Goal: Task Accomplishment & Management: Manage account settings

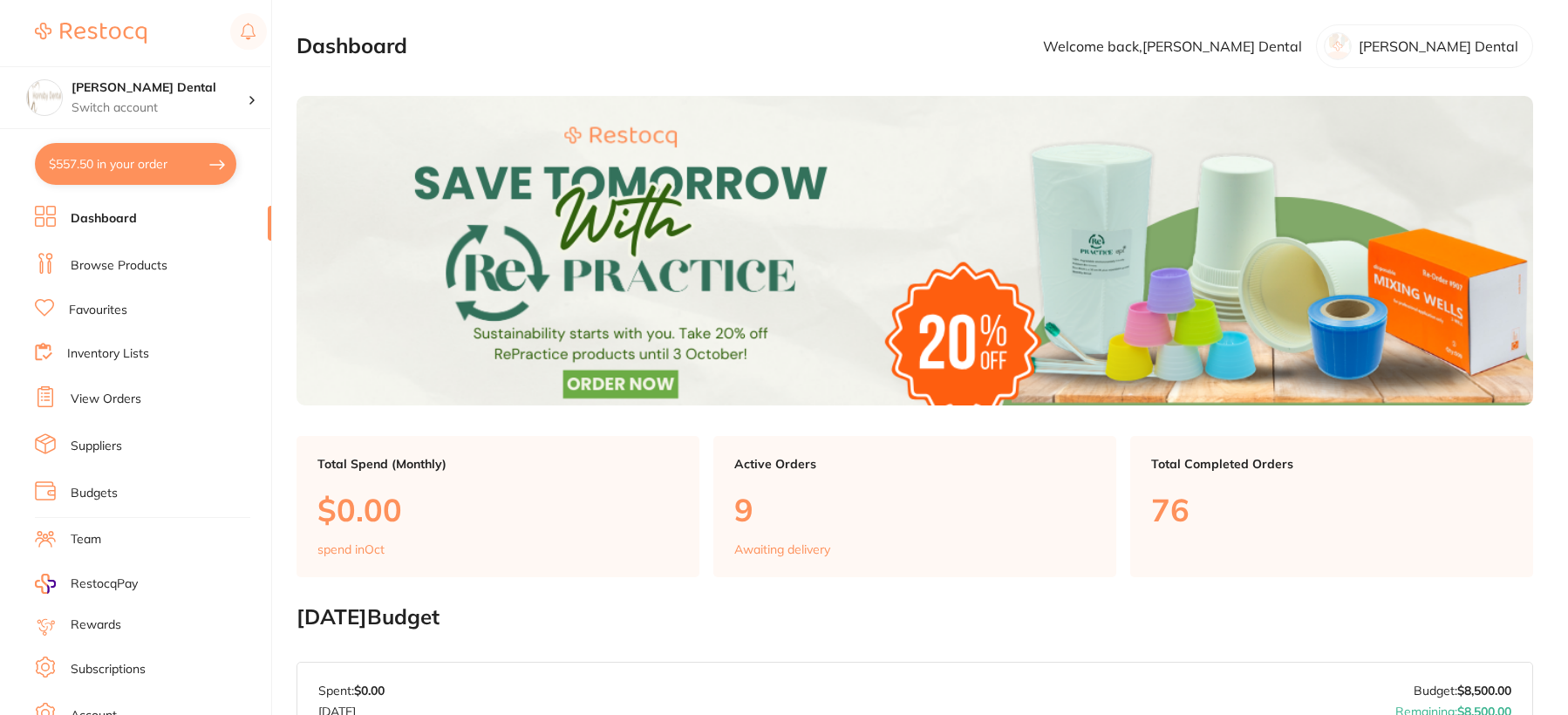
click at [151, 275] on li "Browse Products" at bounding box center [153, 267] width 236 height 26
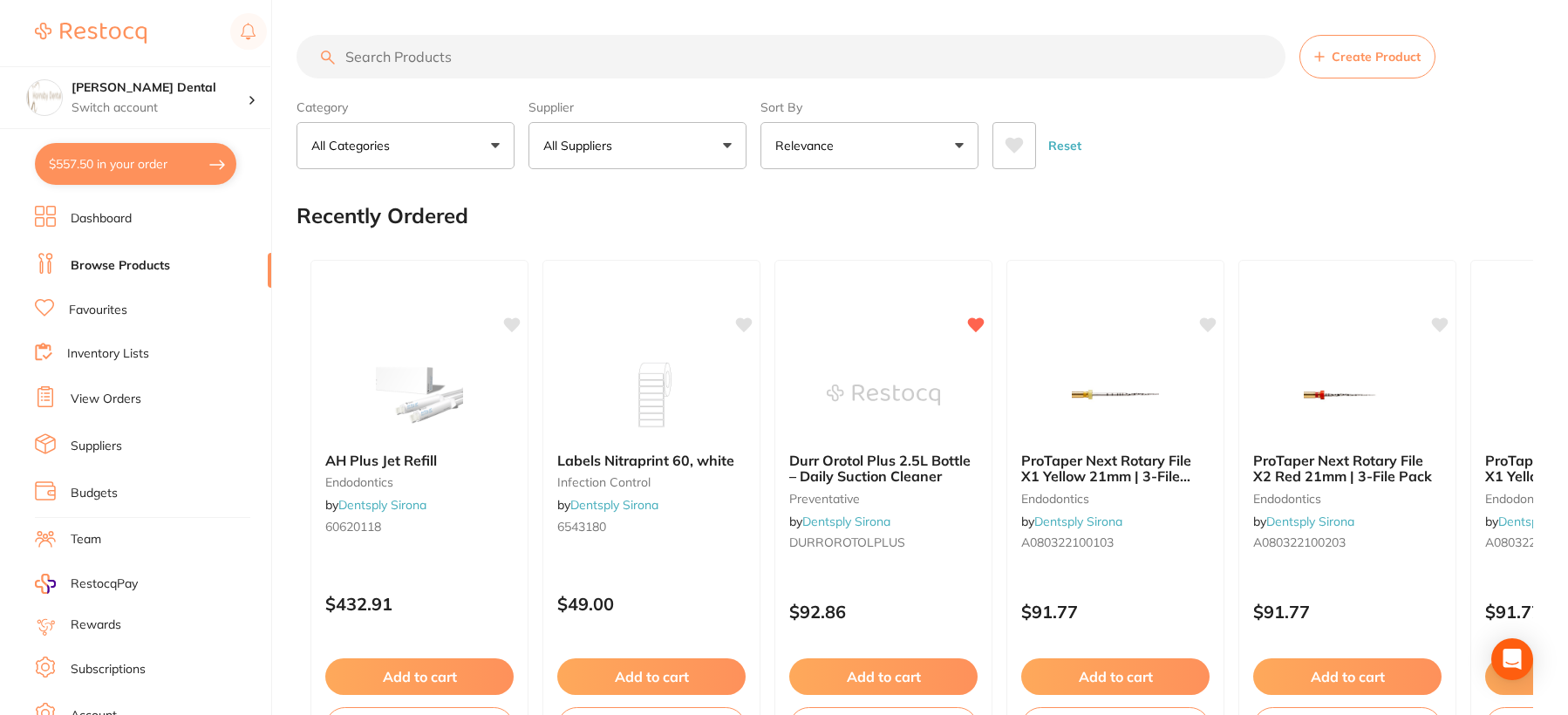
click at [419, 58] on input "search" at bounding box center [791, 57] width 989 height 43
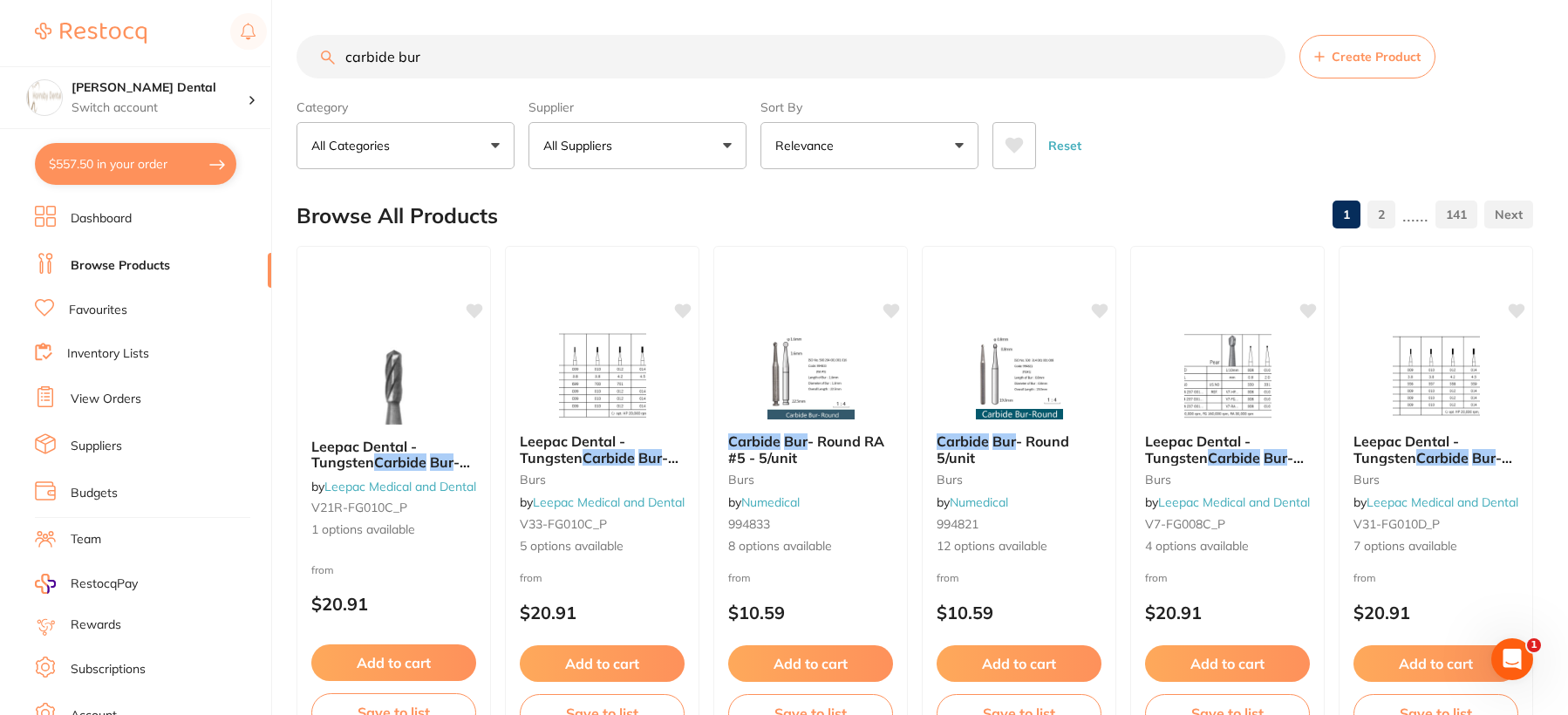
click at [349, 55] on input "carbide bur" at bounding box center [791, 57] width 989 height 43
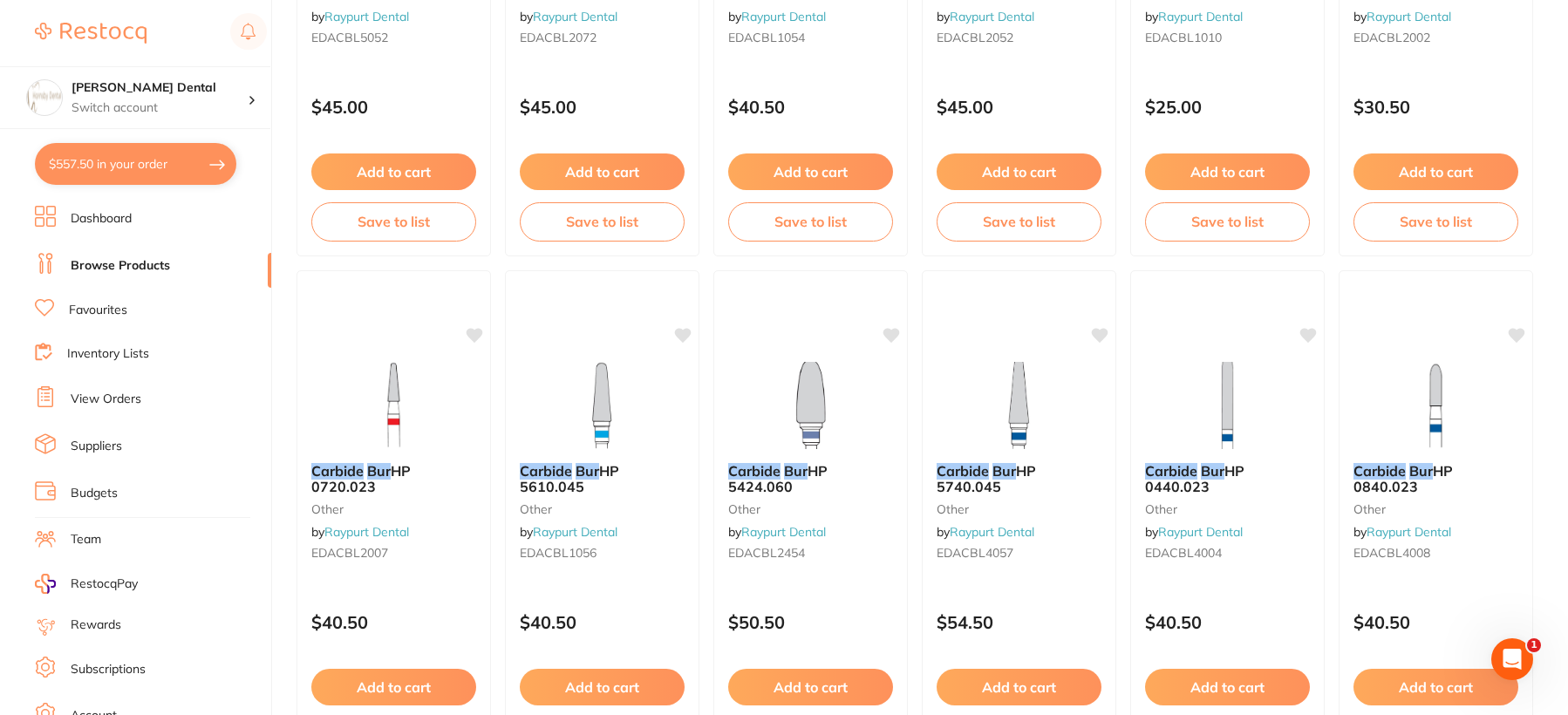
scroll to position [4248, 0]
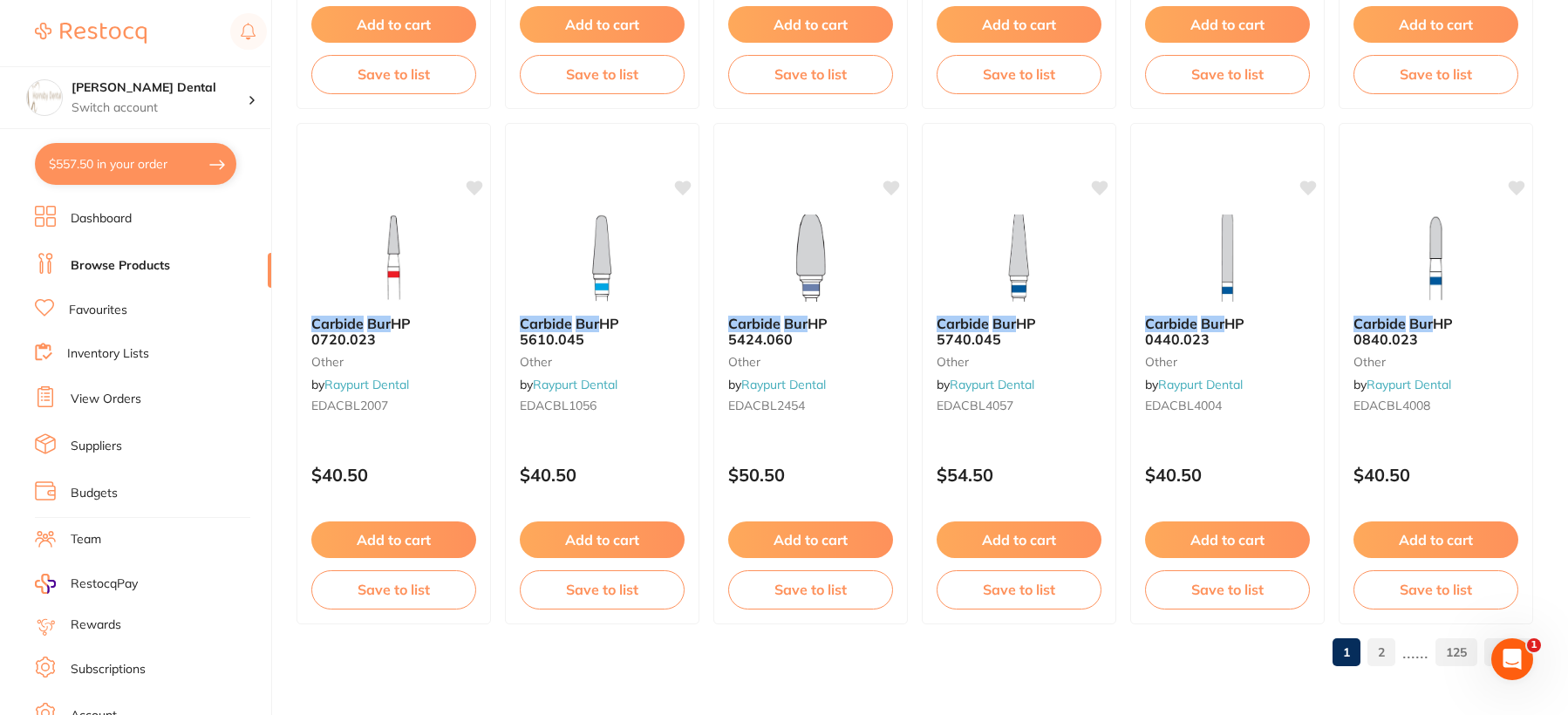
type input "gold carbide bur"
click at [1380, 651] on link "2" at bounding box center [1382, 652] width 28 height 35
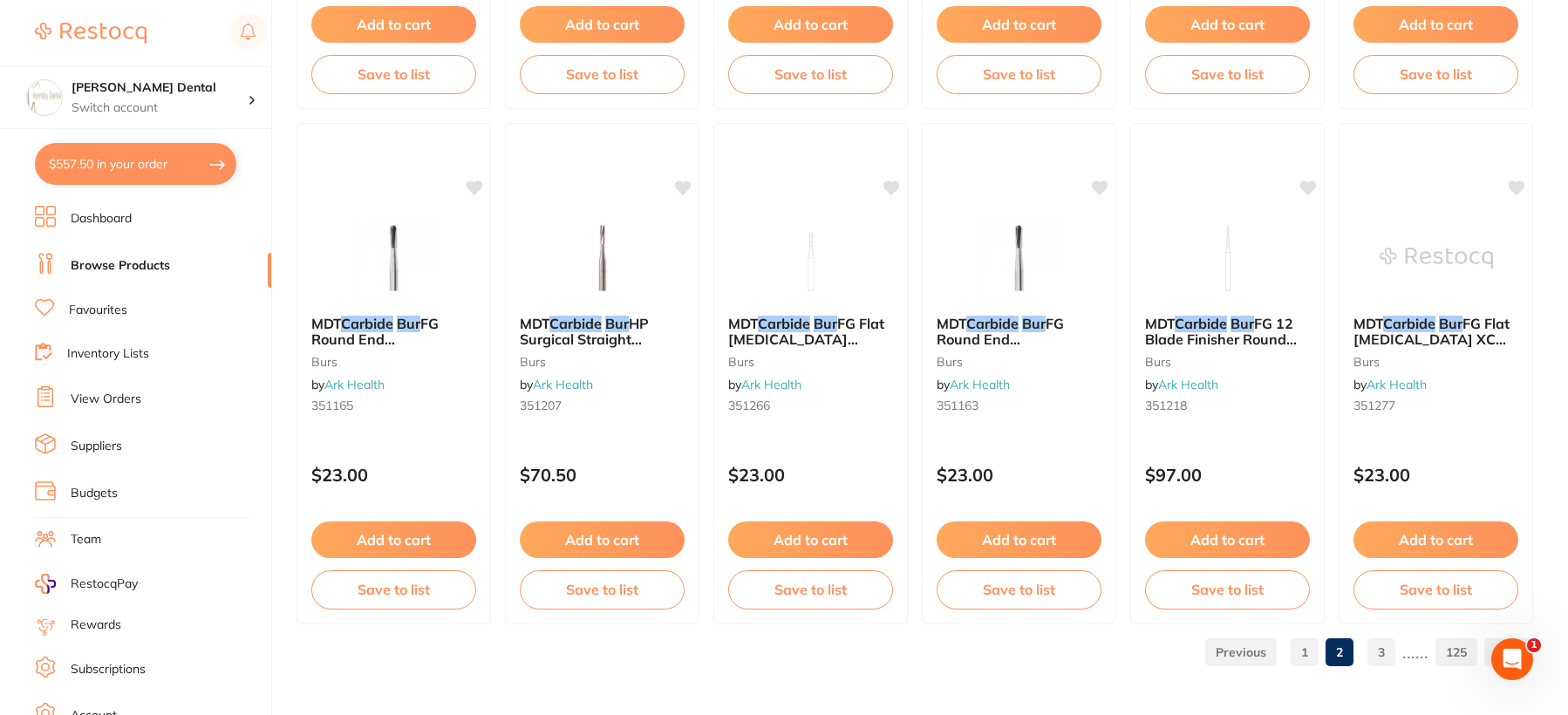
click at [1384, 643] on link "3" at bounding box center [1382, 652] width 28 height 35
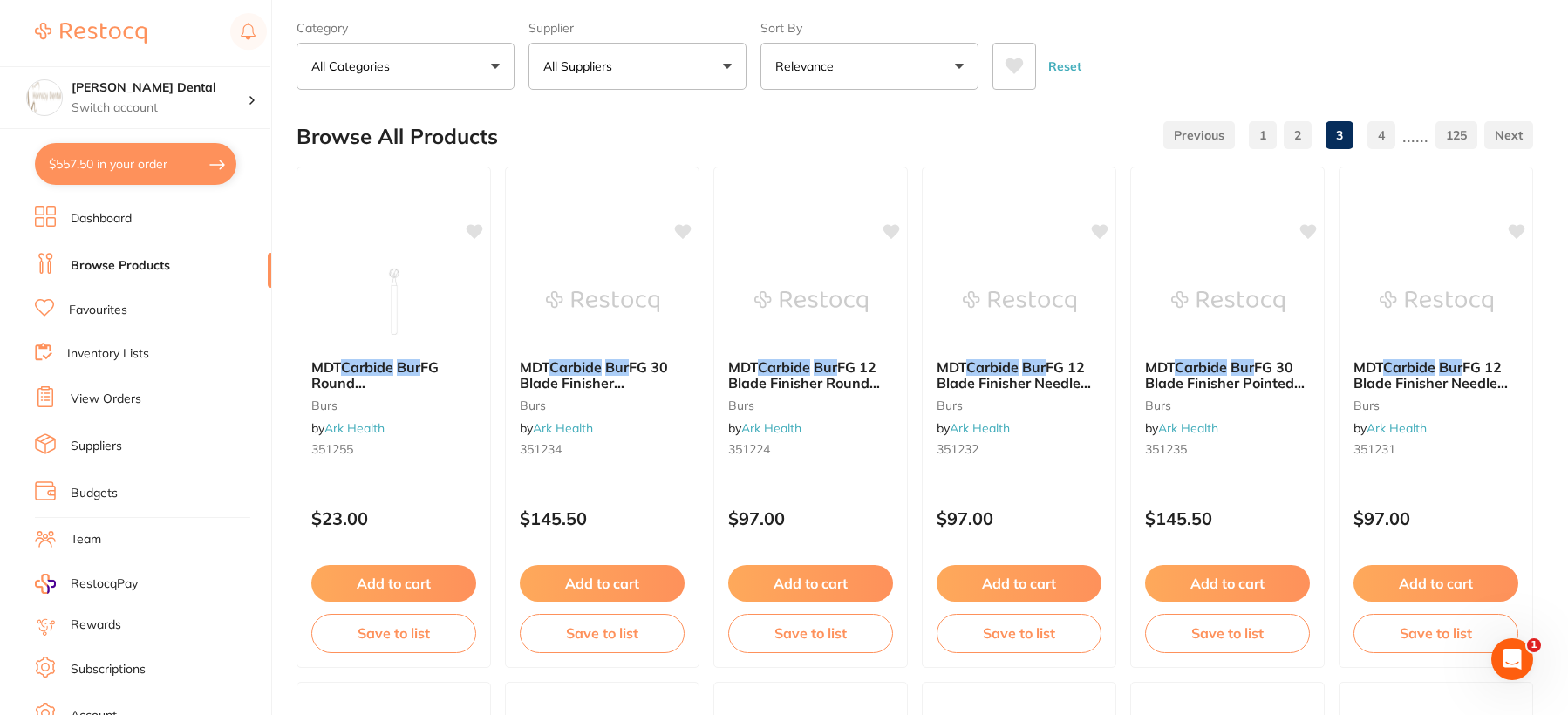
scroll to position [0, 0]
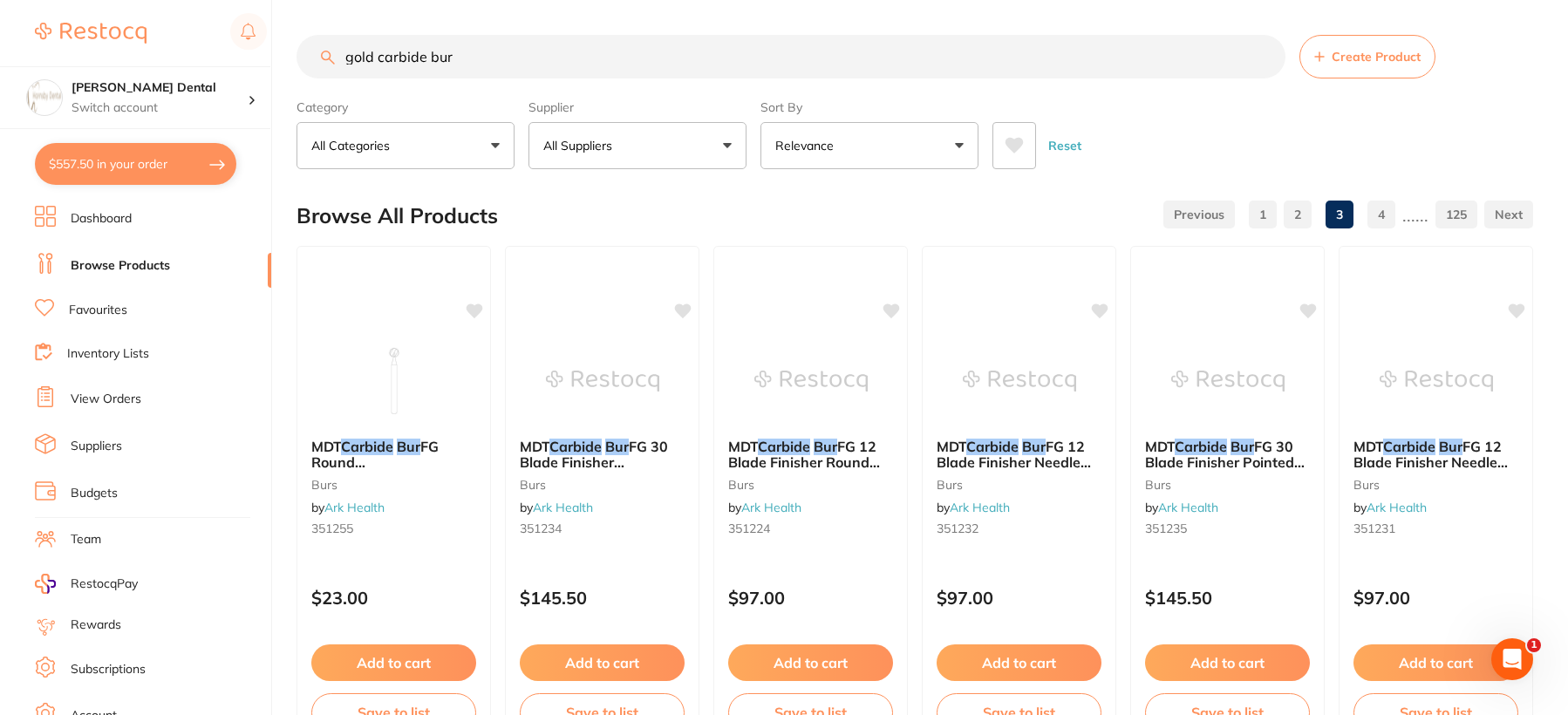
click at [660, 148] on button "All Suppliers" at bounding box center [638, 146] width 218 height 47
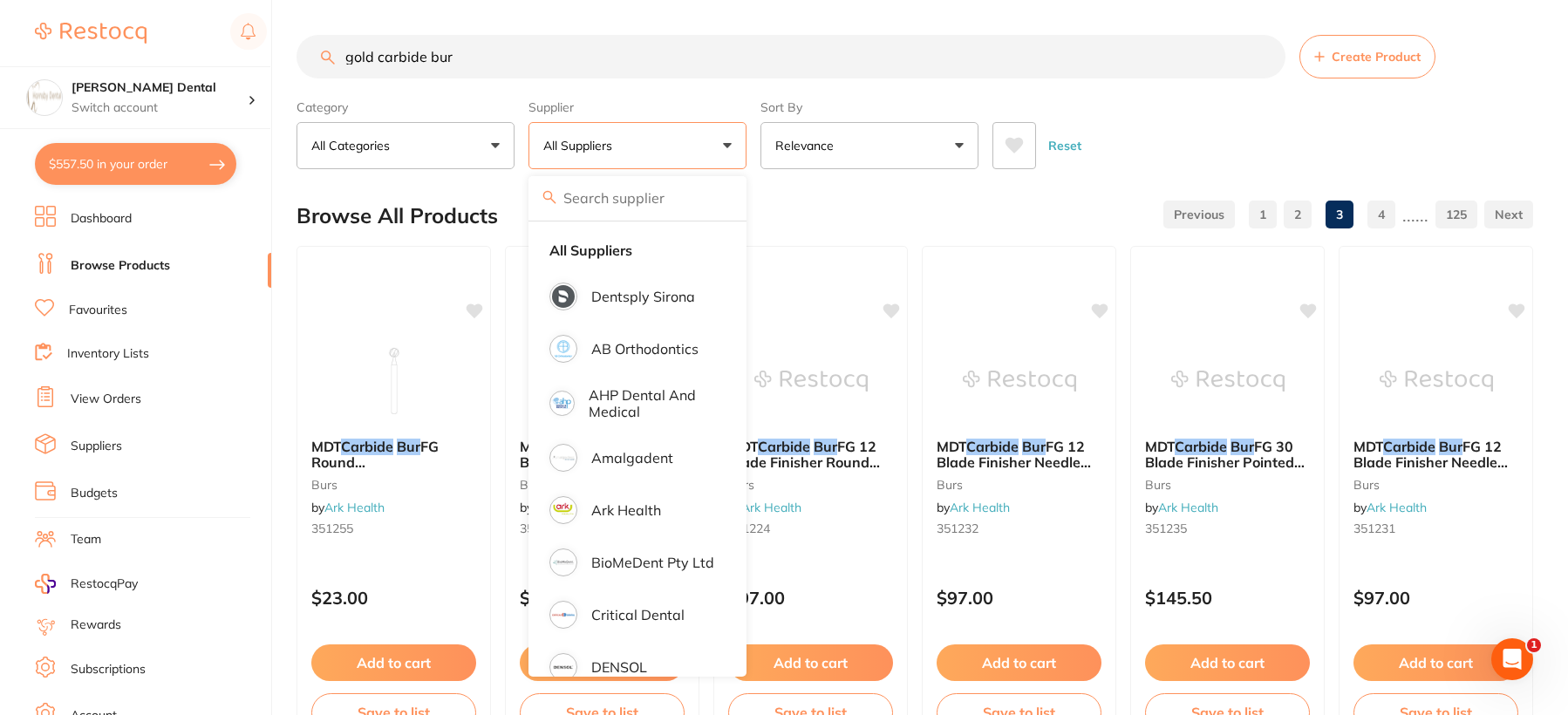
click at [119, 311] on link "Favourites" at bounding box center [98, 310] width 58 height 18
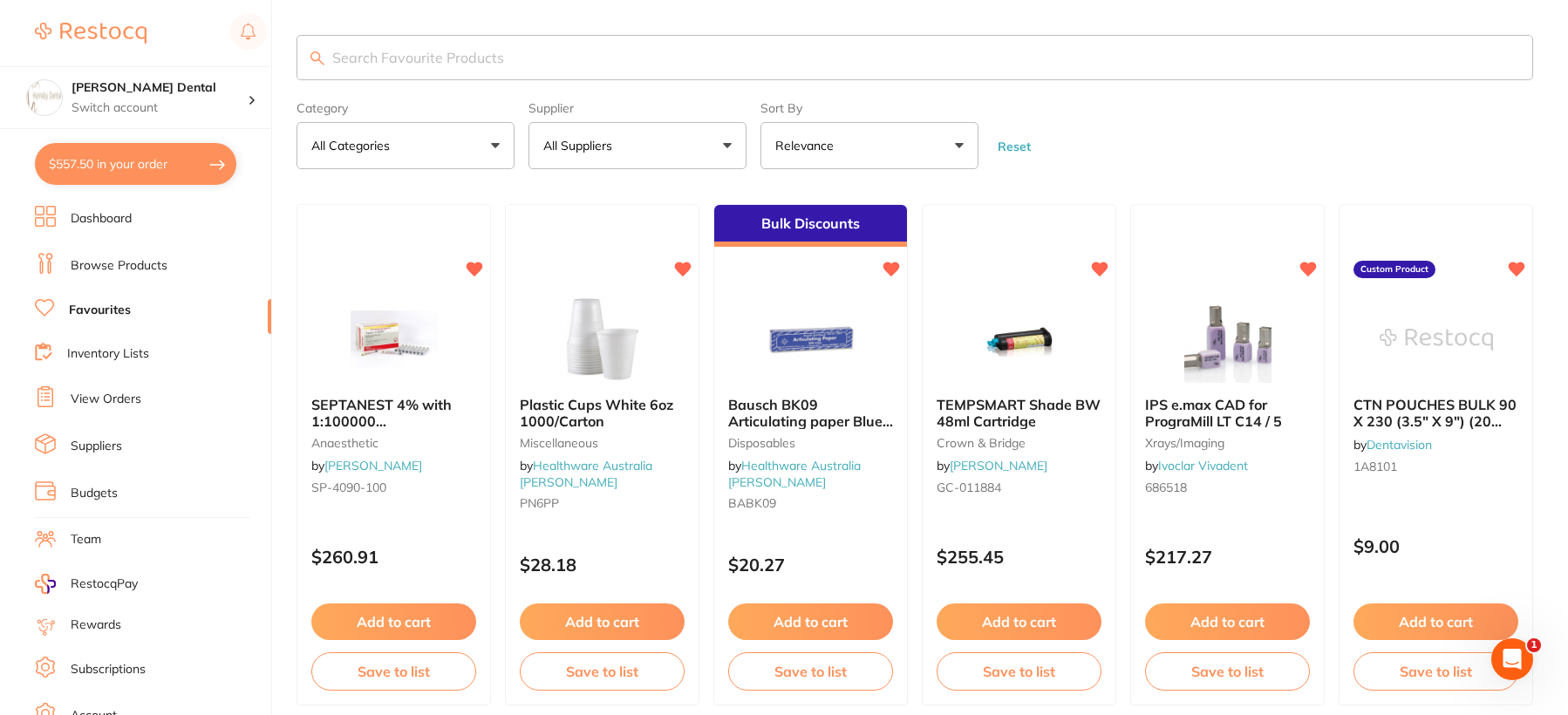
click at [555, 52] on input "search" at bounding box center [914, 57] width 1237 height 45
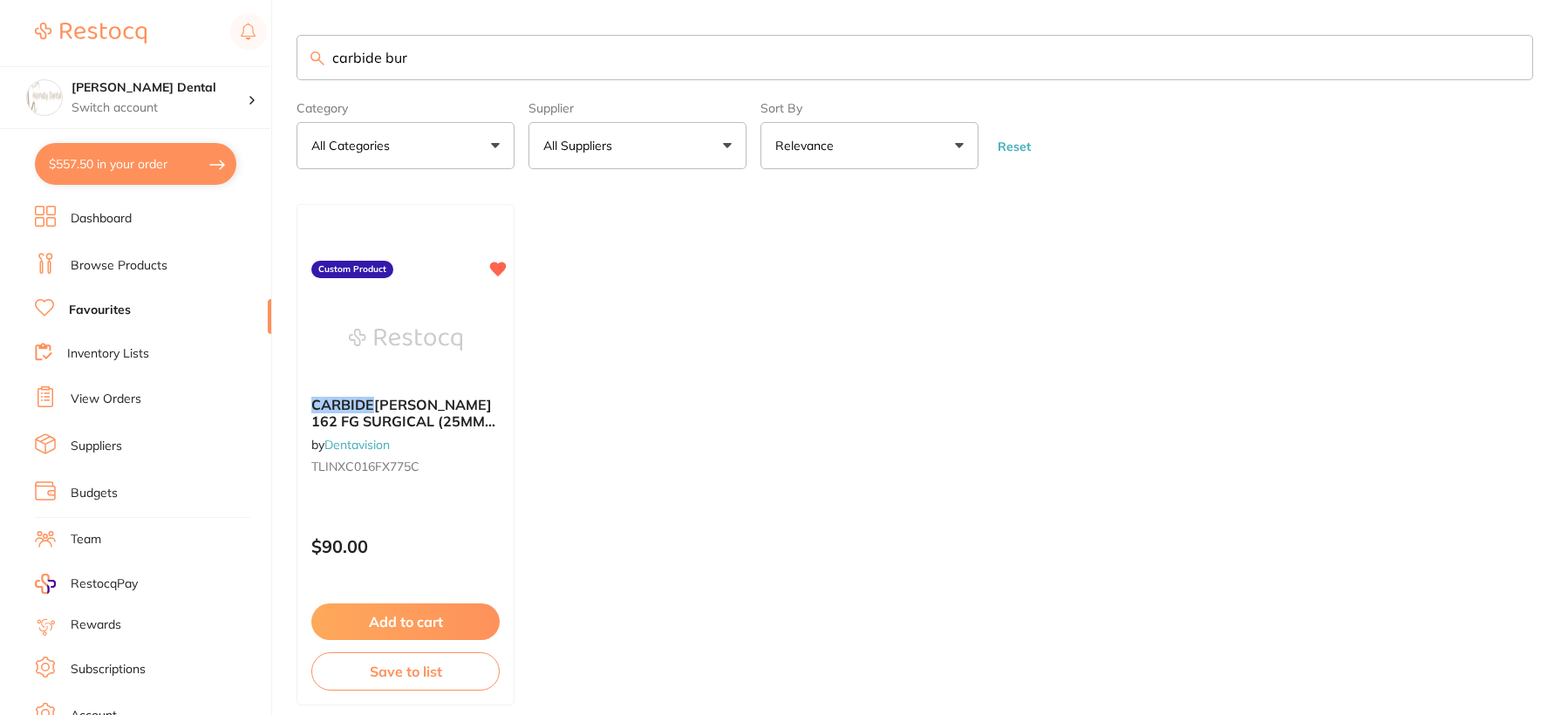
type input "carbide bur"
click at [382, 331] on img at bounding box center [405, 339] width 113 height 88
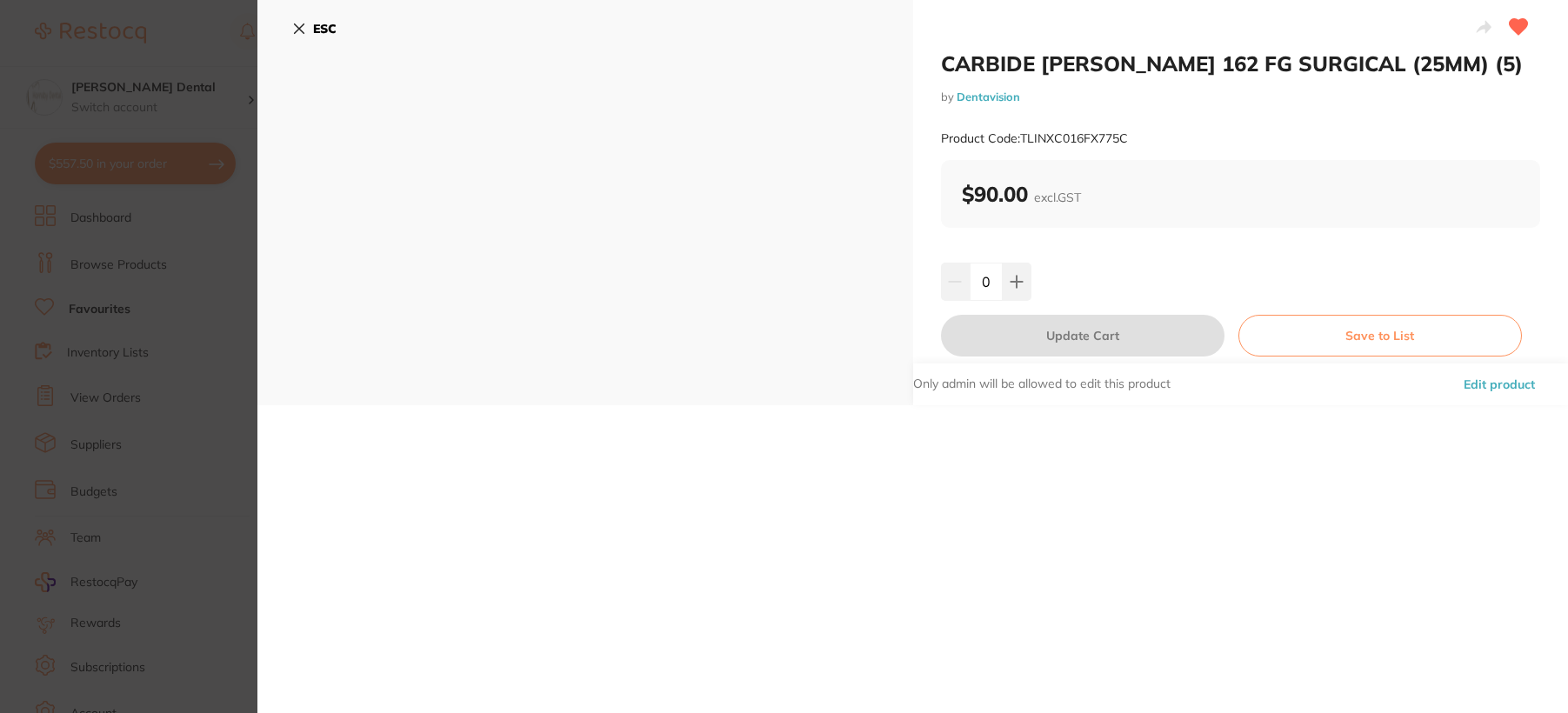
click at [294, 29] on icon at bounding box center [299, 28] width 14 height 14
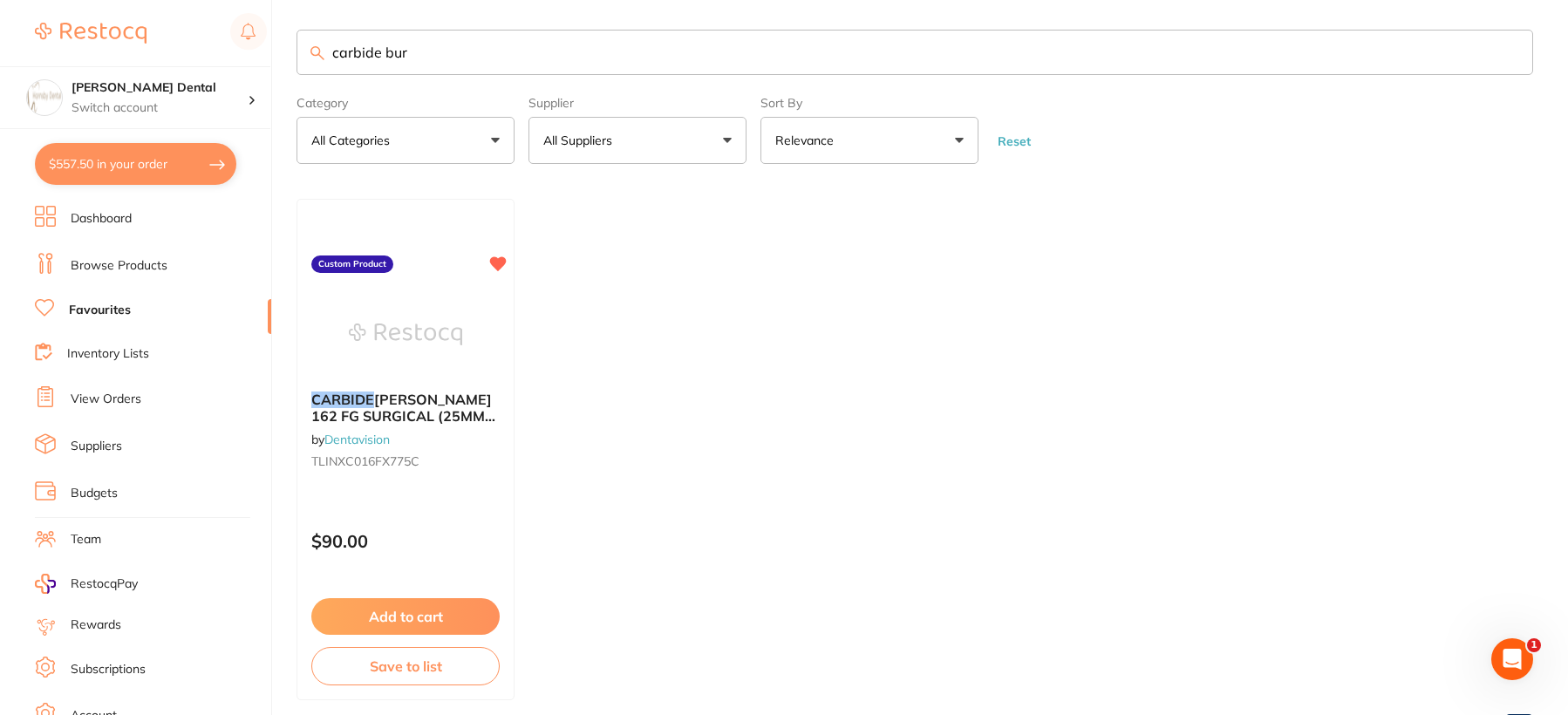
click at [120, 265] on link "Browse Products" at bounding box center [119, 266] width 97 height 18
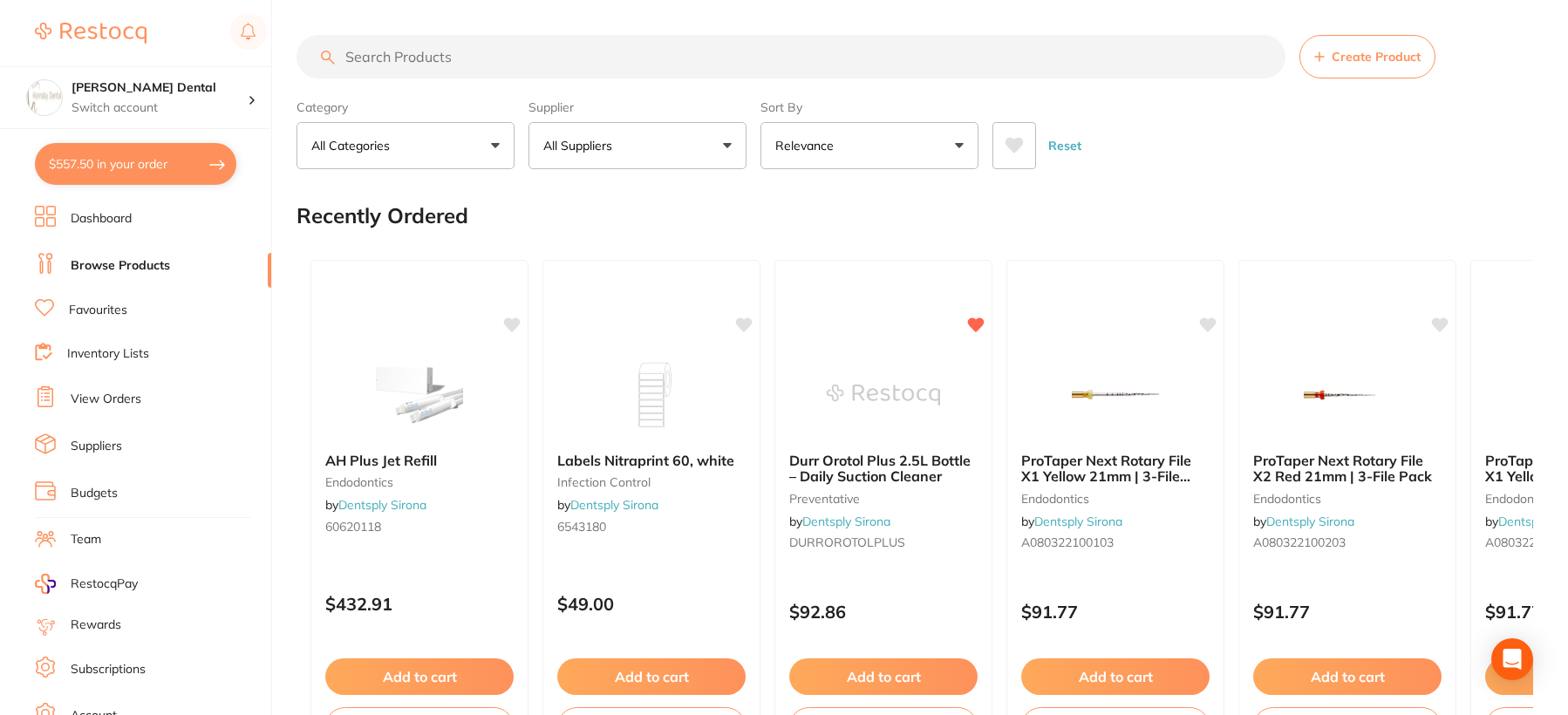
click at [478, 67] on input "search" at bounding box center [791, 57] width 989 height 43
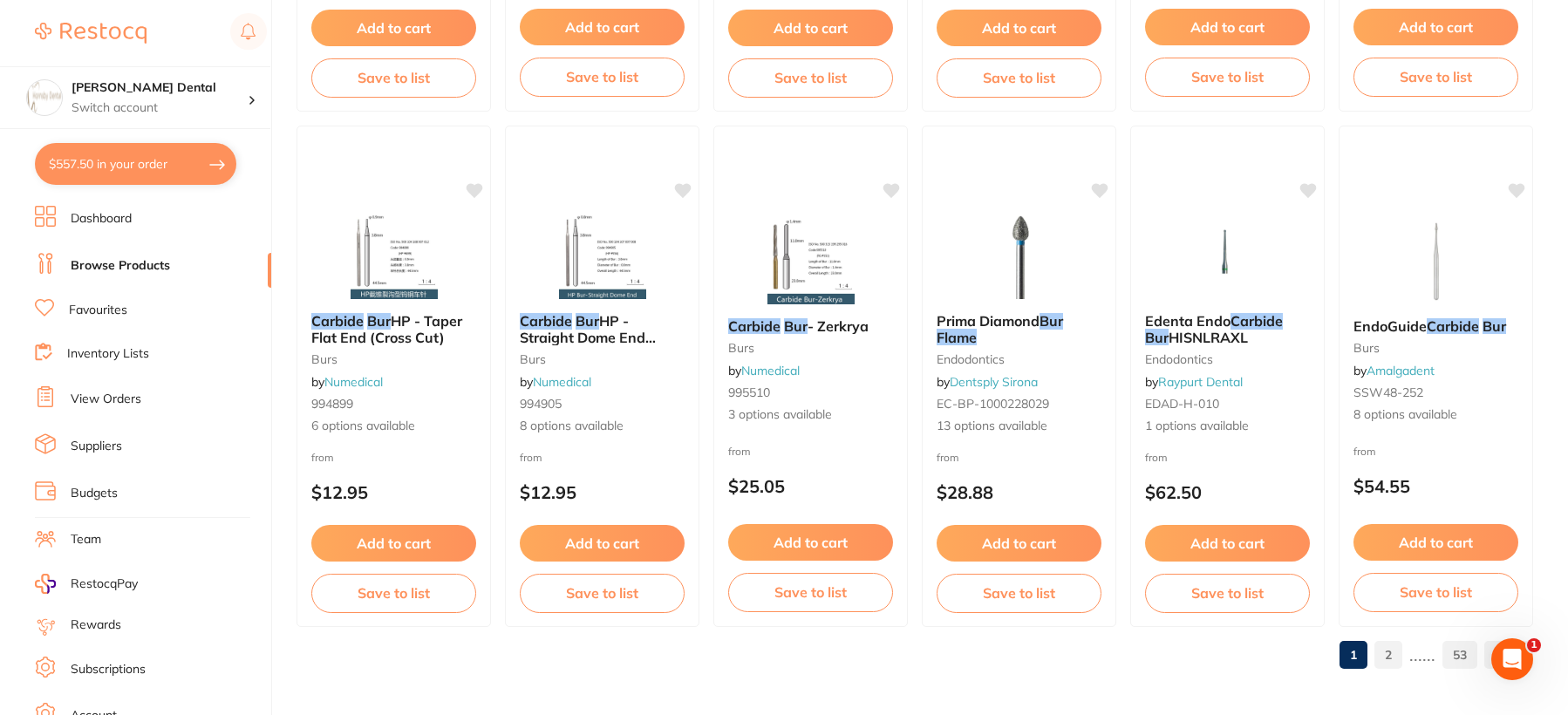
scroll to position [4248, 0]
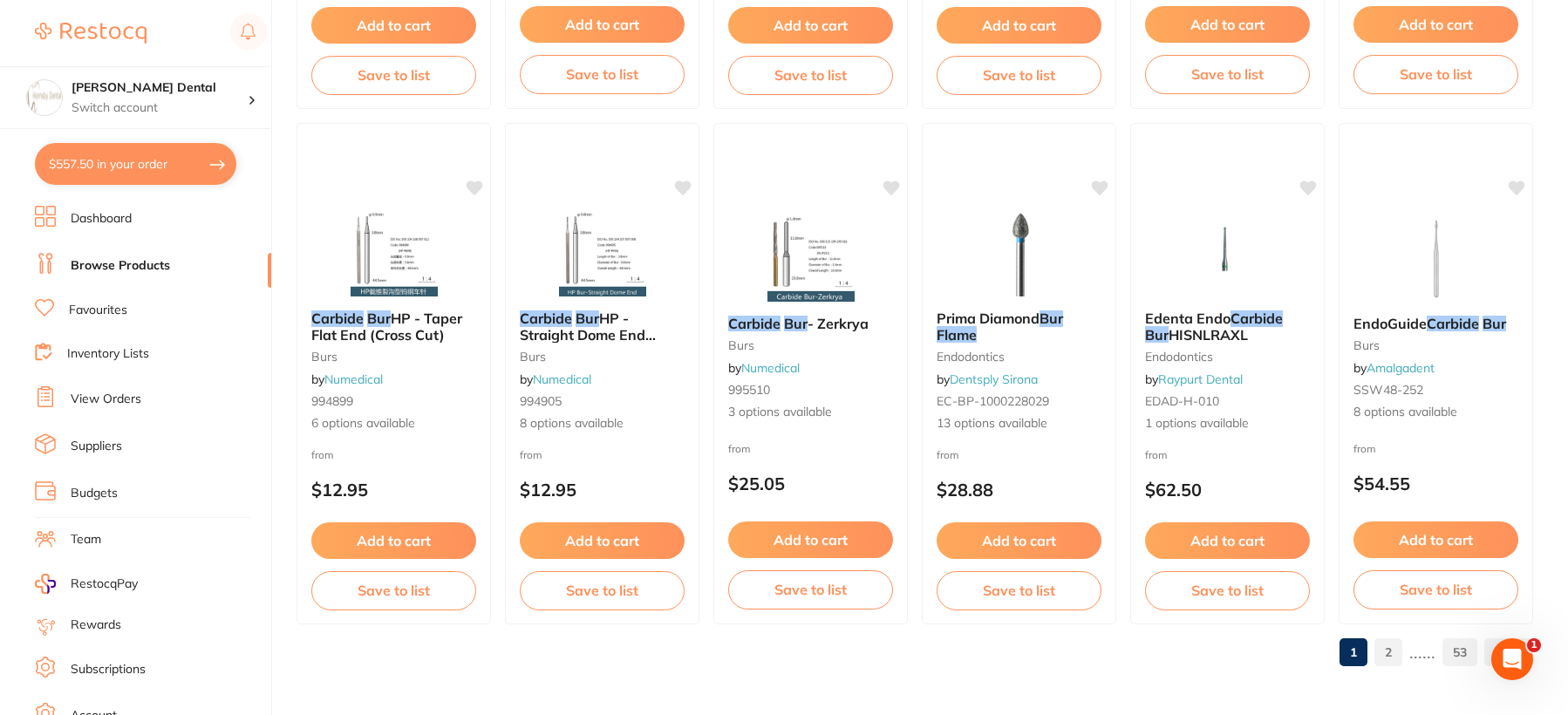
type input "carbide bur flame"
click at [1391, 654] on link "2" at bounding box center [1389, 652] width 28 height 35
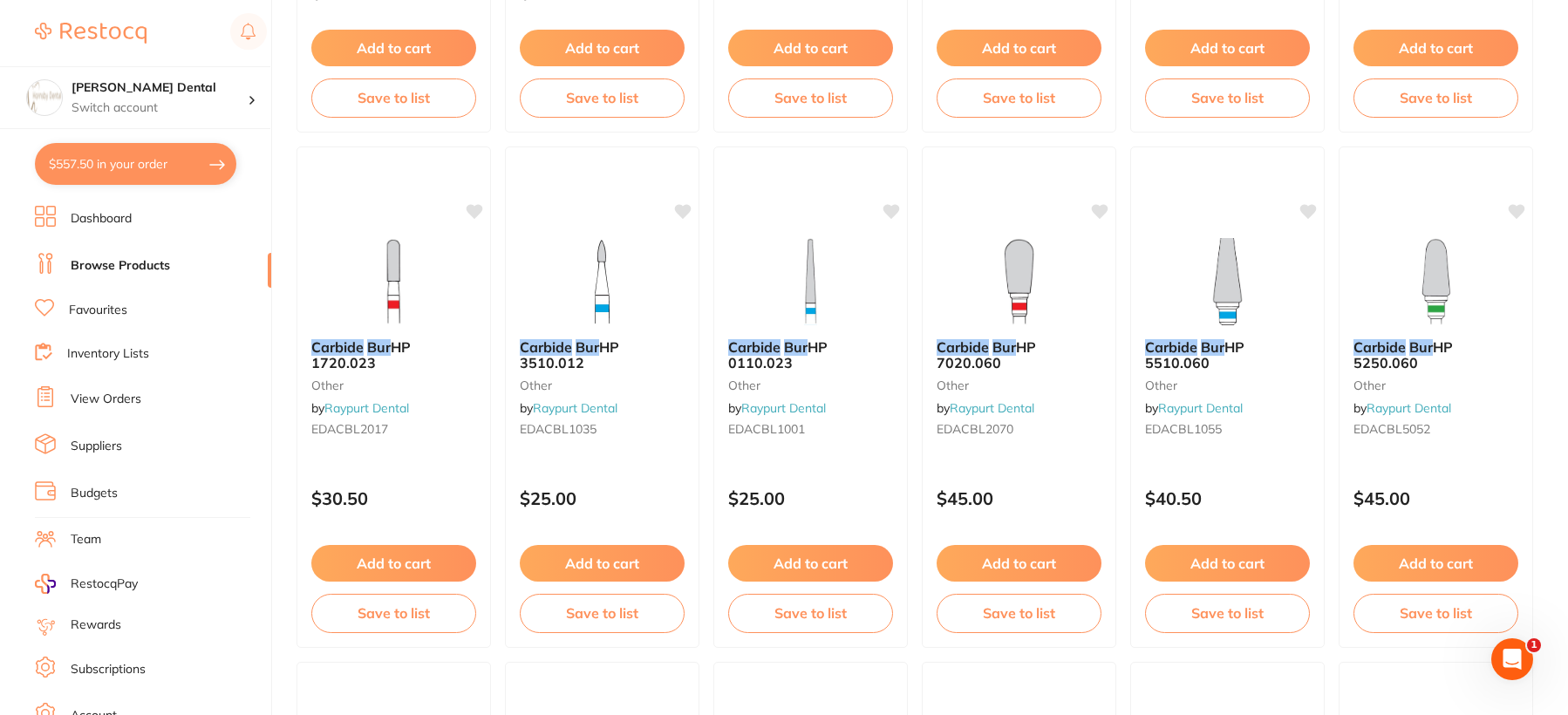
scroll to position [349, 0]
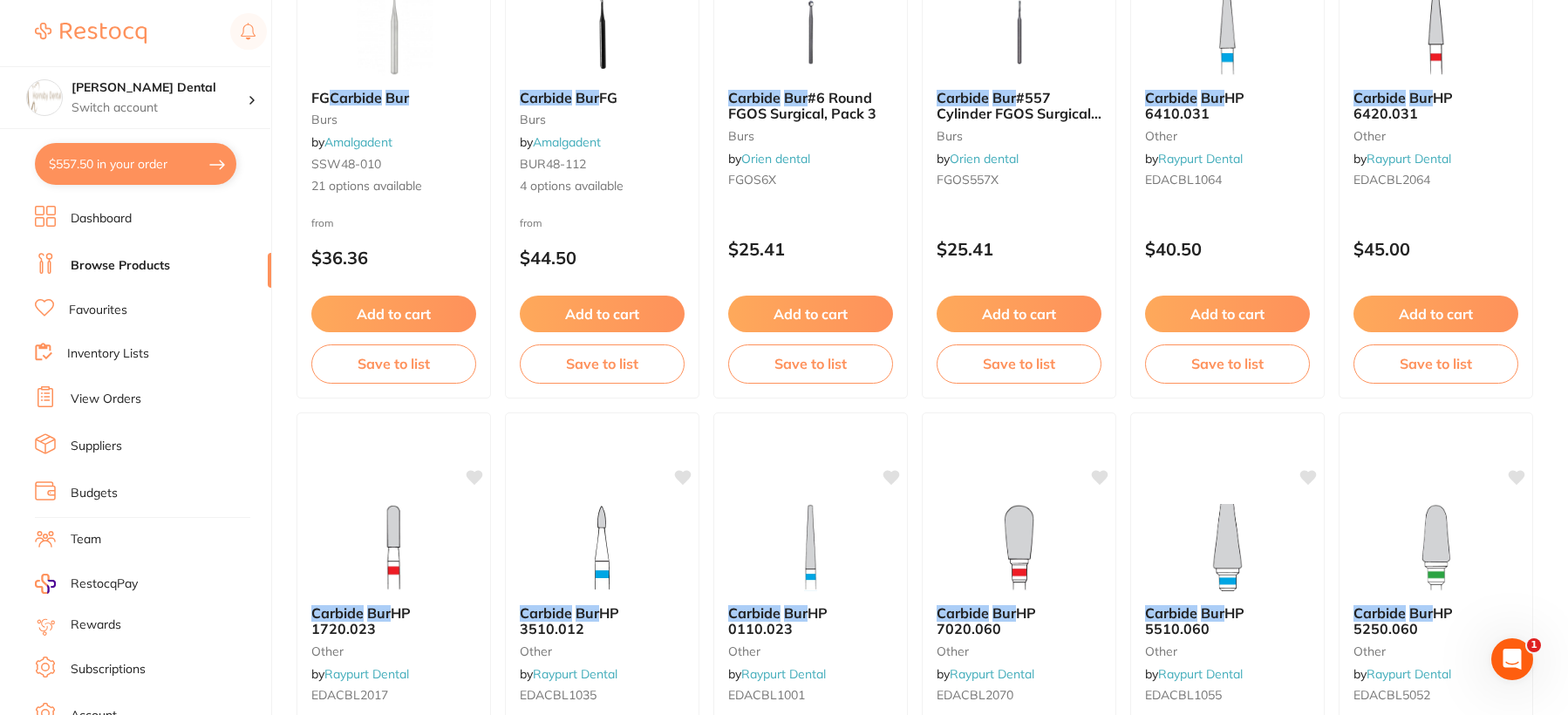
click at [156, 263] on link "Browse Products" at bounding box center [121, 266] width 100 height 18
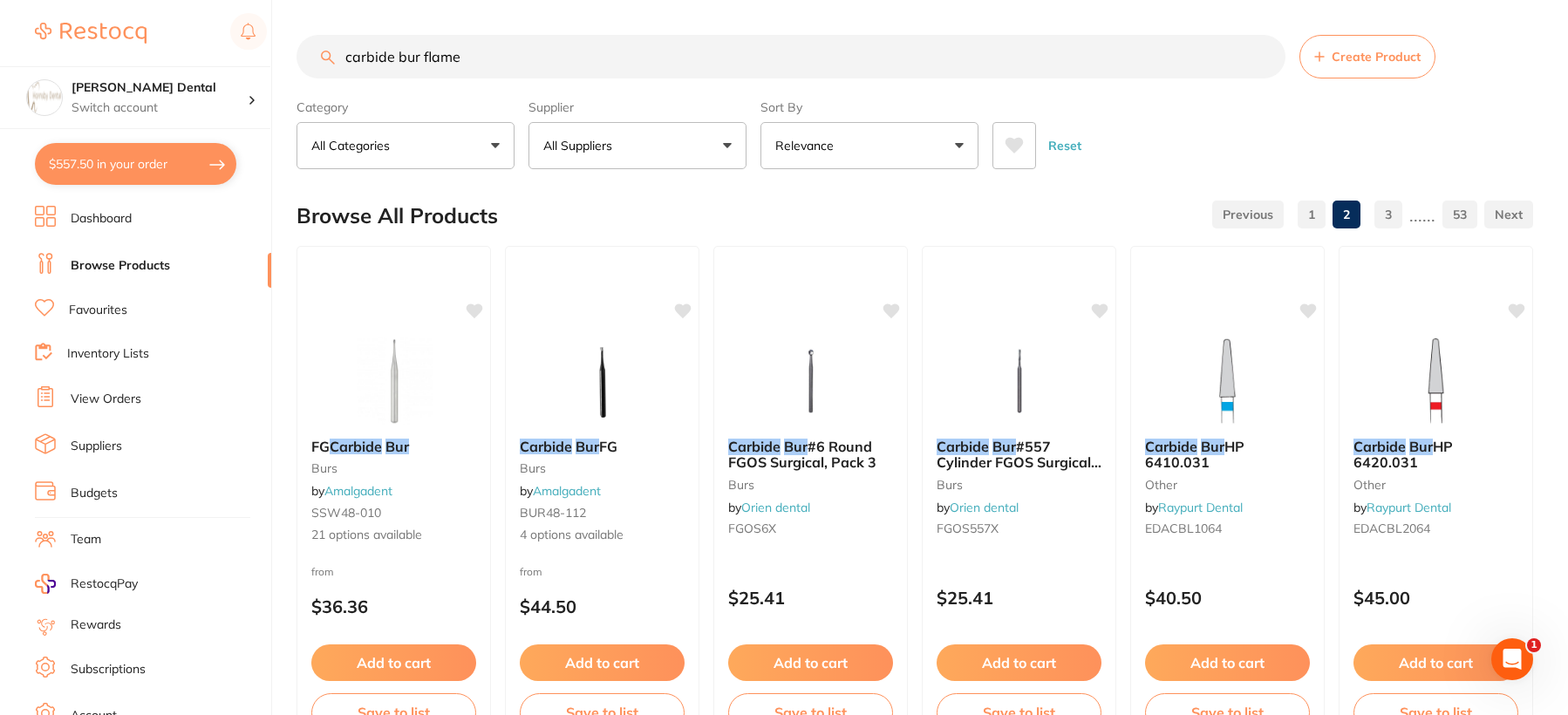
drag, startPoint x: 537, startPoint y: 65, endPoint x: 278, endPoint y: 60, distance: 259.0
click at [278, 60] on div "$557.50 [PERSON_NAME] Dental Switch account [PERSON_NAME] Dental $557.50 in you…" at bounding box center [784, 357] width 1568 height 715
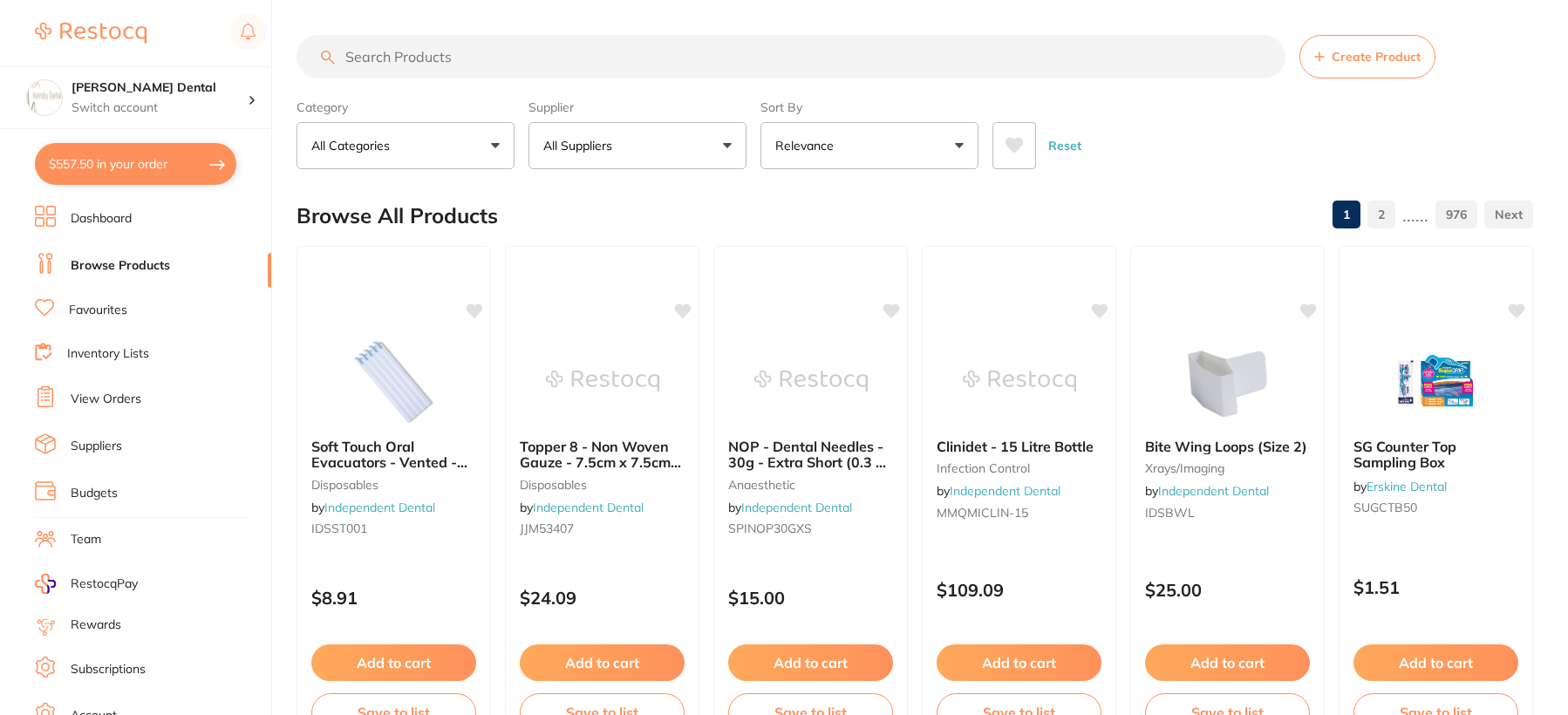
paste input "[PERSON_NAME] [PERSON_NAME] Jet Tungsten Carbide Bur - 7404-014 - Finishing Egg…"
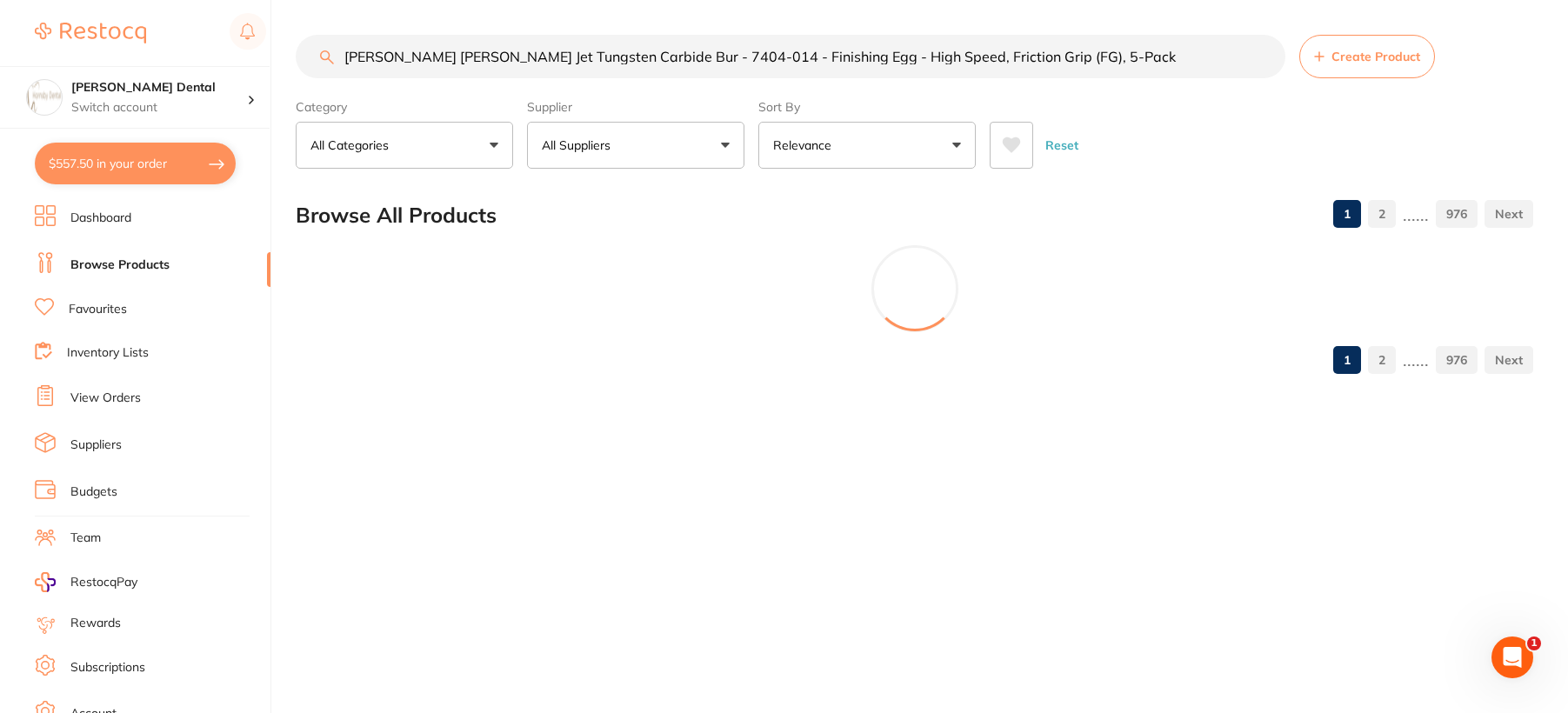
type input "[PERSON_NAME] [PERSON_NAME] Jet Tungsten Carbide Bur - 7404-014 - Finishing Egg…"
click at [679, 149] on button "All Suppliers" at bounding box center [636, 146] width 218 height 47
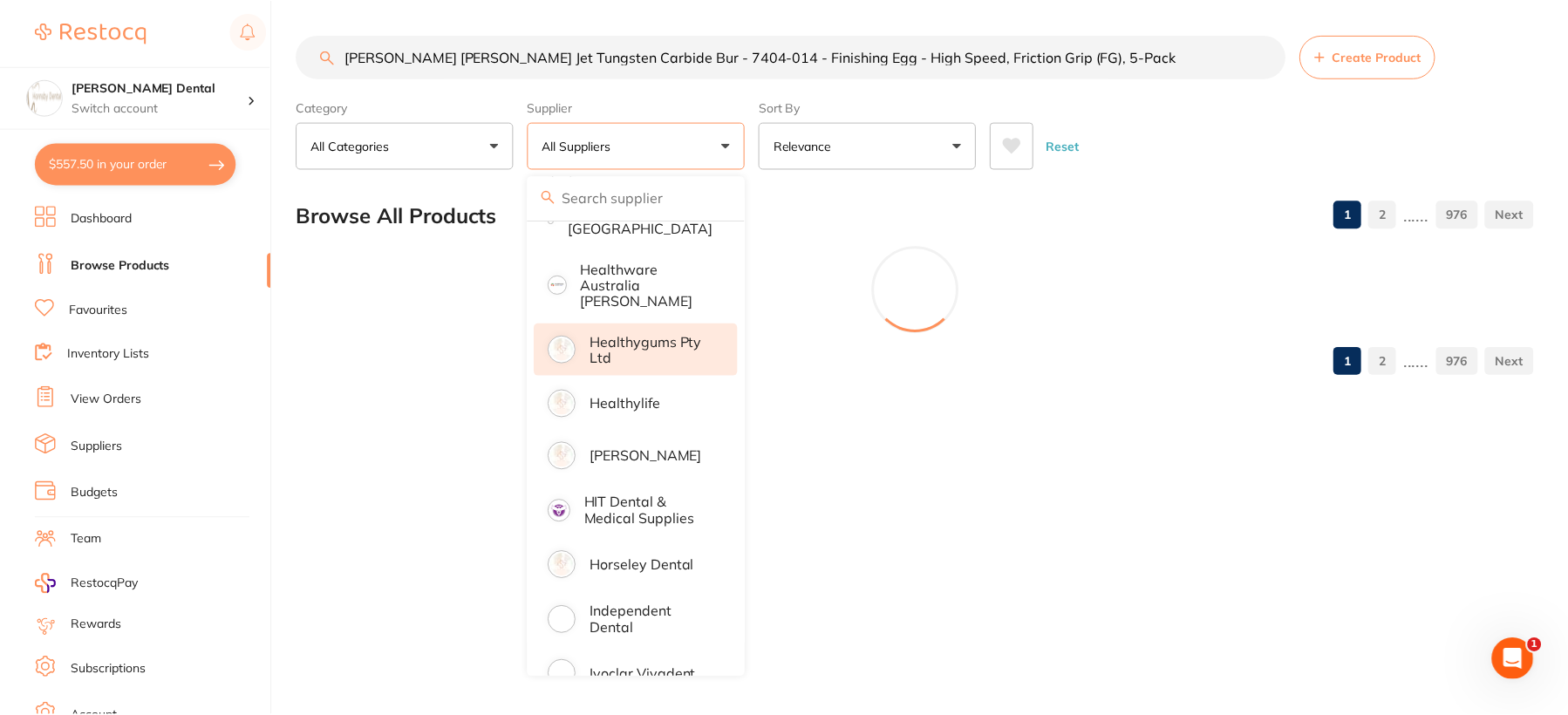
scroll to position [872, 0]
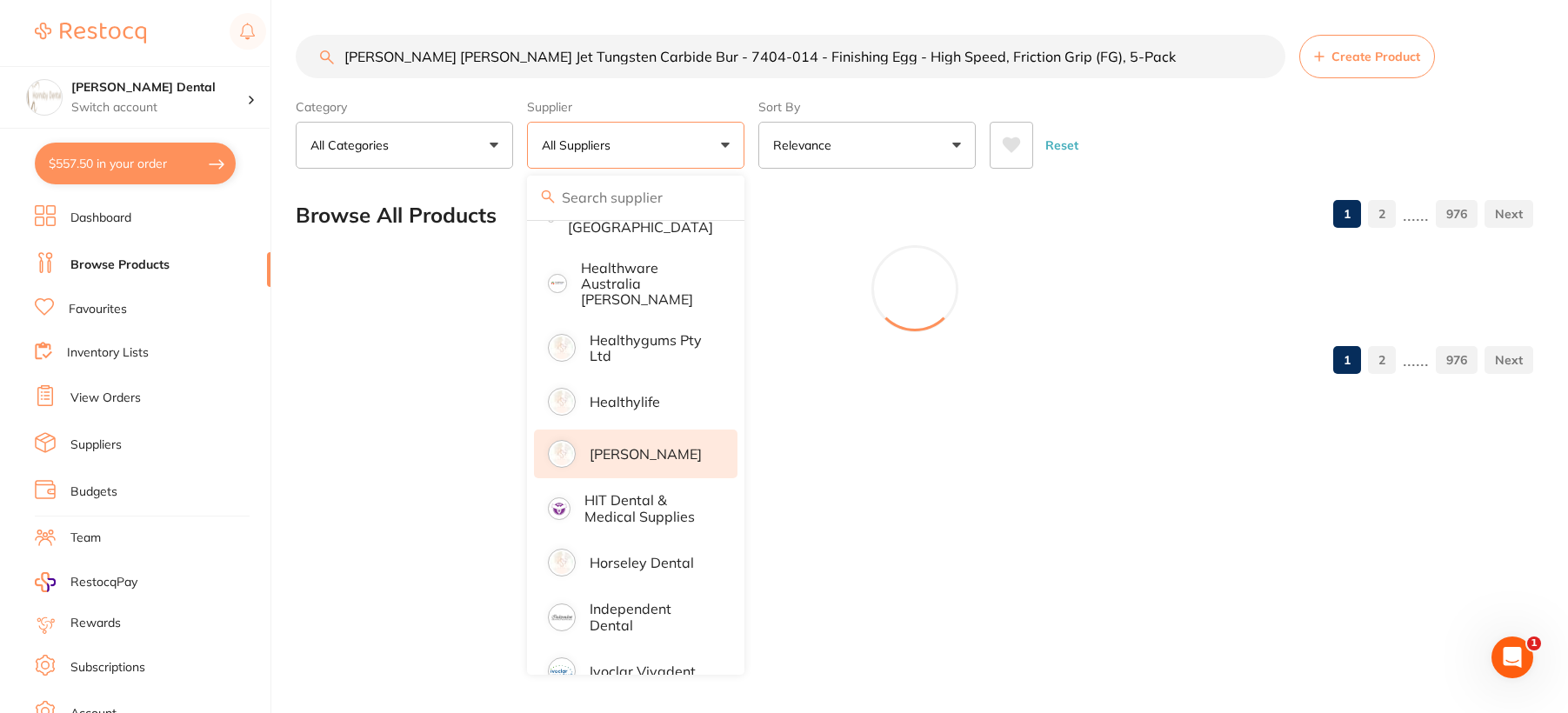
click at [641, 446] on p "[PERSON_NAME]" at bounding box center [645, 454] width 112 height 16
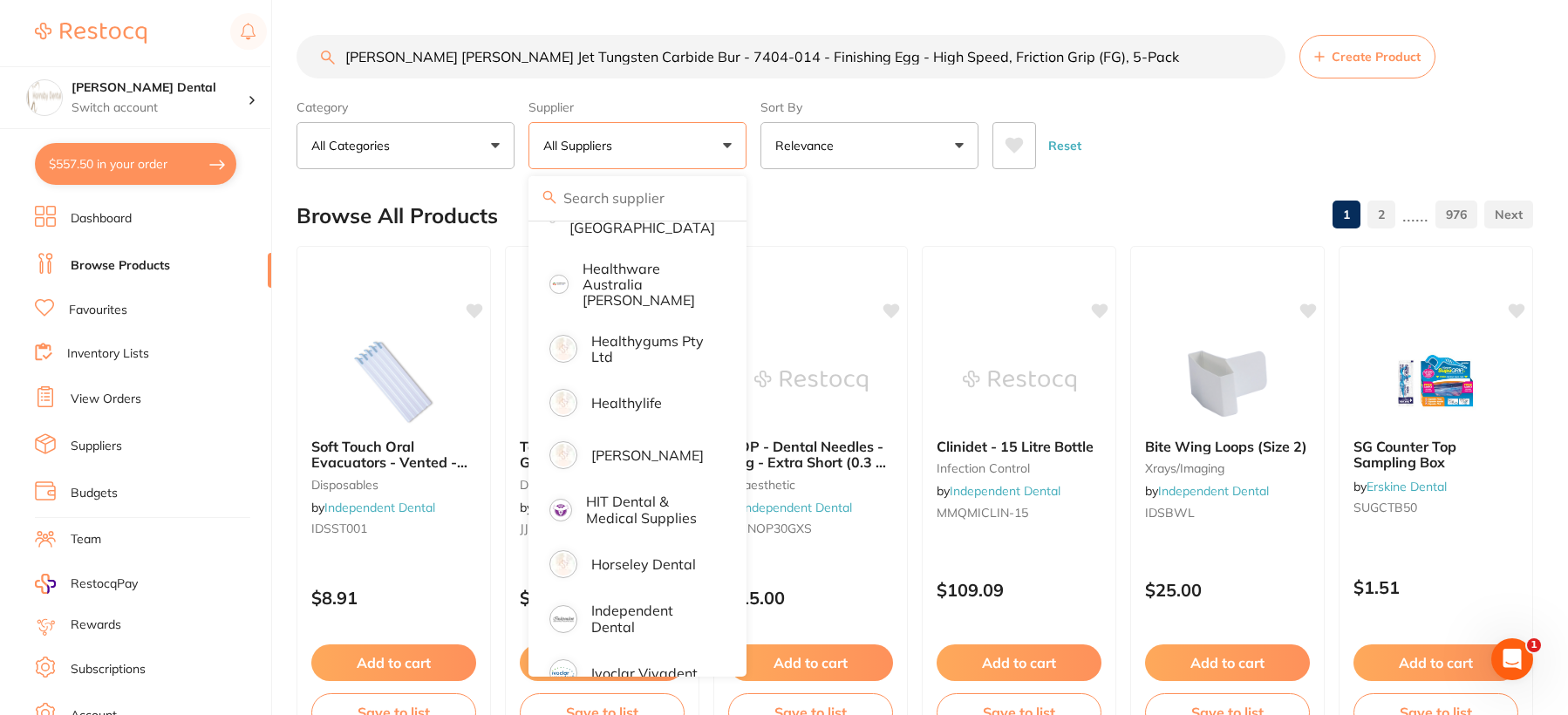
scroll to position [0, 0]
click at [650, 447] on p "[PERSON_NAME]" at bounding box center [647, 455] width 112 height 16
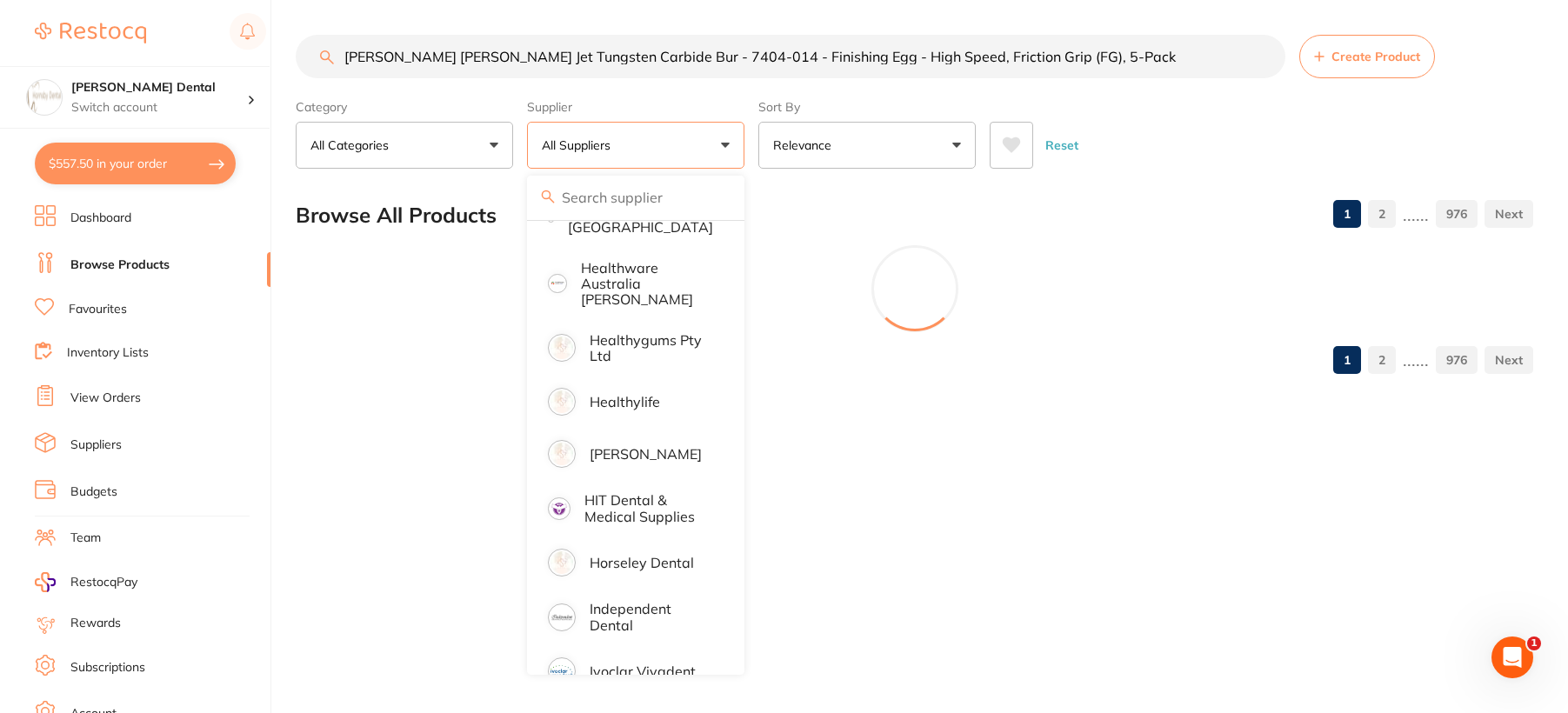
click at [1226, 183] on main "[PERSON_NAME] [PERSON_NAME] Jet Tungsten Carbide Bur - 7404-014 - Finishing Egg…" at bounding box center [931, 211] width 1272 height 423
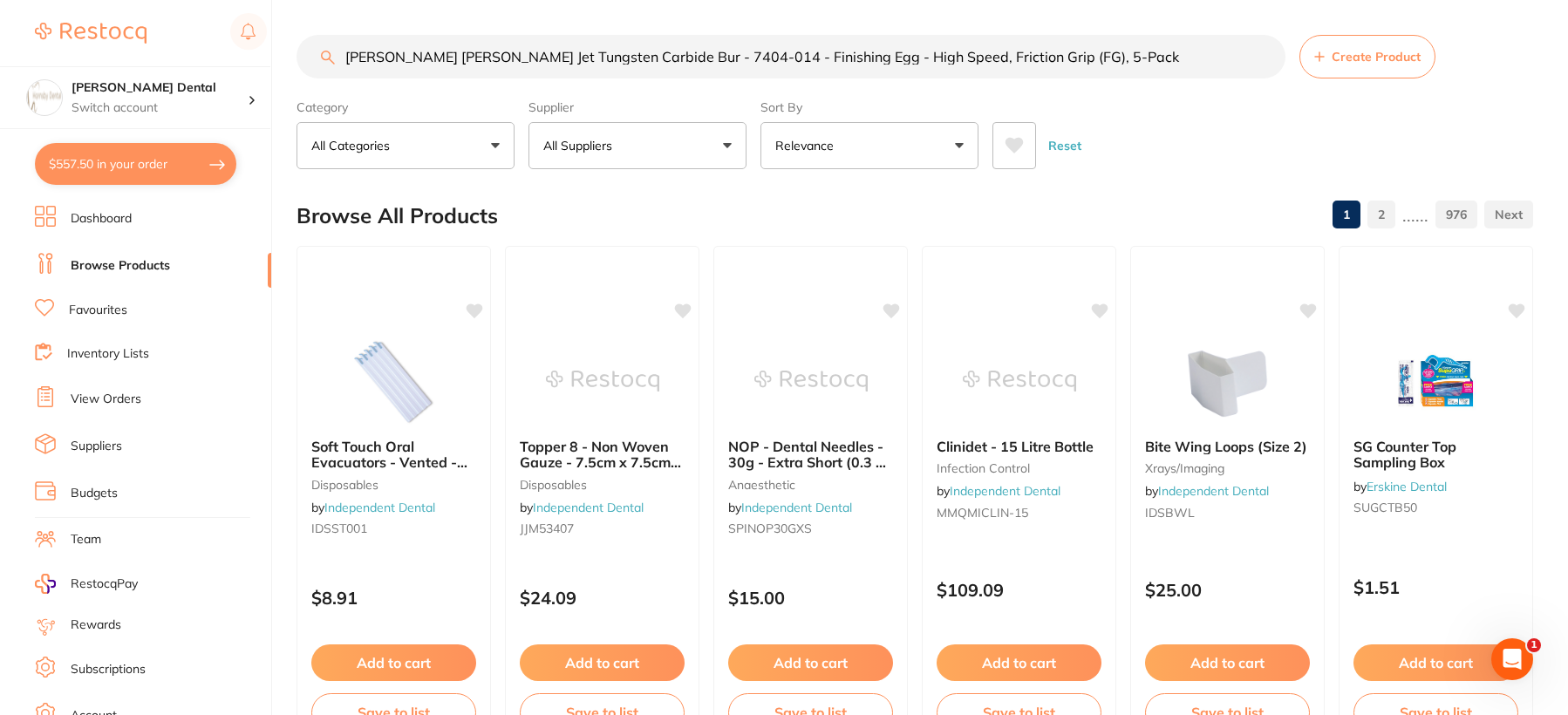
click at [639, 146] on button "All Suppliers" at bounding box center [638, 146] width 218 height 47
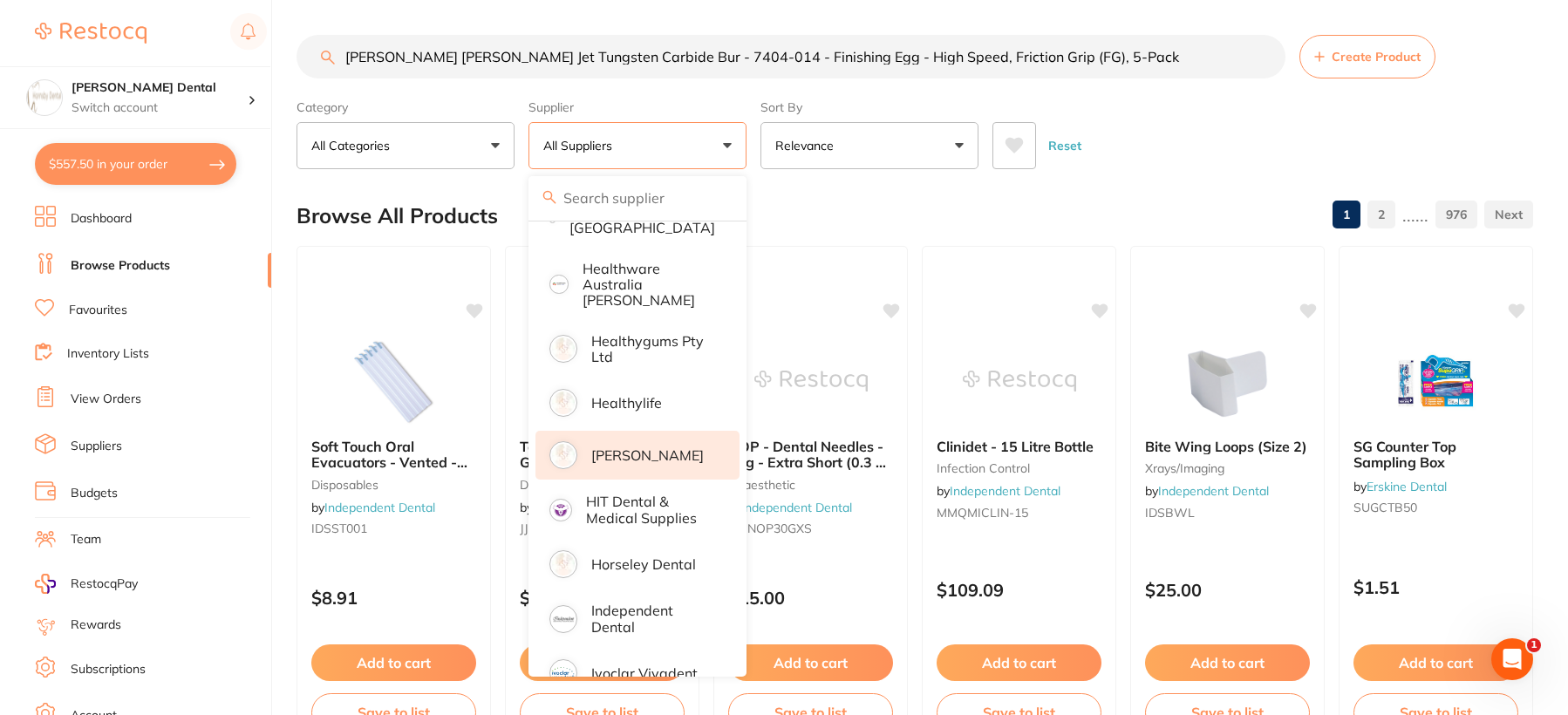
click at [626, 447] on p "[PERSON_NAME]" at bounding box center [647, 455] width 112 height 16
click at [1050, 211] on div "Browse All Products 1 2 ...... 976" at bounding box center [914, 216] width 1237 height 58
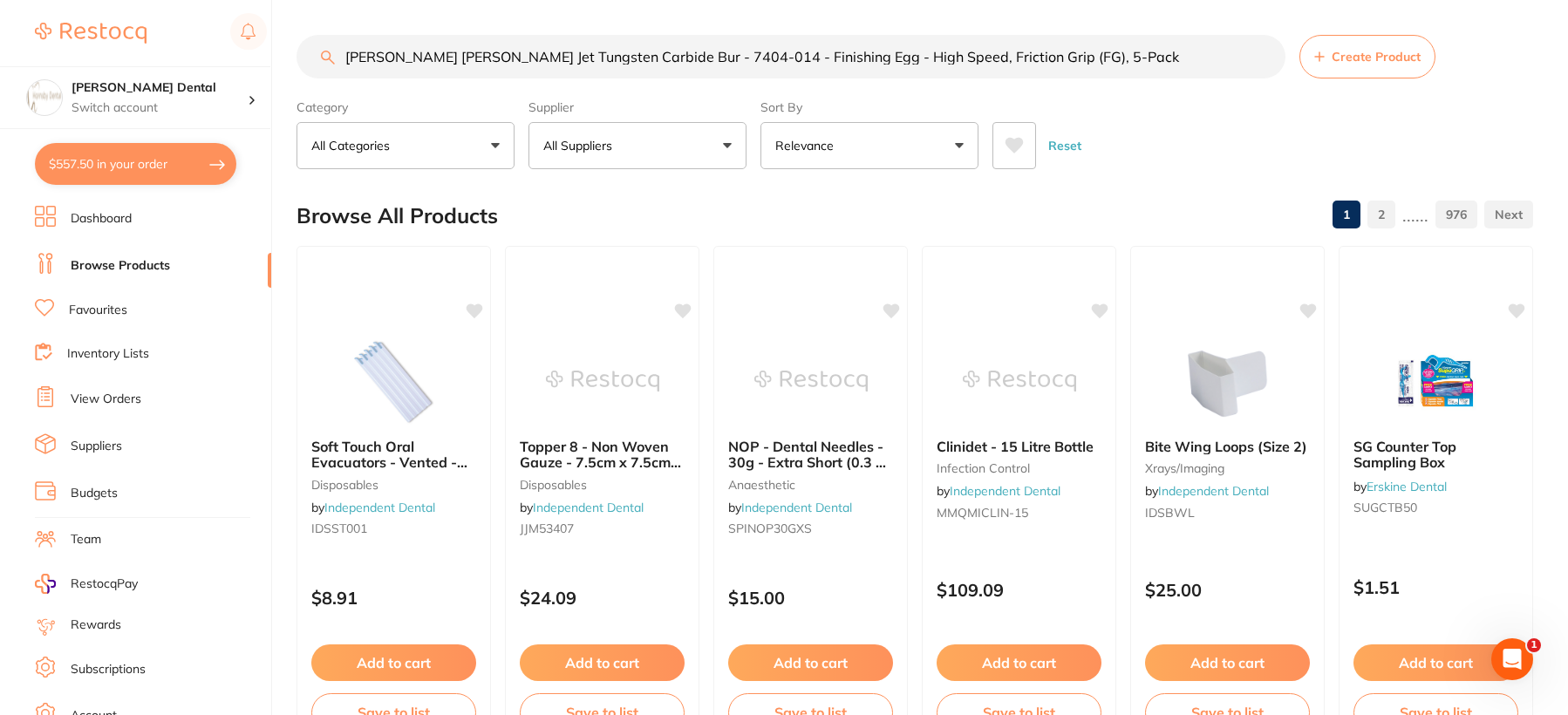
click at [1264, 54] on input "[PERSON_NAME] [PERSON_NAME] Jet Tungsten Carbide Bur - 7404-014 - Finishing Egg…" at bounding box center [791, 57] width 989 height 43
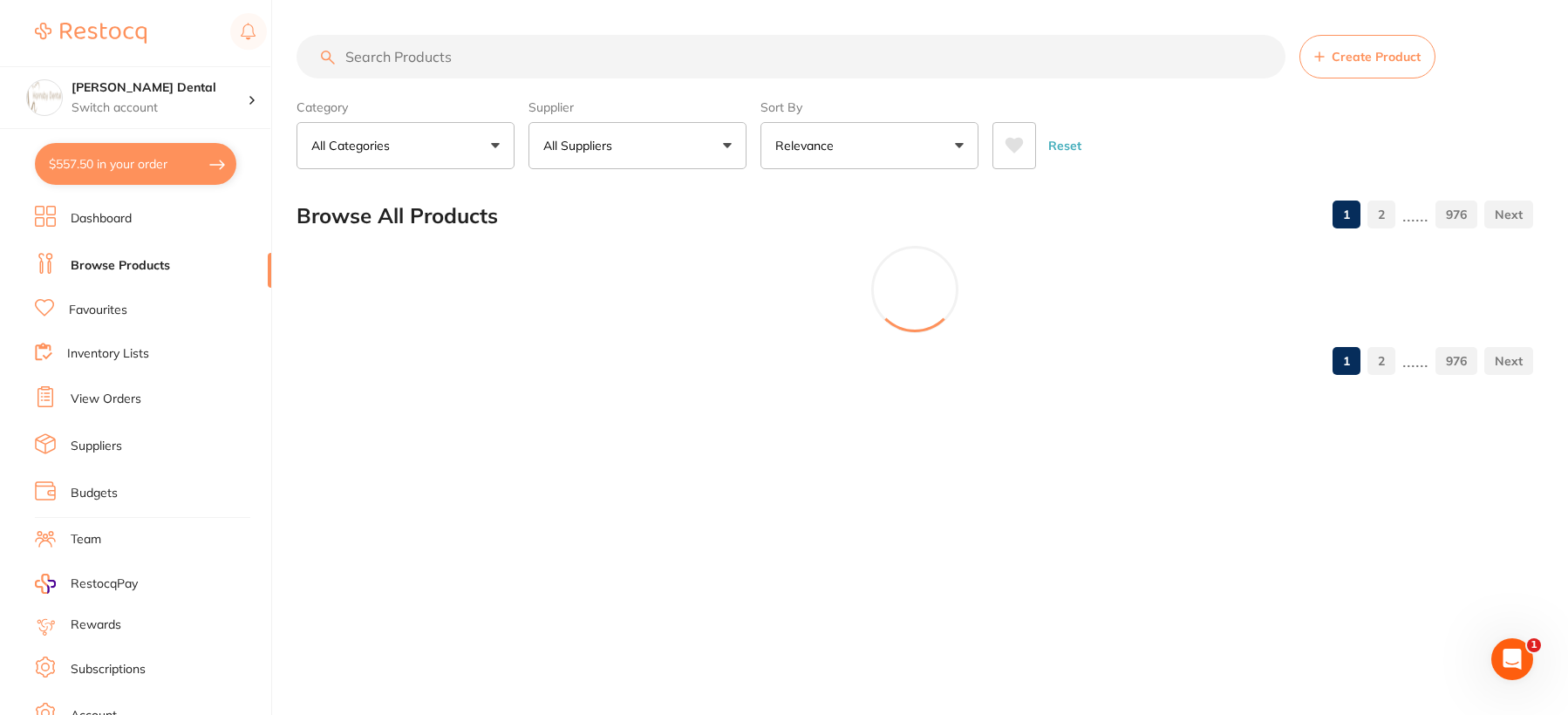
click at [620, 148] on p "All Suppliers" at bounding box center [581, 145] width 76 height 18
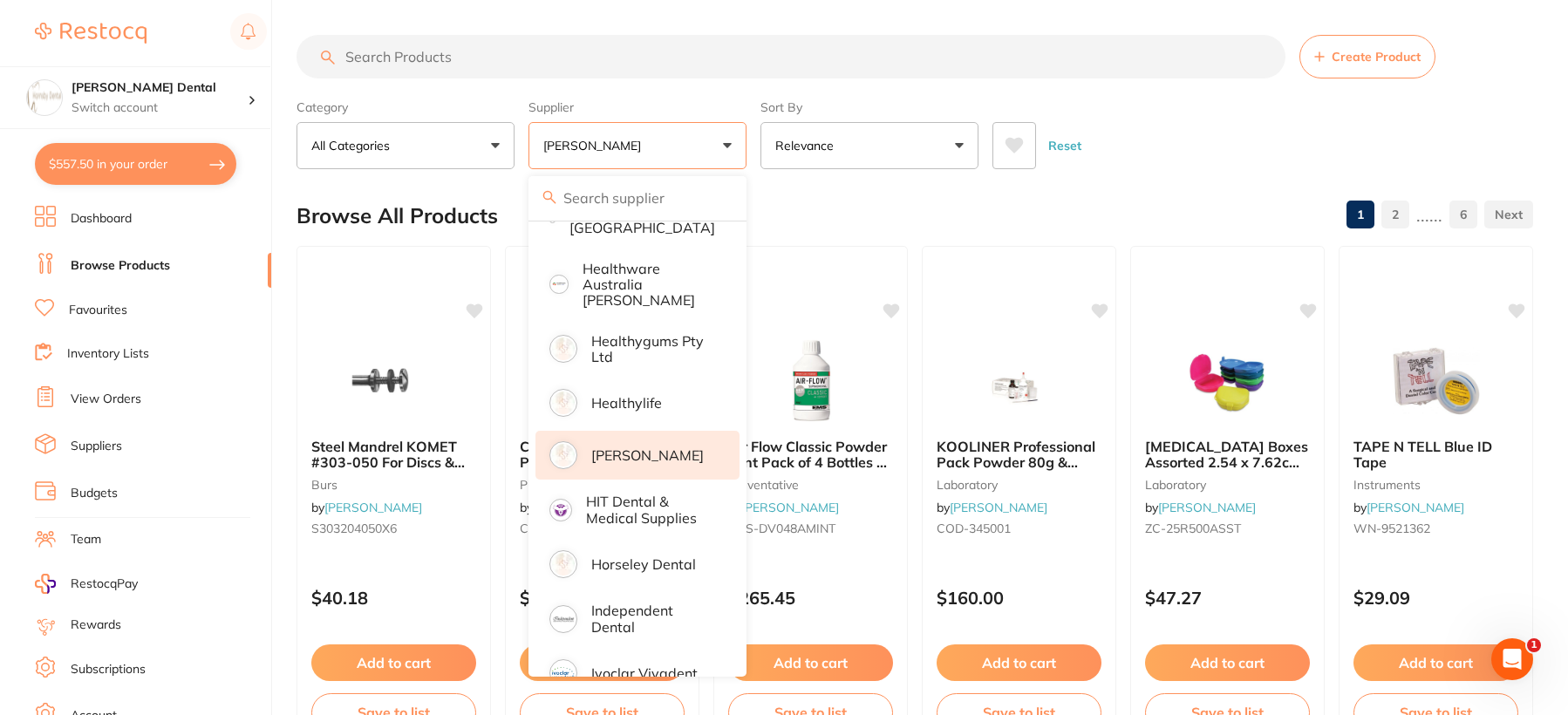
click at [619, 447] on p "[PERSON_NAME]" at bounding box center [647, 455] width 112 height 16
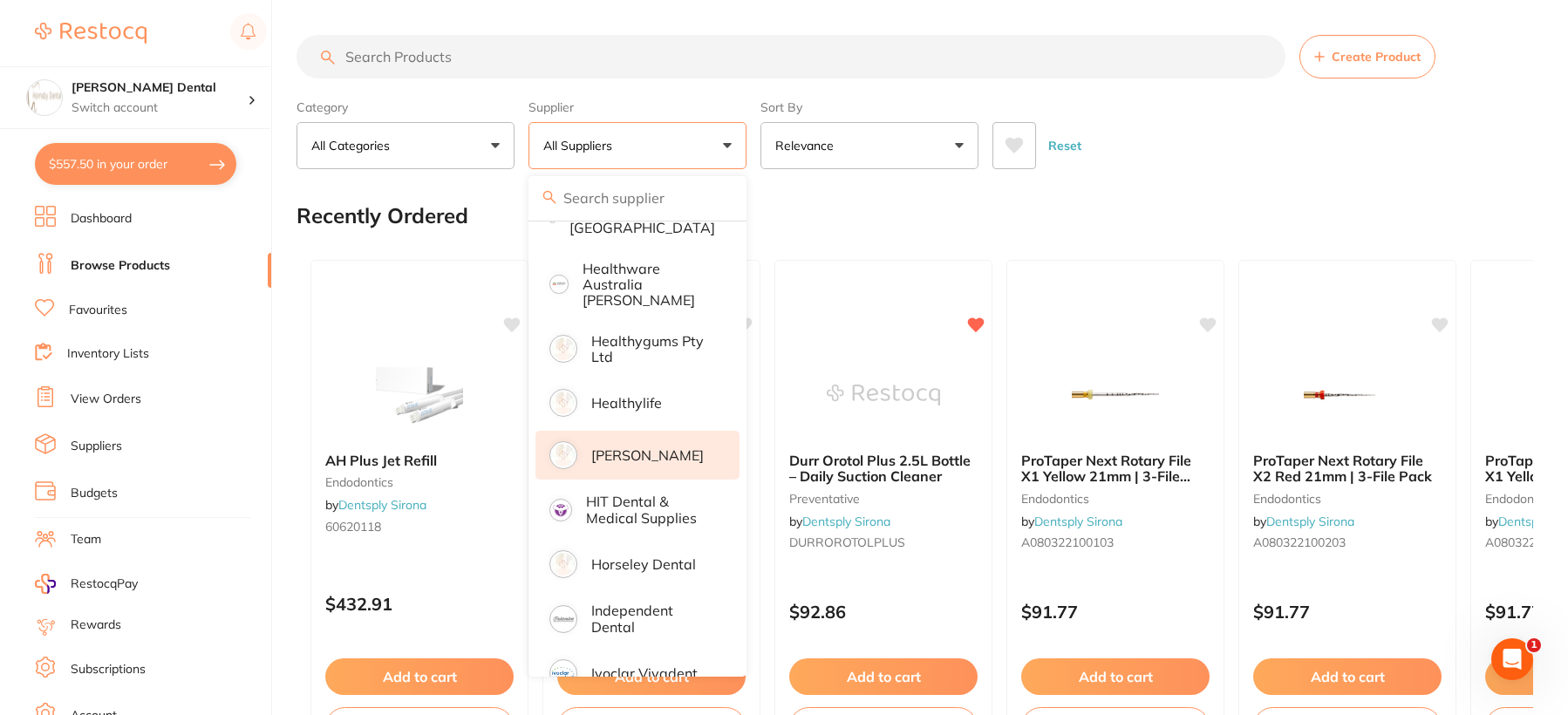
click at [643, 447] on p "[PERSON_NAME]" at bounding box center [647, 455] width 112 height 16
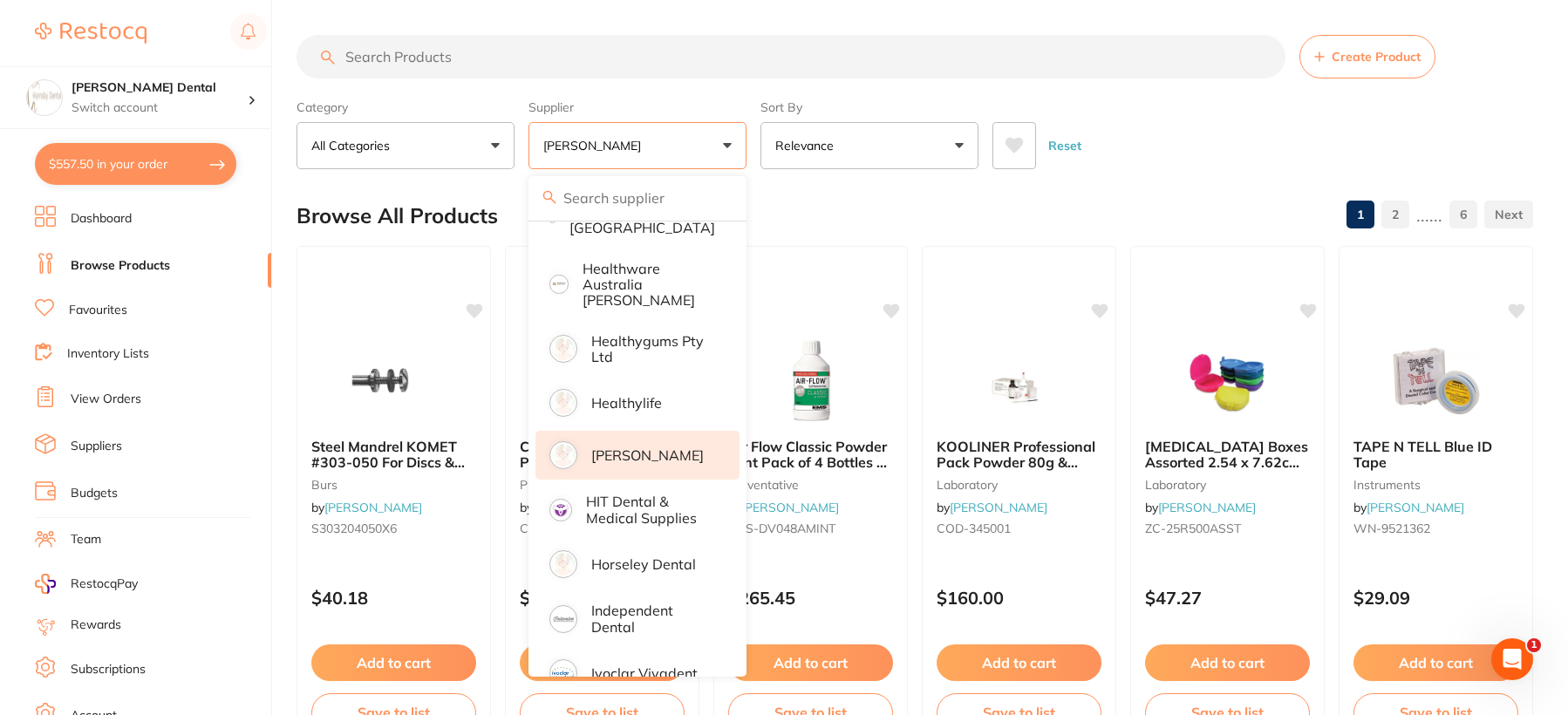
click at [1167, 168] on div "Reset" at bounding box center [1255, 138] width 526 height 61
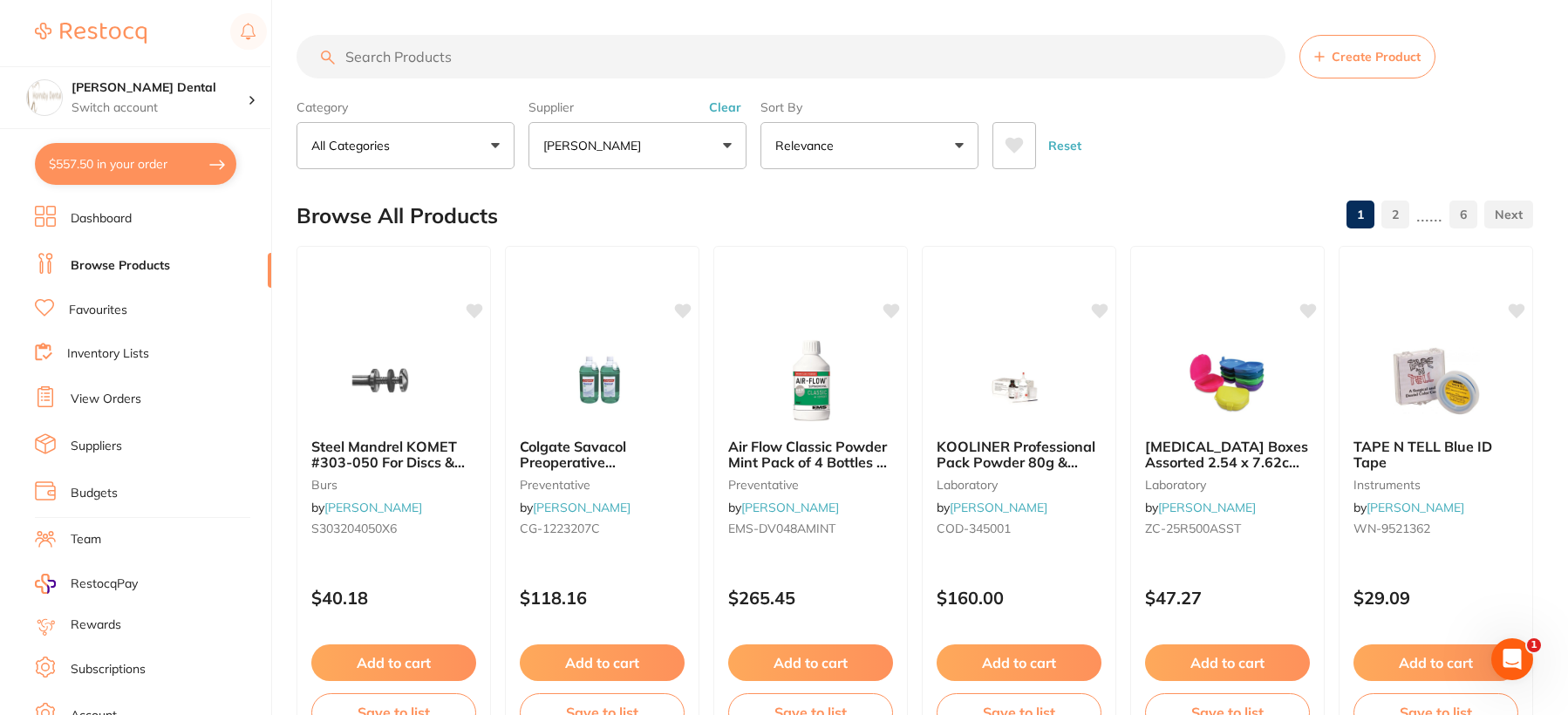
click at [472, 67] on input "search" at bounding box center [791, 57] width 989 height 43
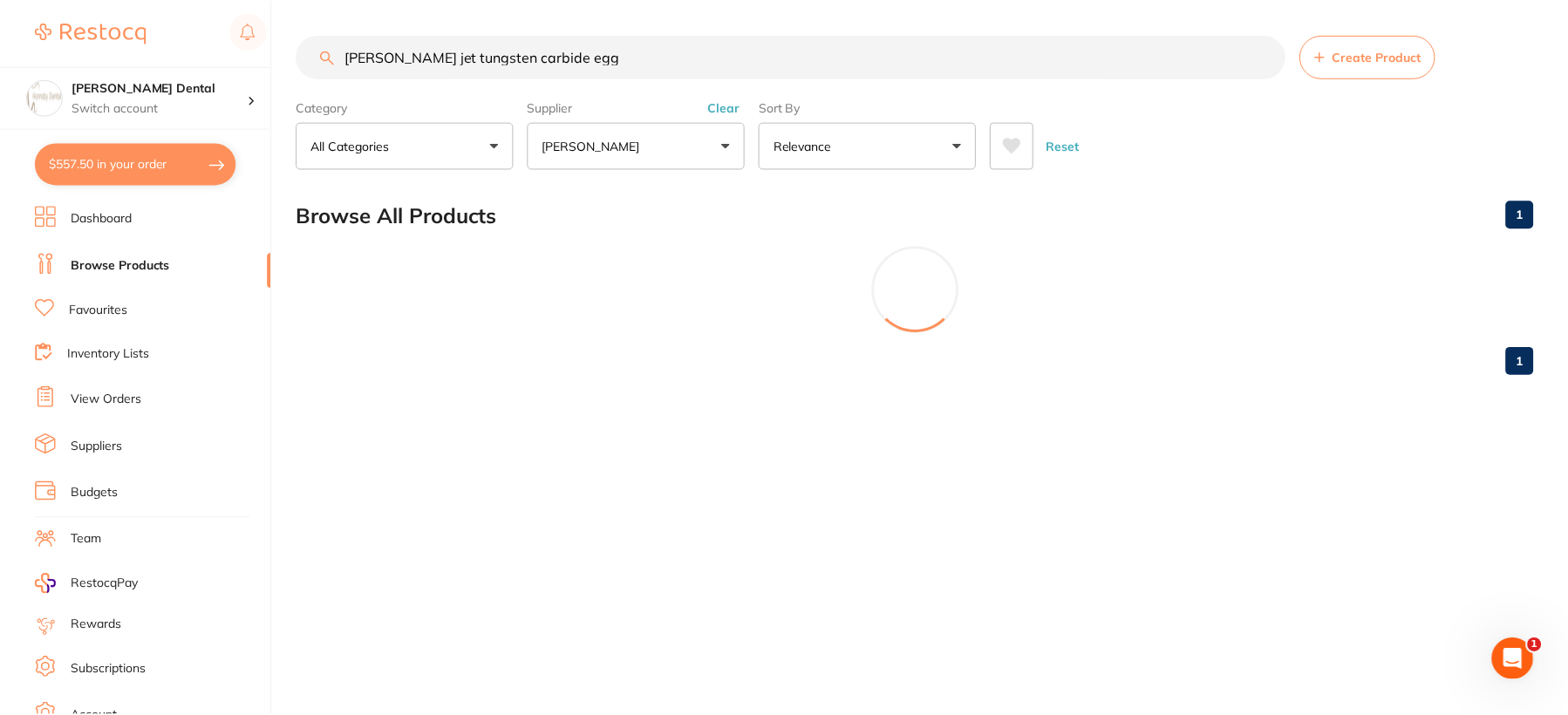
scroll to position [341, 0]
drag, startPoint x: 543, startPoint y: 56, endPoint x: 501, endPoint y: 59, distance: 42.1
click at [501, 59] on input "[PERSON_NAME] jet tungsten carbide egg" at bounding box center [793, 57] width 993 height 43
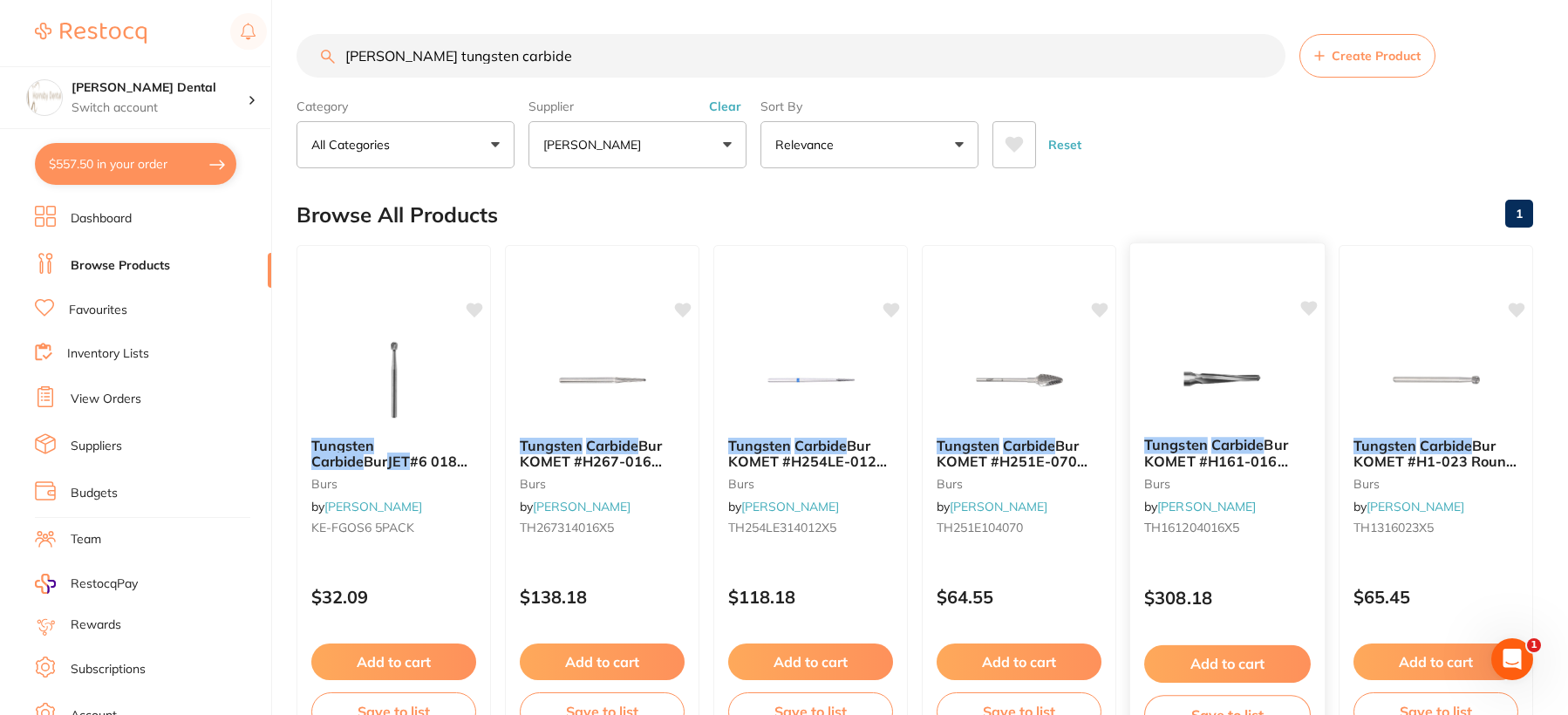
scroll to position [0, 0]
click at [725, 139] on button "[PERSON_NAME]" at bounding box center [638, 146] width 218 height 47
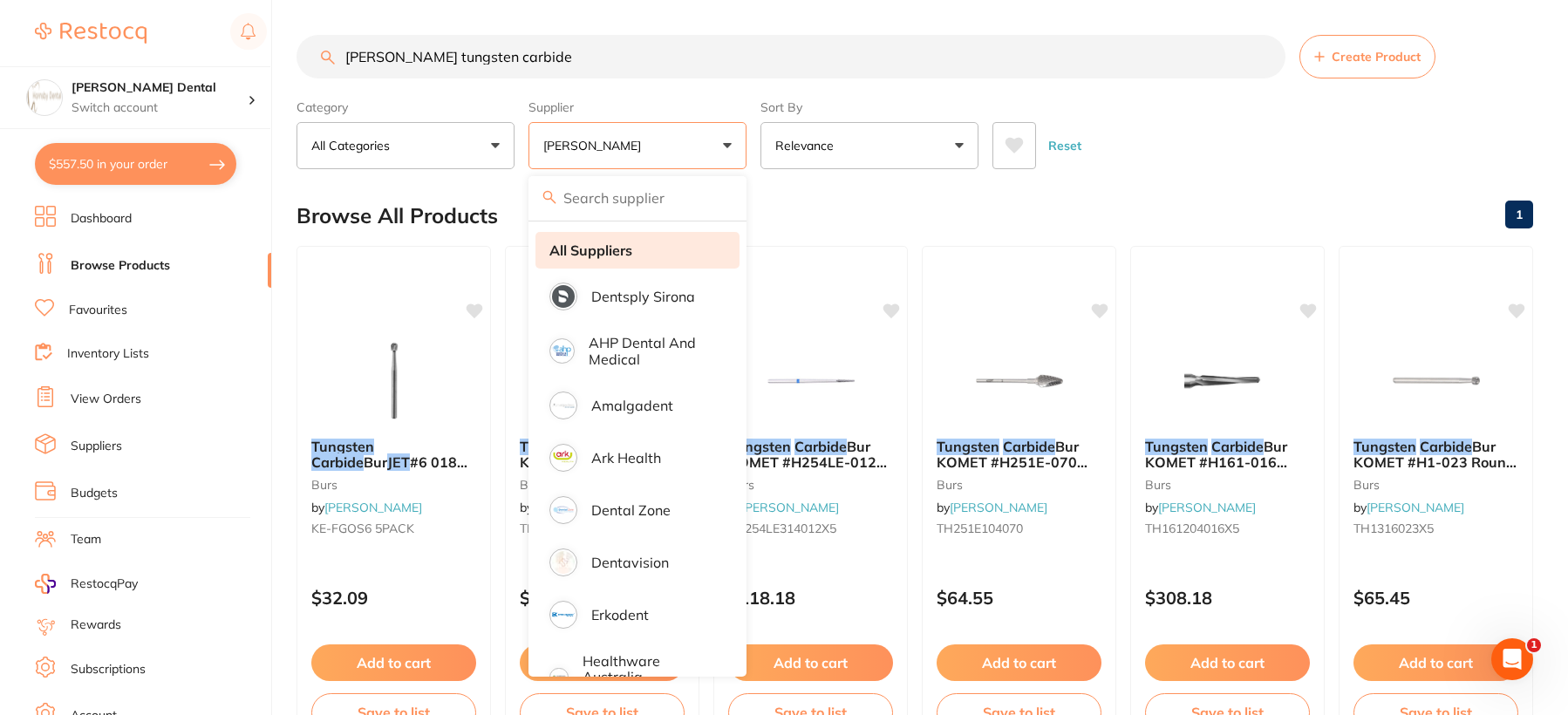
click at [597, 252] on strong "All Suppliers" at bounding box center [590, 250] width 83 height 16
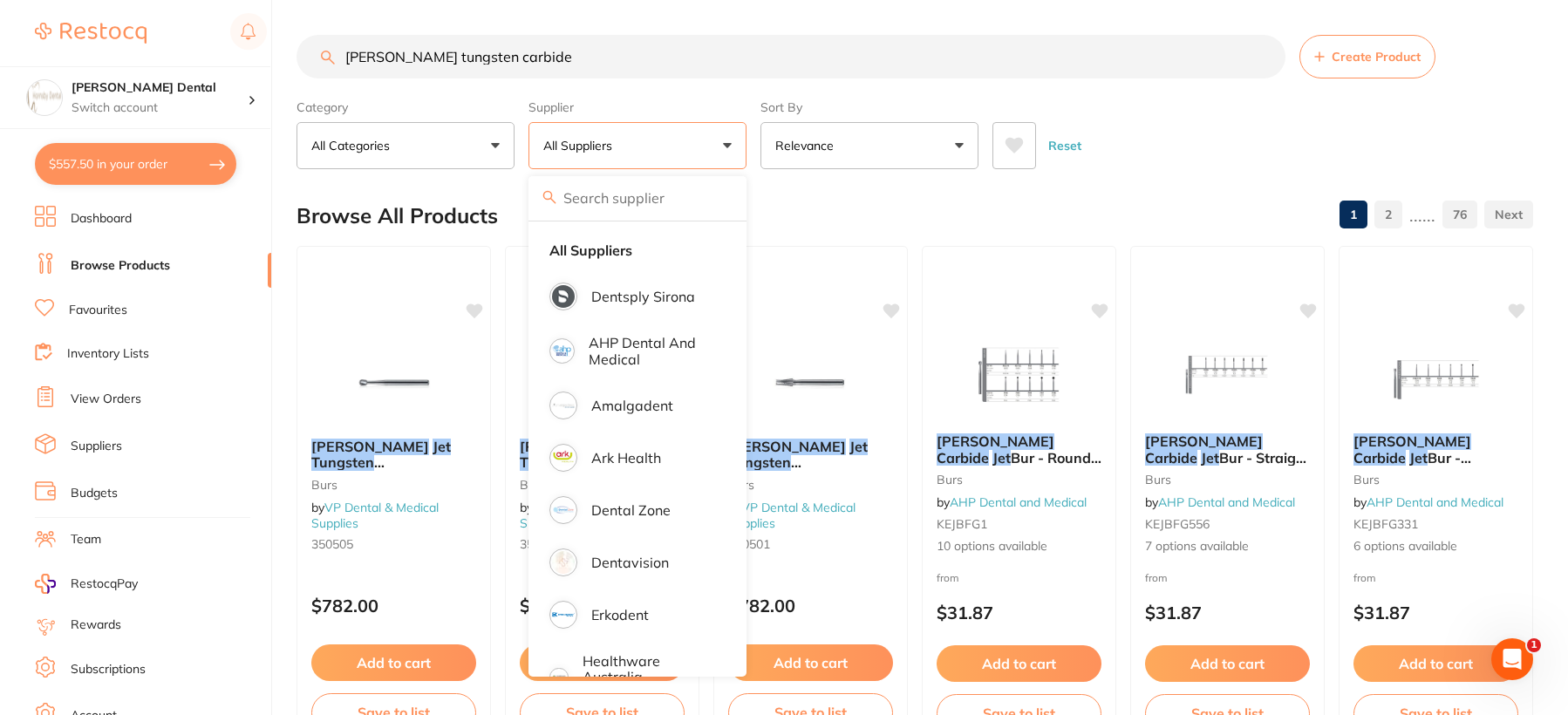
click at [573, 65] on input "[PERSON_NAME] tungsten carbide" at bounding box center [791, 57] width 989 height 43
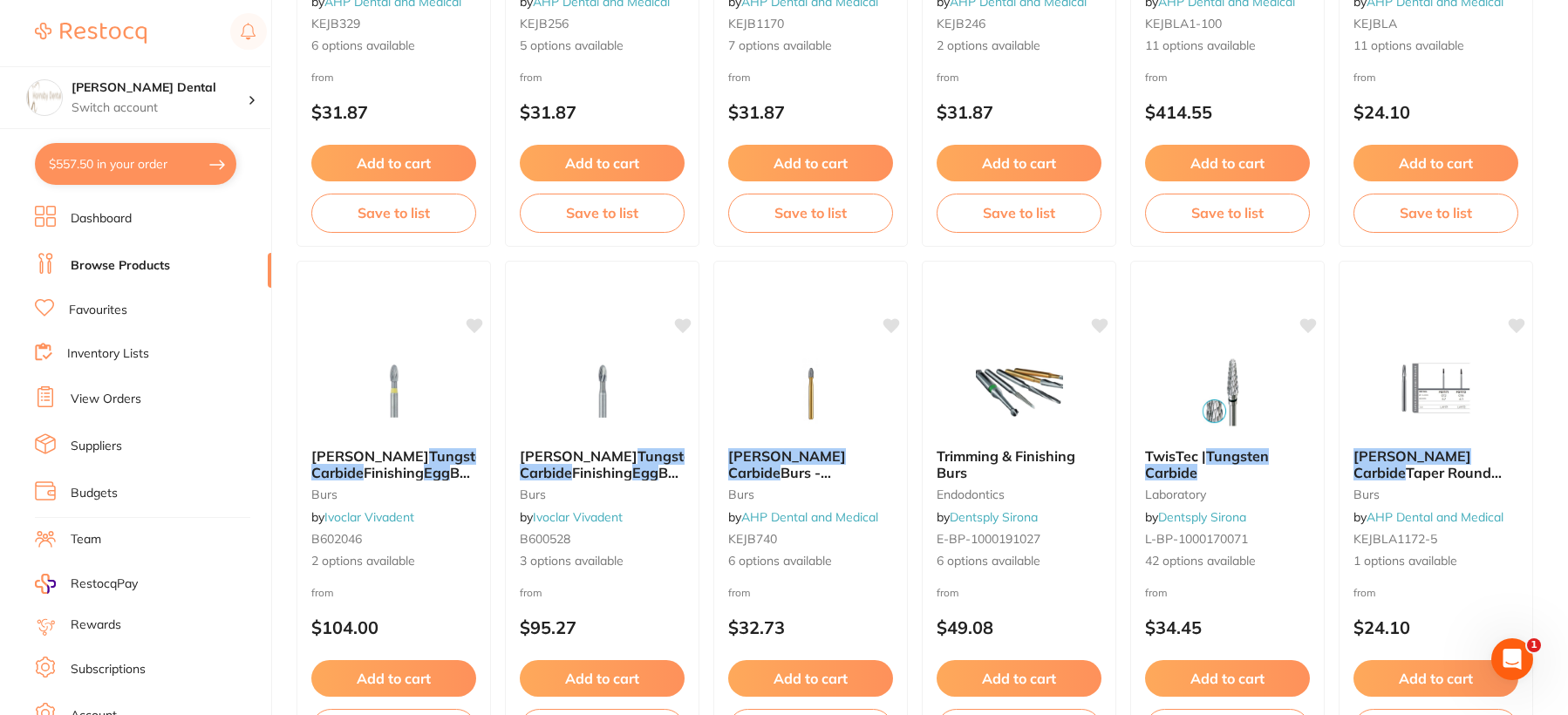
scroll to position [1047, 0]
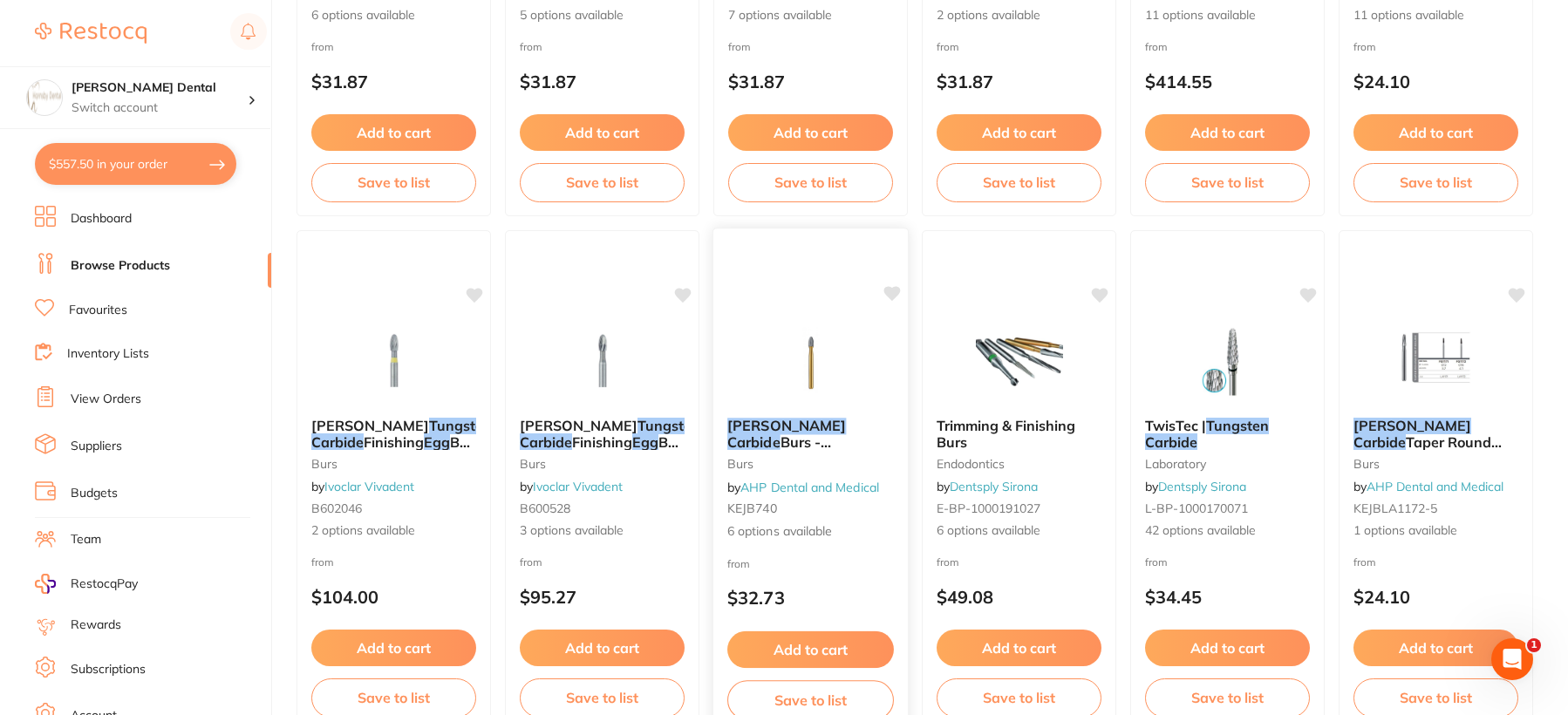
type input "[PERSON_NAME] jet tungsten carbide egg"
click at [762, 432] on em "Carbide" at bounding box center [753, 441] width 53 height 18
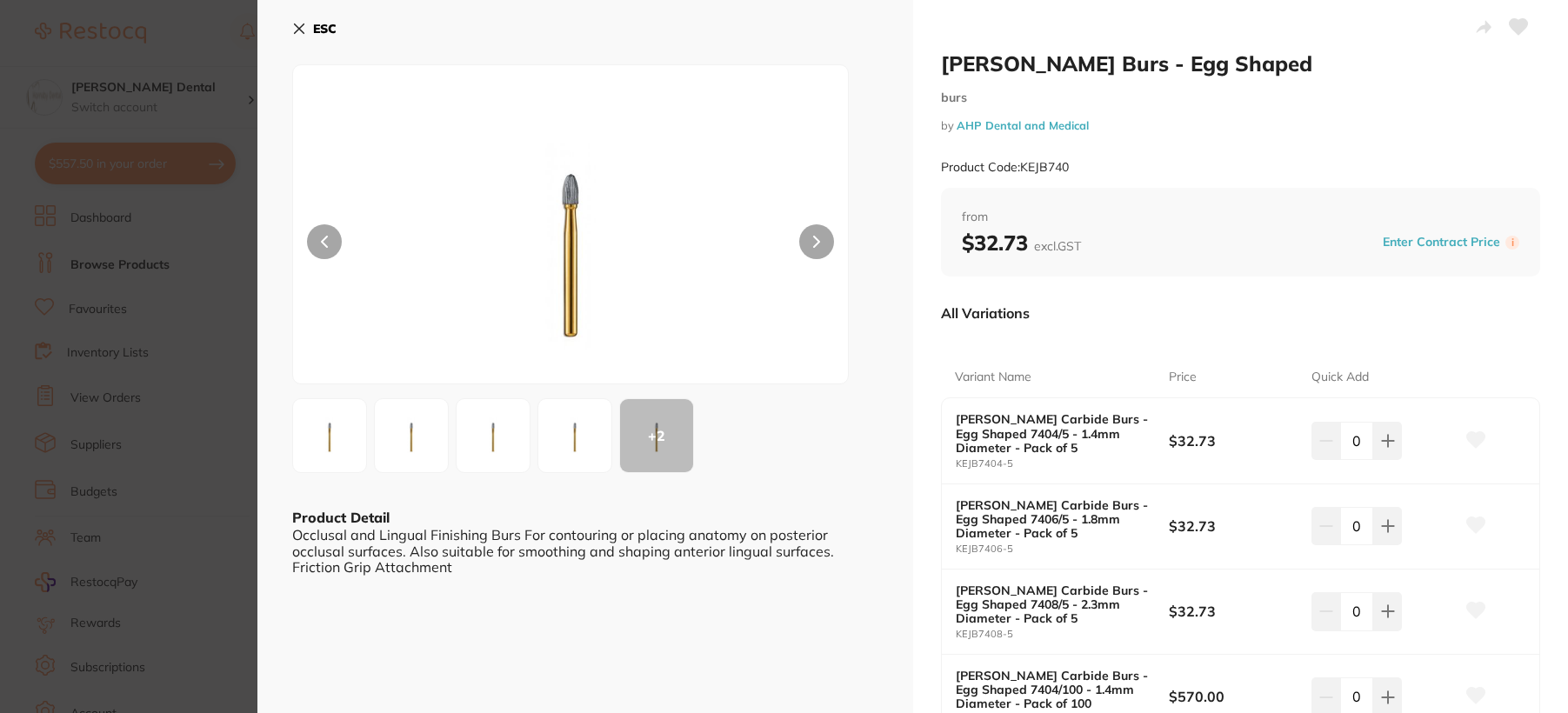
scroll to position [87, 0]
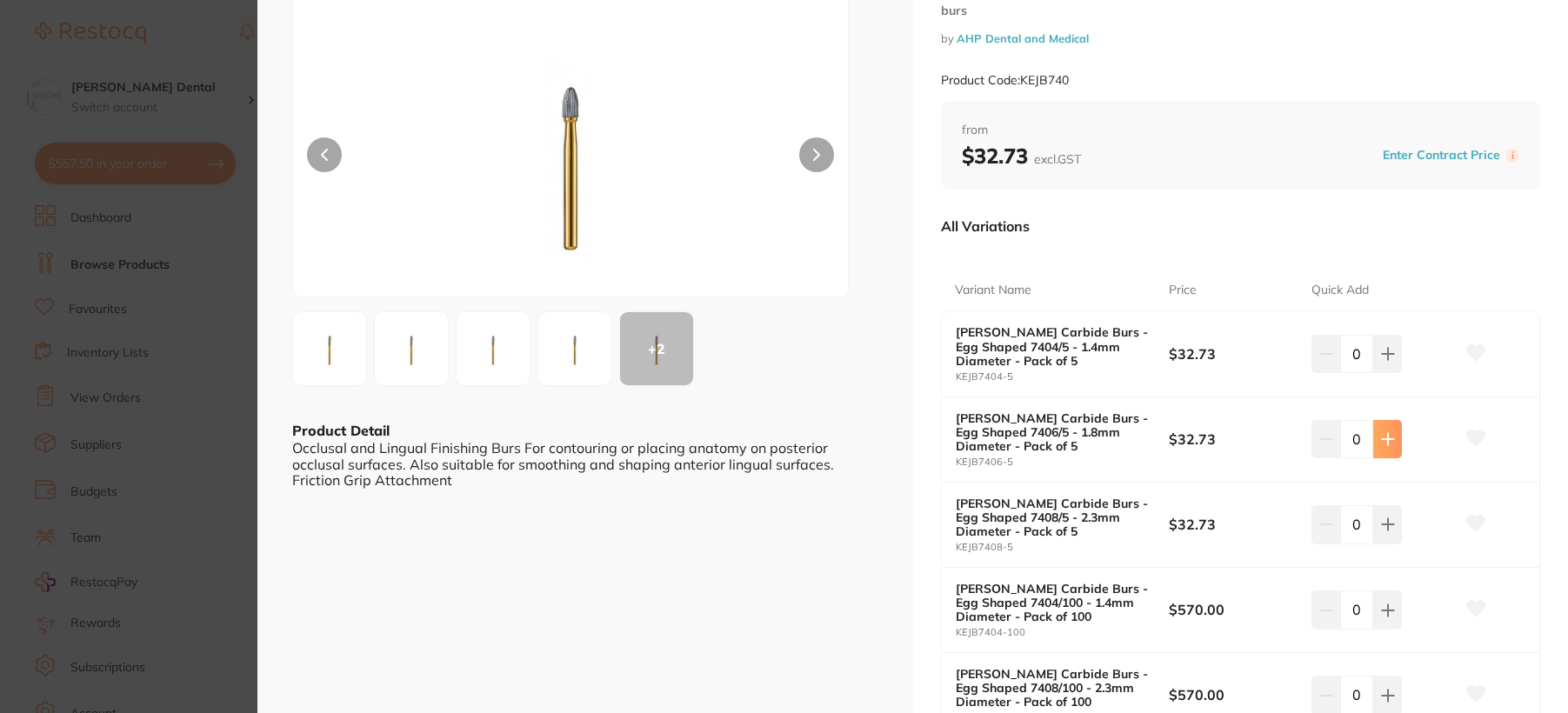
click at [1383, 442] on icon at bounding box center [1388, 439] width 14 height 14
type input "2"
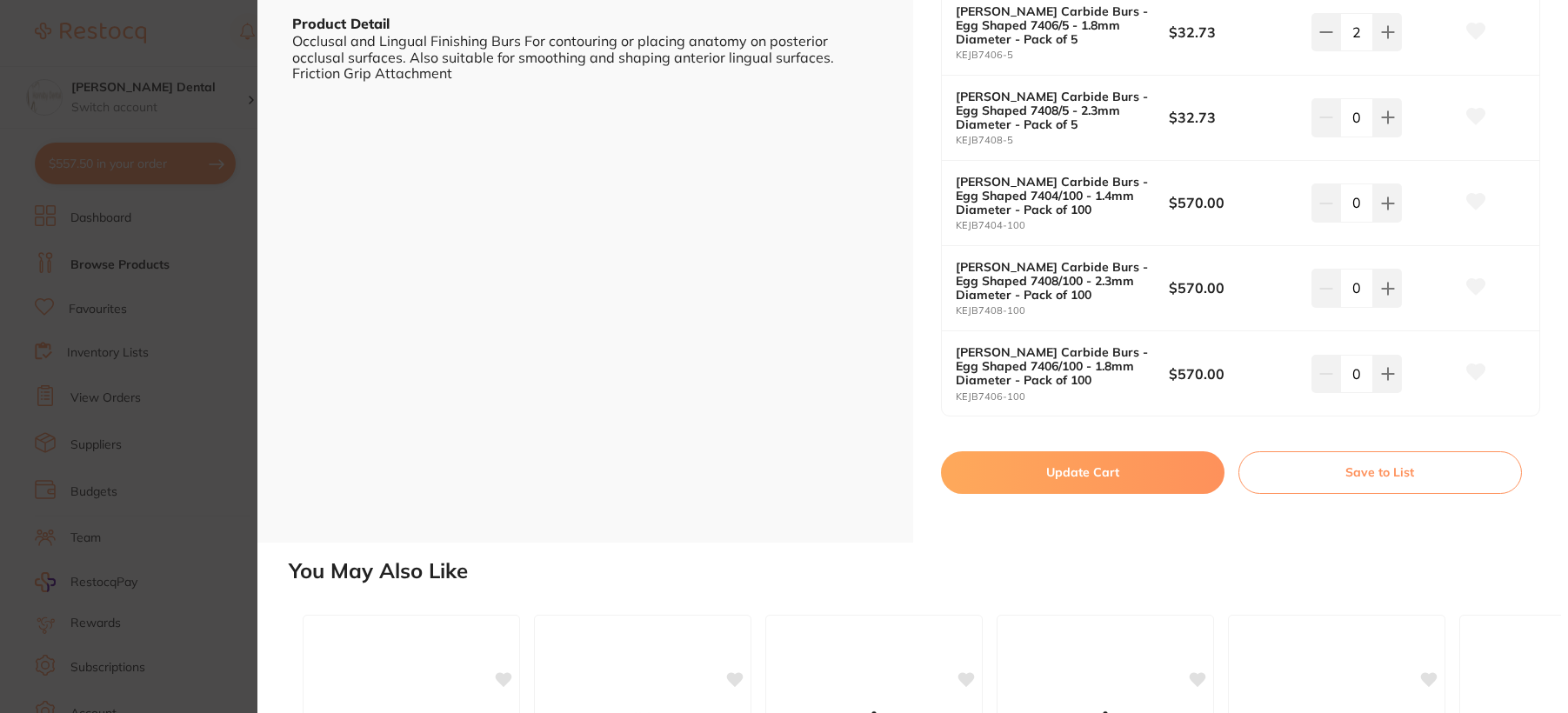
scroll to position [522, 0]
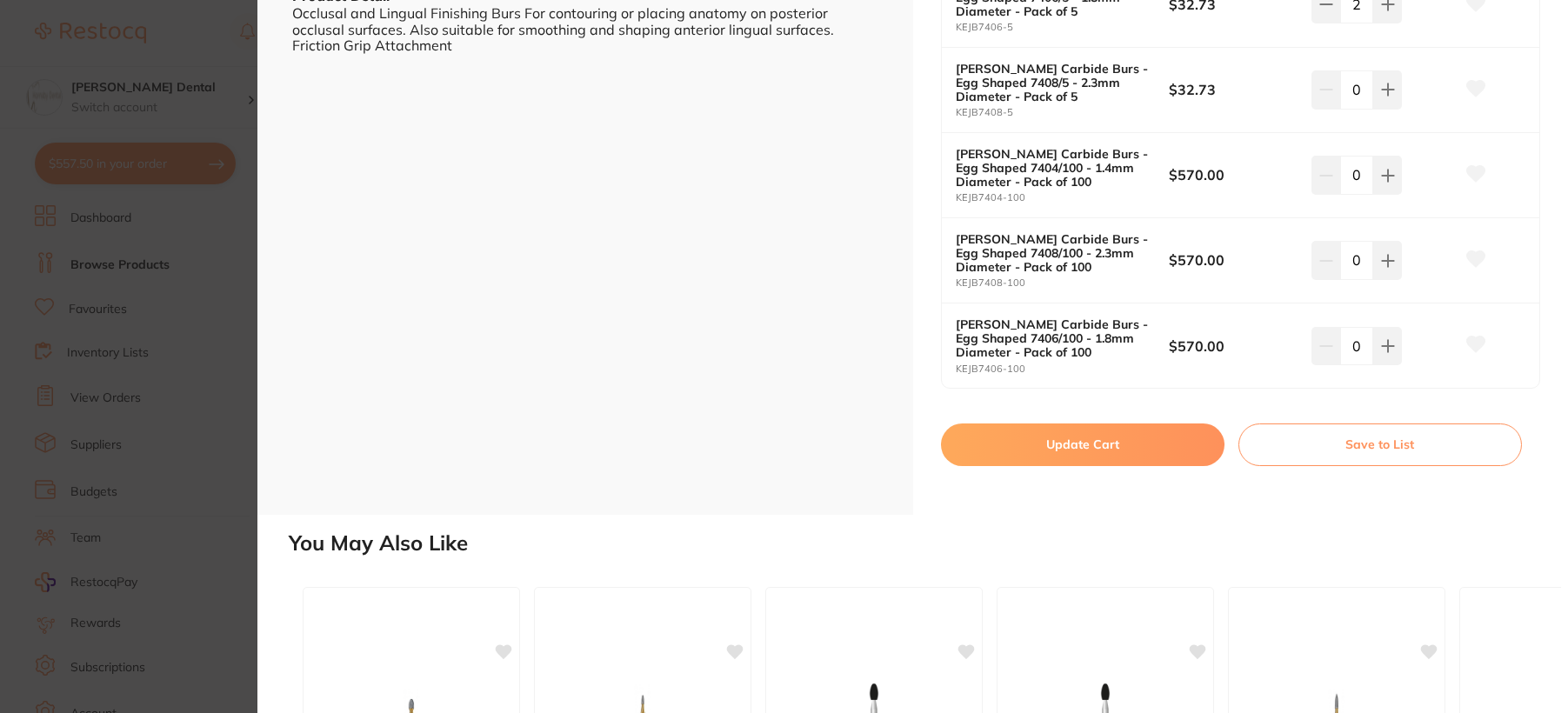
click at [1107, 448] on button "Update Cart" at bounding box center [1083, 444] width 284 height 41
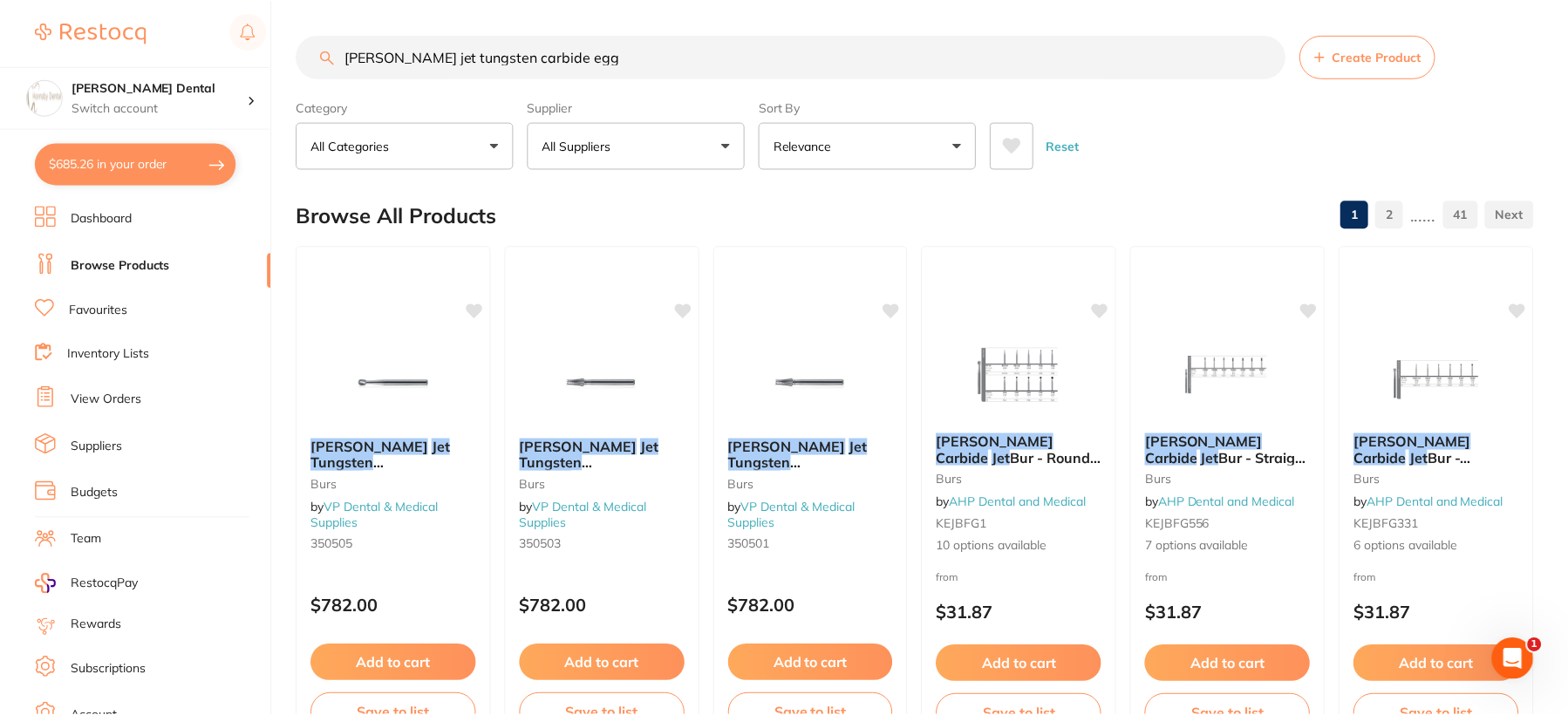
scroll to position [1047, 0]
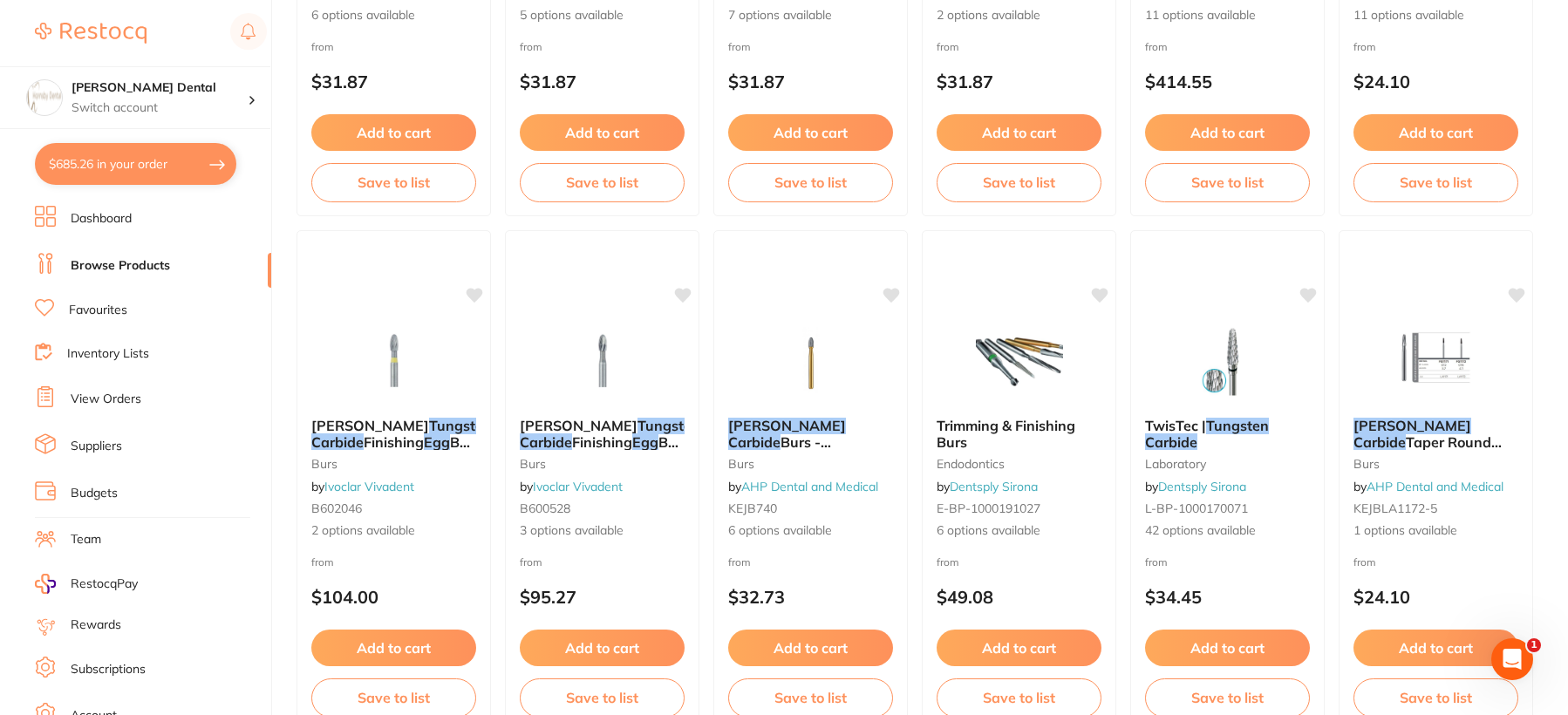
click at [109, 168] on button "$685.26 in your order" at bounding box center [136, 164] width 202 height 41
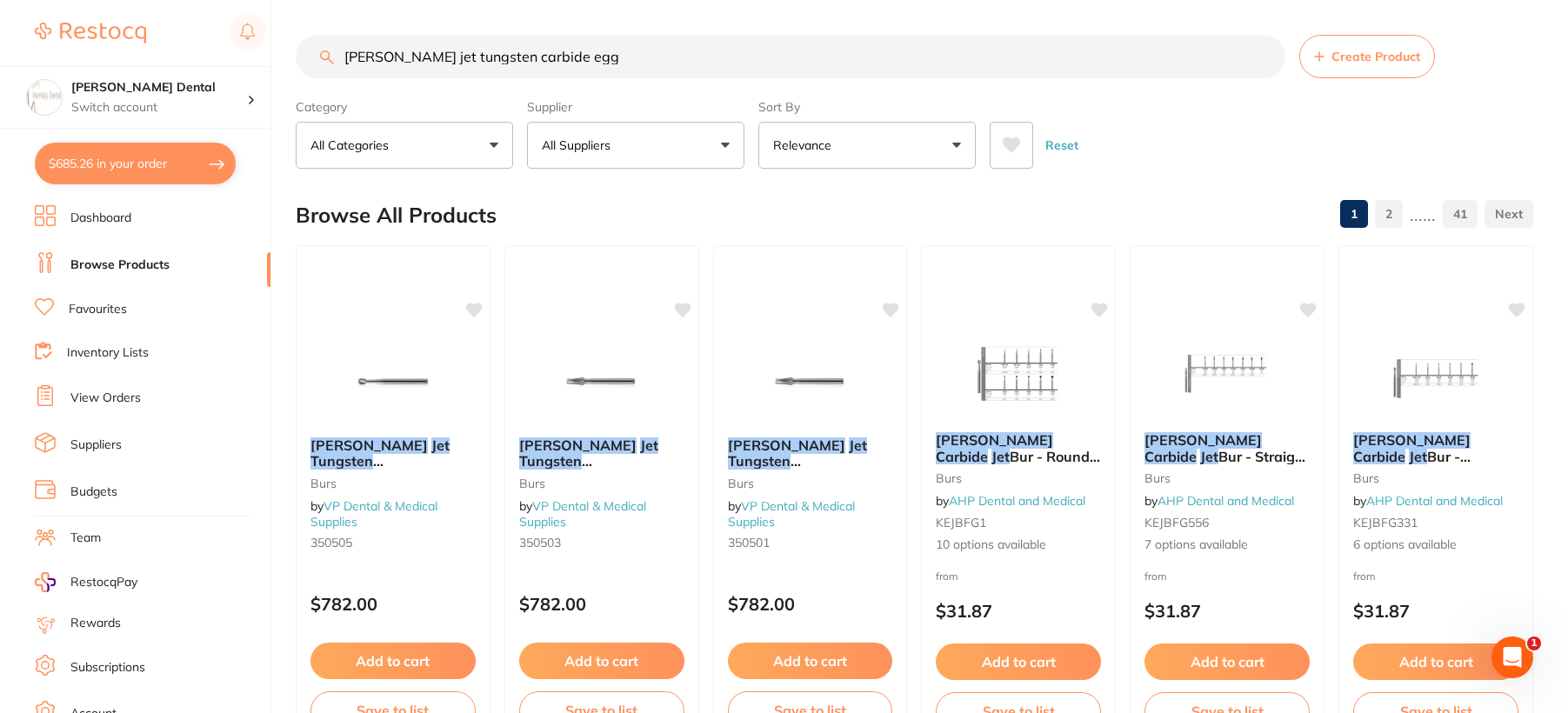
checkbox input "true"
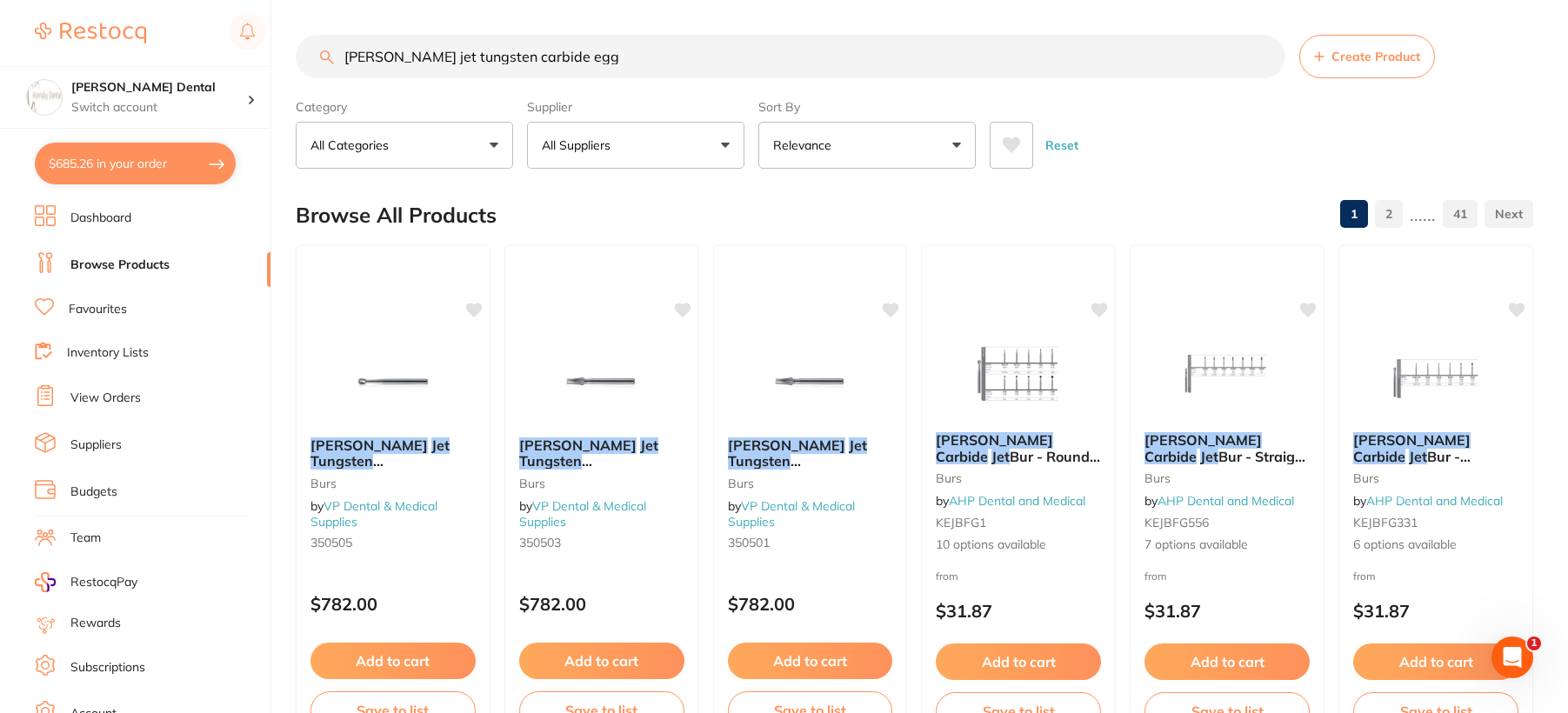
checkbox input "true"
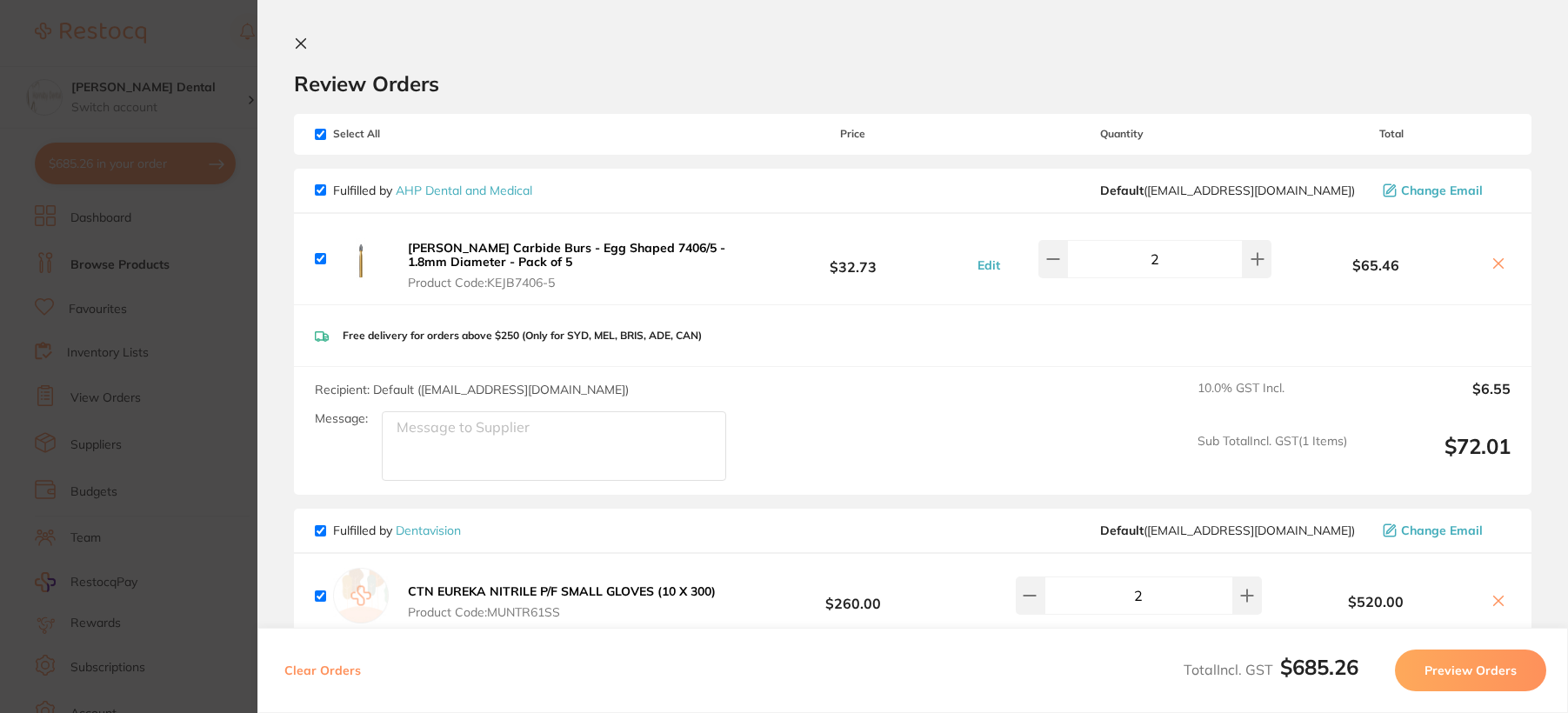
click at [297, 48] on icon at bounding box center [301, 44] width 9 height 9
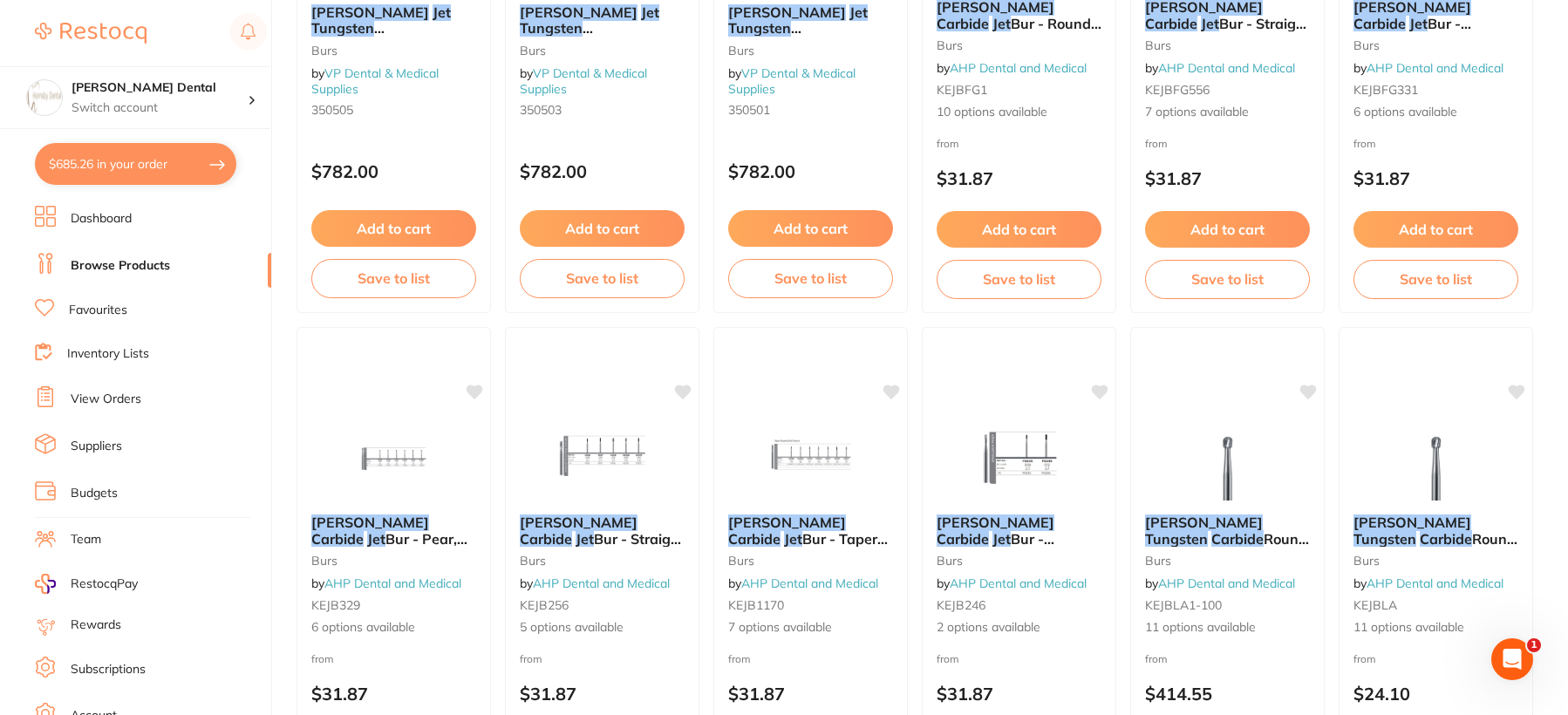
scroll to position [262, 0]
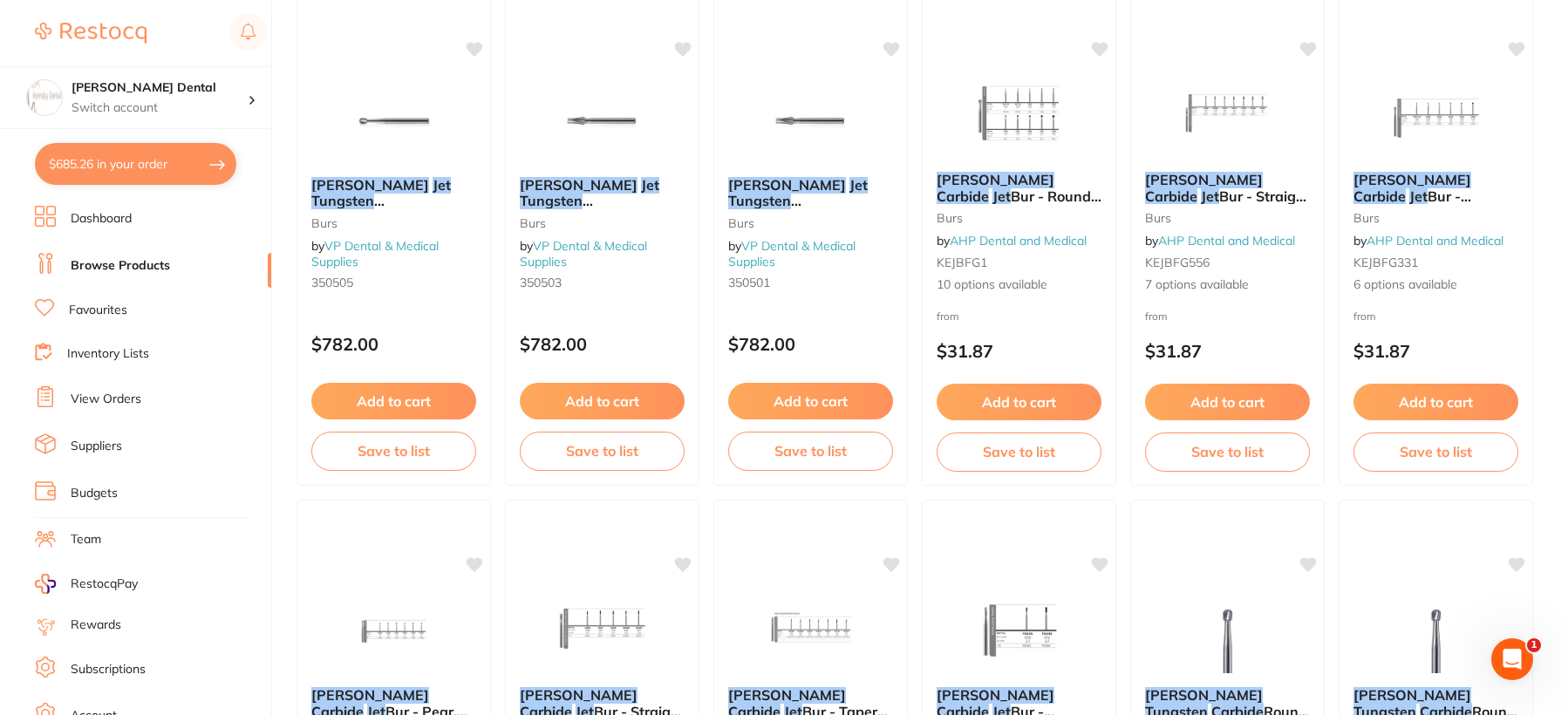
click at [129, 399] on link "View Orders" at bounding box center [105, 399] width 71 height 18
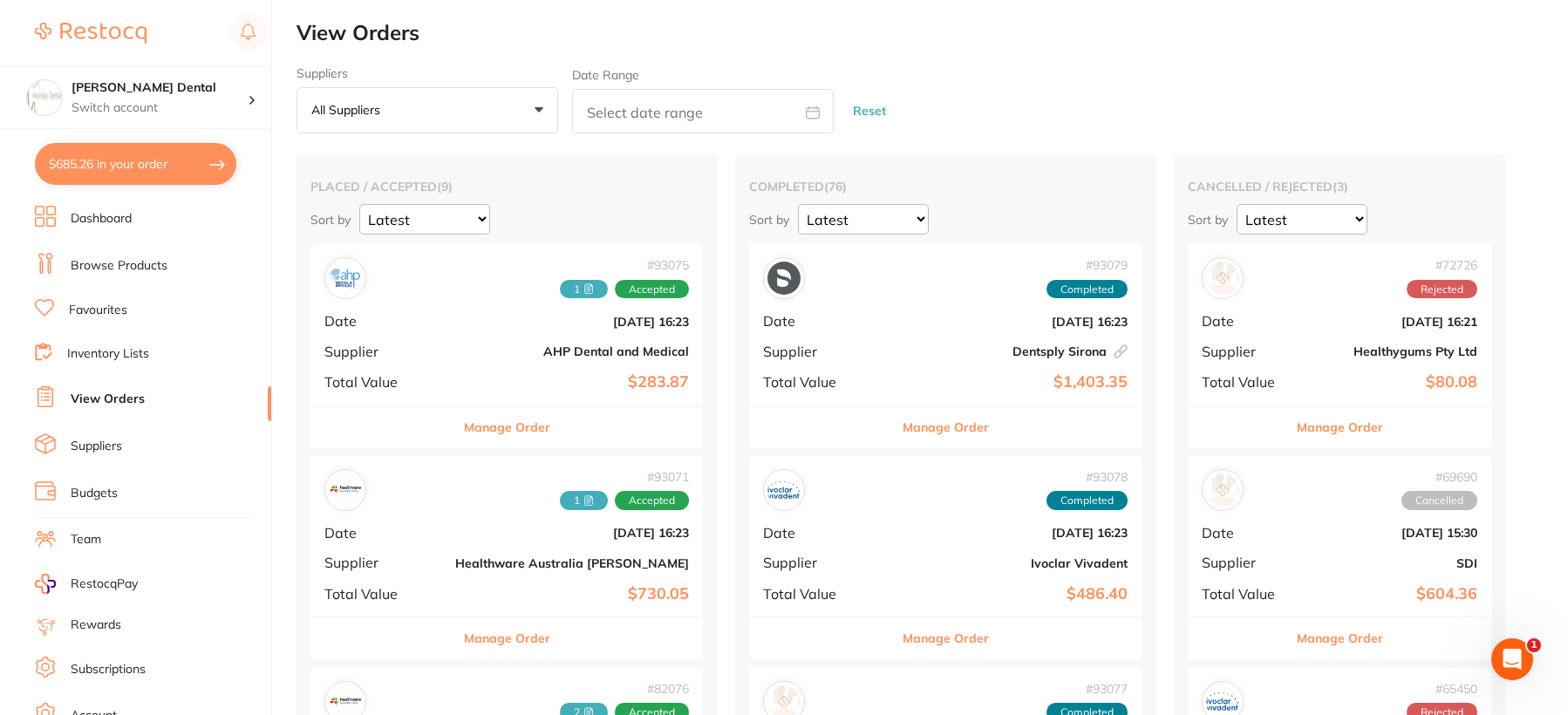
click at [469, 639] on button "Manage Order" at bounding box center [508, 639] width 87 height 41
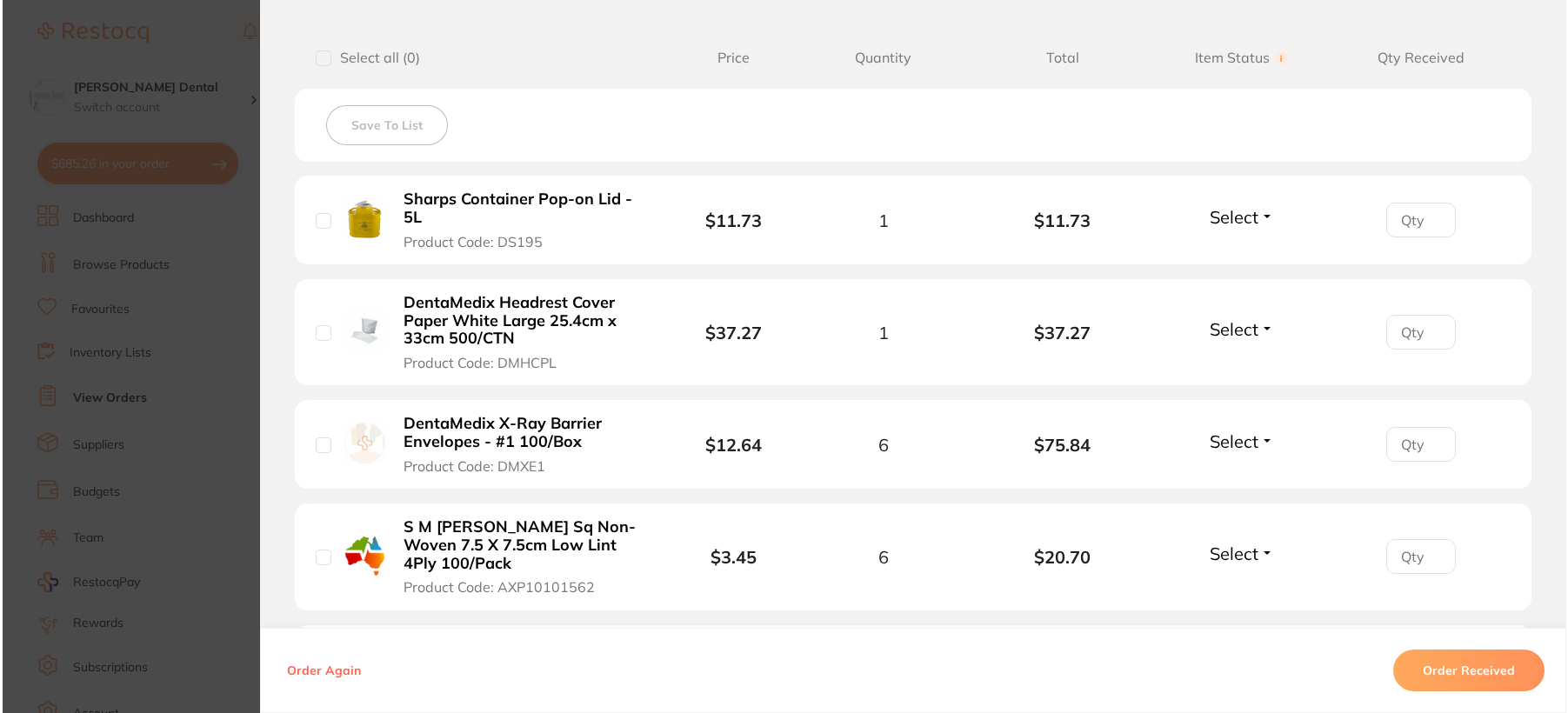
scroll to position [522, 0]
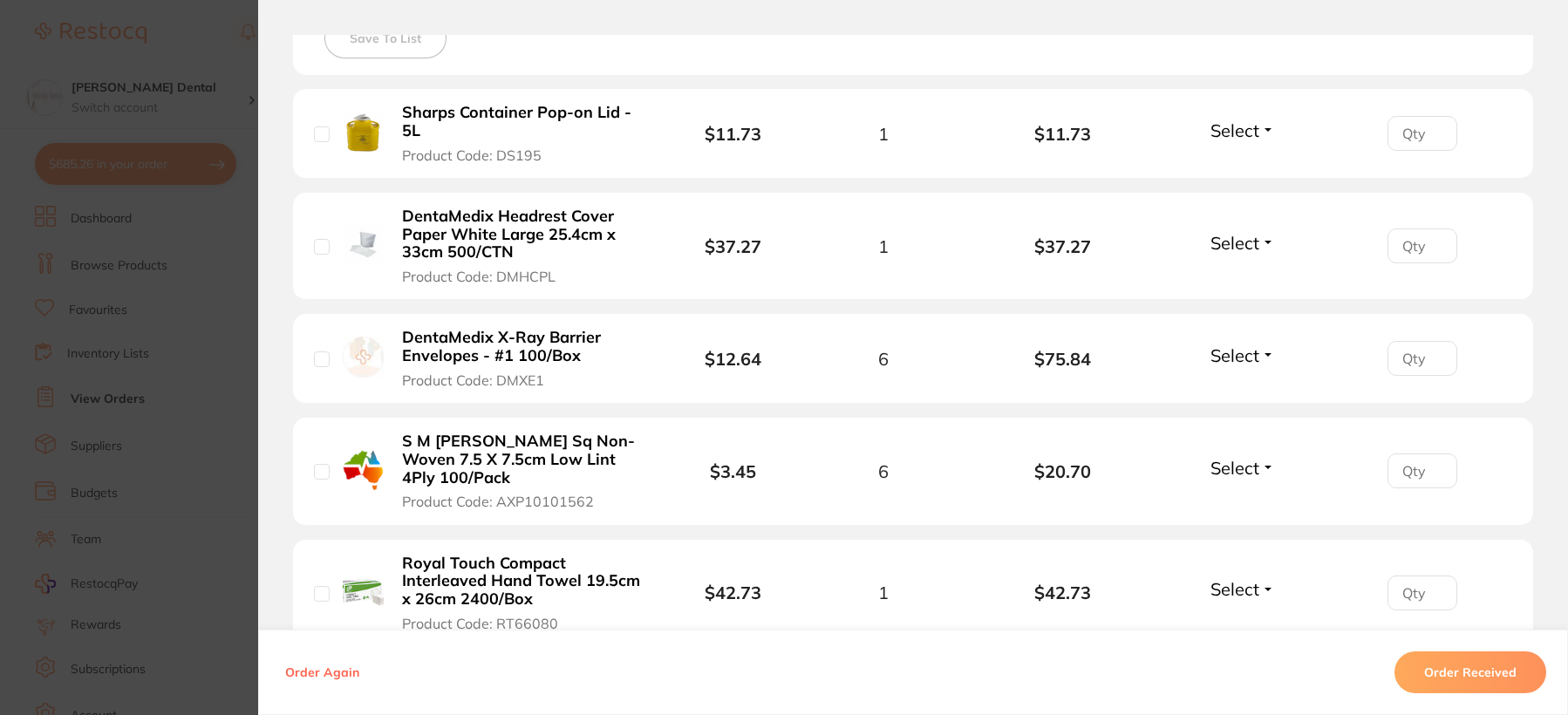
click at [557, 462] on b "S M [PERSON_NAME] Sq Non-Woven 7.5 X 7.5cm Low Lint 4Ply 100/Pack" at bounding box center [522, 459] width 240 height 54
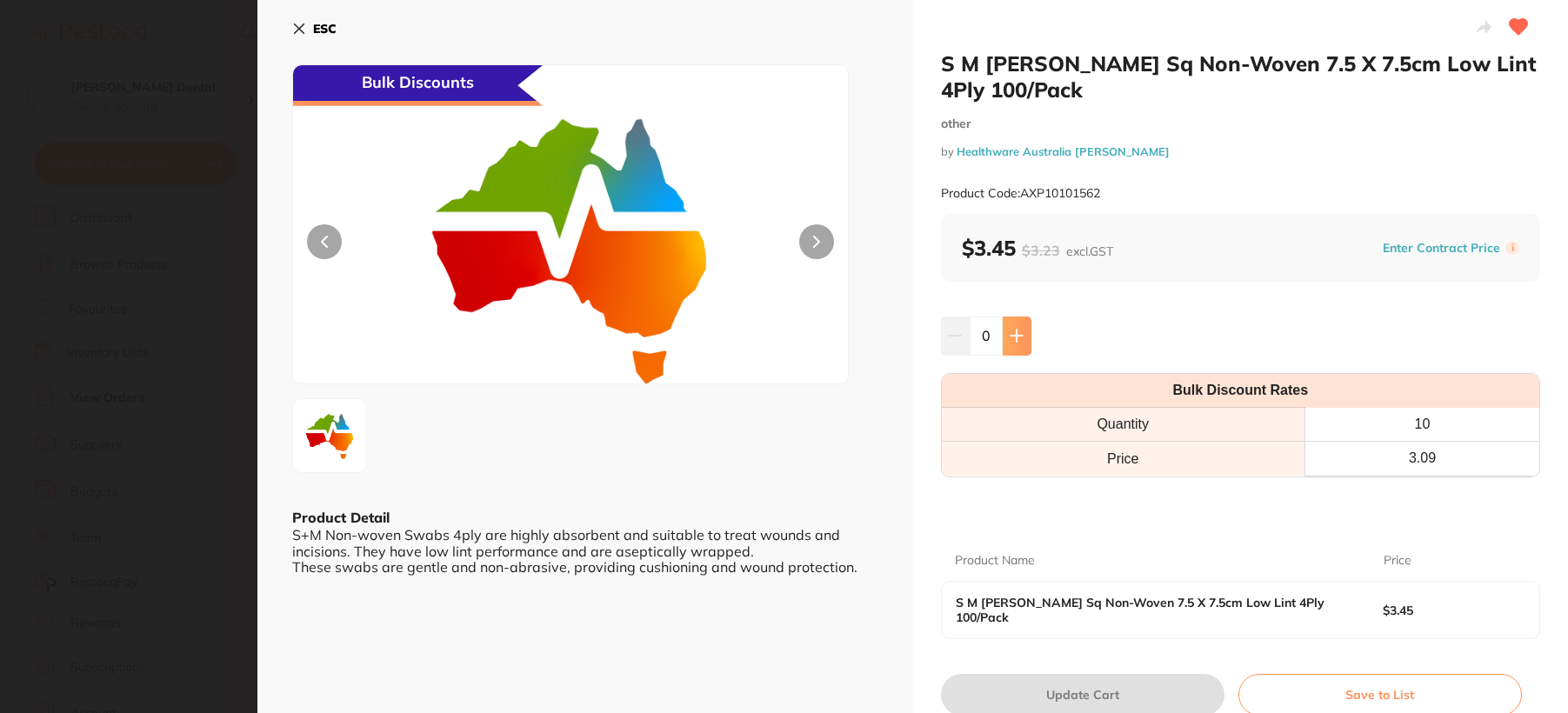
scroll to position [0, 0]
click at [1019, 326] on button at bounding box center [1017, 335] width 29 height 39
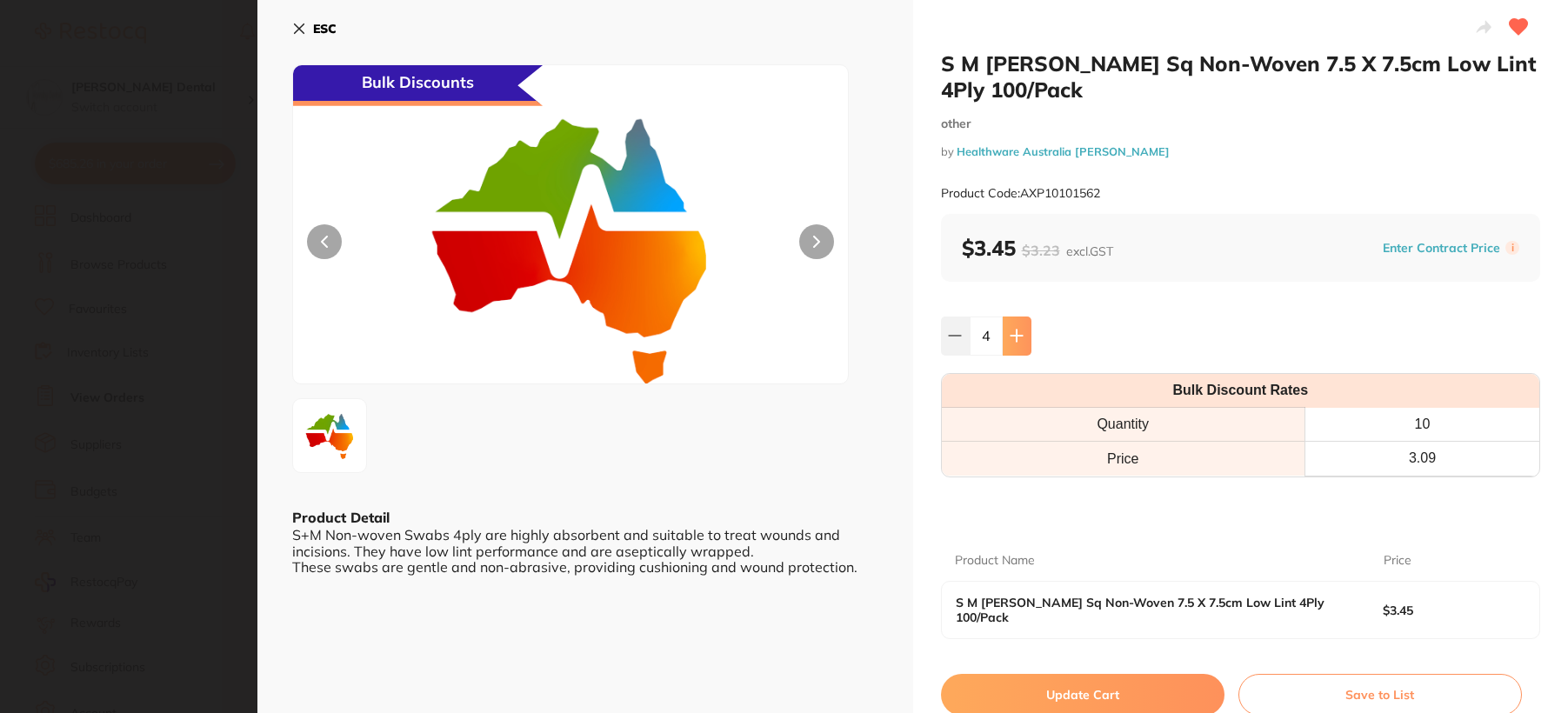
click at [1019, 326] on button at bounding box center [1017, 335] width 29 height 39
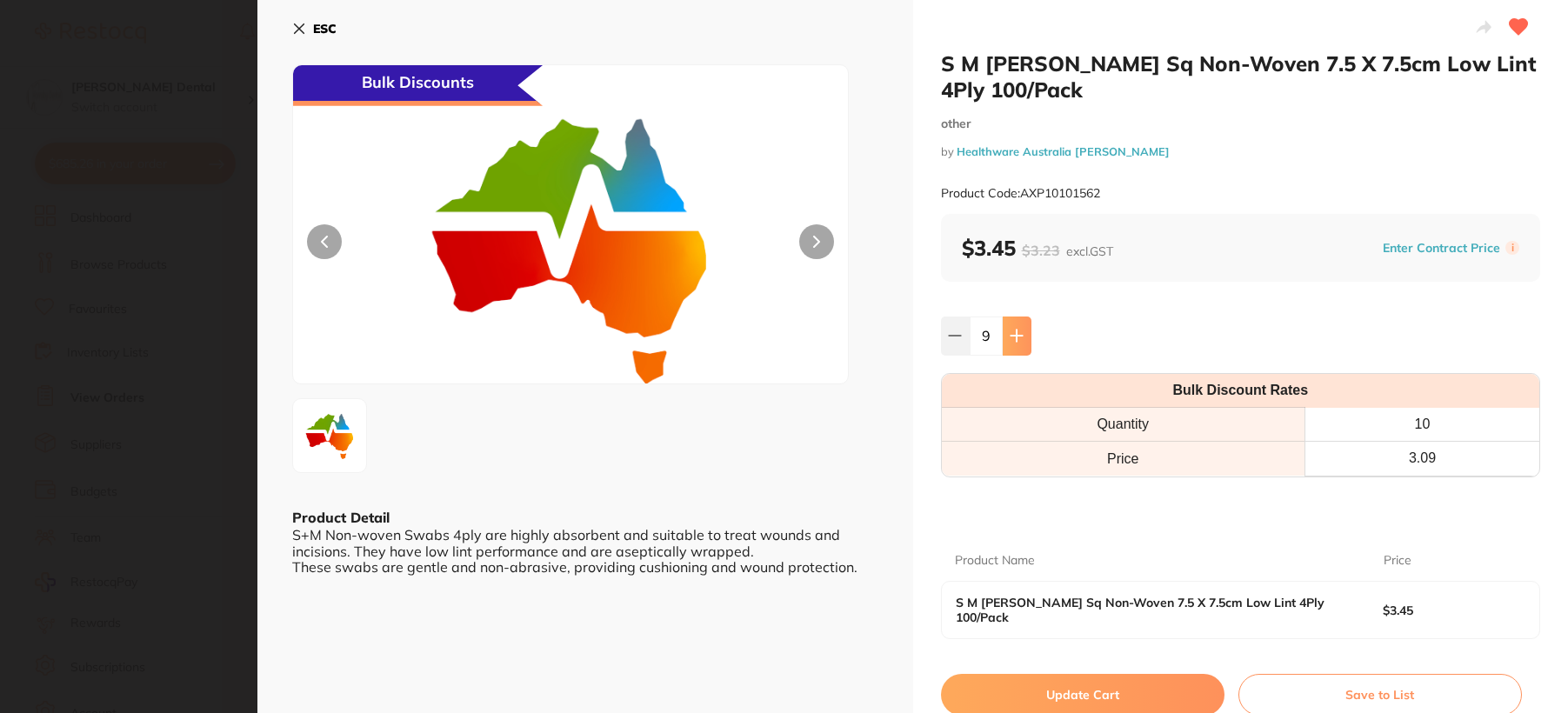
click at [1019, 326] on button at bounding box center [1017, 335] width 29 height 39
type input "10"
click at [1072, 690] on button "Update Cart" at bounding box center [1083, 695] width 284 height 41
checkbox input "false"
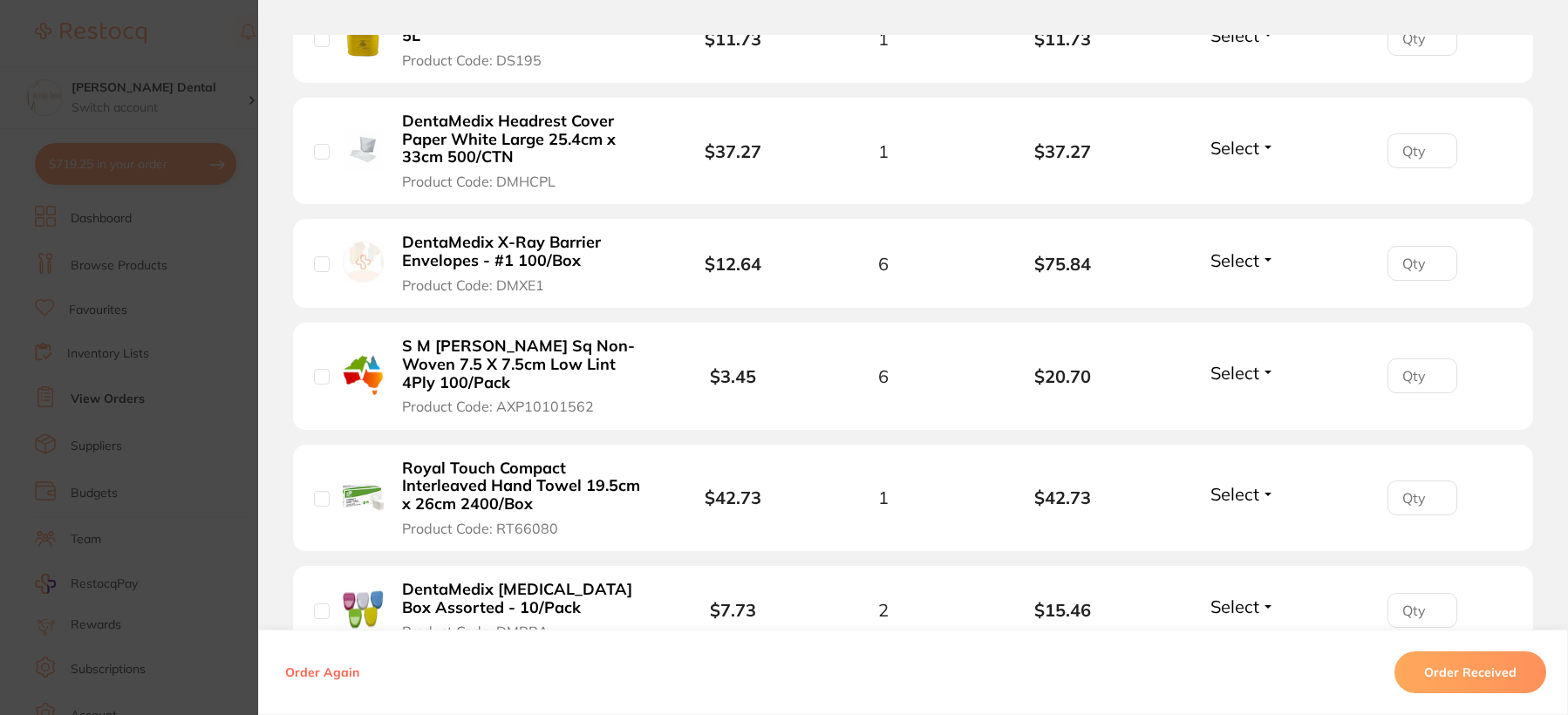
scroll to position [610, 0]
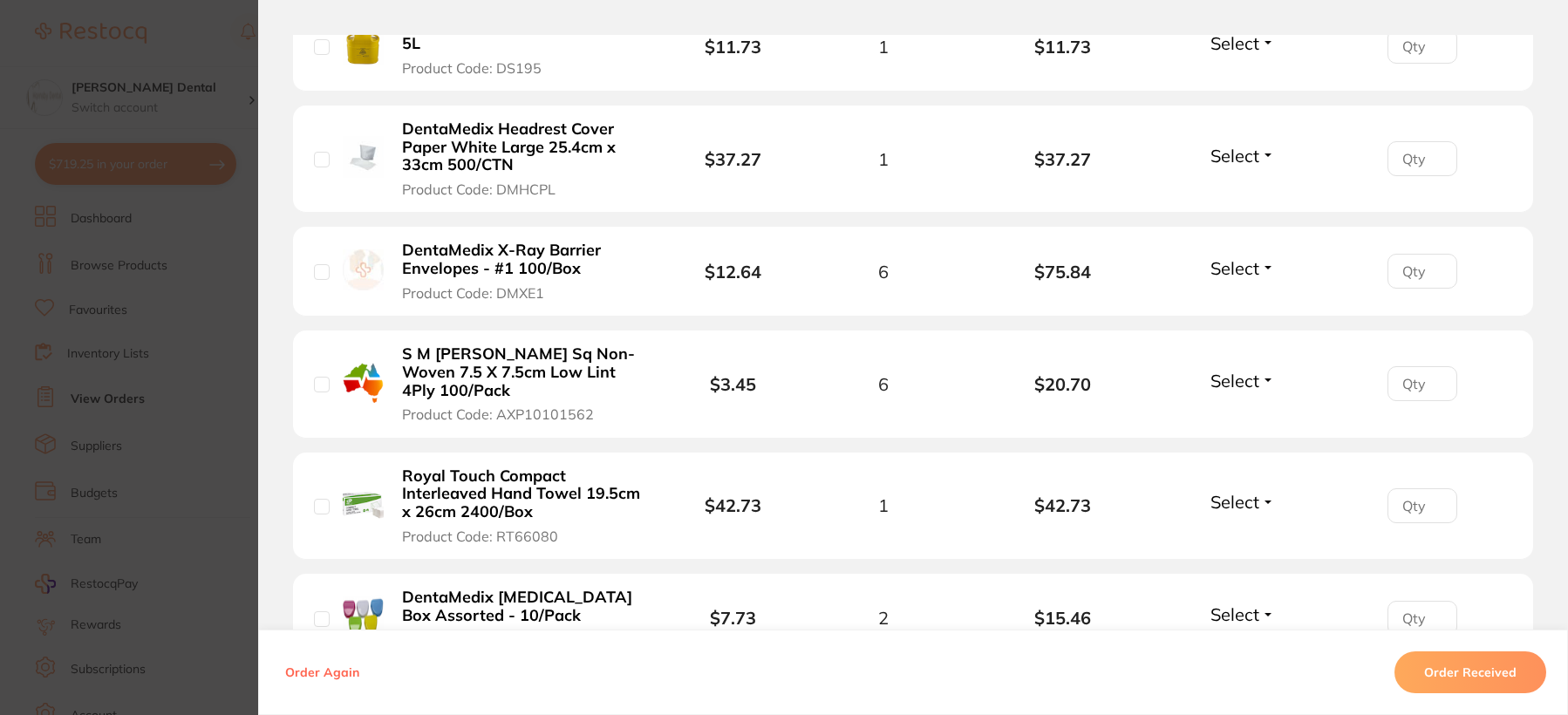
click at [473, 479] on b "Royal Touch Compact Interleaved Hand Towel 19.5cm x 26cm 2400/Box" at bounding box center [522, 494] width 240 height 54
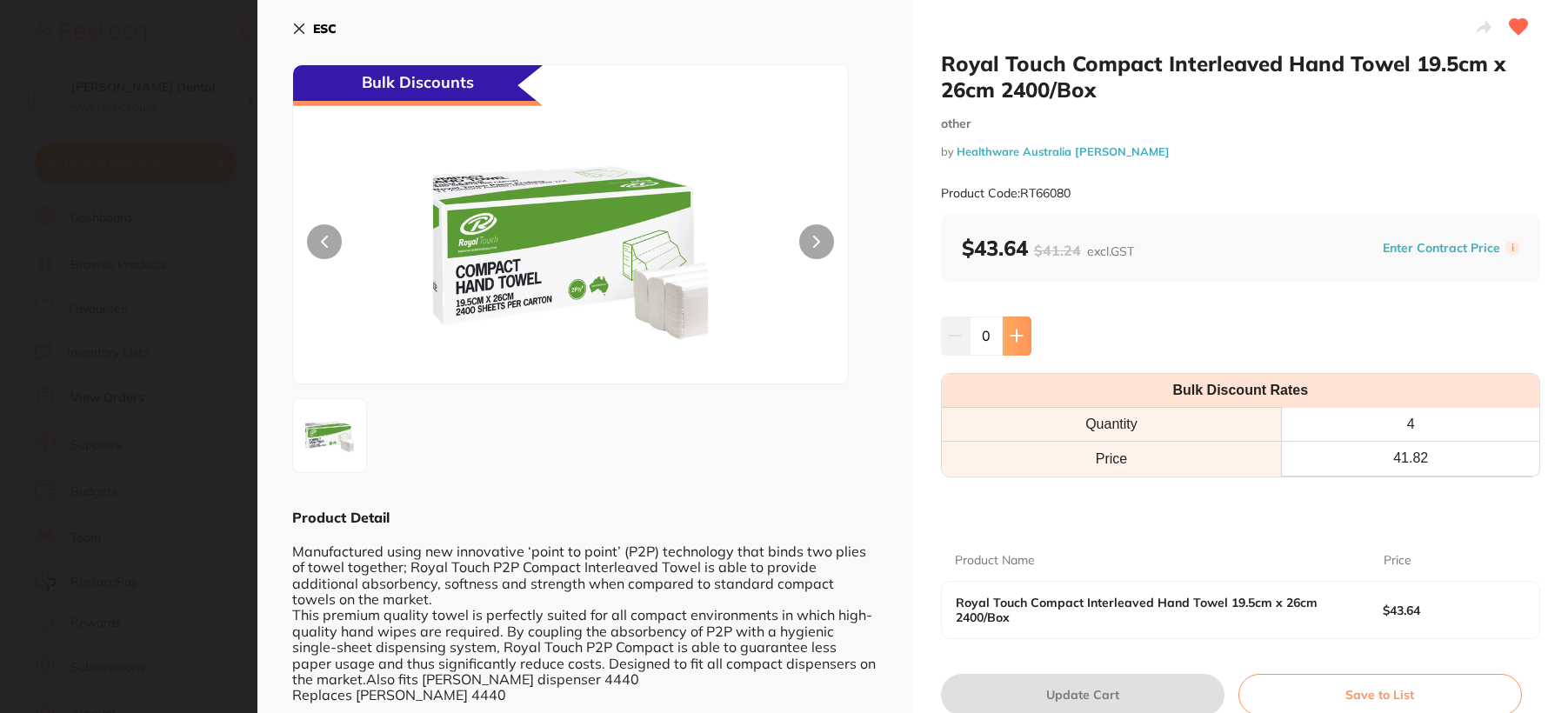
scroll to position [0, 0]
click at [1009, 335] on icon at bounding box center [1016, 335] width 14 height 14
type input "1"
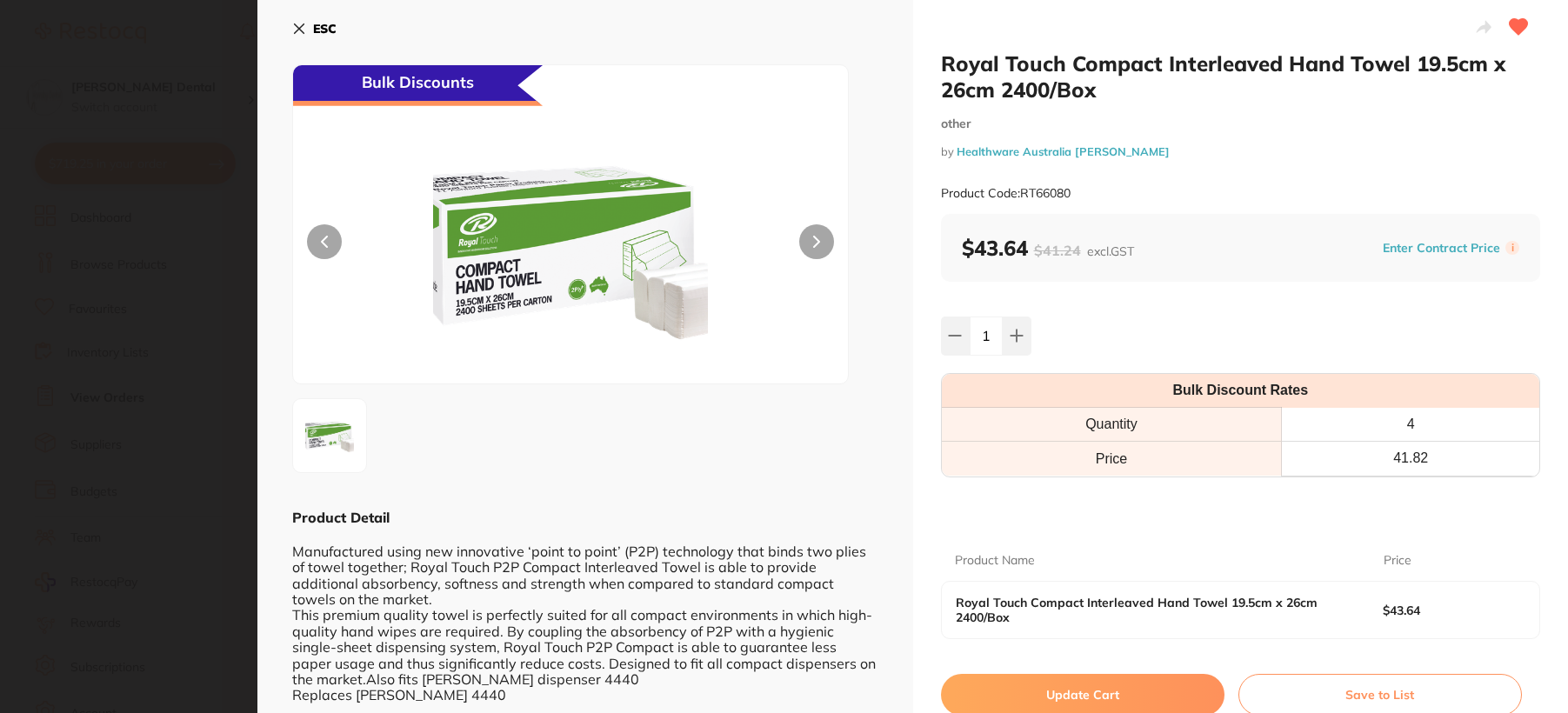
click at [1080, 701] on button "Update Cart" at bounding box center [1083, 695] width 284 height 41
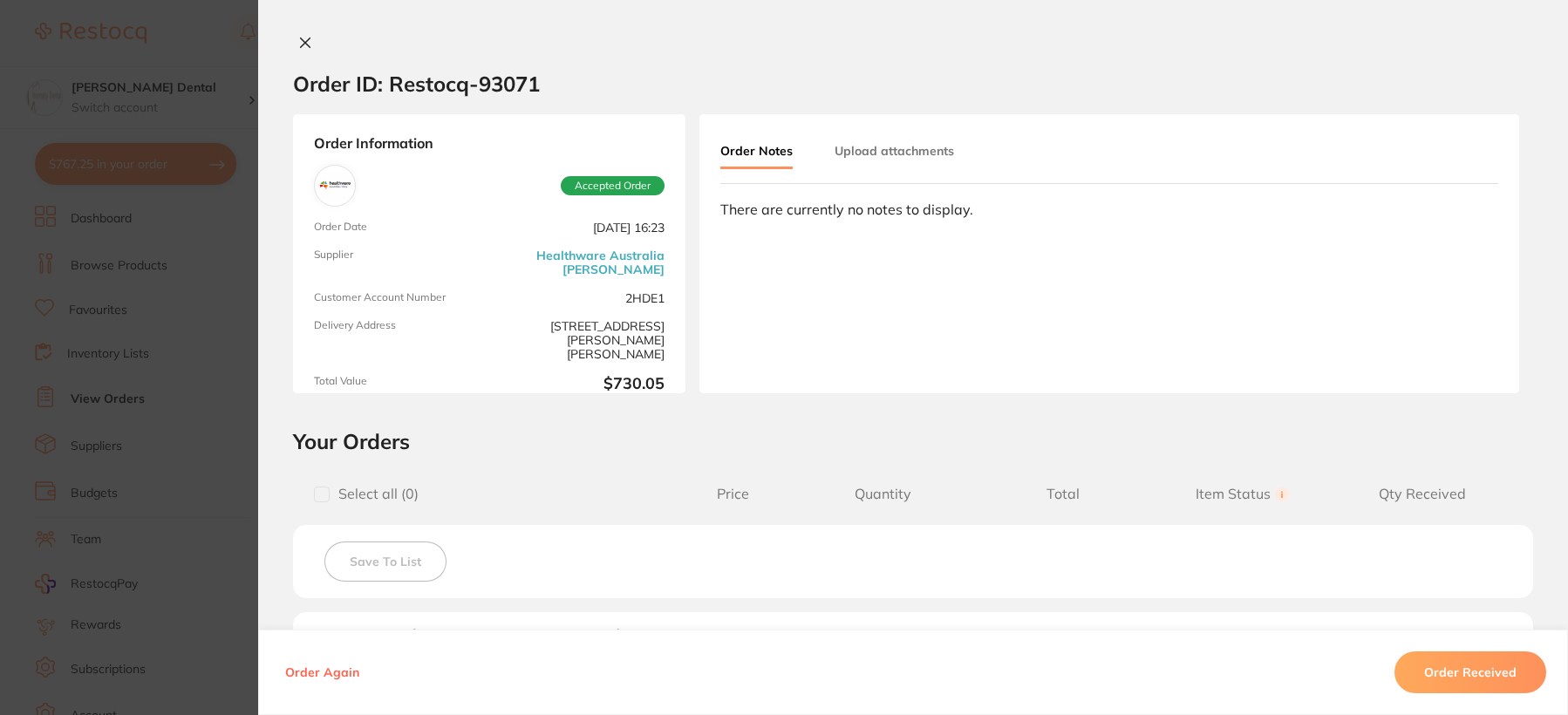
click at [300, 41] on icon at bounding box center [305, 42] width 14 height 14
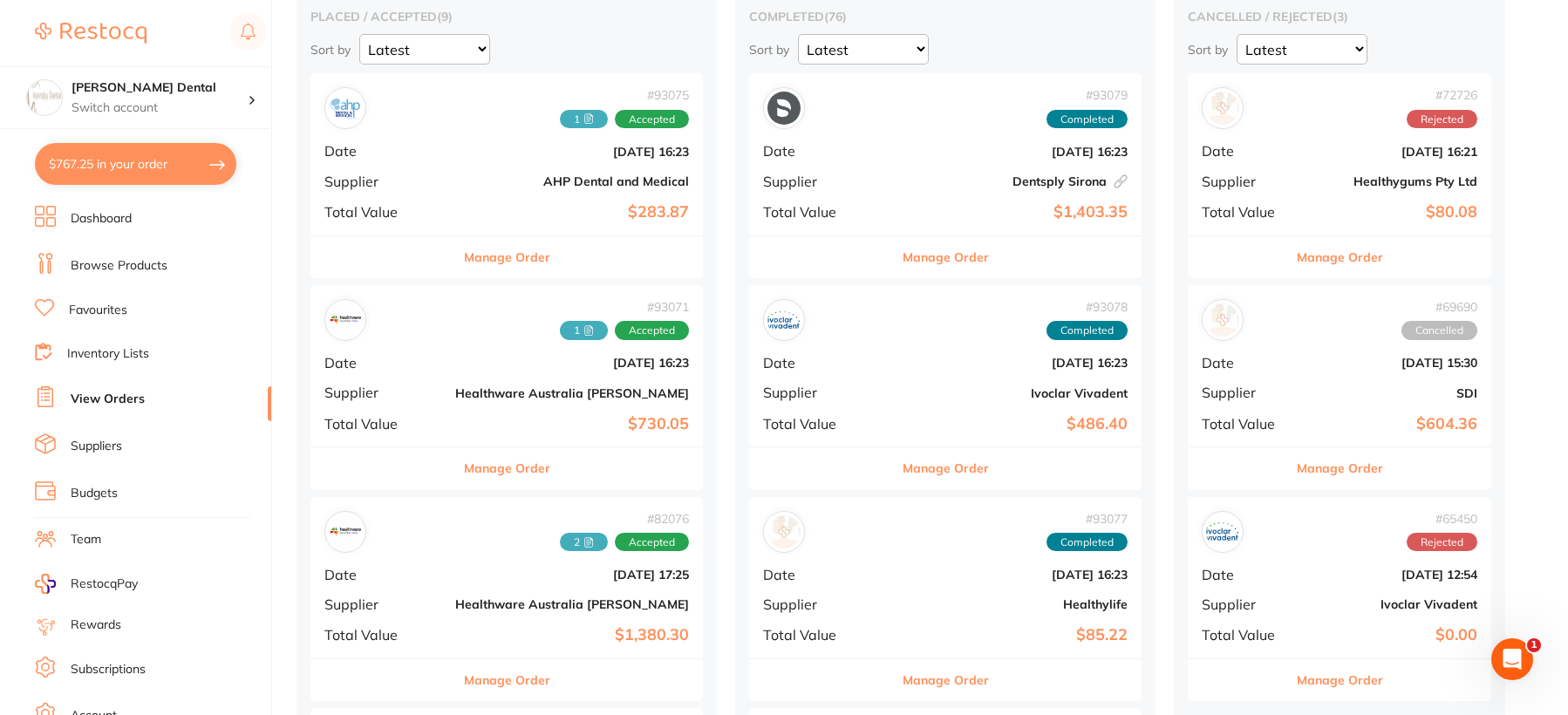
scroll to position [174, 0]
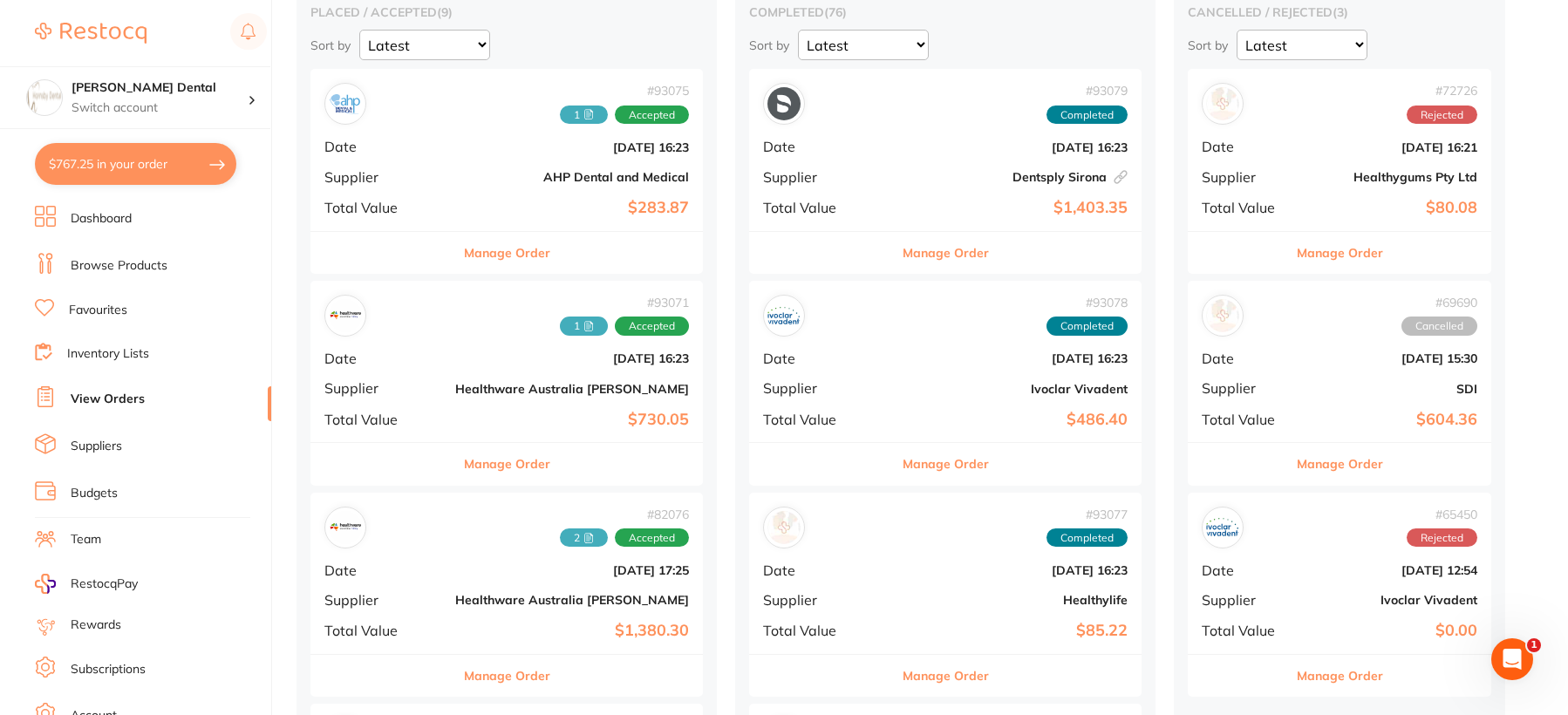
click at [491, 252] on button "Manage Order" at bounding box center [508, 252] width 87 height 41
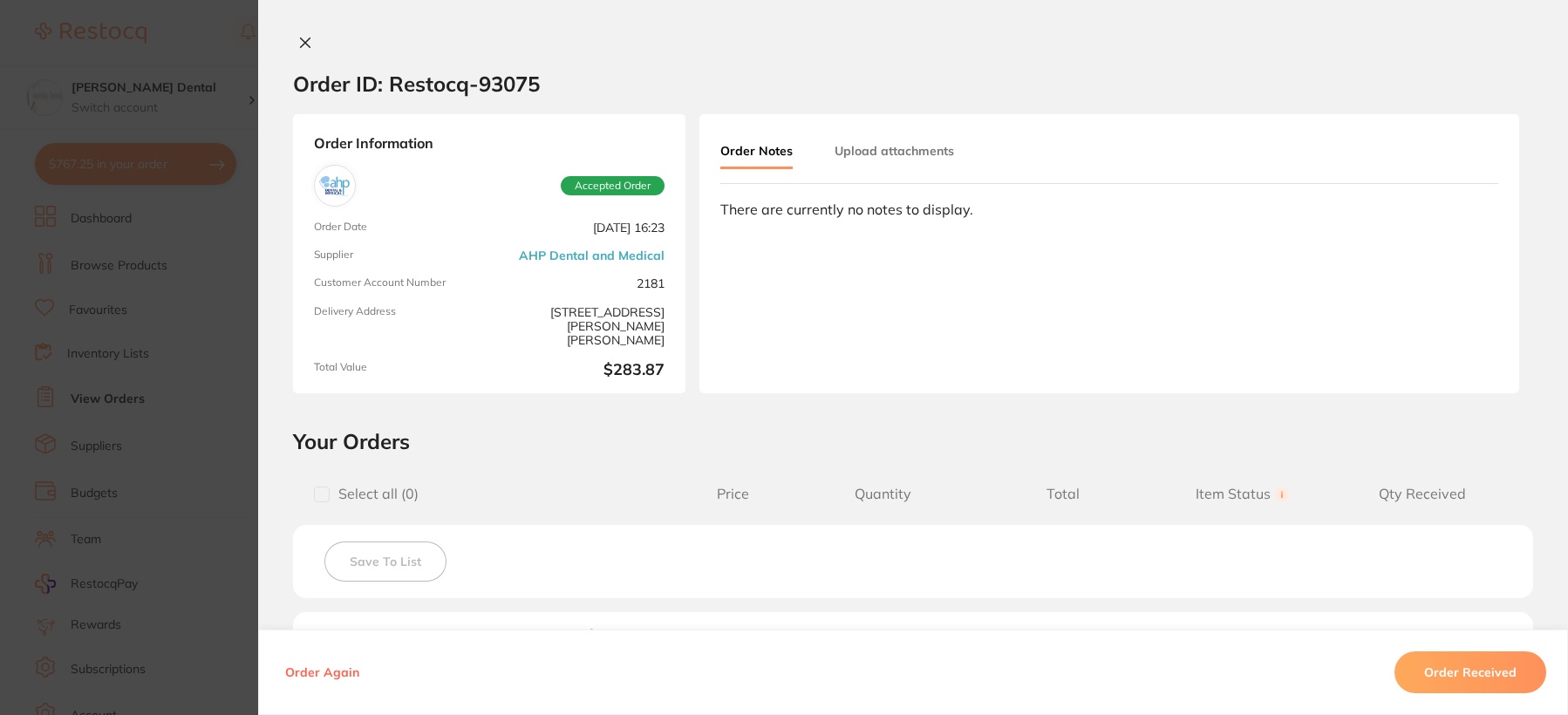
click at [304, 41] on icon at bounding box center [305, 42] width 14 height 14
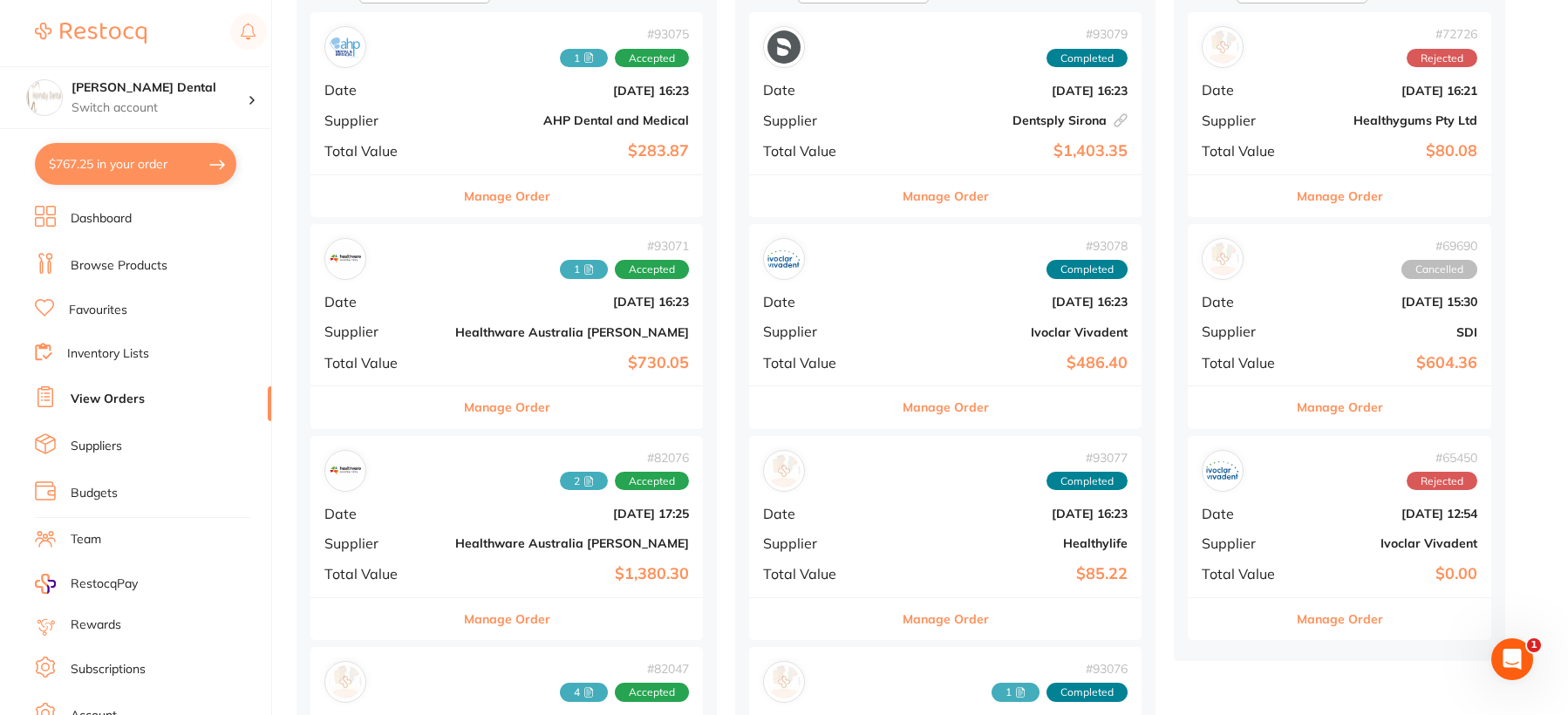
scroll to position [349, 0]
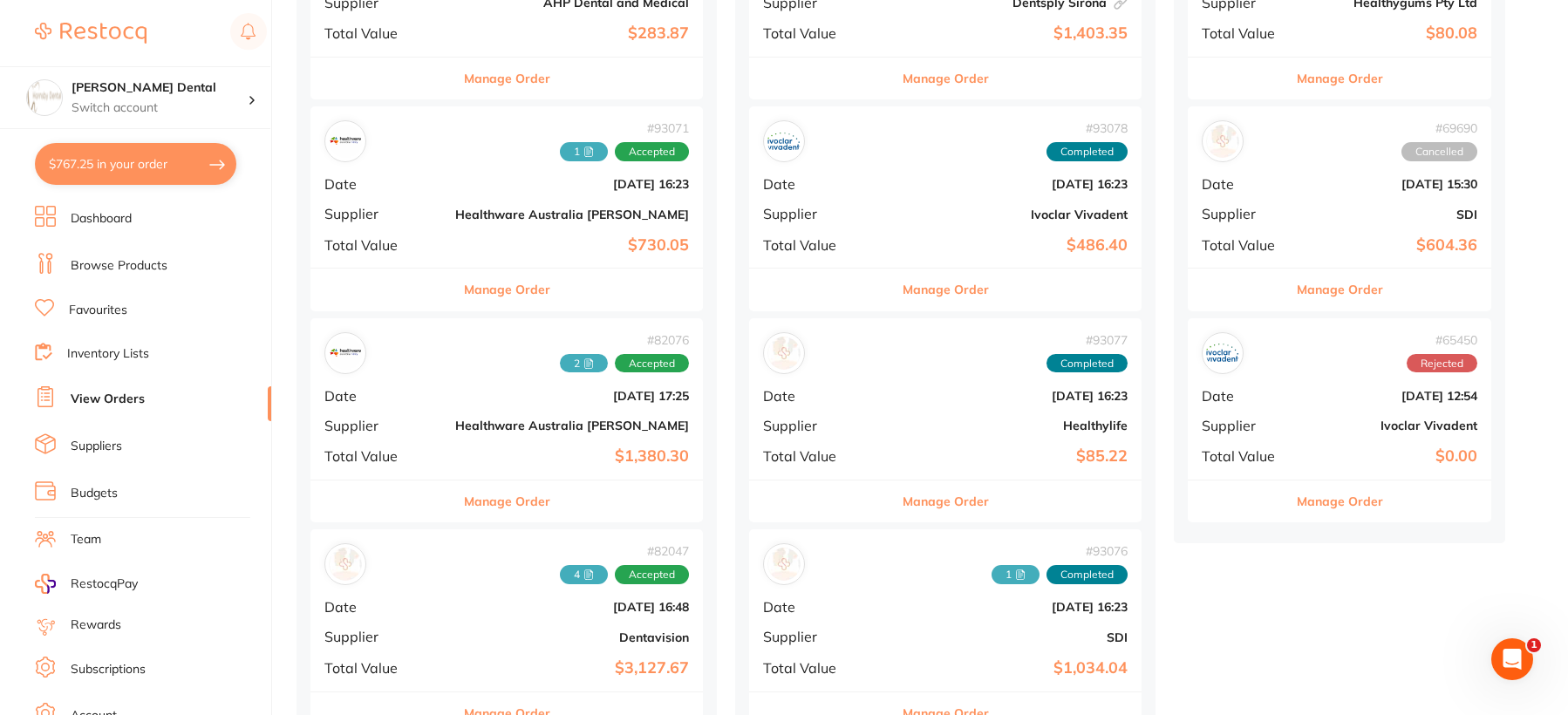
click at [464, 497] on button "Manage Order" at bounding box center [508, 501] width 87 height 41
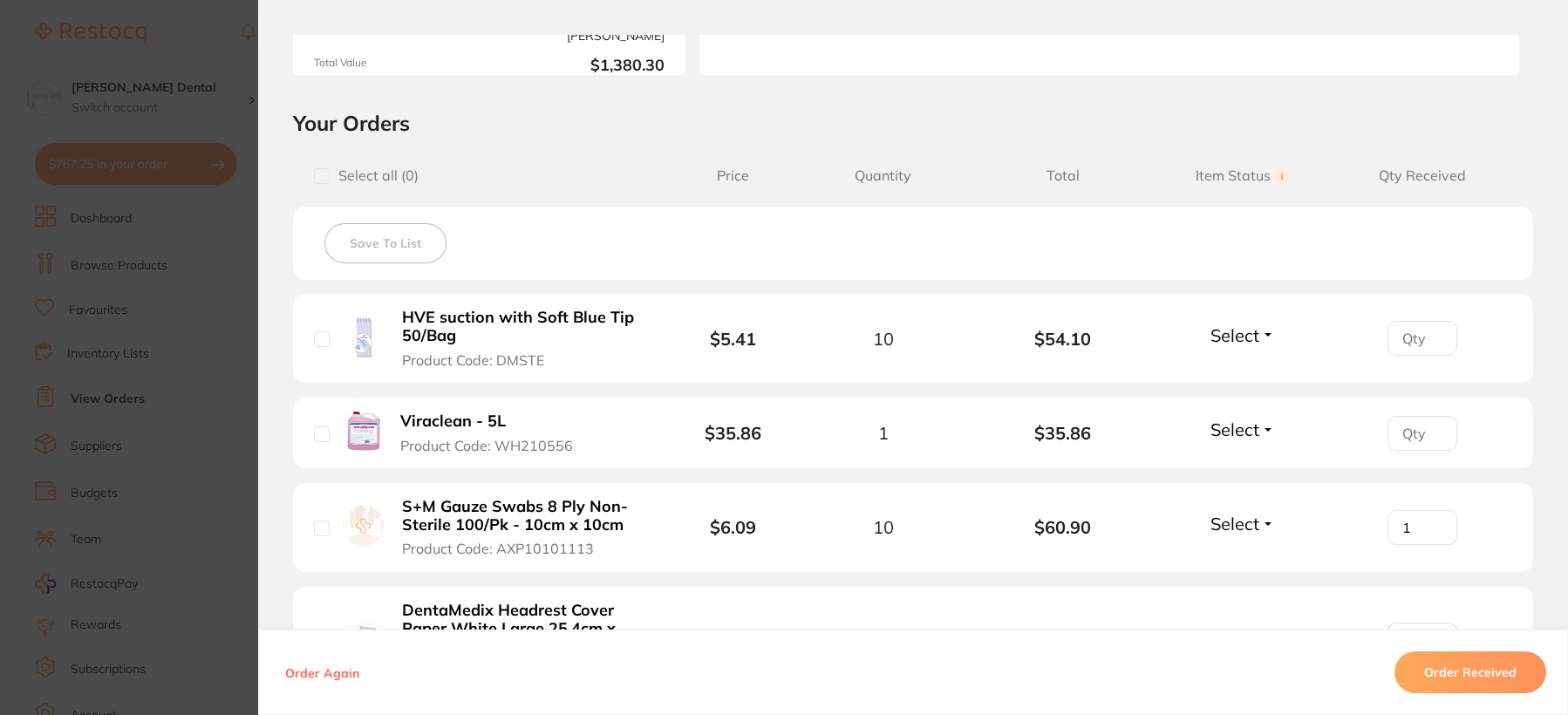
scroll to position [349, 0]
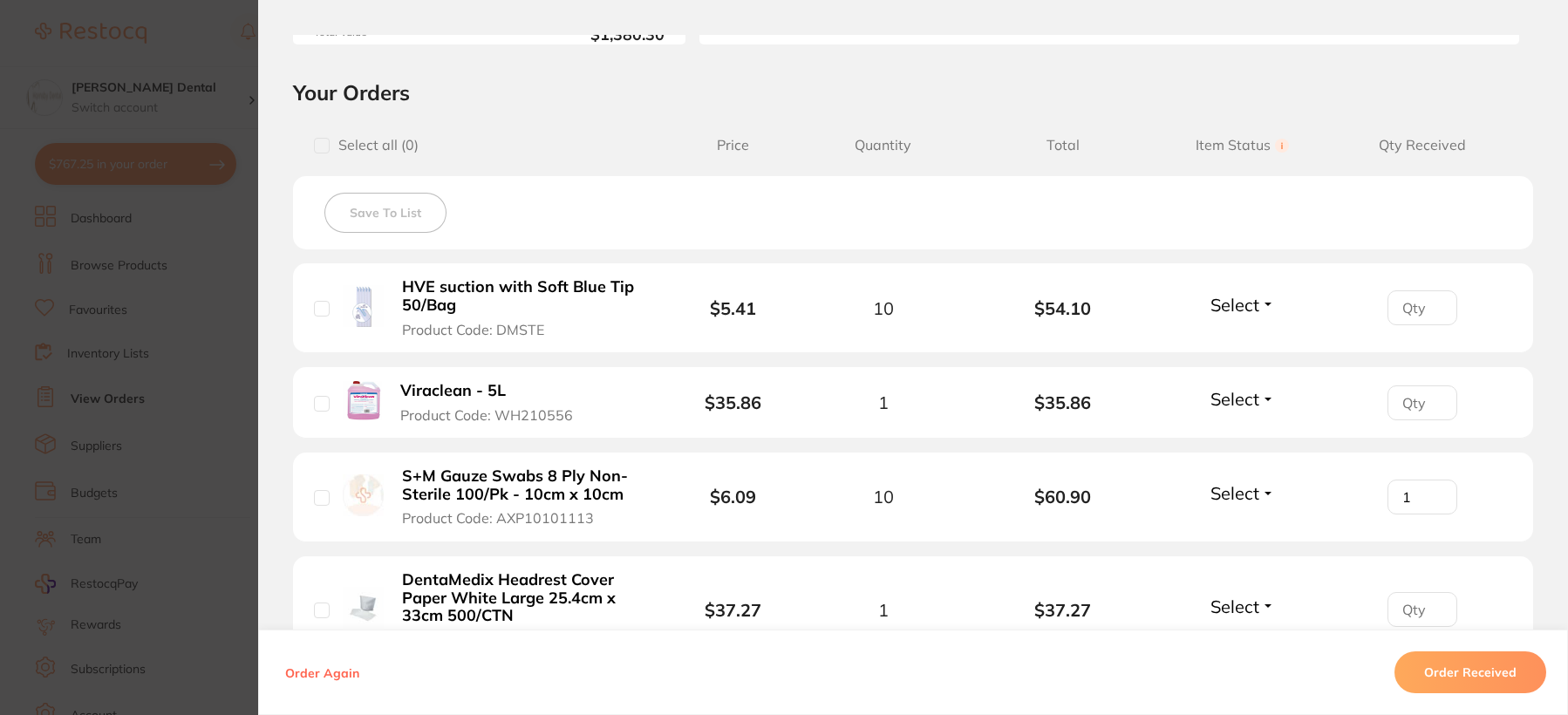
click at [479, 284] on b "HVE suction with Soft Blue Tip 50/Bag" at bounding box center [522, 296] width 240 height 36
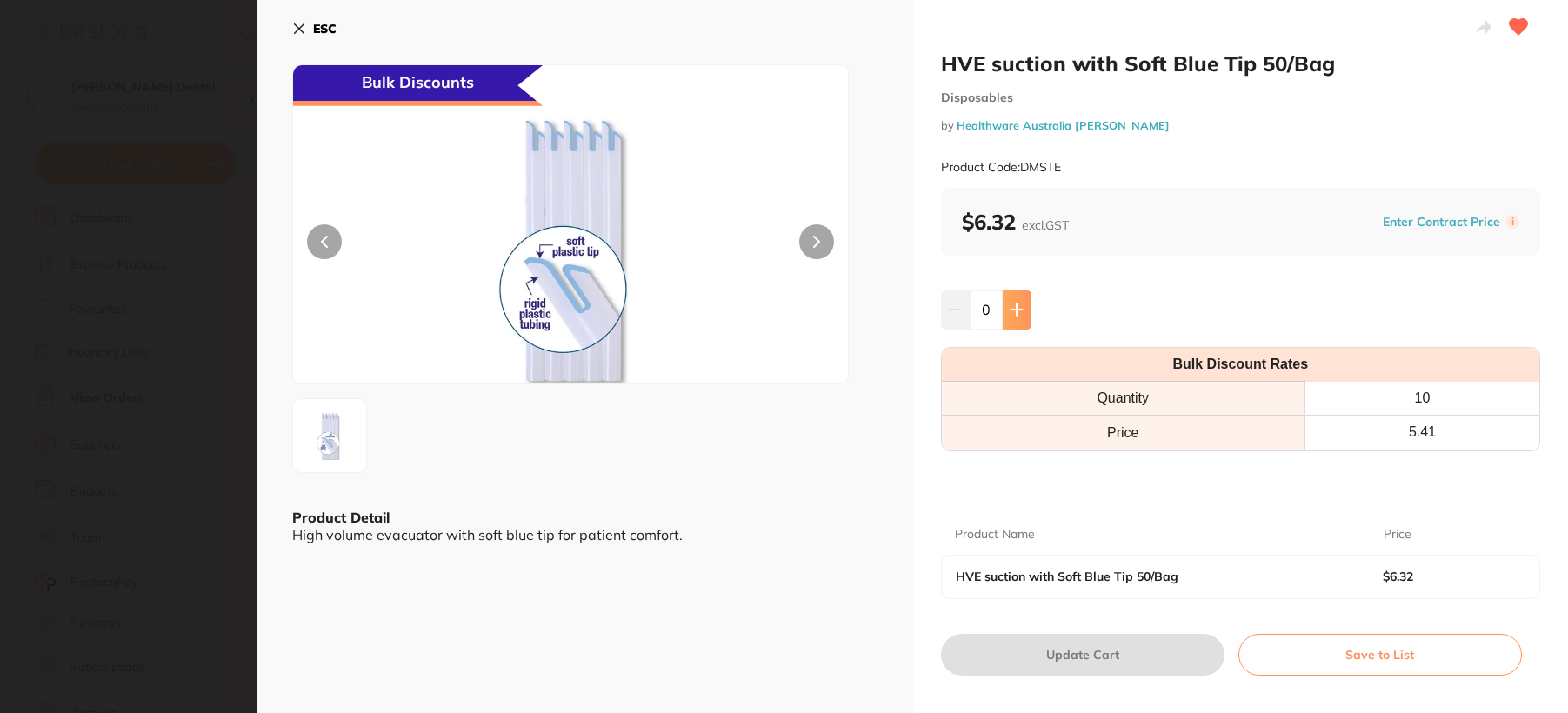
scroll to position [0, 0]
click at [1019, 308] on icon at bounding box center [1016, 309] width 14 height 14
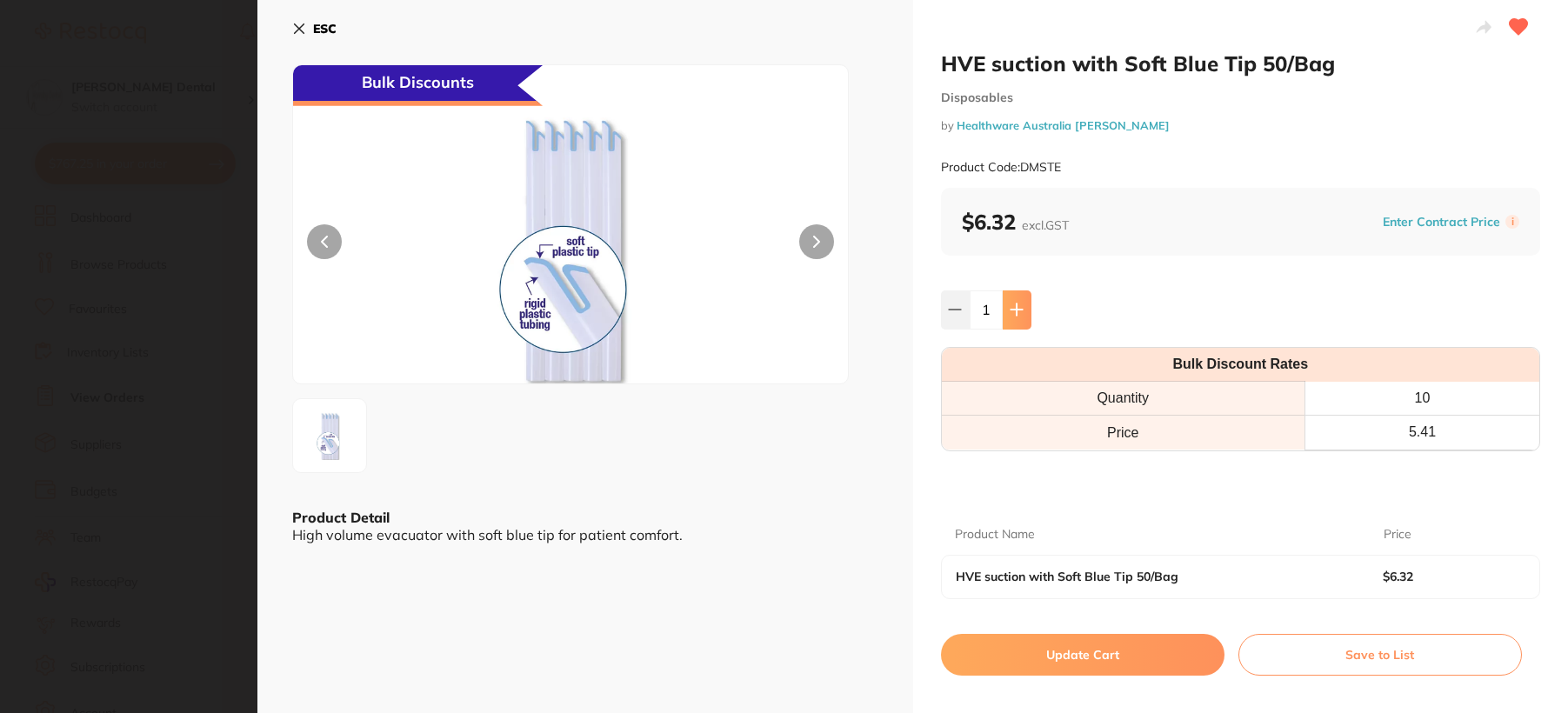
click at [1019, 308] on icon at bounding box center [1016, 309] width 14 height 14
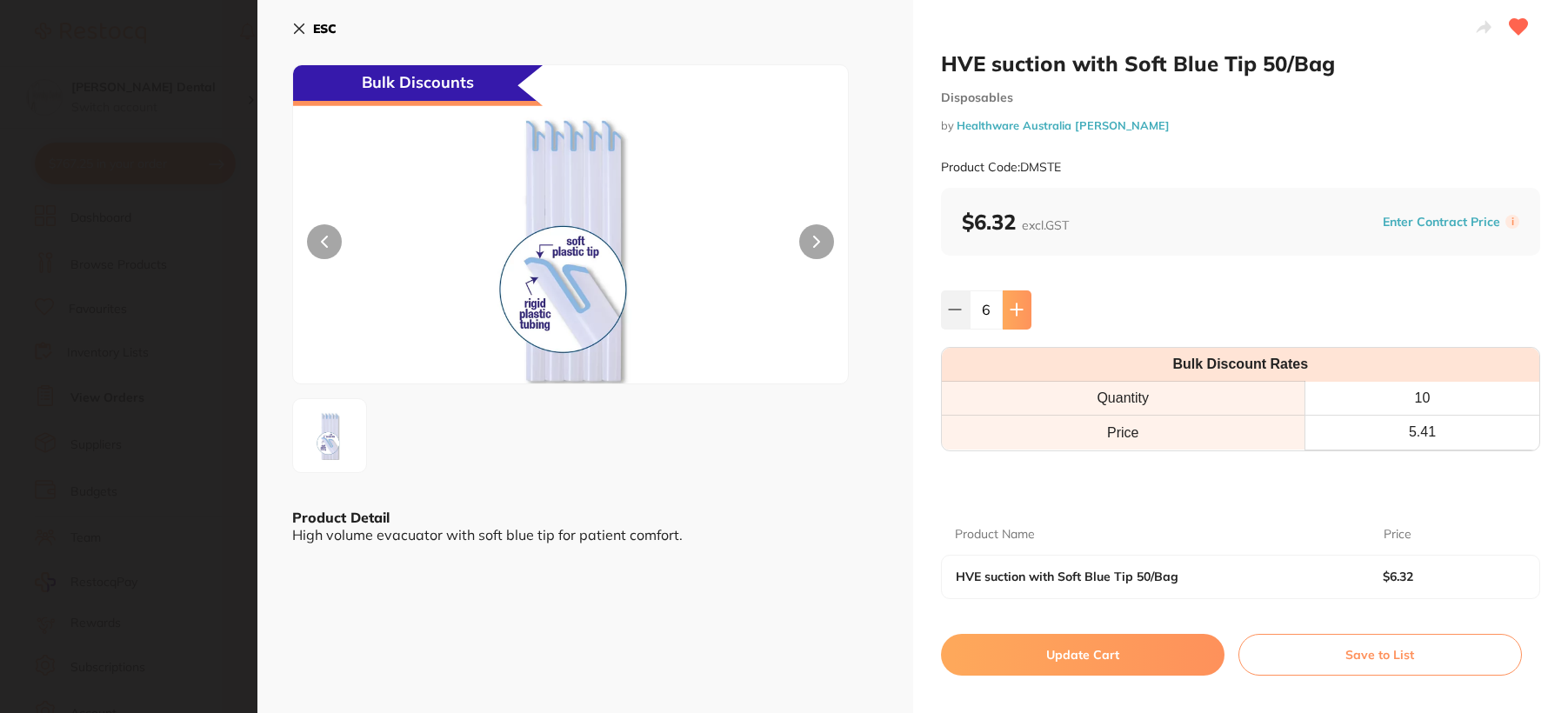
click at [1019, 308] on icon at bounding box center [1016, 309] width 14 height 14
type input "10"
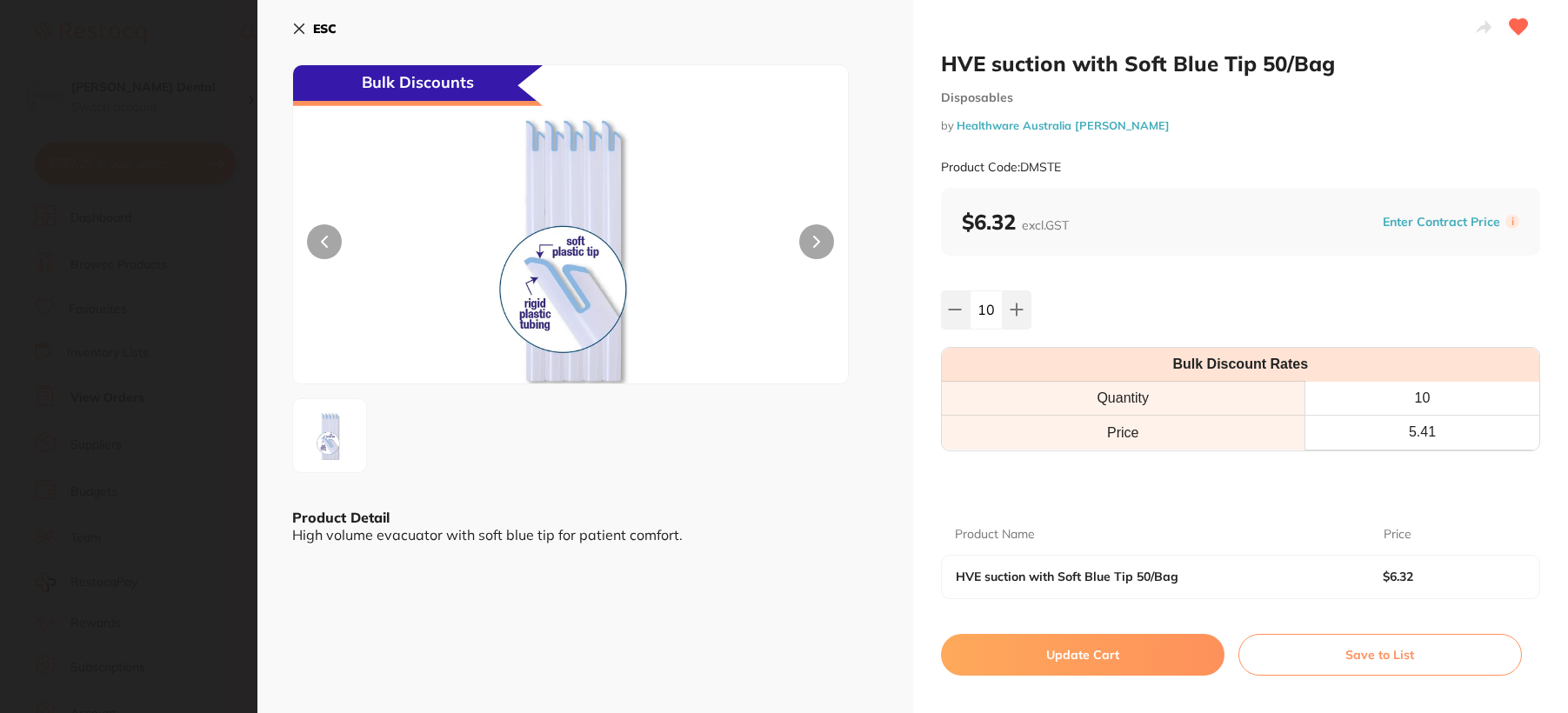
click at [1049, 643] on button "Update Cart" at bounding box center [1083, 655] width 284 height 41
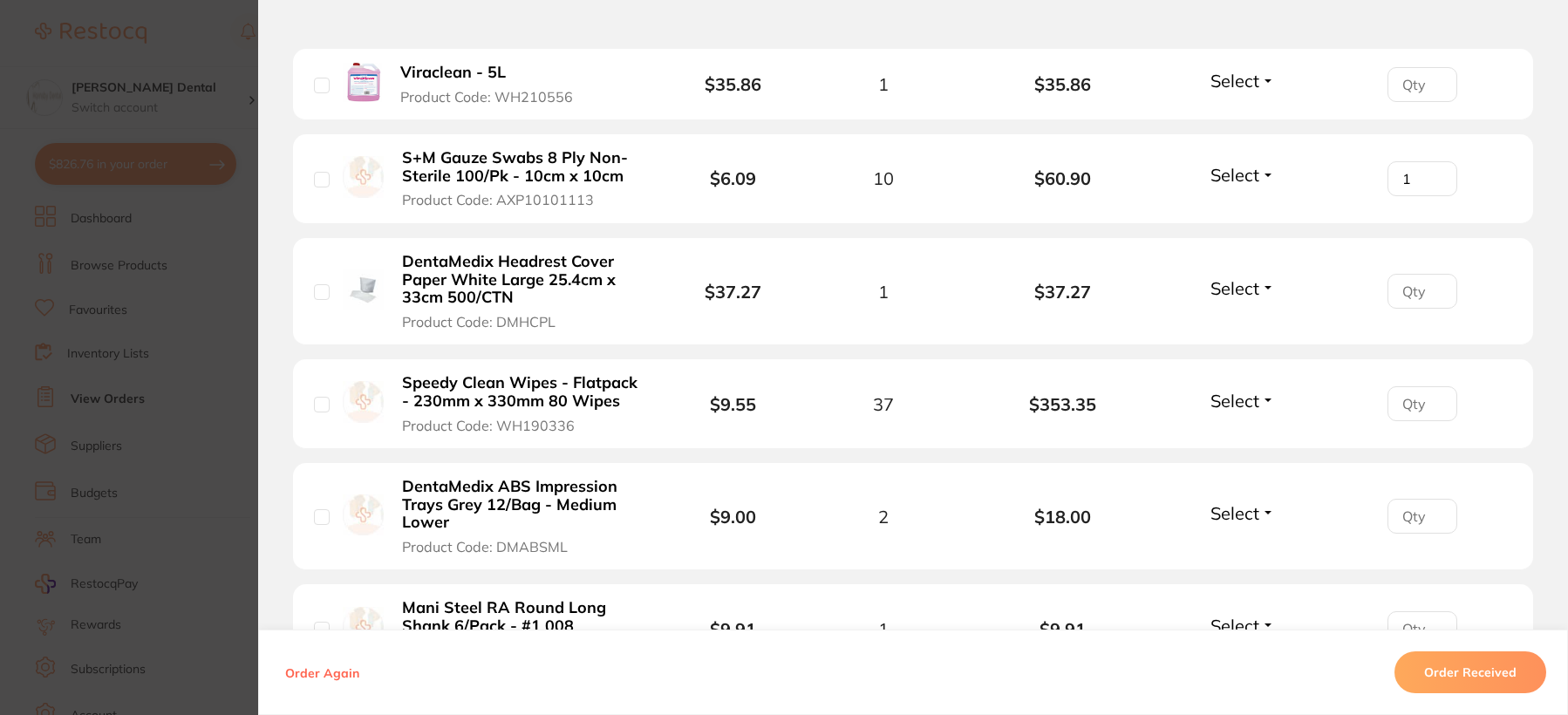
scroll to position [698, 0]
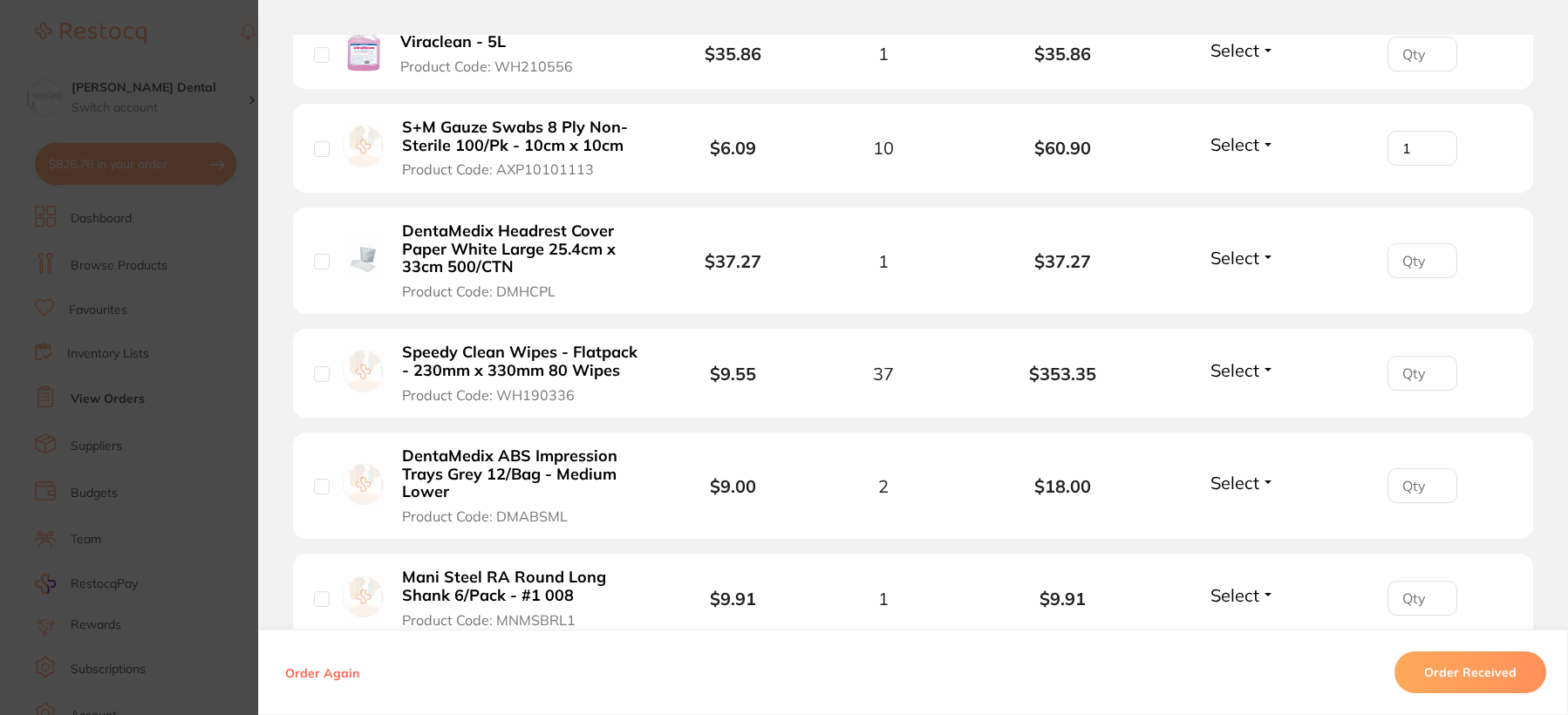
click at [523, 360] on b "Speedy Clean Wipes - Flatpack - 230mm x 330mm 80 Wipes" at bounding box center [522, 362] width 240 height 36
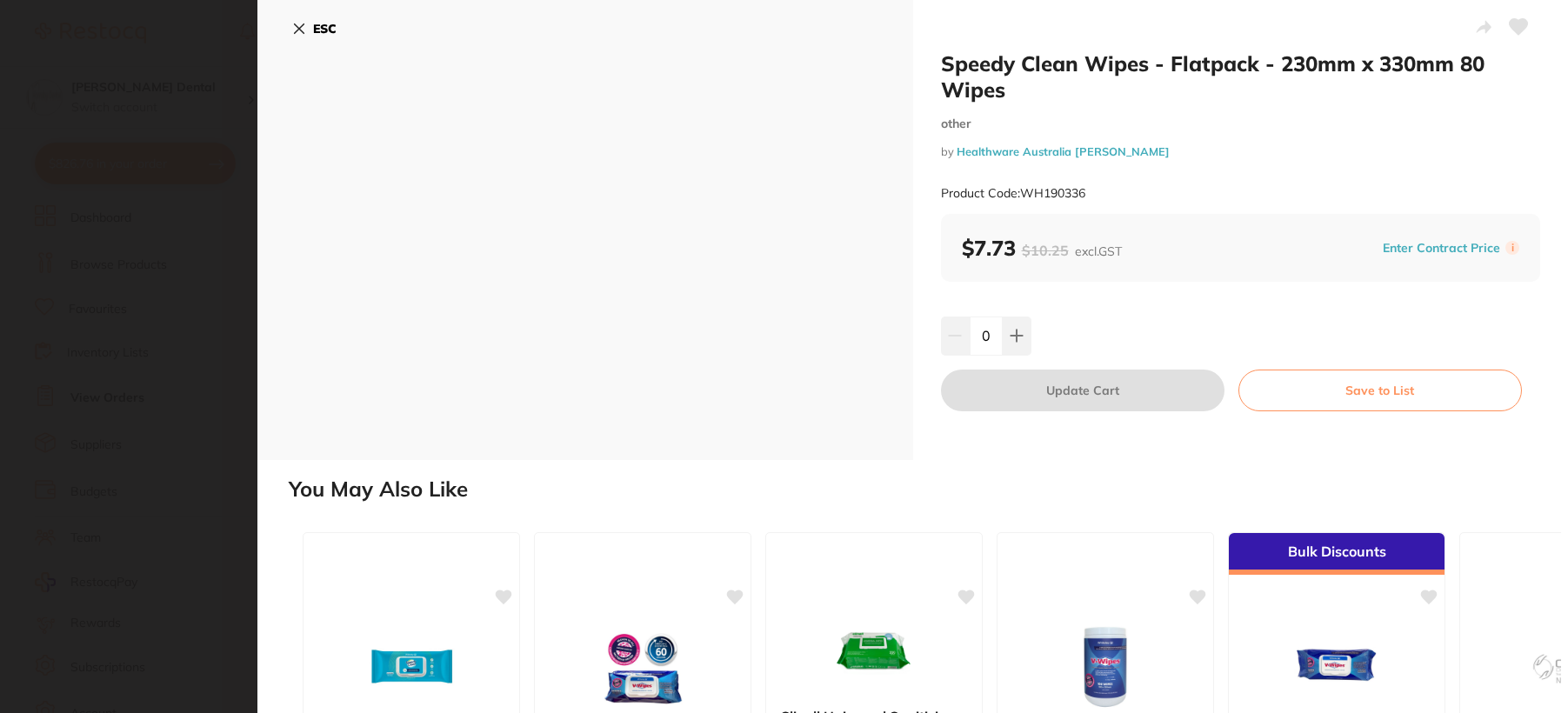
scroll to position [0, 0]
click at [1005, 338] on button at bounding box center [1017, 335] width 29 height 39
click at [1004, 337] on button at bounding box center [1017, 335] width 29 height 39
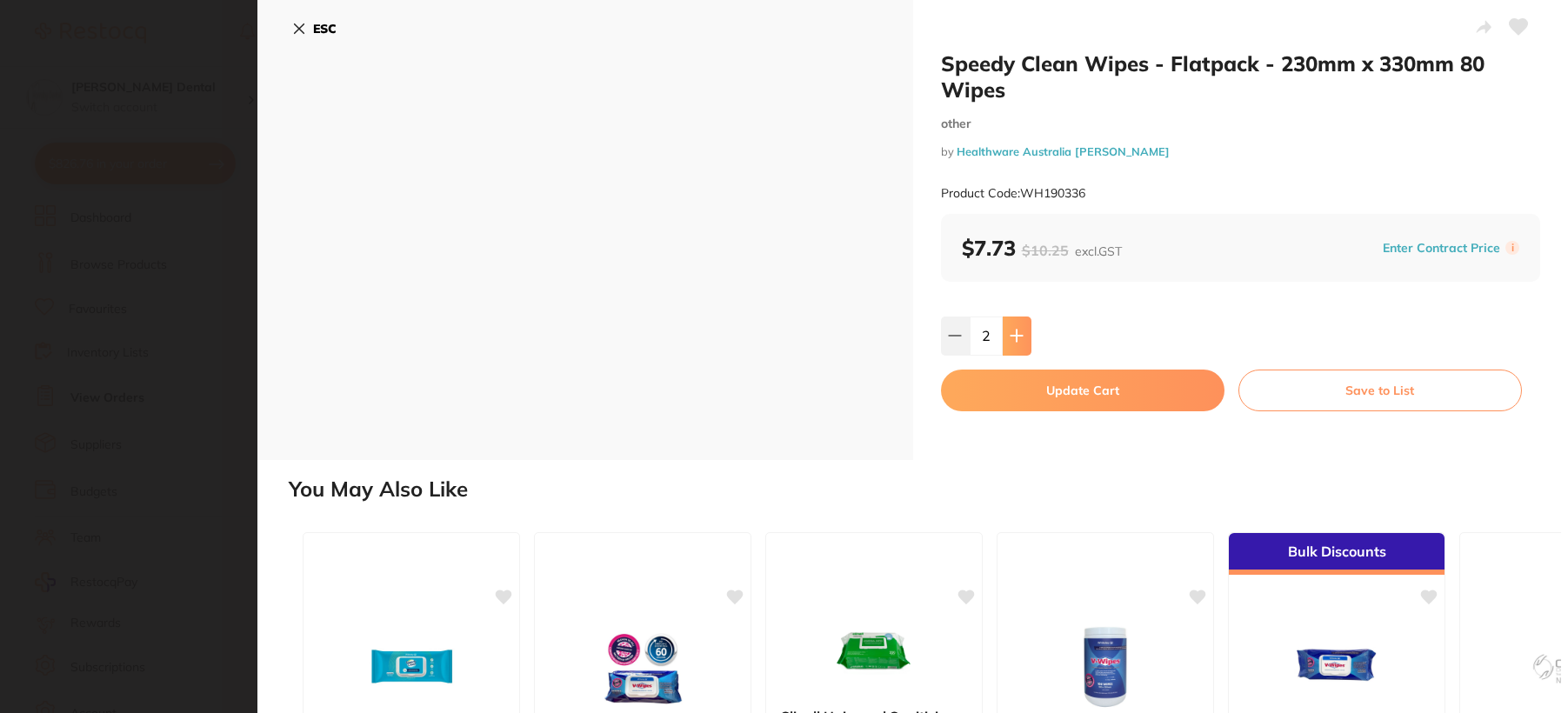
click at [1004, 337] on button at bounding box center [1017, 335] width 29 height 39
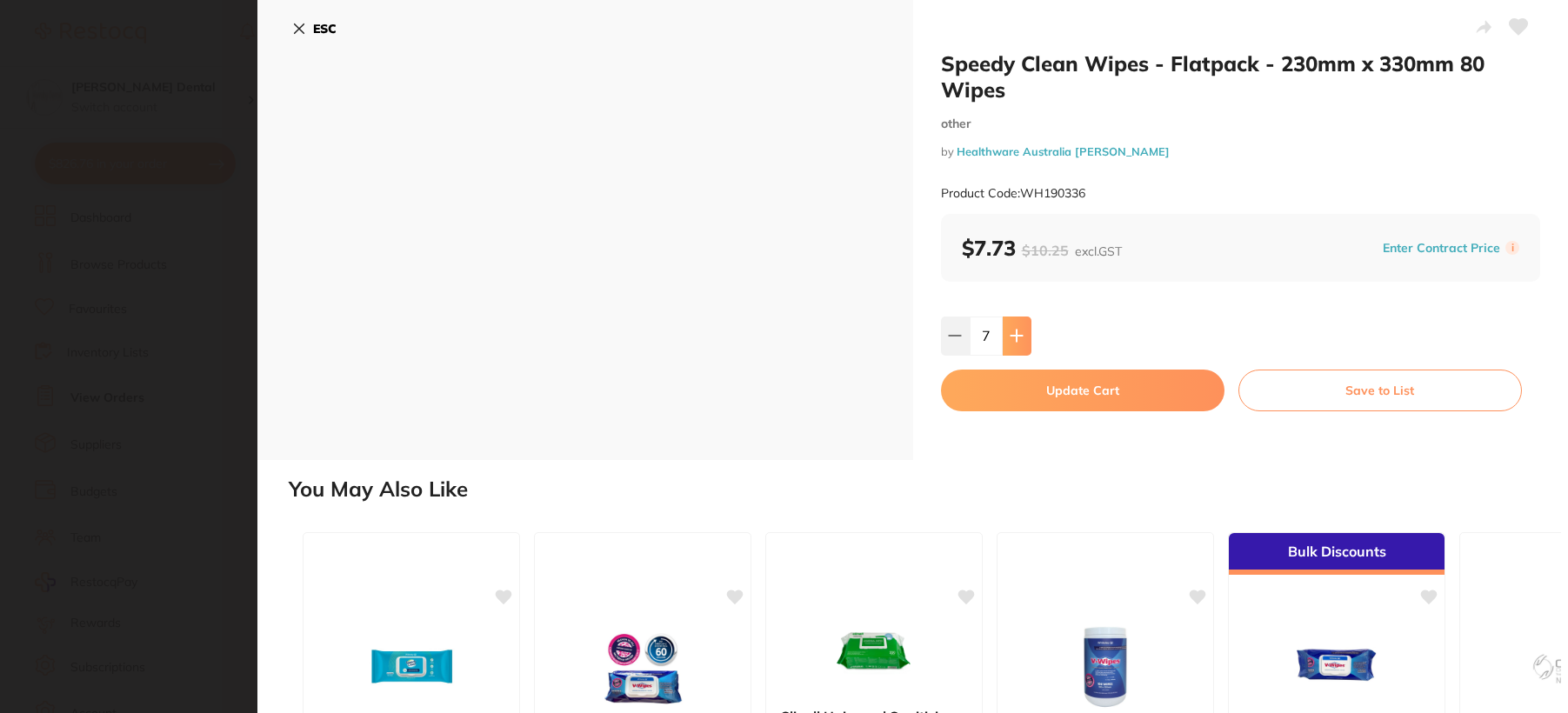
click at [1009, 338] on icon at bounding box center [1016, 335] width 14 height 14
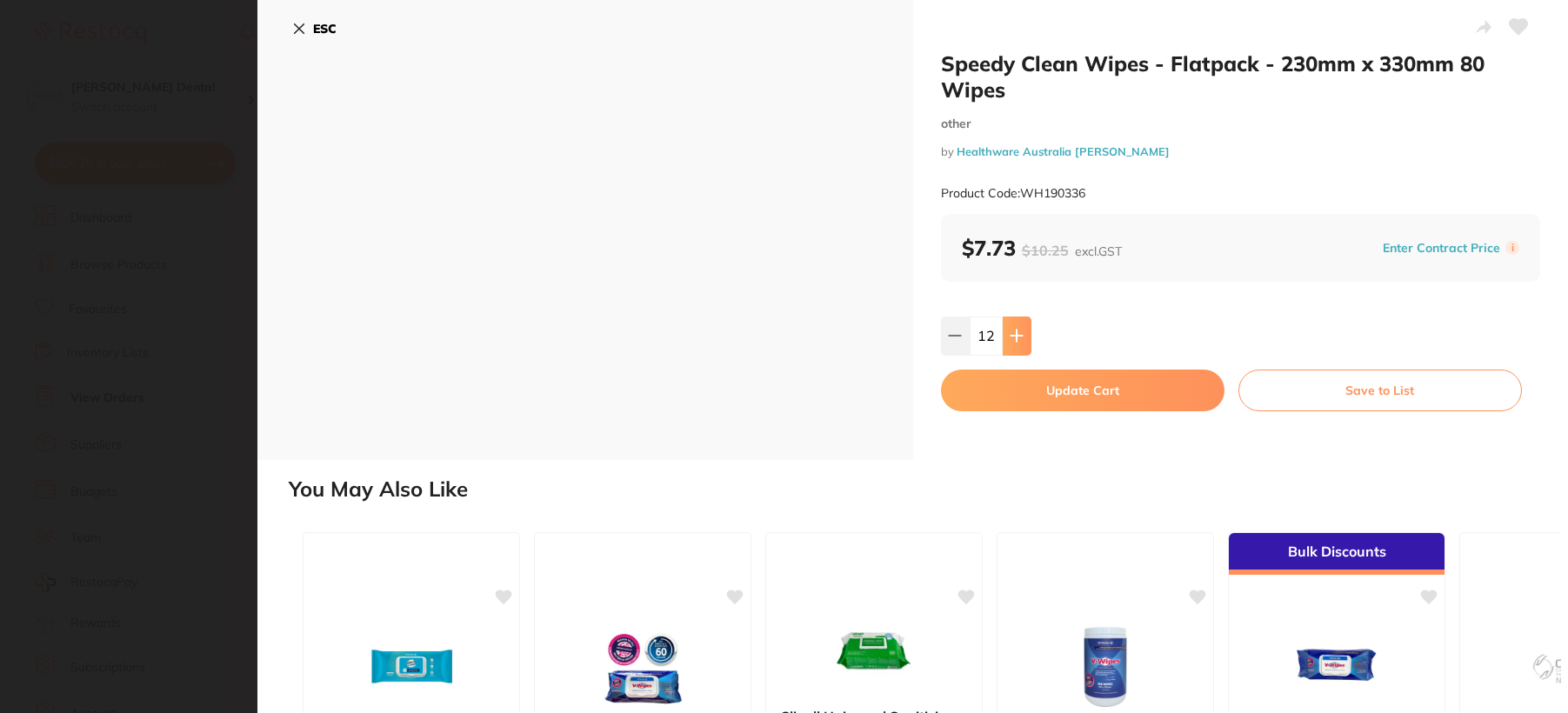
click at [1009, 338] on icon at bounding box center [1016, 335] width 14 height 14
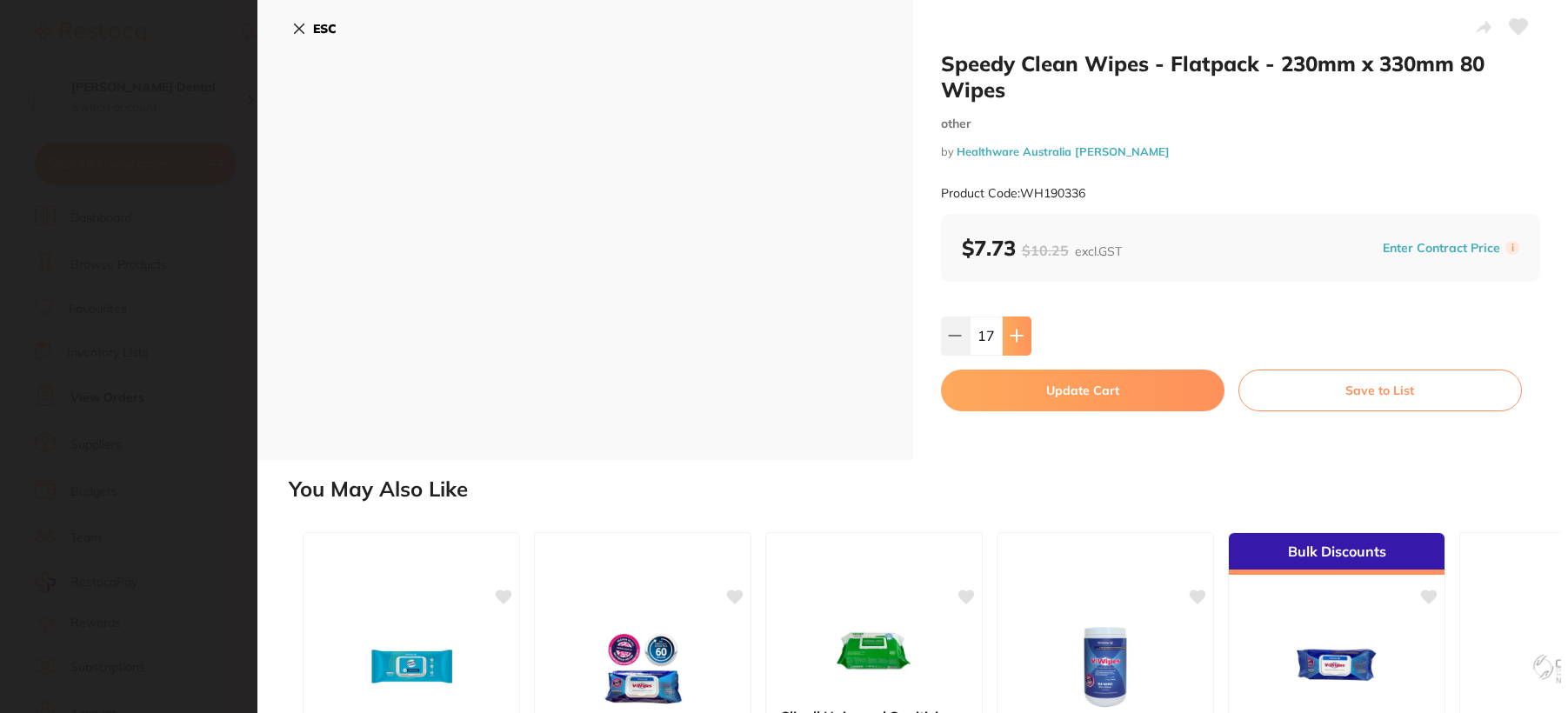
click at [1009, 338] on icon at bounding box center [1016, 335] width 14 height 14
type input "20"
click at [1039, 395] on button "Update Cart" at bounding box center [1083, 391] width 284 height 41
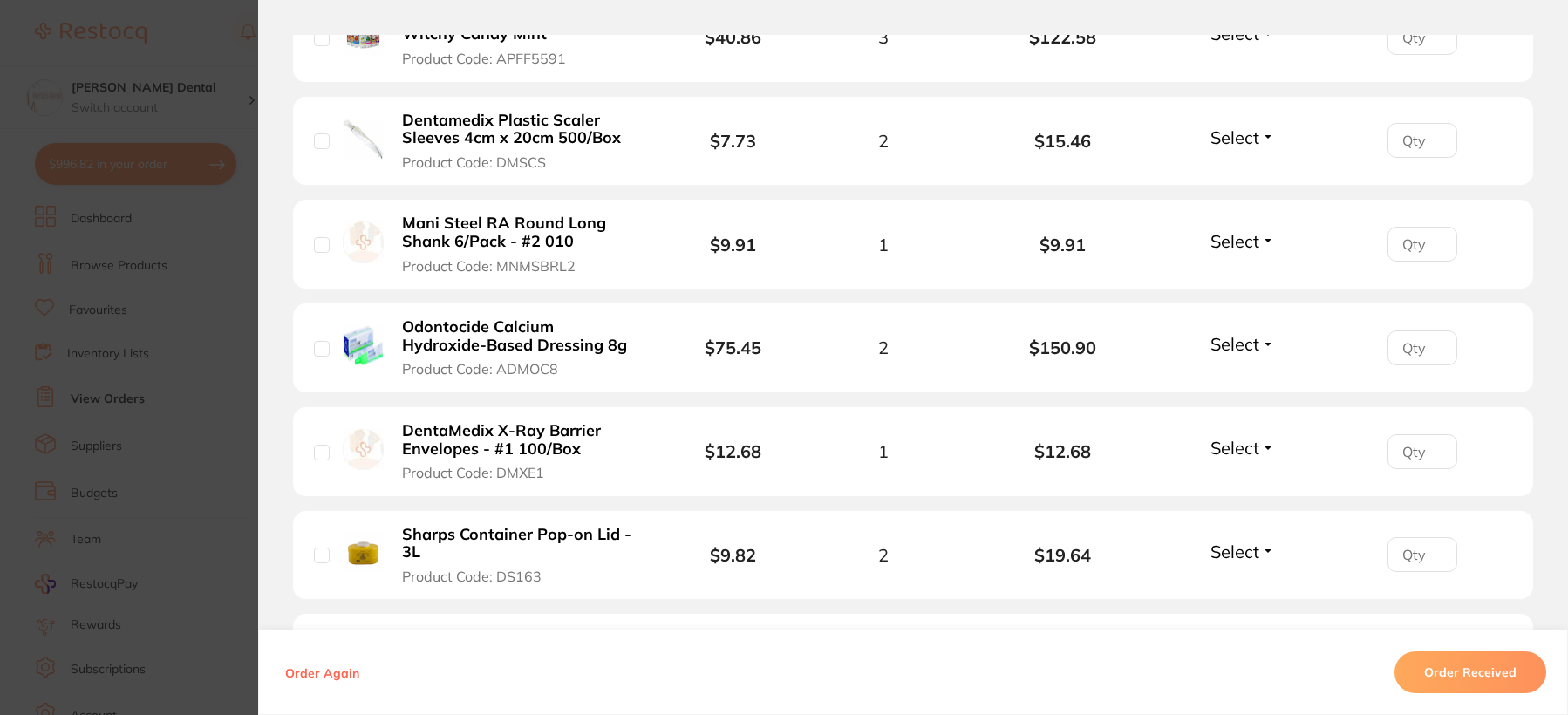
scroll to position [1658, 0]
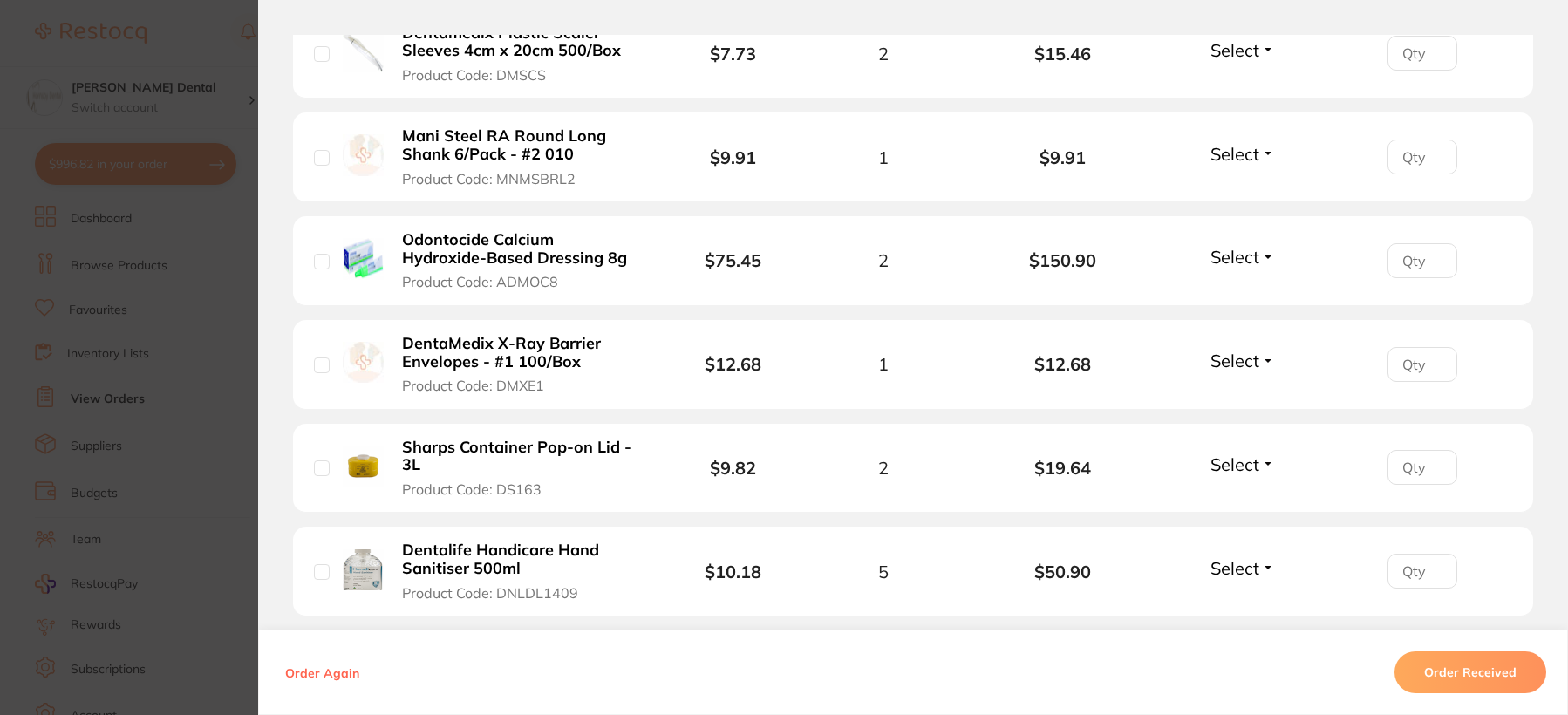
click at [513, 447] on b "Sharps Container Pop-on Lid - 3L" at bounding box center [522, 457] width 240 height 36
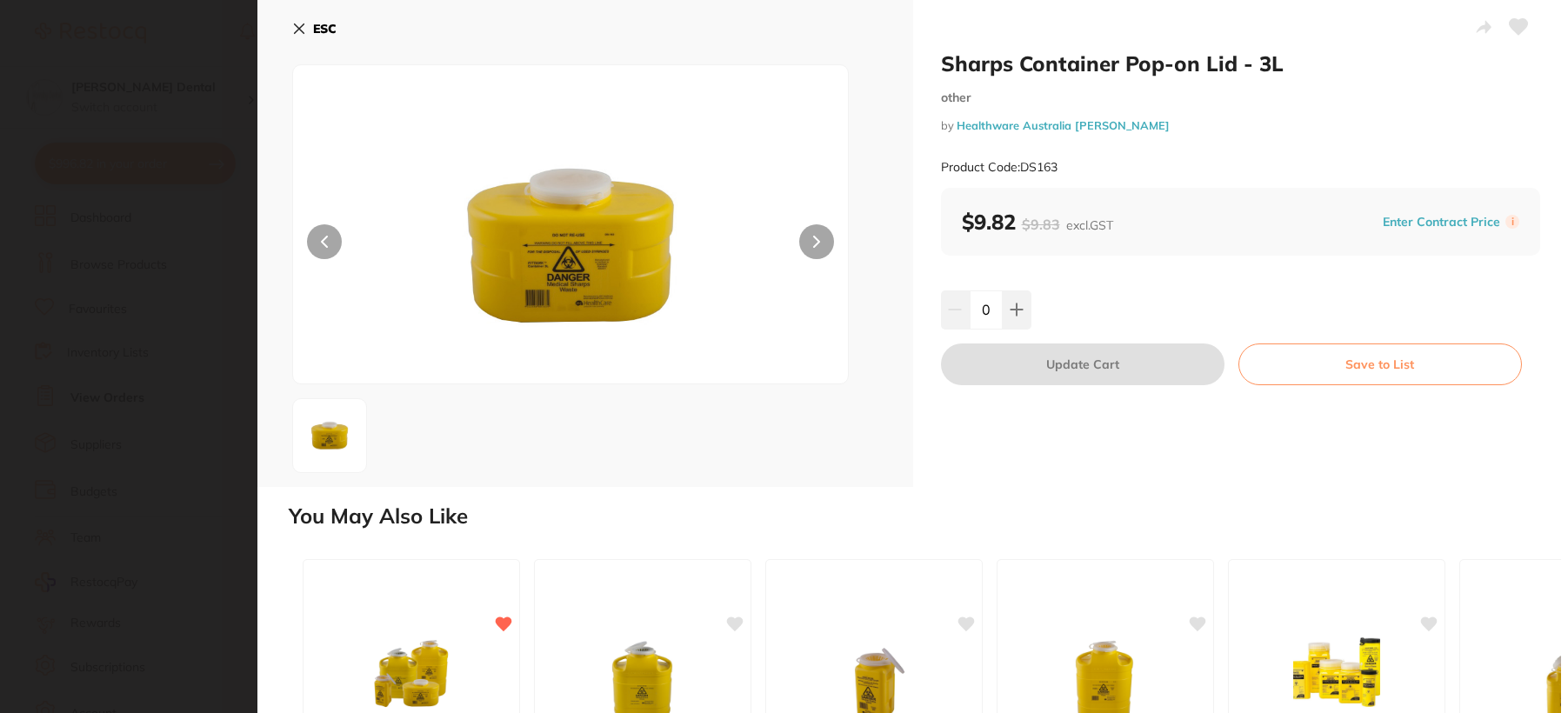
scroll to position [0, 0]
click at [1012, 306] on icon at bounding box center [1016, 309] width 14 height 14
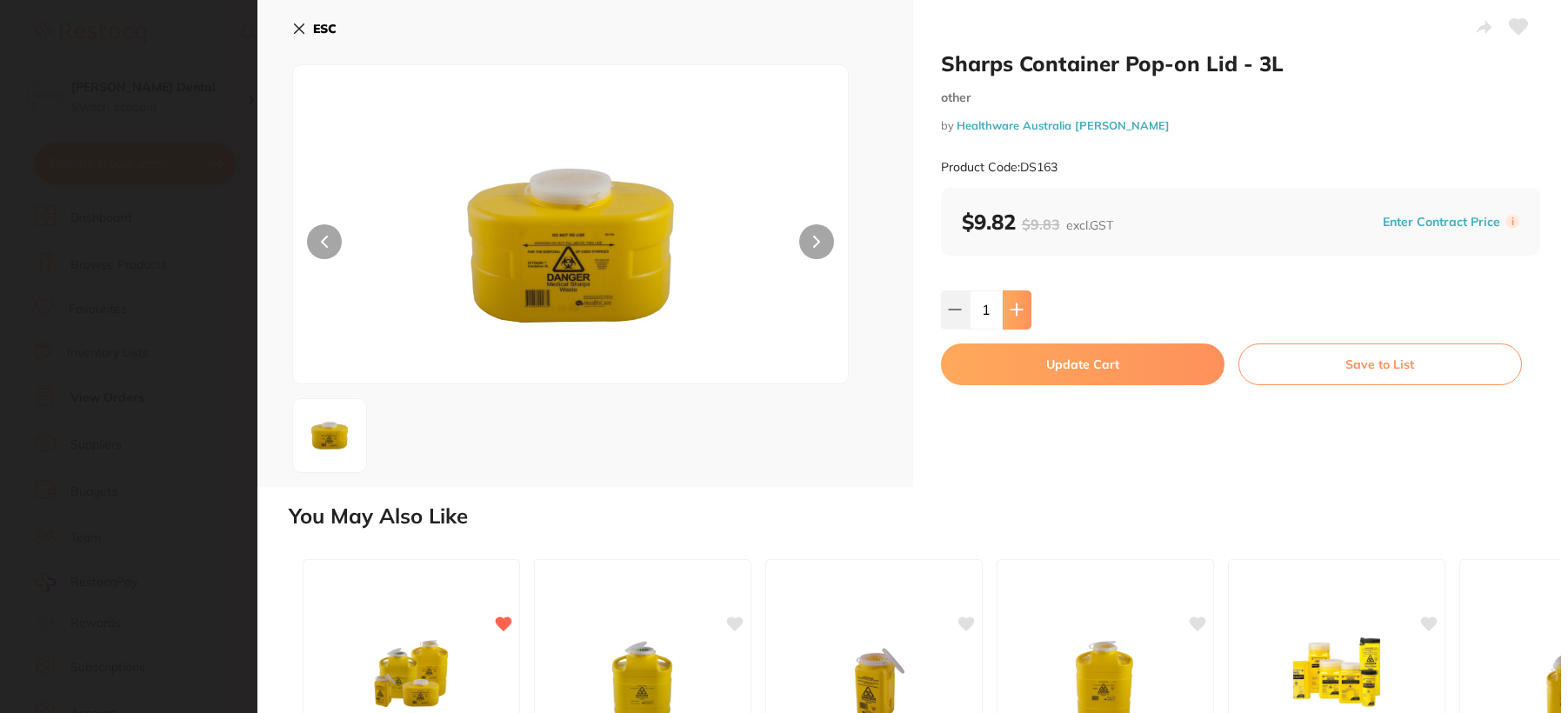
click at [1012, 306] on icon at bounding box center [1016, 309] width 14 height 14
type input "2"
click at [1010, 365] on button "Update Cart" at bounding box center [1083, 364] width 284 height 41
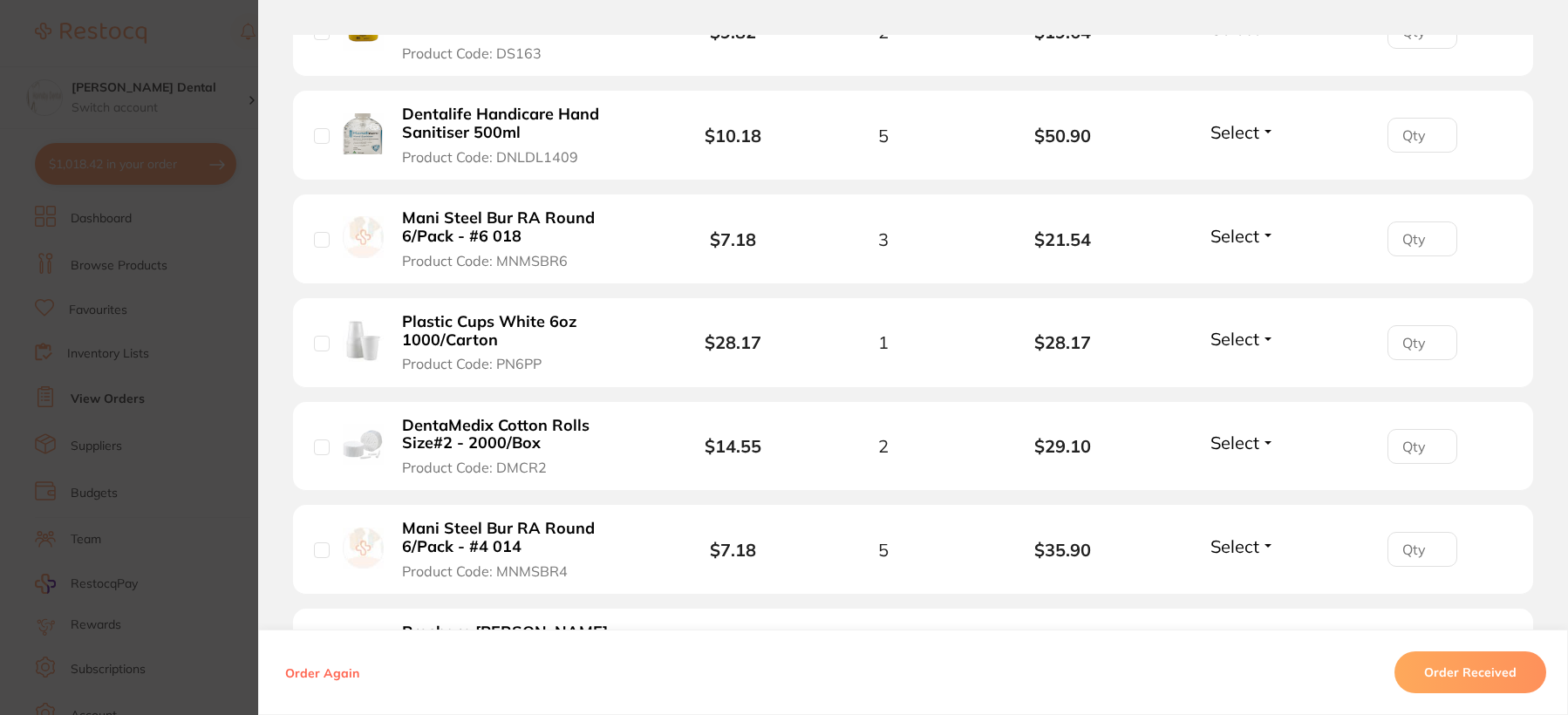
scroll to position [2181, 0]
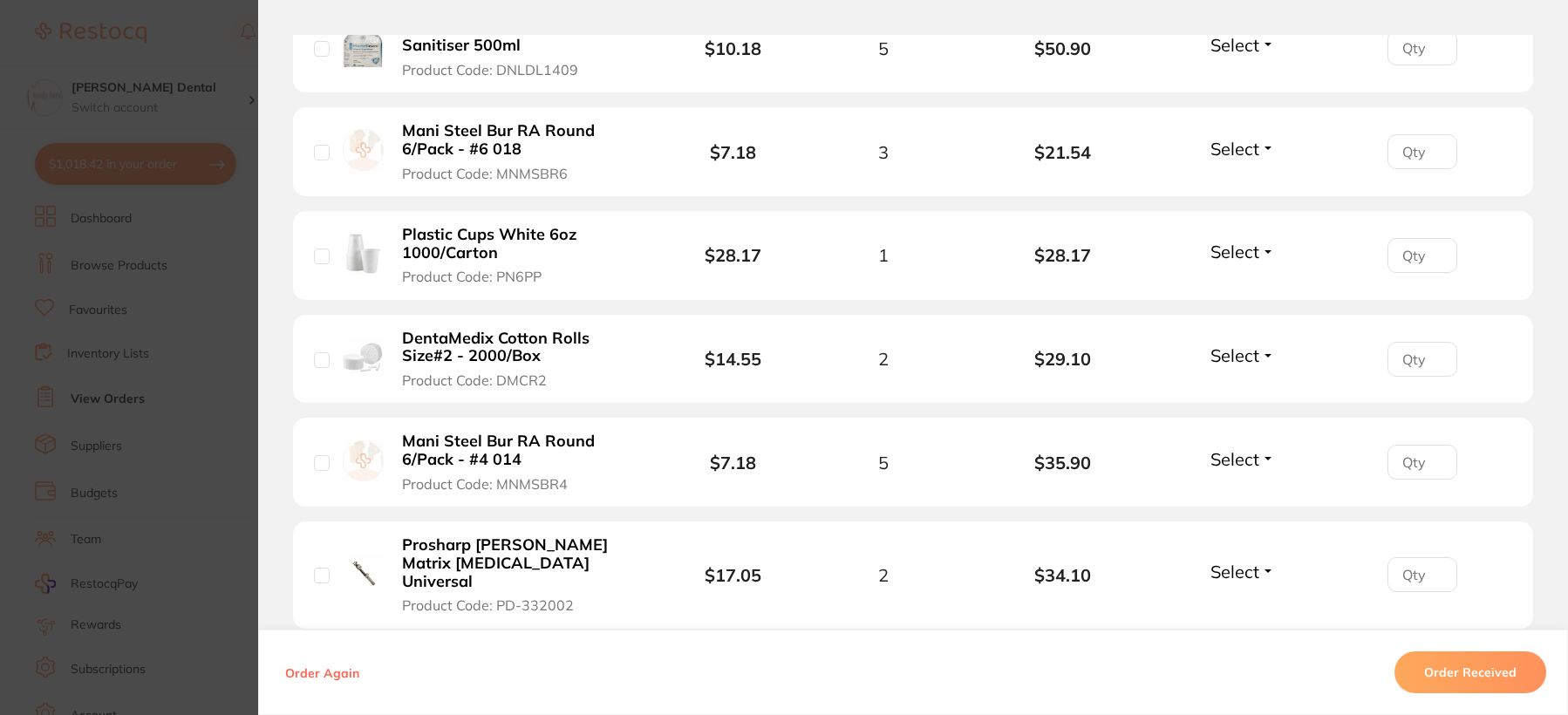
click at [462, 456] on b "Mani Steel Bur RA Round 6/Pack - #4 014" at bounding box center [522, 450] width 240 height 36
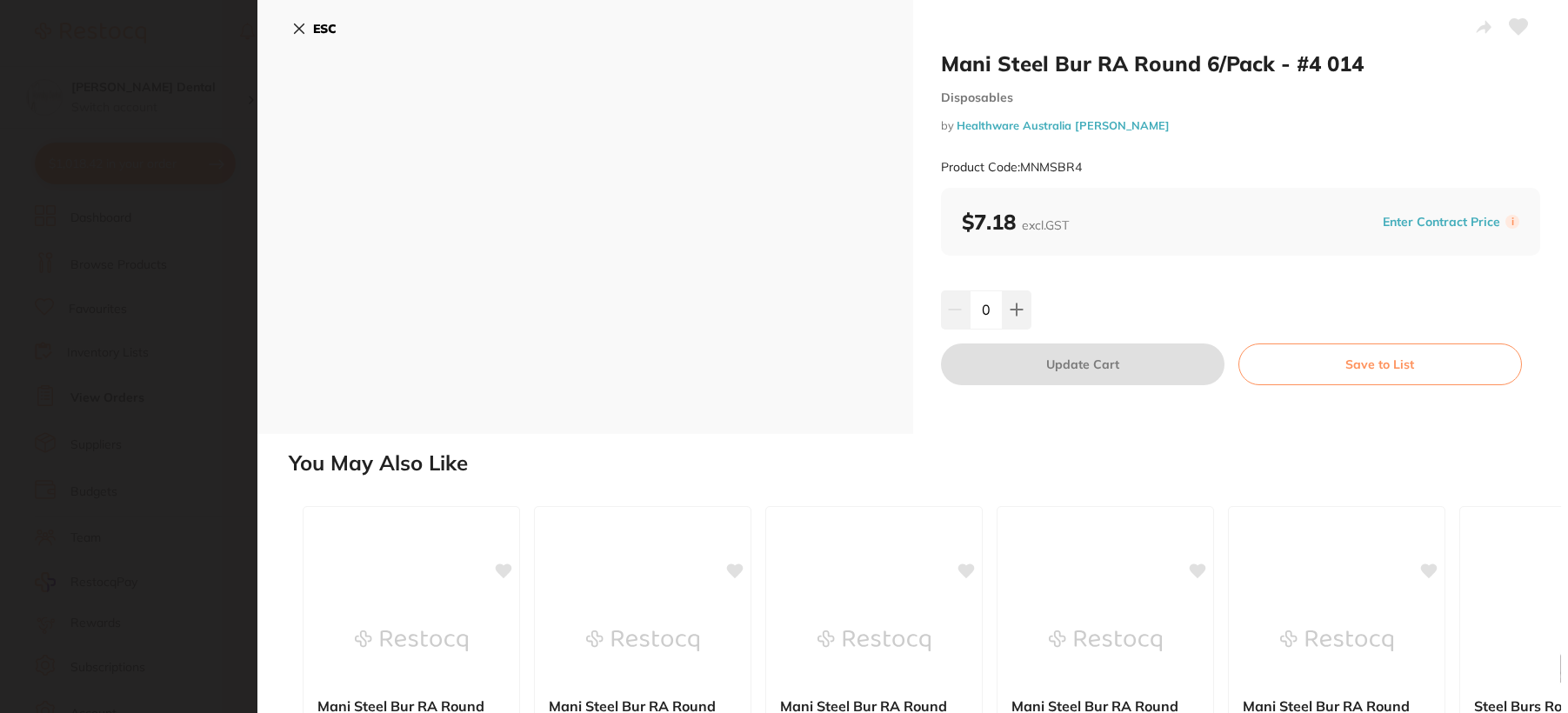
scroll to position [0, 0]
click at [1016, 302] on icon at bounding box center [1016, 309] width 14 height 14
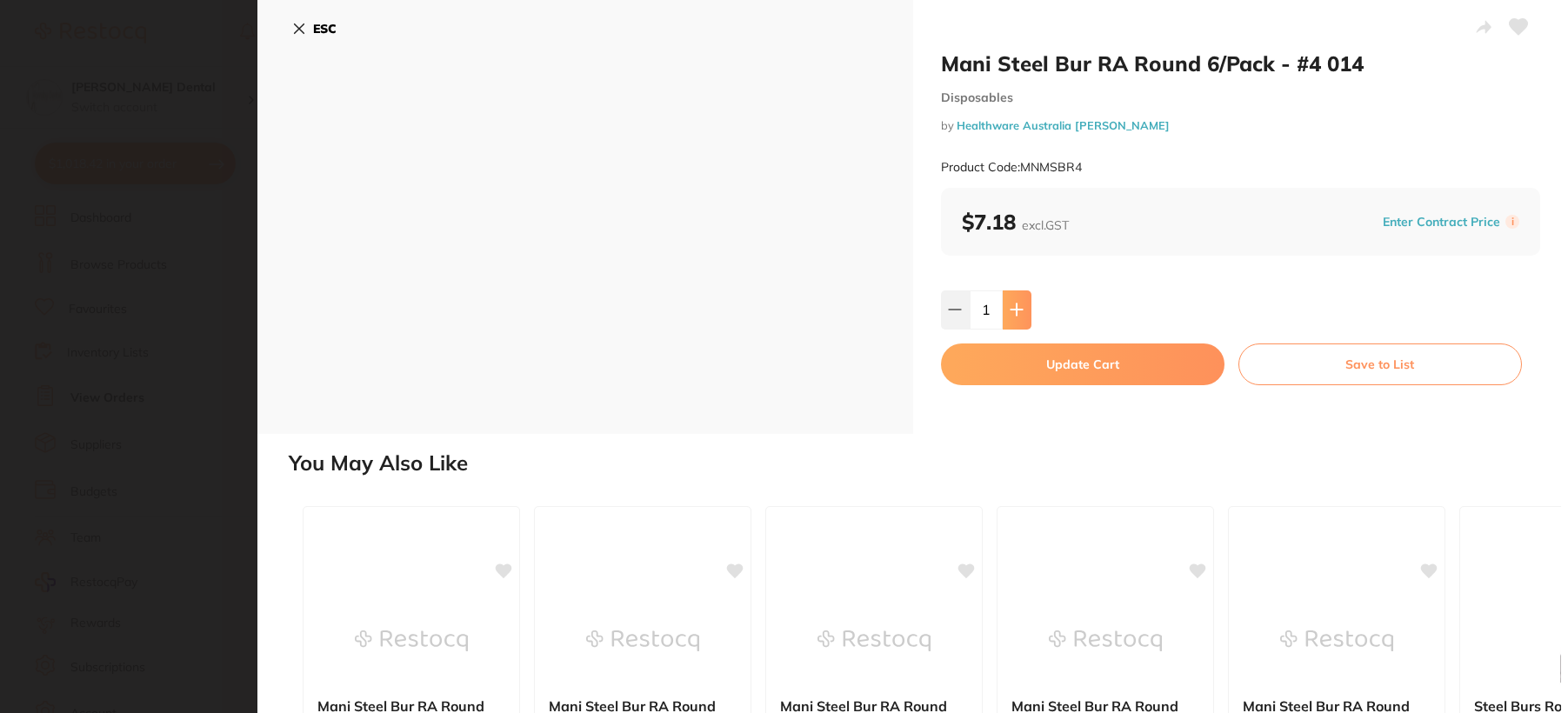
click at [1016, 302] on icon at bounding box center [1016, 309] width 14 height 14
type input "5"
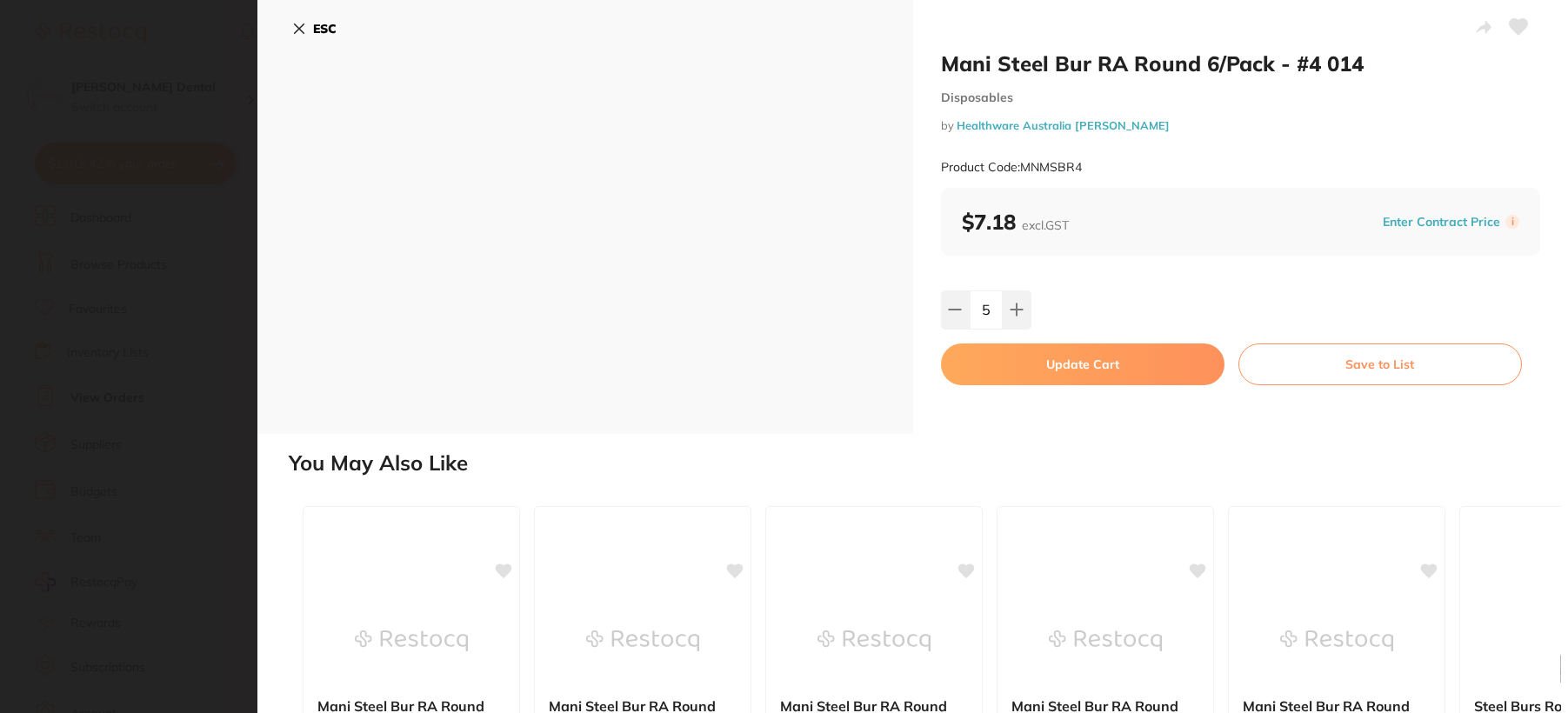
click at [1064, 380] on button "Update Cart" at bounding box center [1083, 364] width 284 height 41
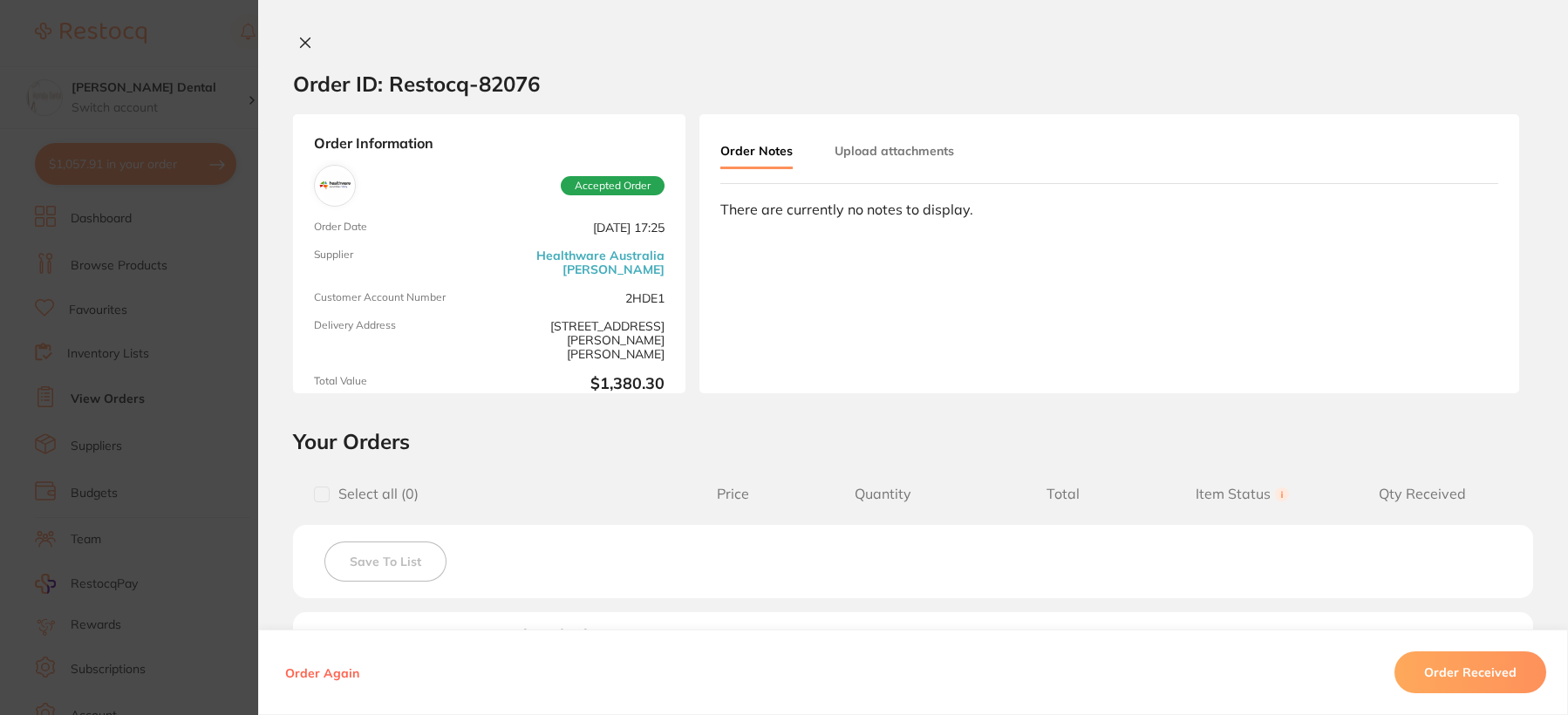
click at [301, 47] on icon at bounding box center [306, 43] width 9 height 9
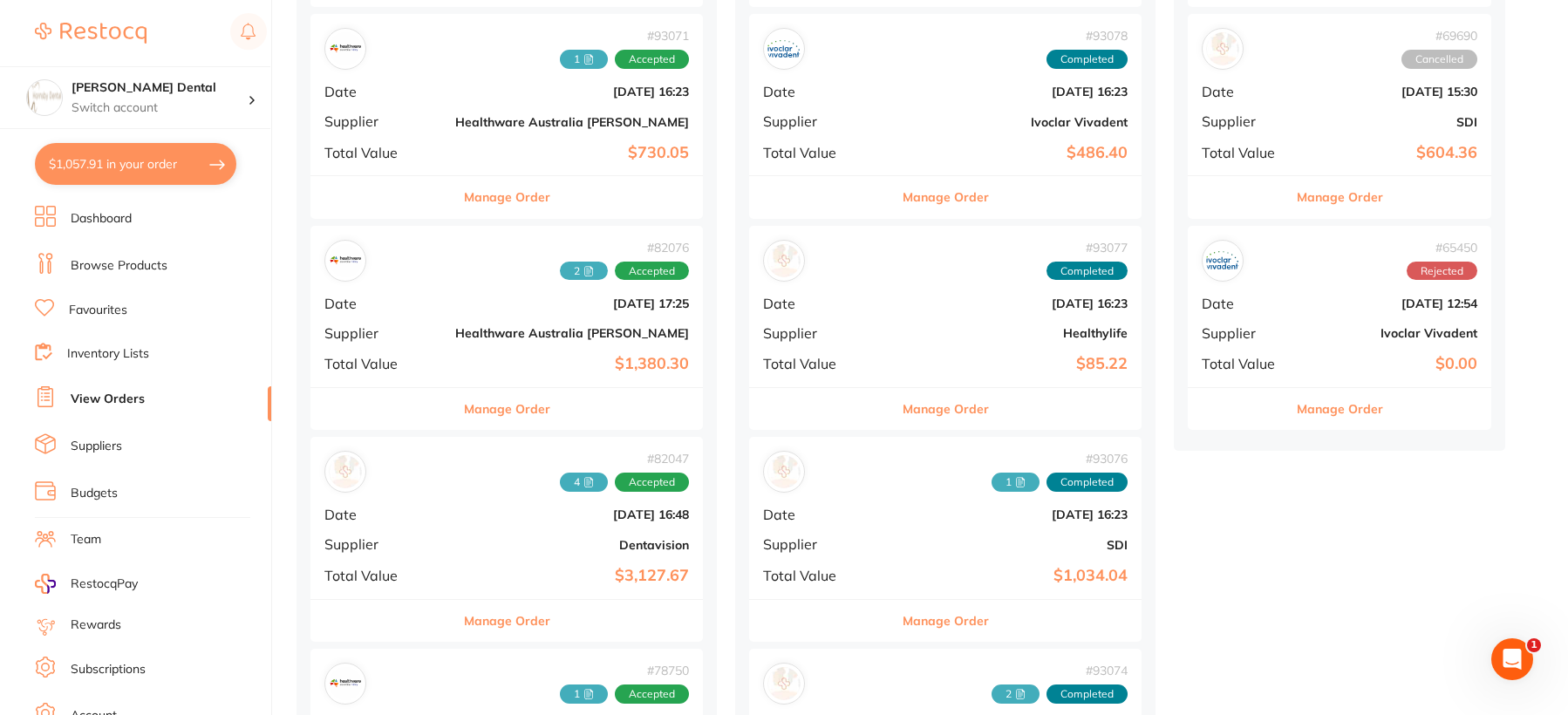
scroll to position [524, 0]
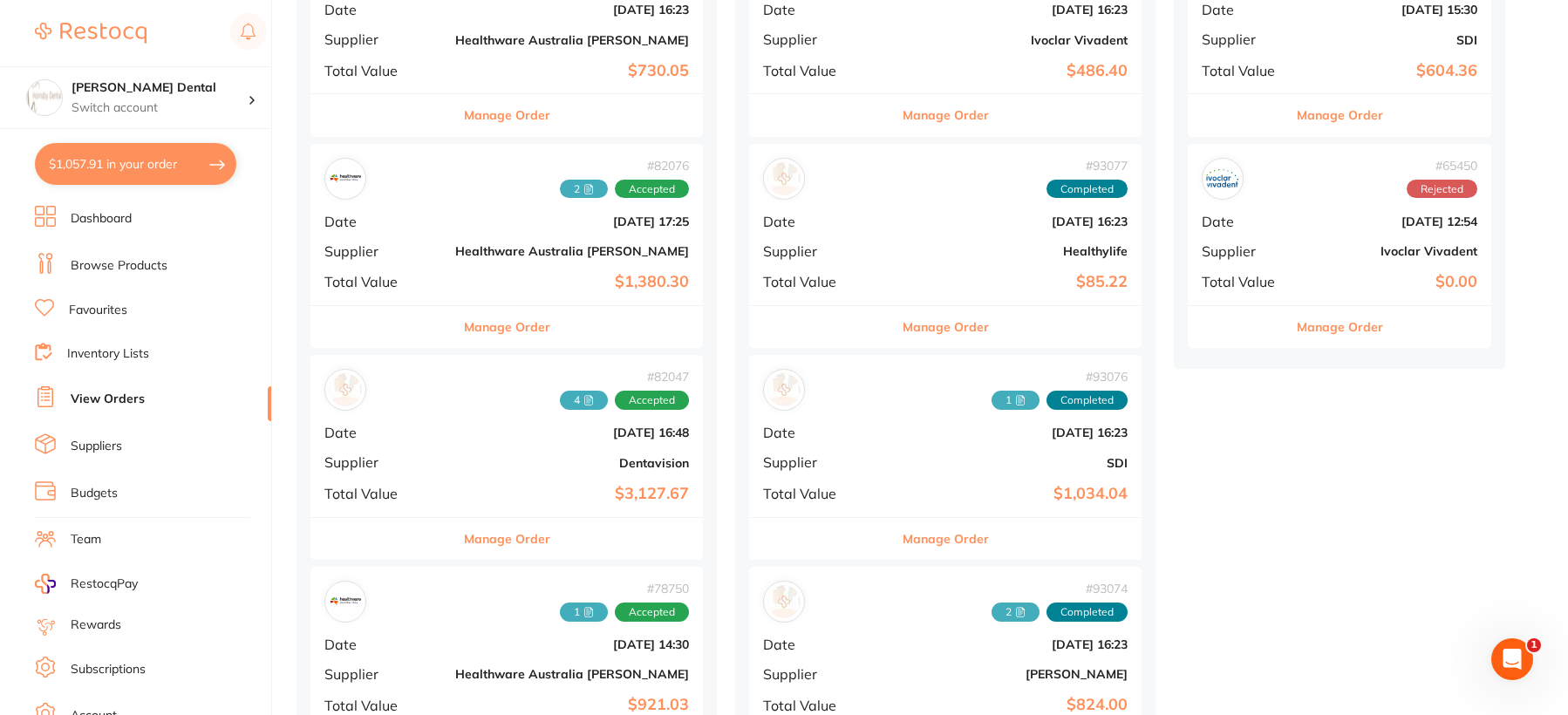
click at [494, 543] on button "Manage Order" at bounding box center [508, 539] width 87 height 41
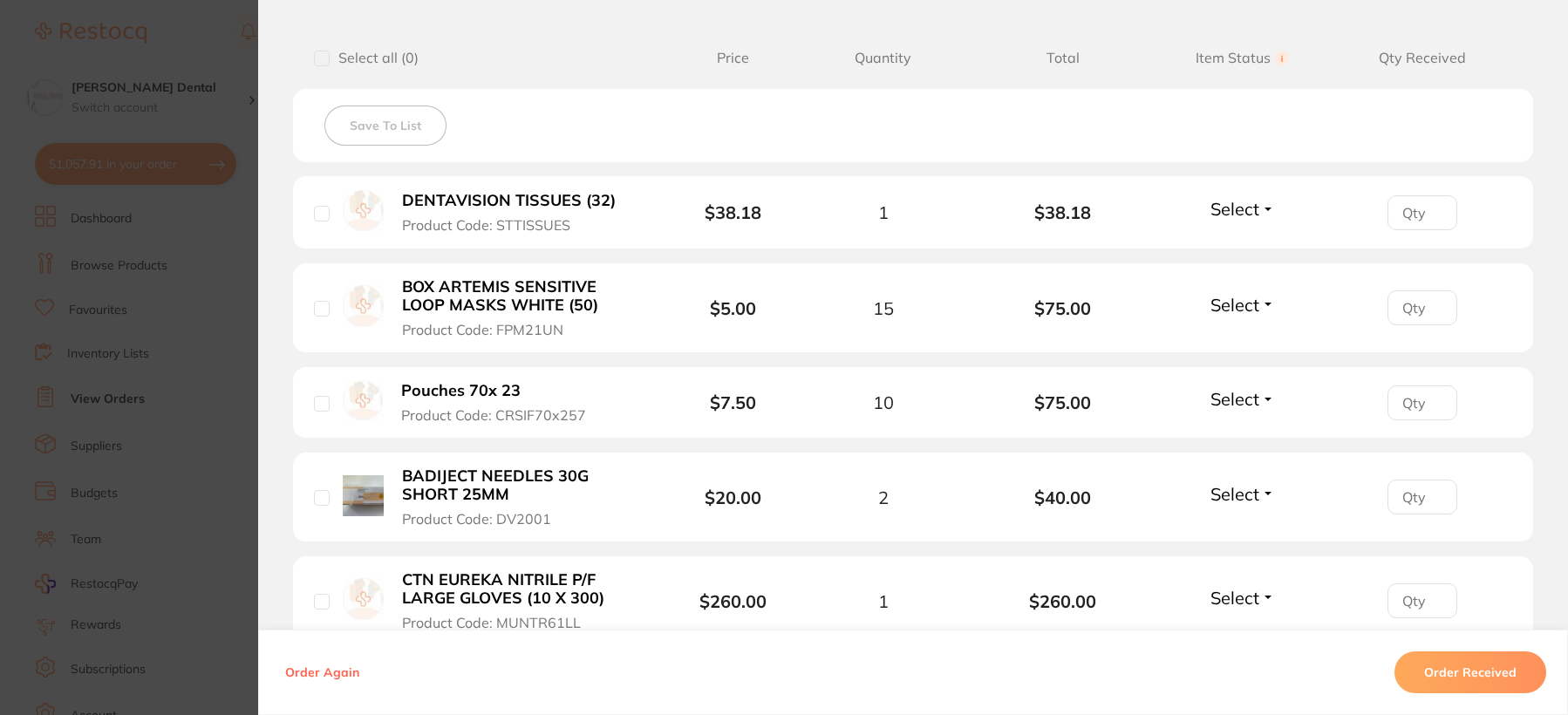
scroll to position [524, 0]
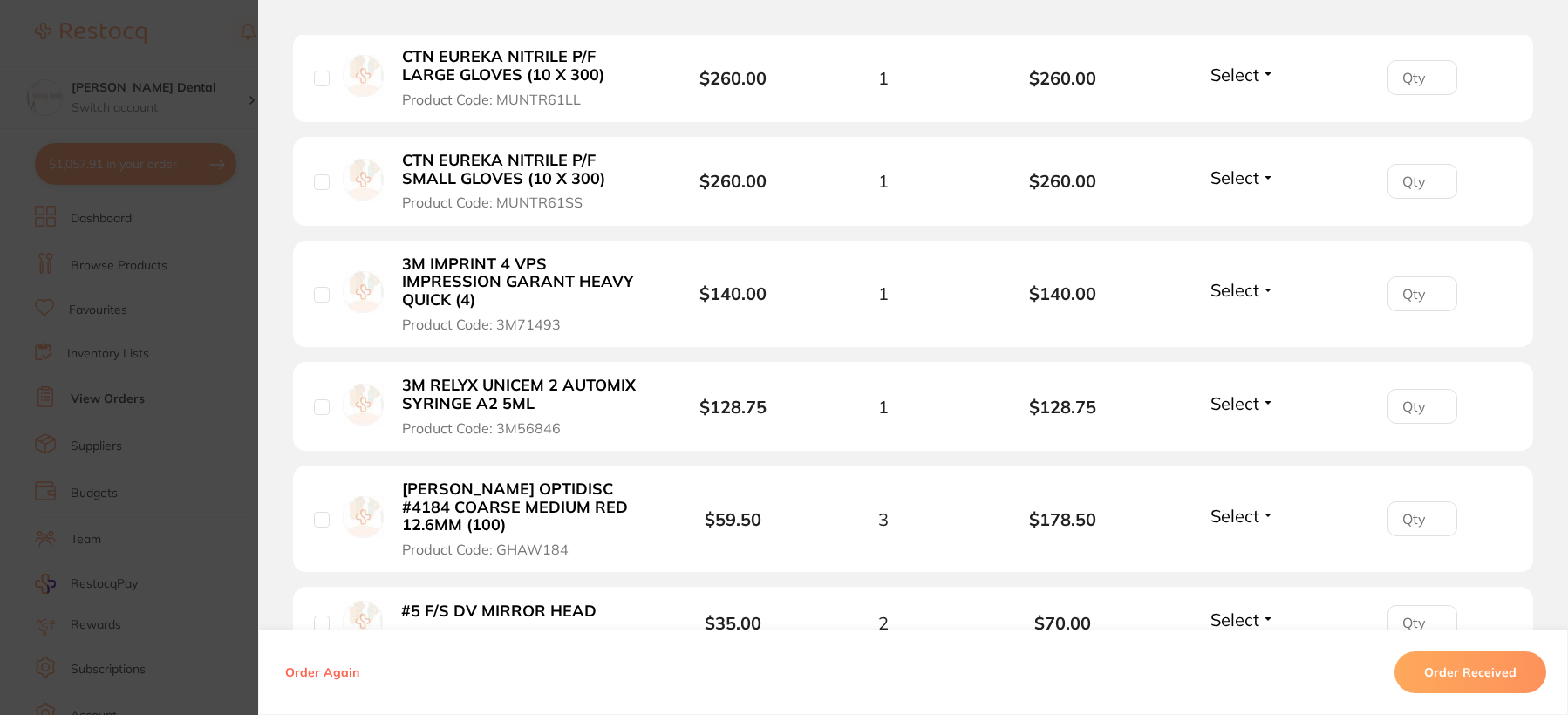
scroll to position [1047, 0]
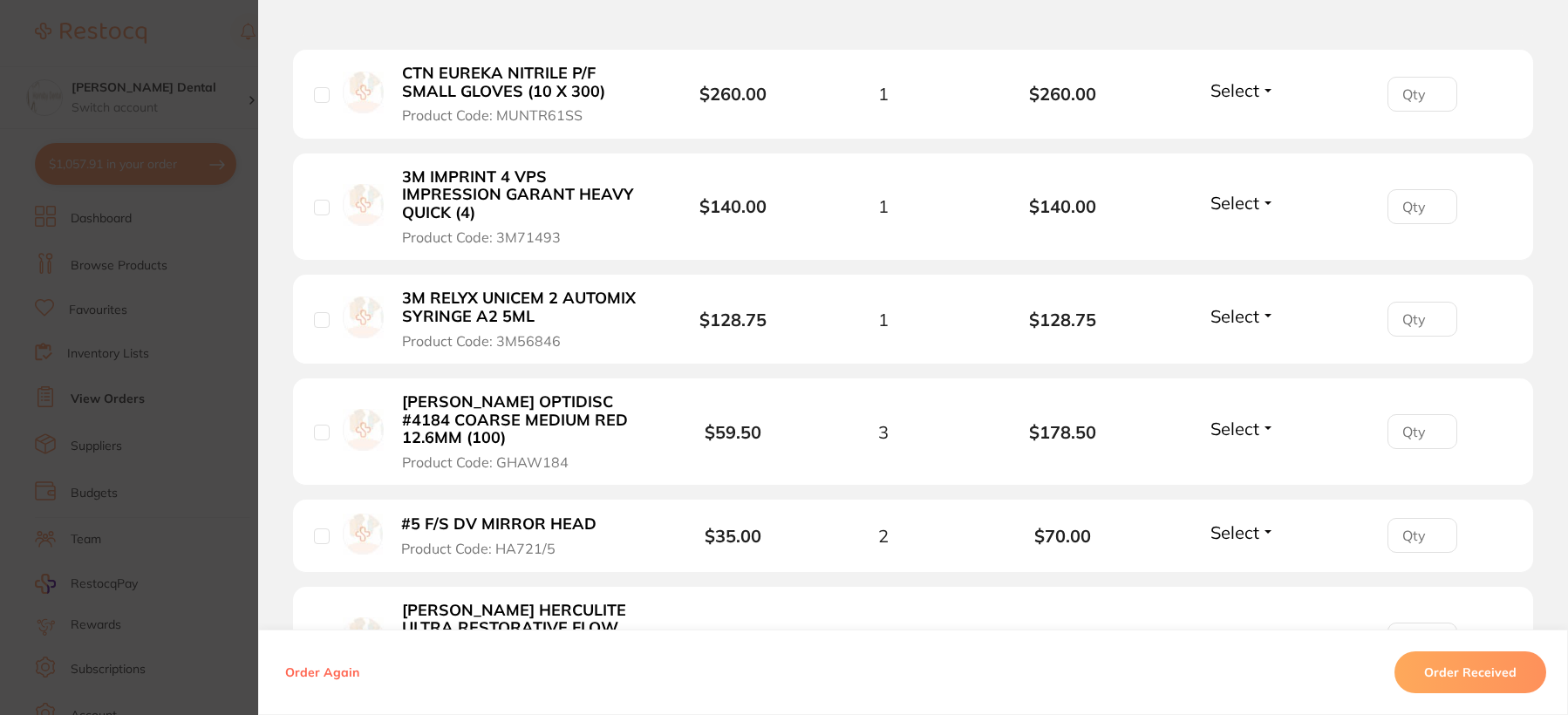
click at [499, 414] on b "[PERSON_NAME] OPTIDISC #4184 COARSE MEDIUM RED 12.6MM (100)" at bounding box center [522, 420] width 240 height 54
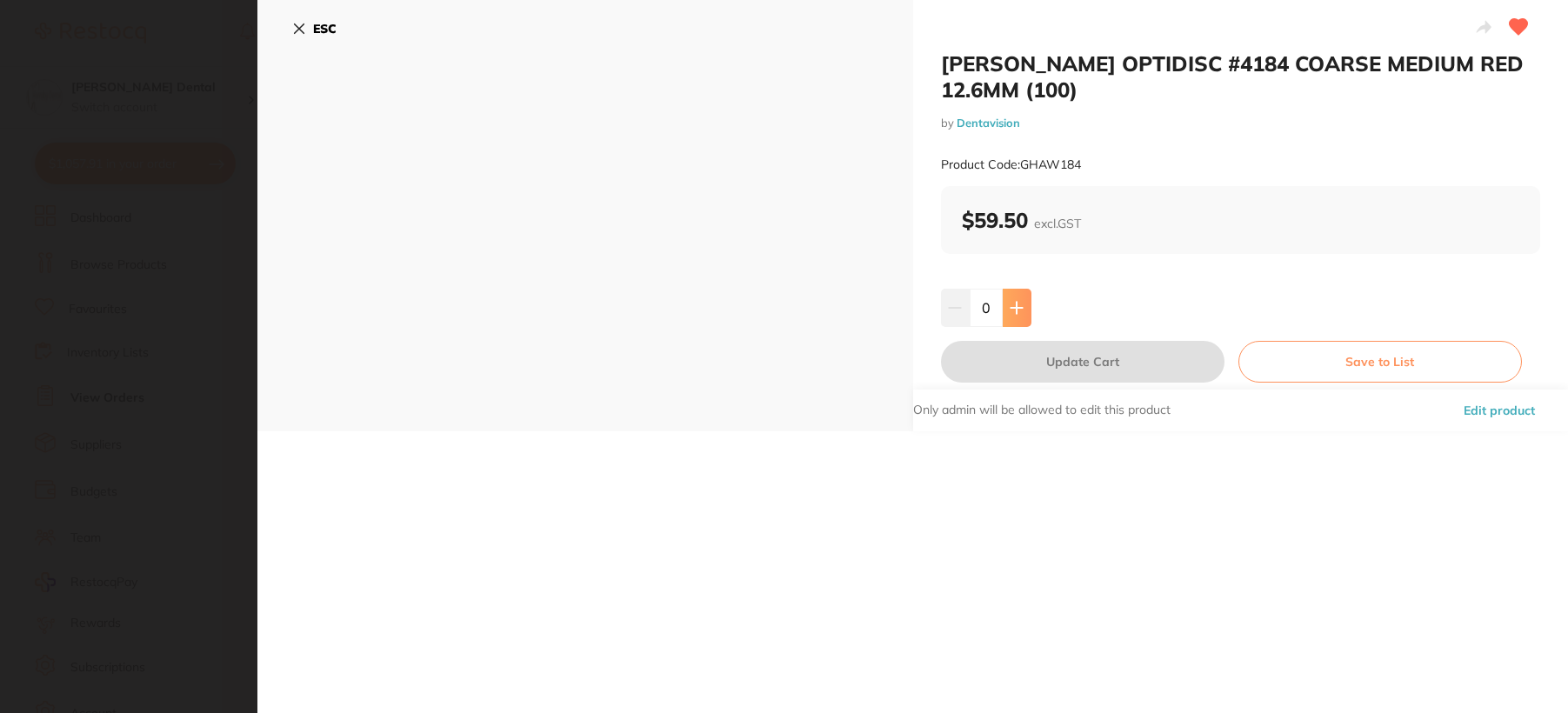
scroll to position [0, 0]
click at [1015, 308] on icon at bounding box center [1016, 307] width 11 height 11
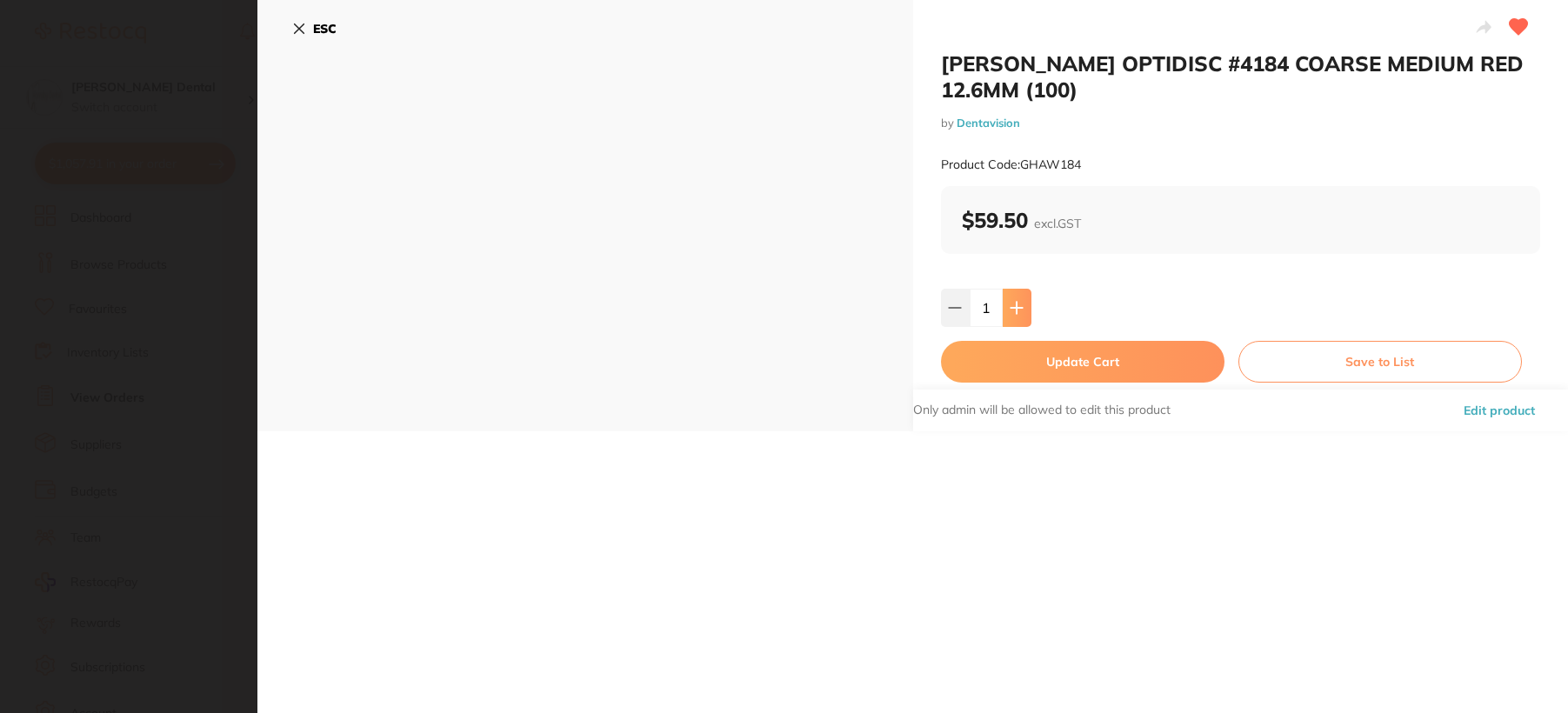
click at [1015, 308] on icon at bounding box center [1016, 307] width 11 height 11
type input "2"
click at [1030, 367] on button "Update Cart" at bounding box center [1083, 362] width 284 height 41
checkbox input "false"
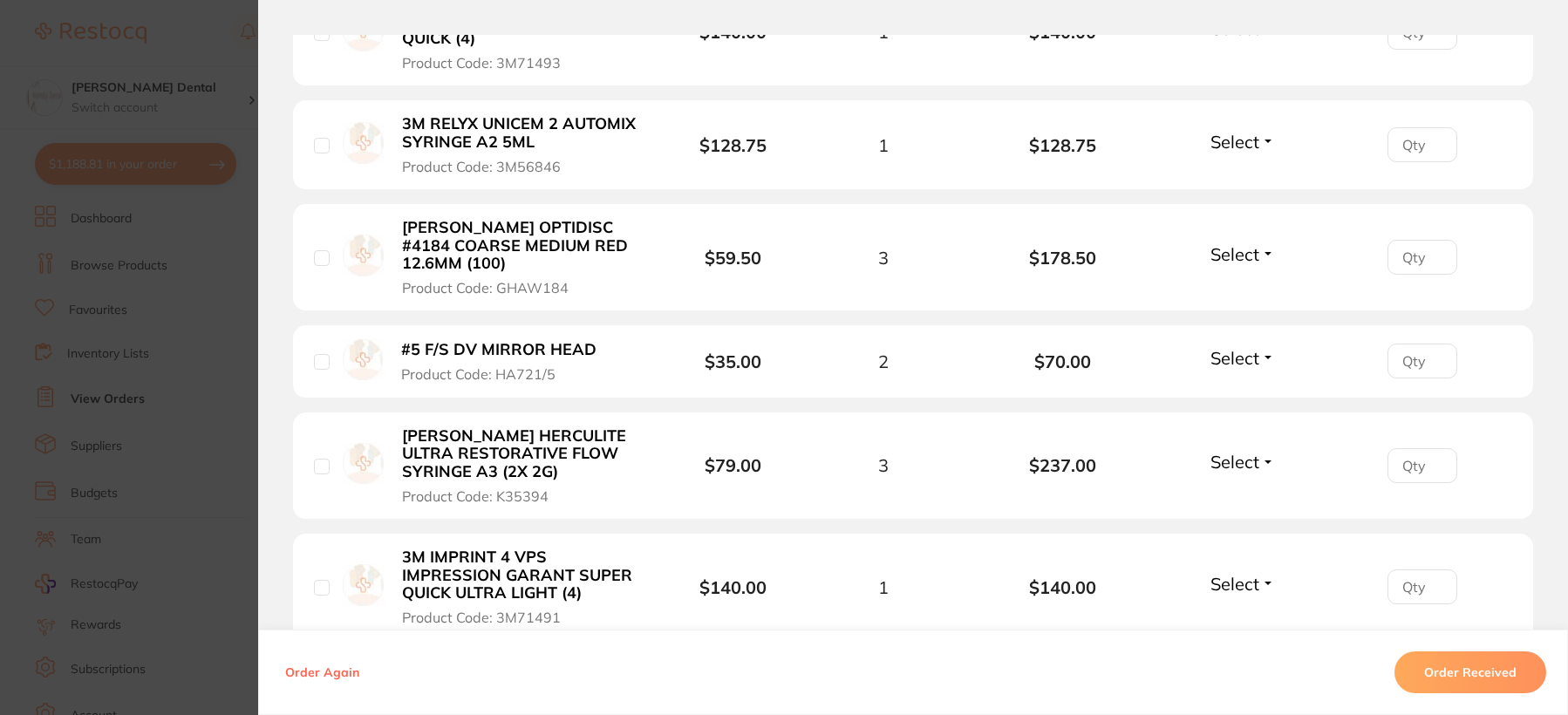
scroll to position [1308, 0]
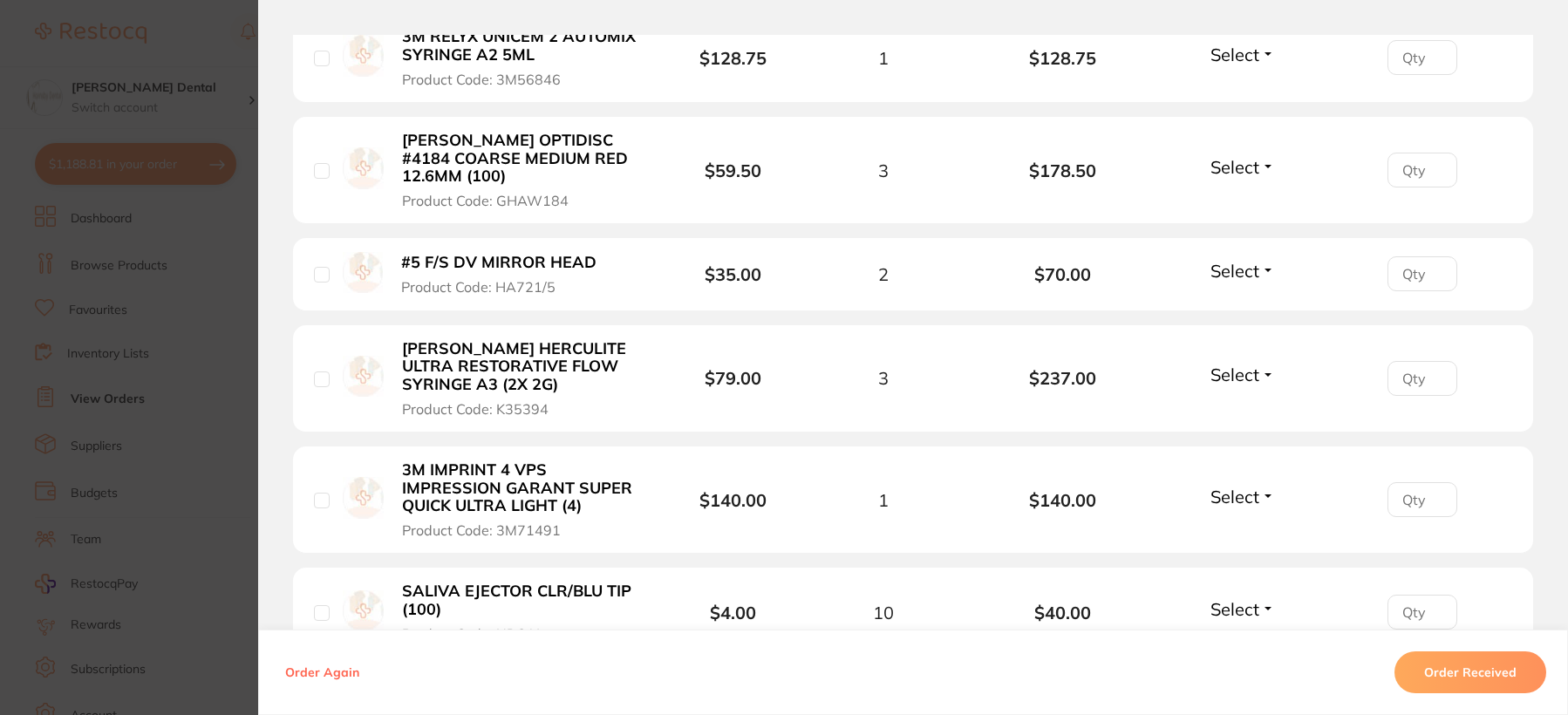
click at [512, 364] on b "[PERSON_NAME] HERCULITE ULTRA RESTORATIVE FLOW SYRINGE A3 (2X 2G)" at bounding box center [522, 366] width 240 height 54
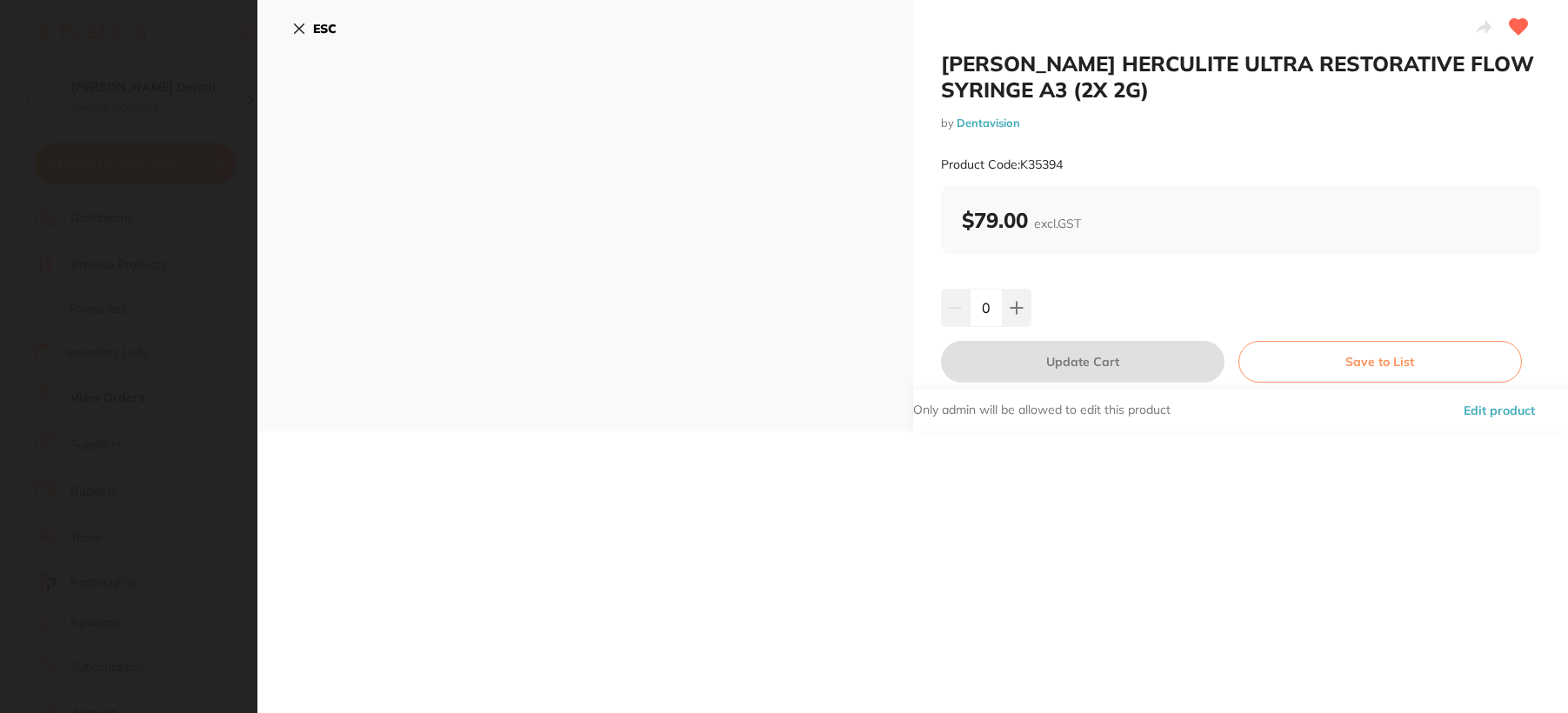
scroll to position [0, 0]
click at [1022, 306] on button at bounding box center [1017, 307] width 29 height 39
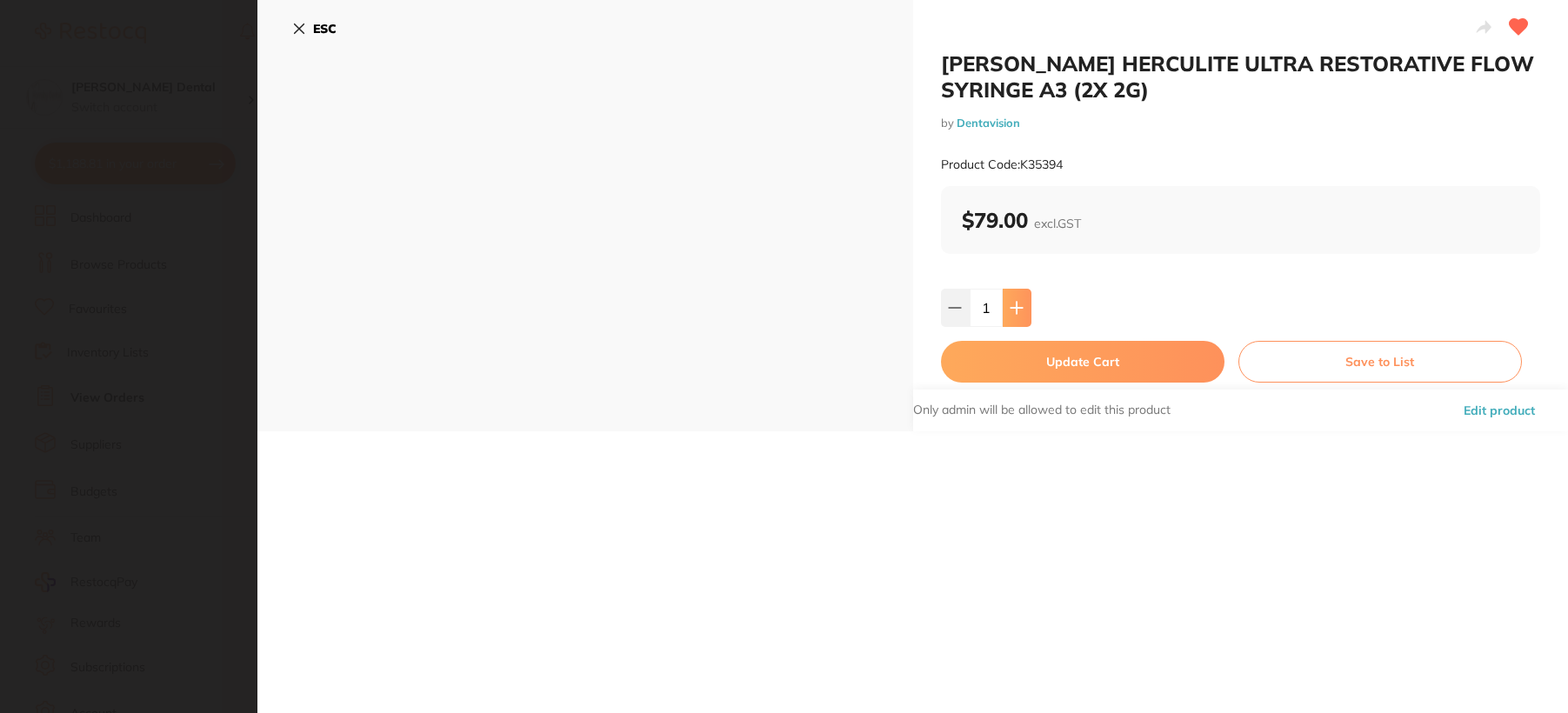
click at [1022, 306] on button at bounding box center [1017, 307] width 29 height 39
type input "2"
click at [1058, 372] on button "Update Cart" at bounding box center [1083, 362] width 284 height 41
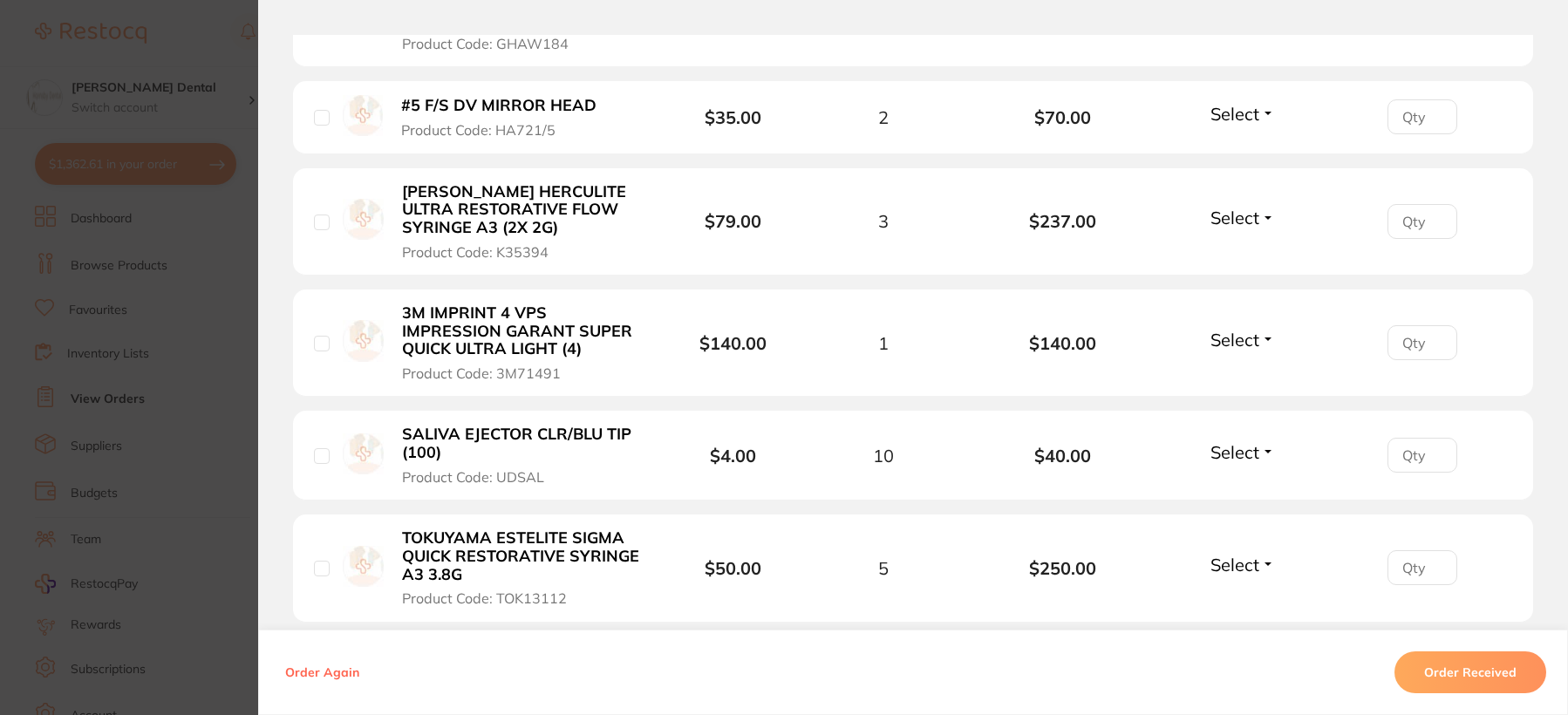
scroll to position [1483, 0]
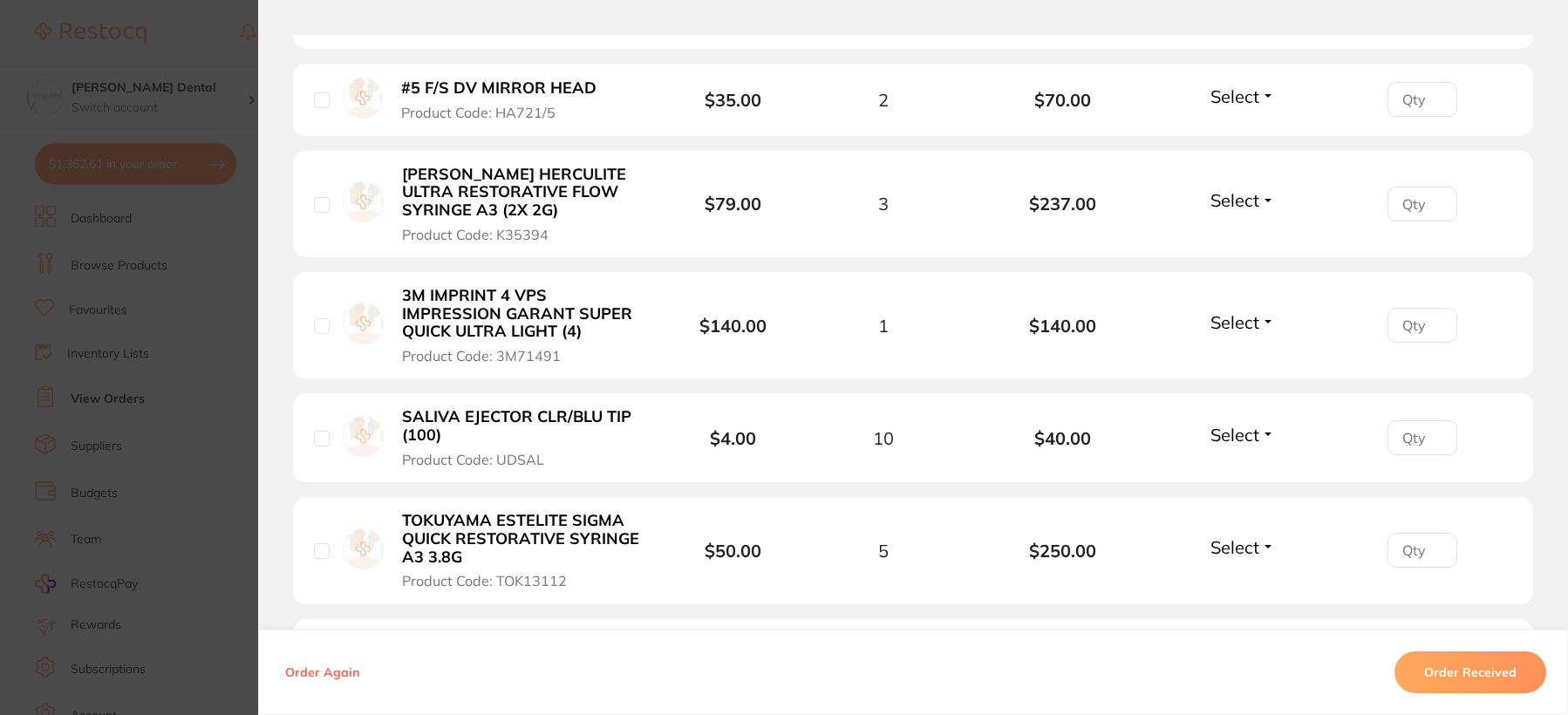
click at [558, 419] on b "SALIVA EJECTOR CLR/BLU TIP (100)" at bounding box center [522, 426] width 240 height 36
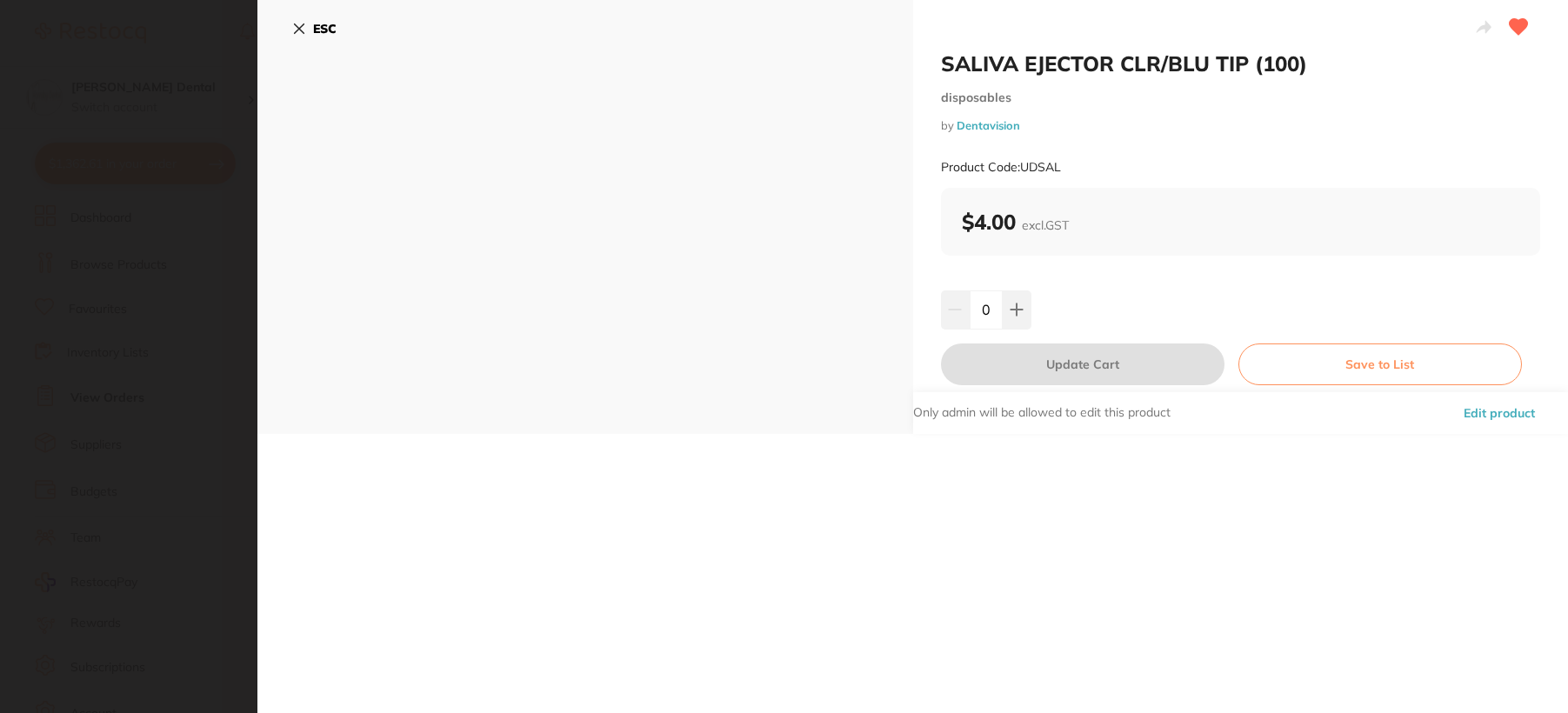
scroll to position [0, 0]
click at [1010, 310] on icon at bounding box center [1016, 310] width 11 height 11
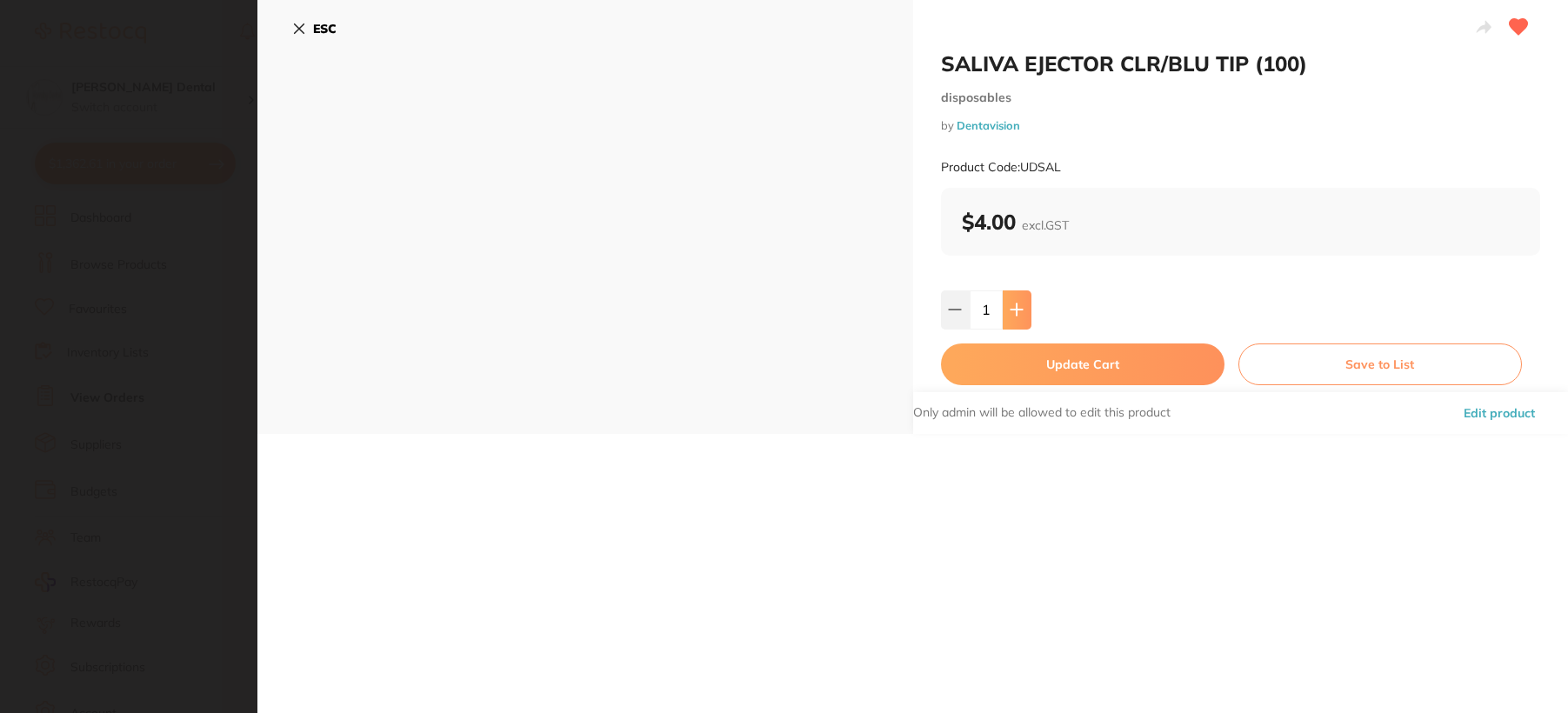
click at [1010, 310] on icon at bounding box center [1016, 310] width 11 height 11
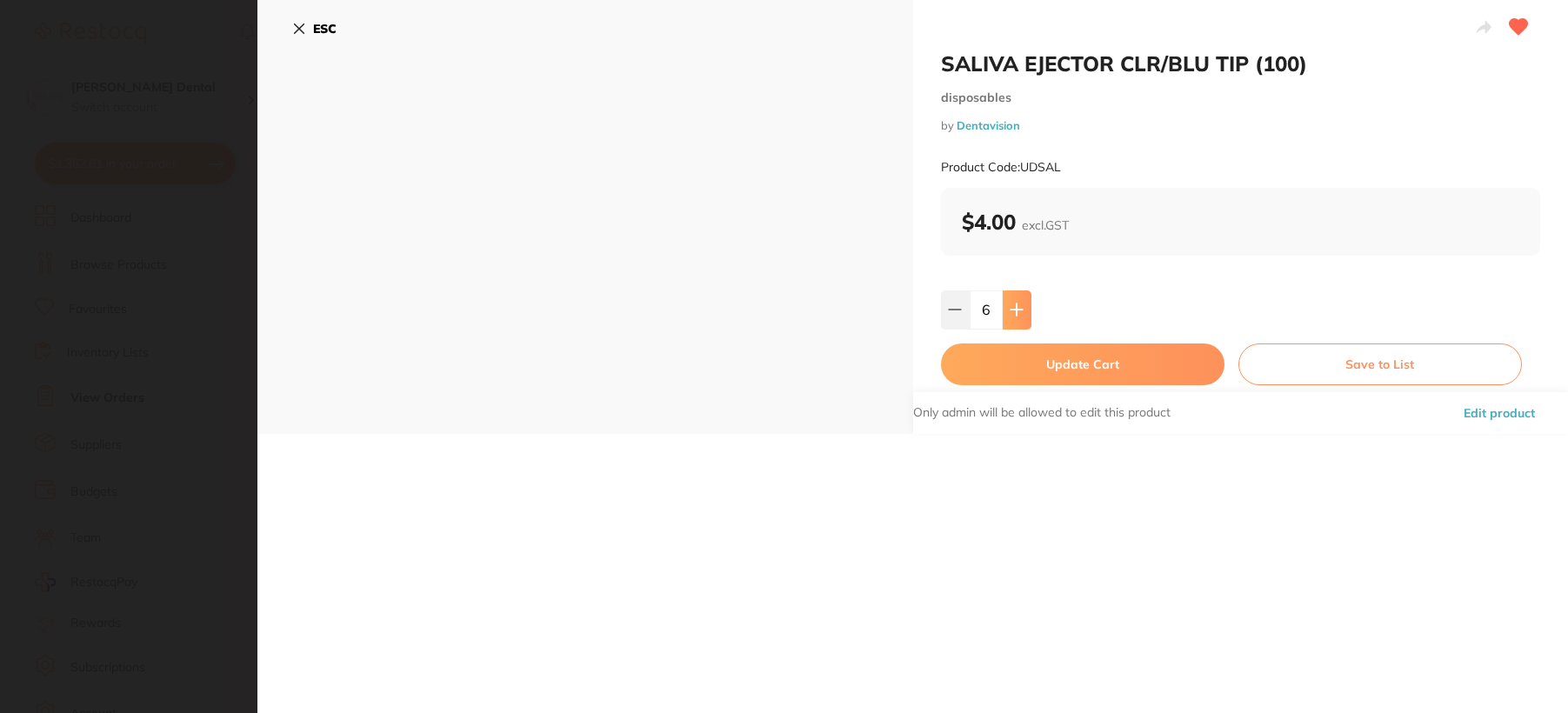
click at [1010, 310] on icon at bounding box center [1016, 310] width 11 height 11
type input "10"
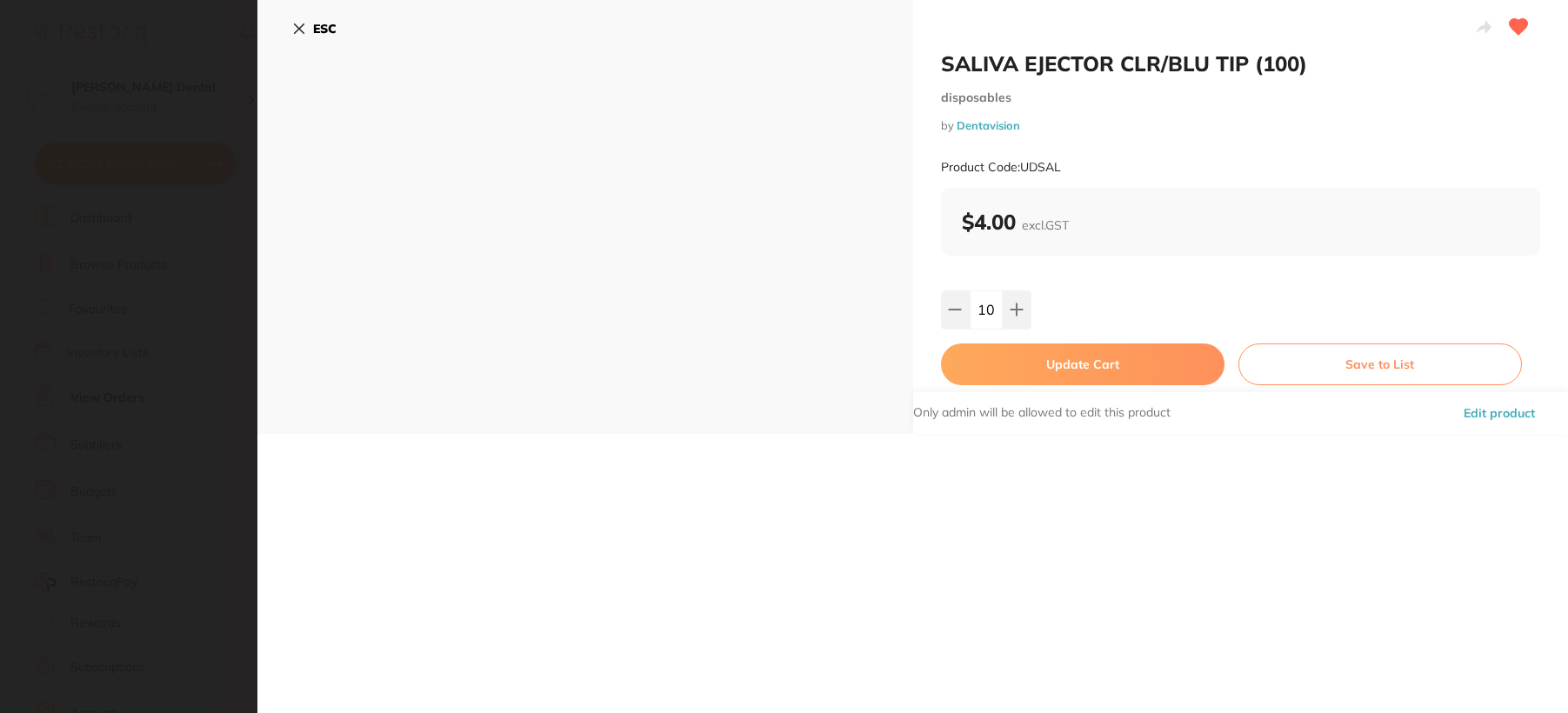
click at [990, 358] on button "Update Cart" at bounding box center [1083, 364] width 284 height 41
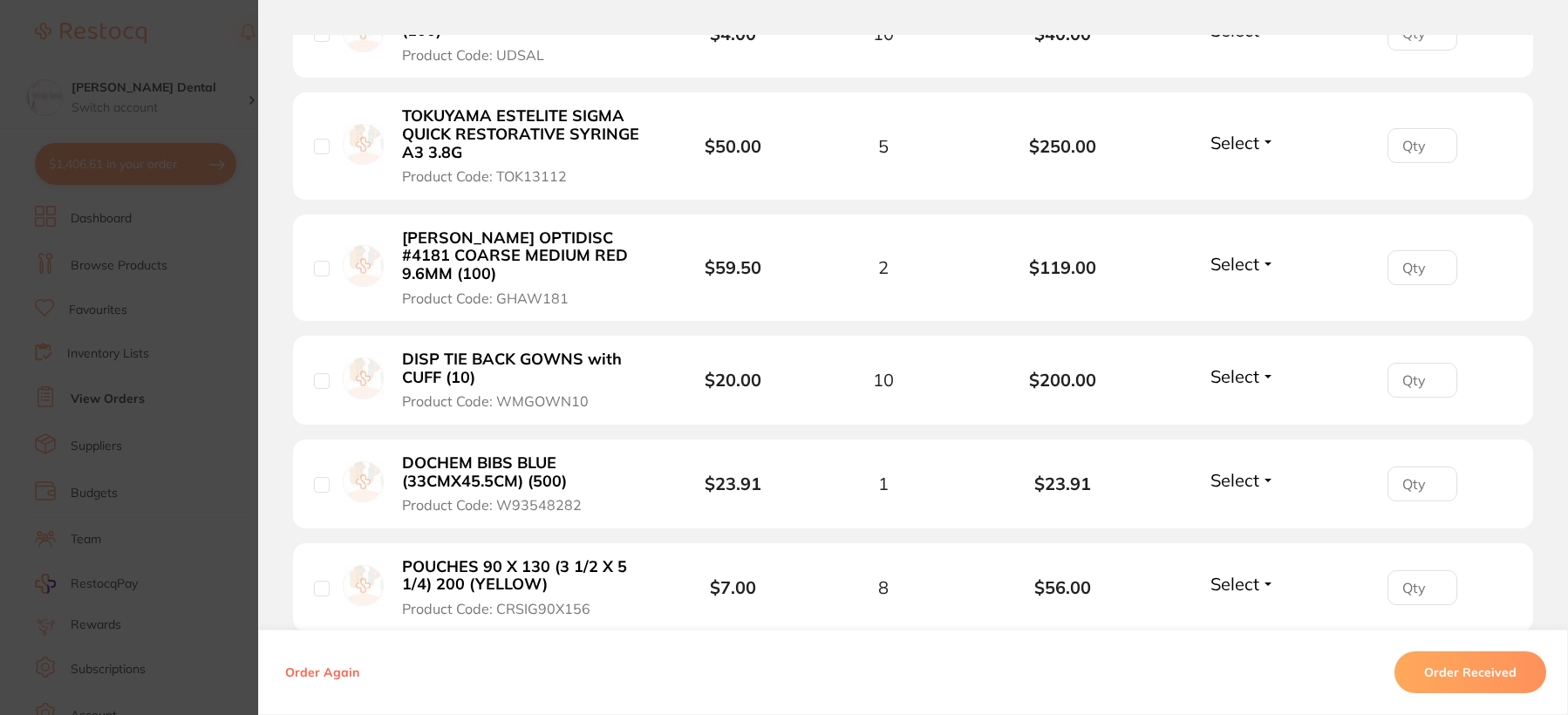
scroll to position [1919, 0]
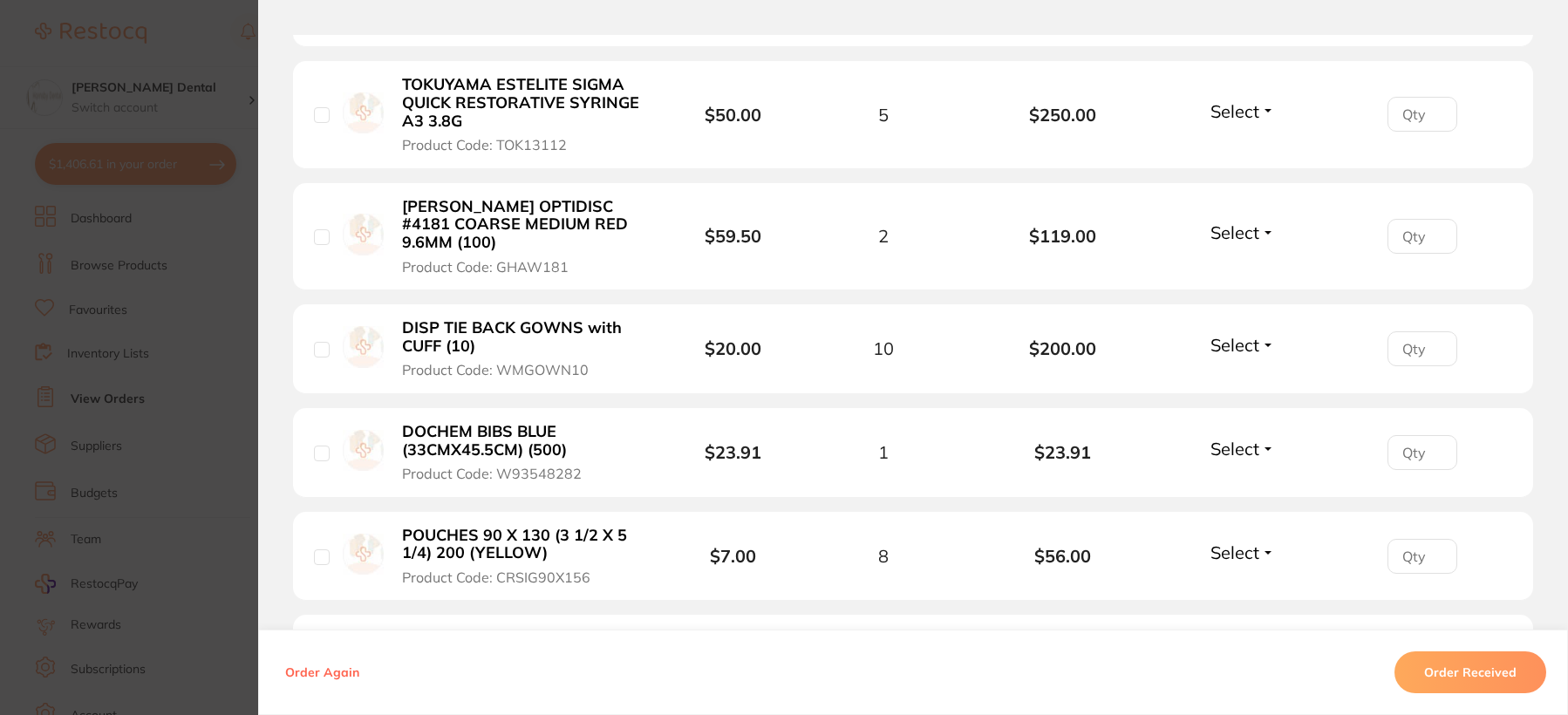
click at [517, 445] on b "DOCHEM BIBS BLUE (33CMX45.5CM) (500)" at bounding box center [522, 441] width 240 height 36
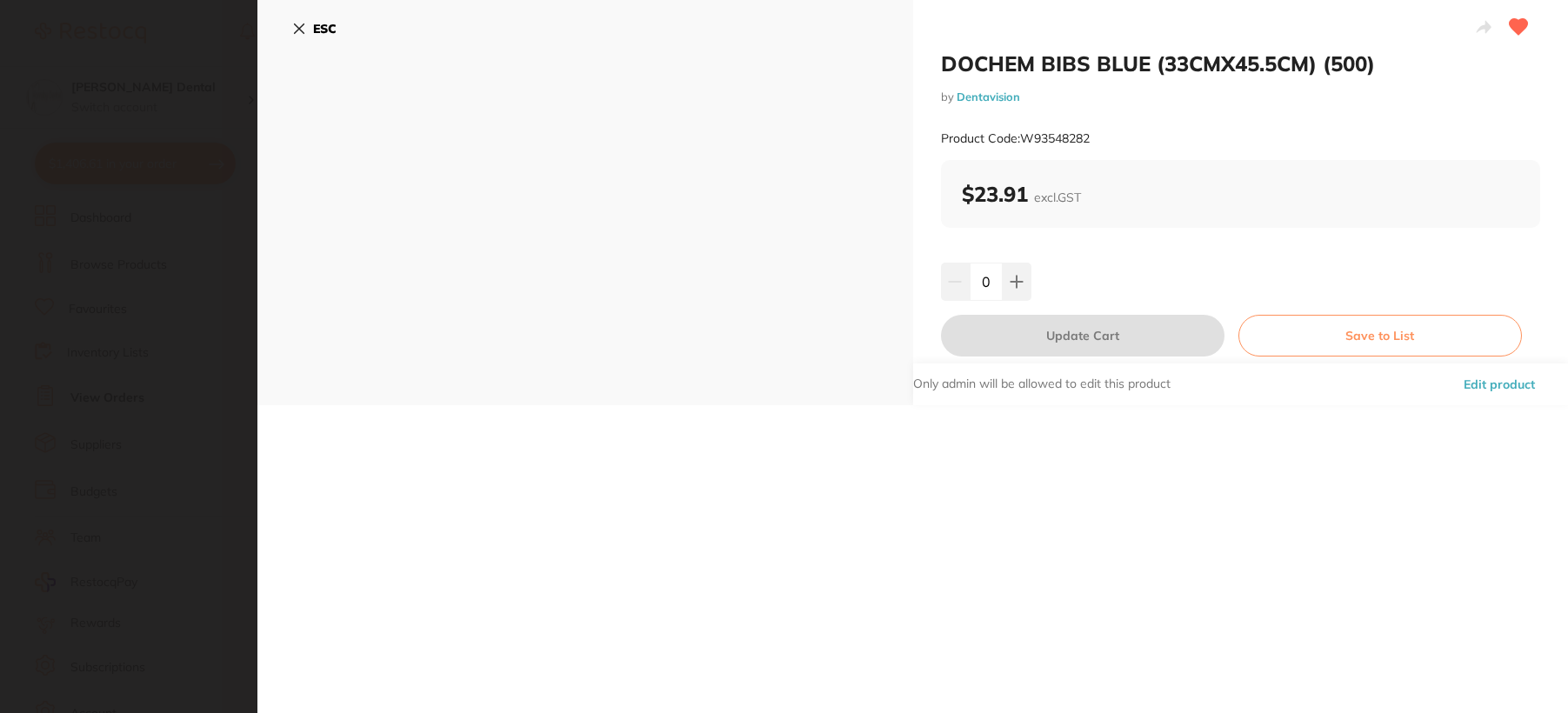
scroll to position [0, 0]
click at [1024, 275] on button at bounding box center [1017, 282] width 29 height 39
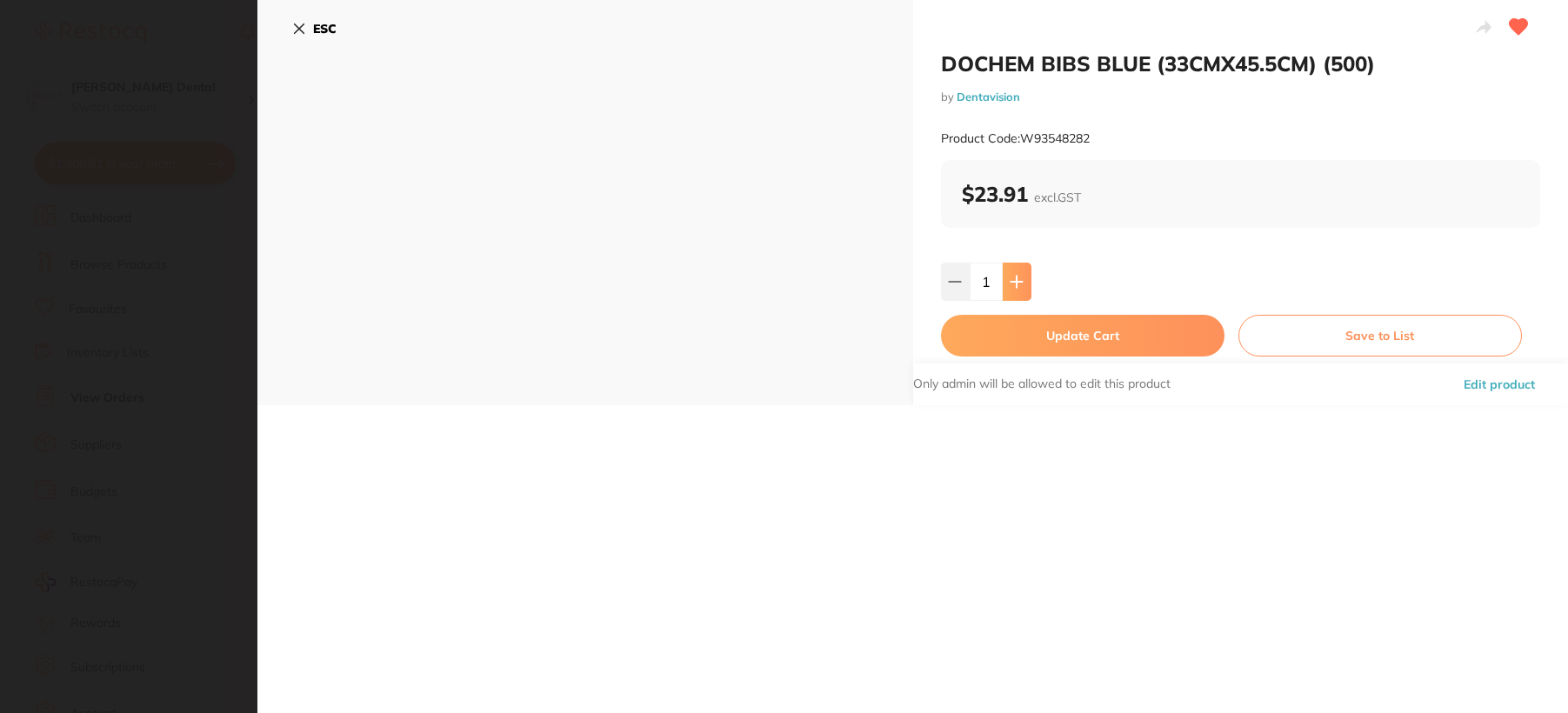
click at [1024, 275] on button at bounding box center [1017, 282] width 29 height 39
type input "3"
click at [1015, 342] on button "Update Cart" at bounding box center [1083, 335] width 284 height 41
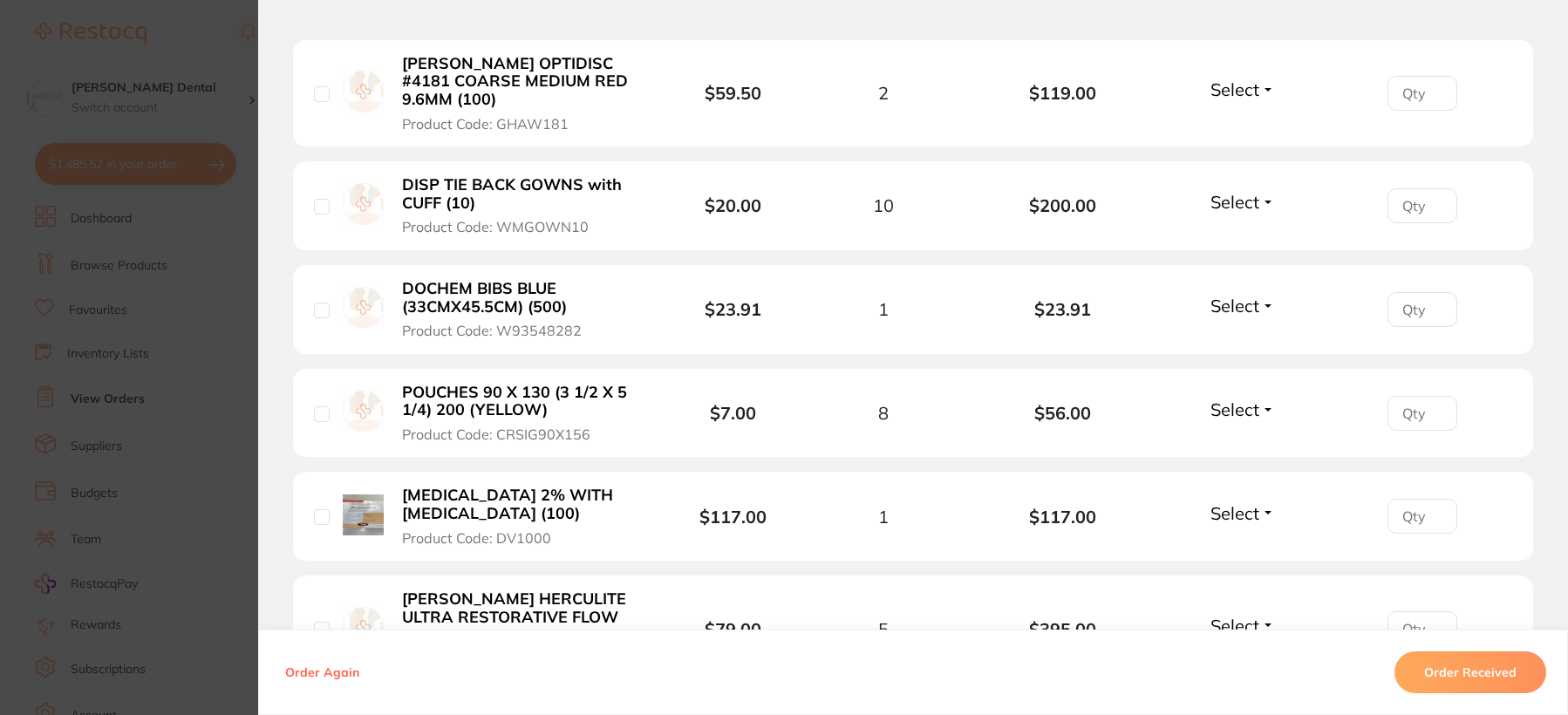
scroll to position [2094, 0]
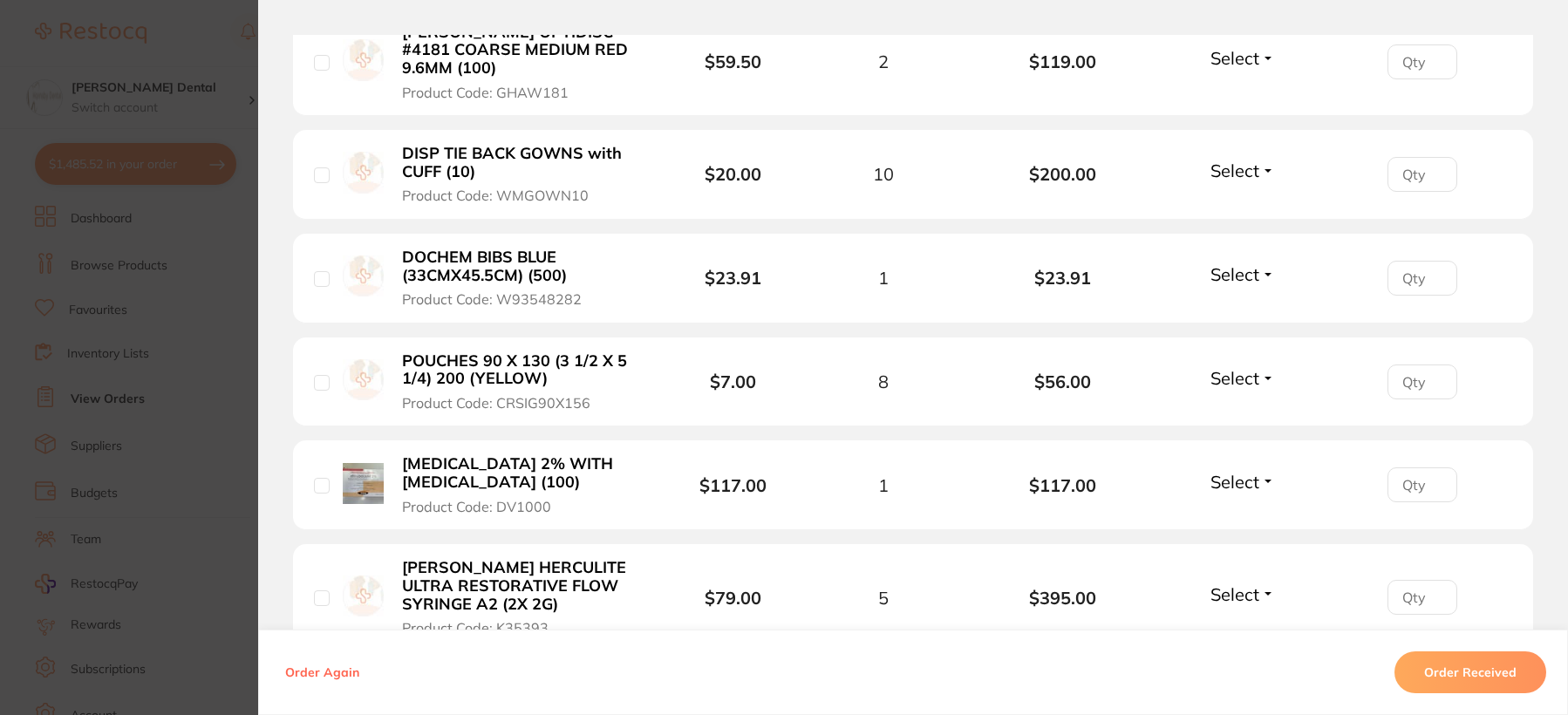
click at [506, 368] on b "POUCHES 90 X 130 (3 1/2 X 5 1/4) 200 (YELLOW)" at bounding box center [522, 370] width 240 height 36
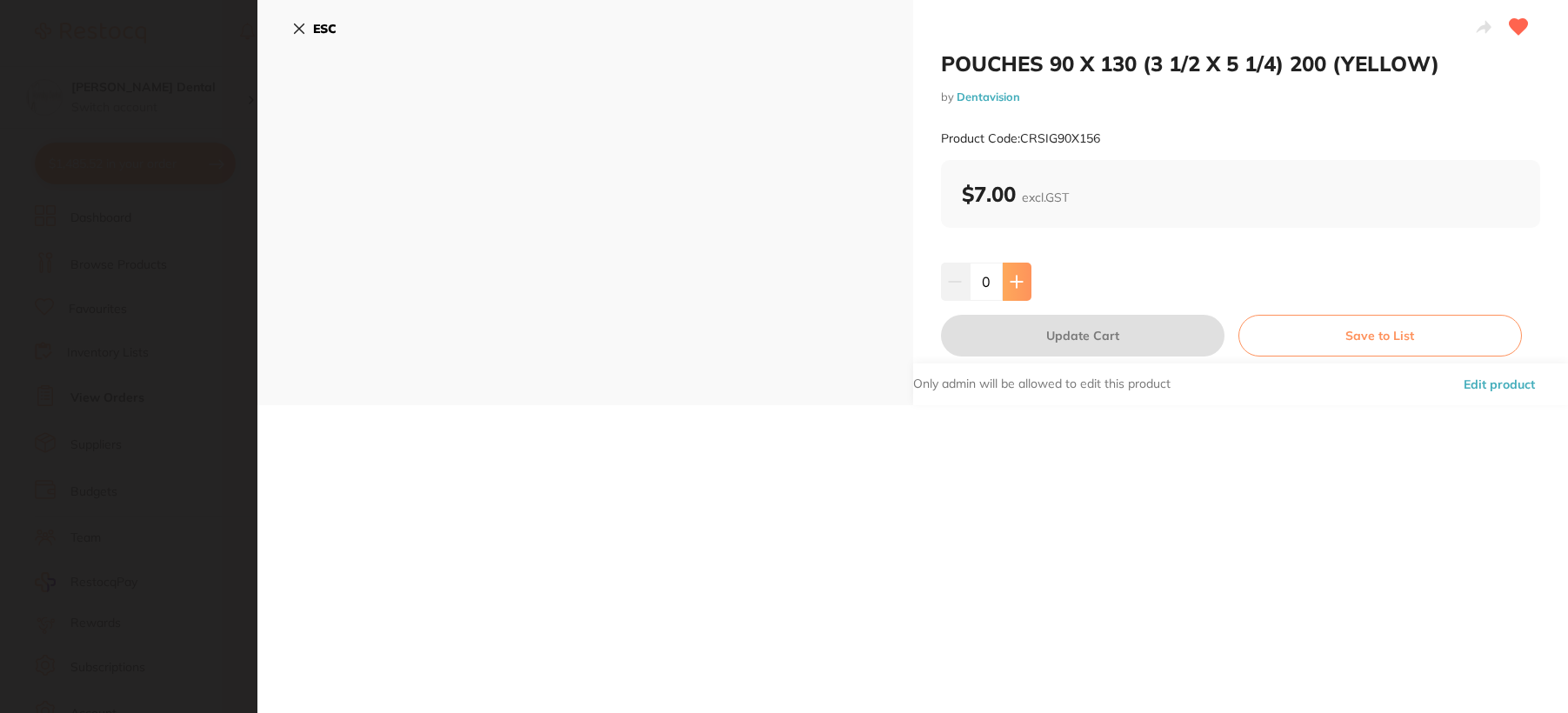
scroll to position [0, 0]
click at [1009, 277] on icon at bounding box center [1016, 282] width 14 height 14
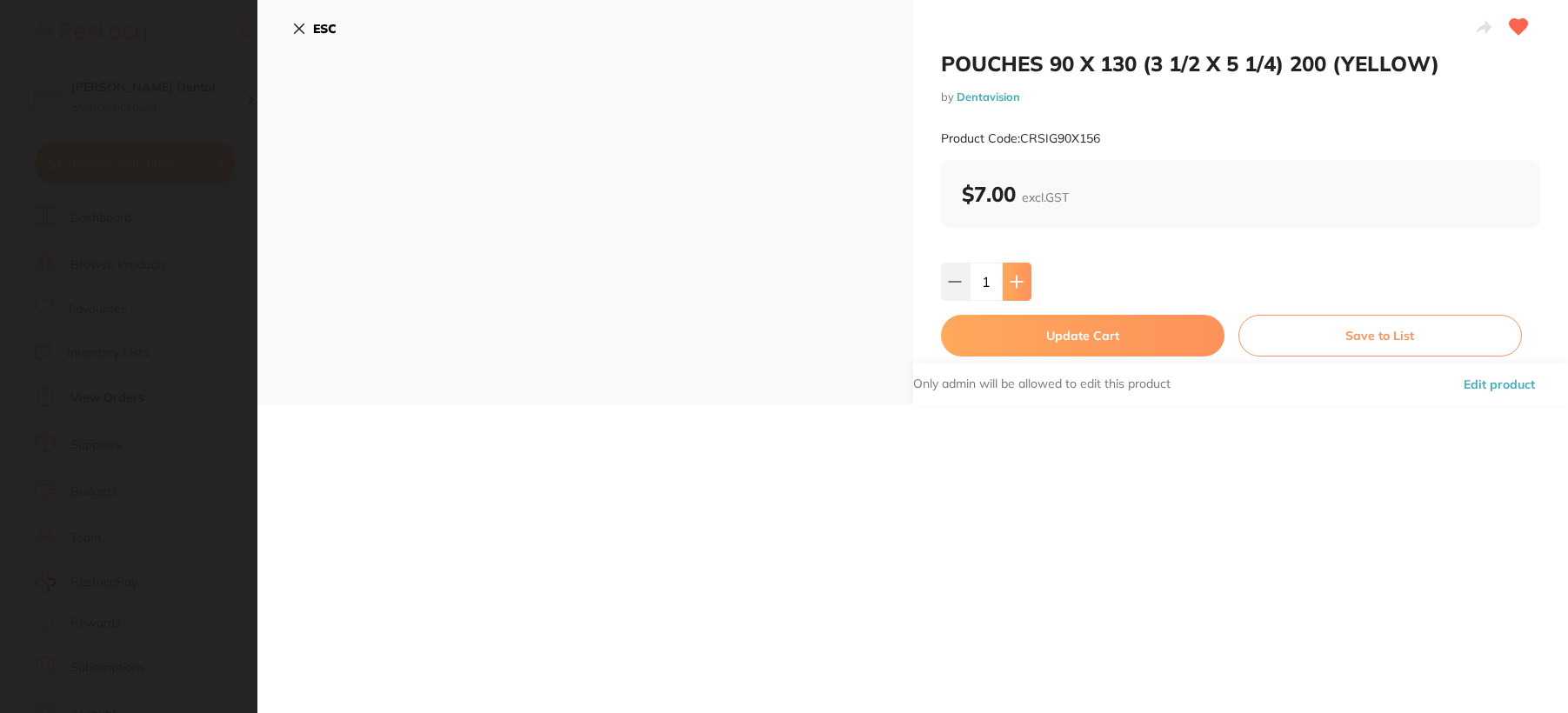
click at [1009, 277] on icon at bounding box center [1016, 282] width 14 height 14
type input "3"
click at [1031, 335] on button "Update Cart" at bounding box center [1083, 335] width 284 height 41
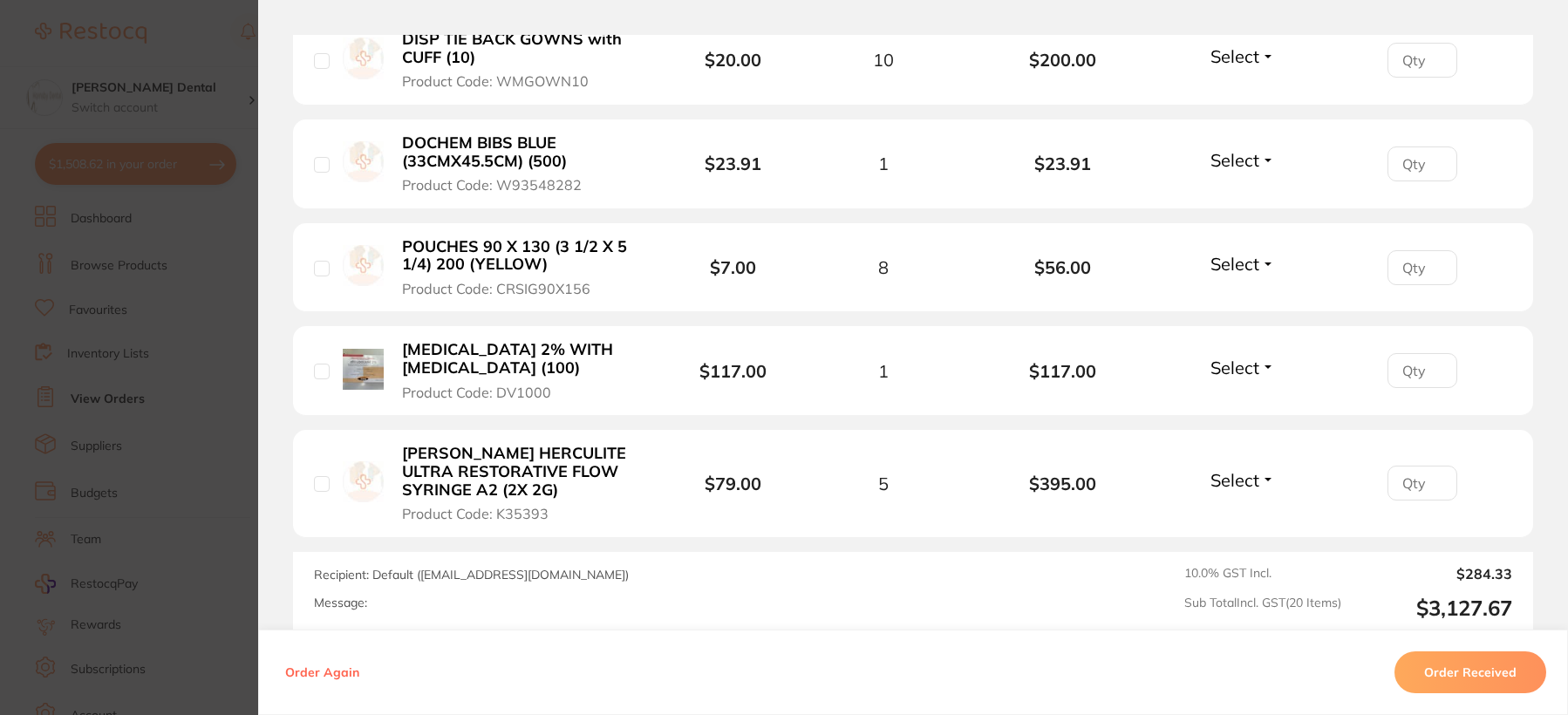
scroll to position [2181, 0]
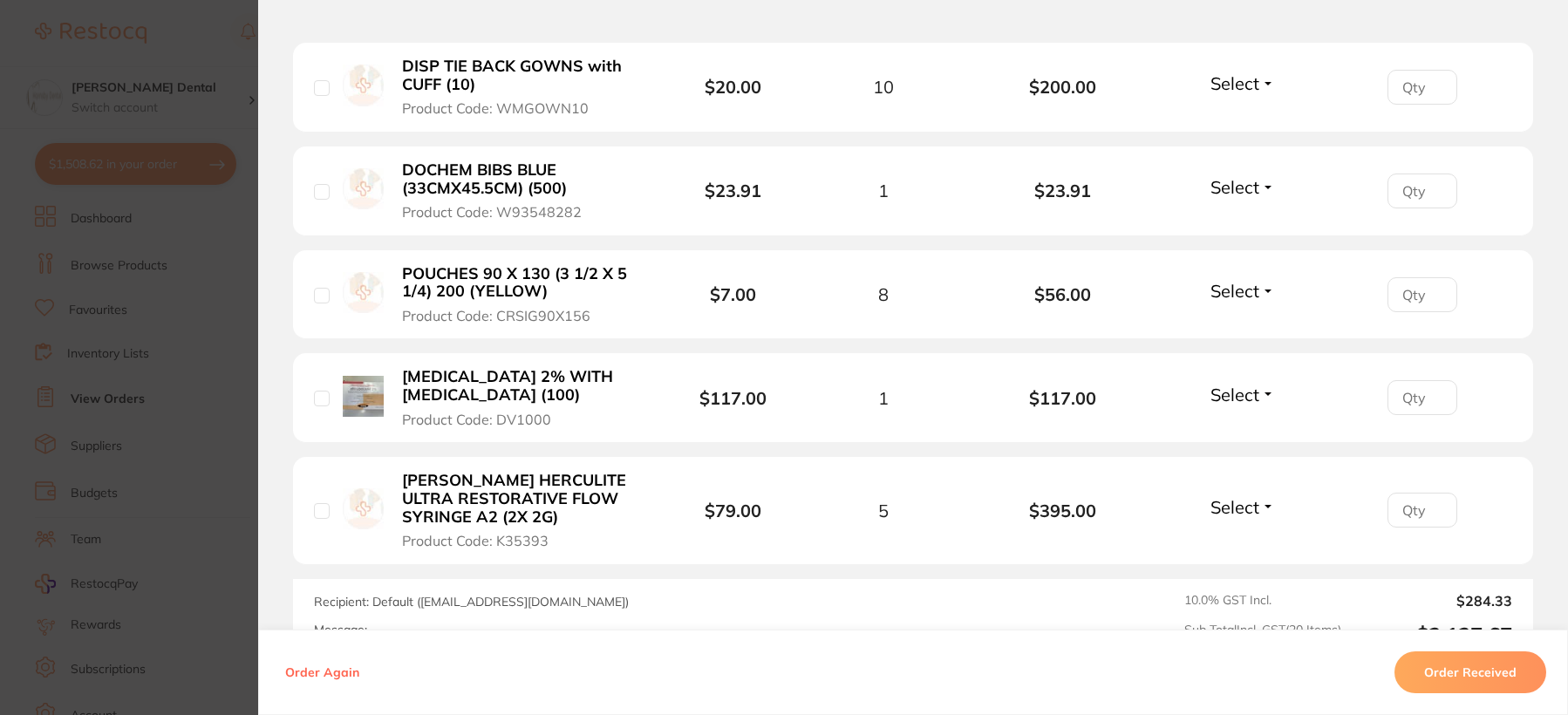
click at [505, 391] on b "[MEDICAL_DATA] 2% WITH [MEDICAL_DATA] (100)" at bounding box center [522, 386] width 240 height 36
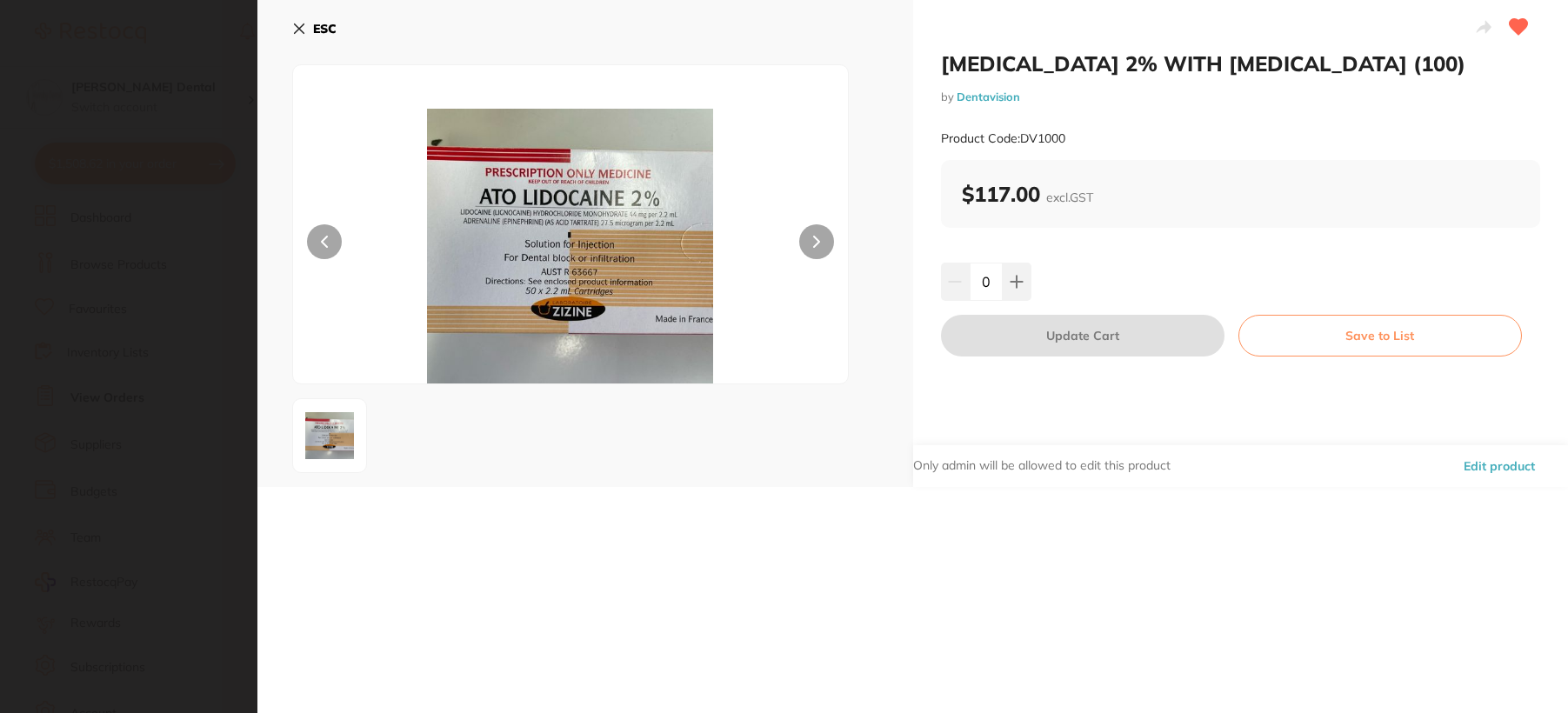
scroll to position [0, 0]
click at [1009, 277] on icon at bounding box center [1016, 282] width 14 height 14
type input "1"
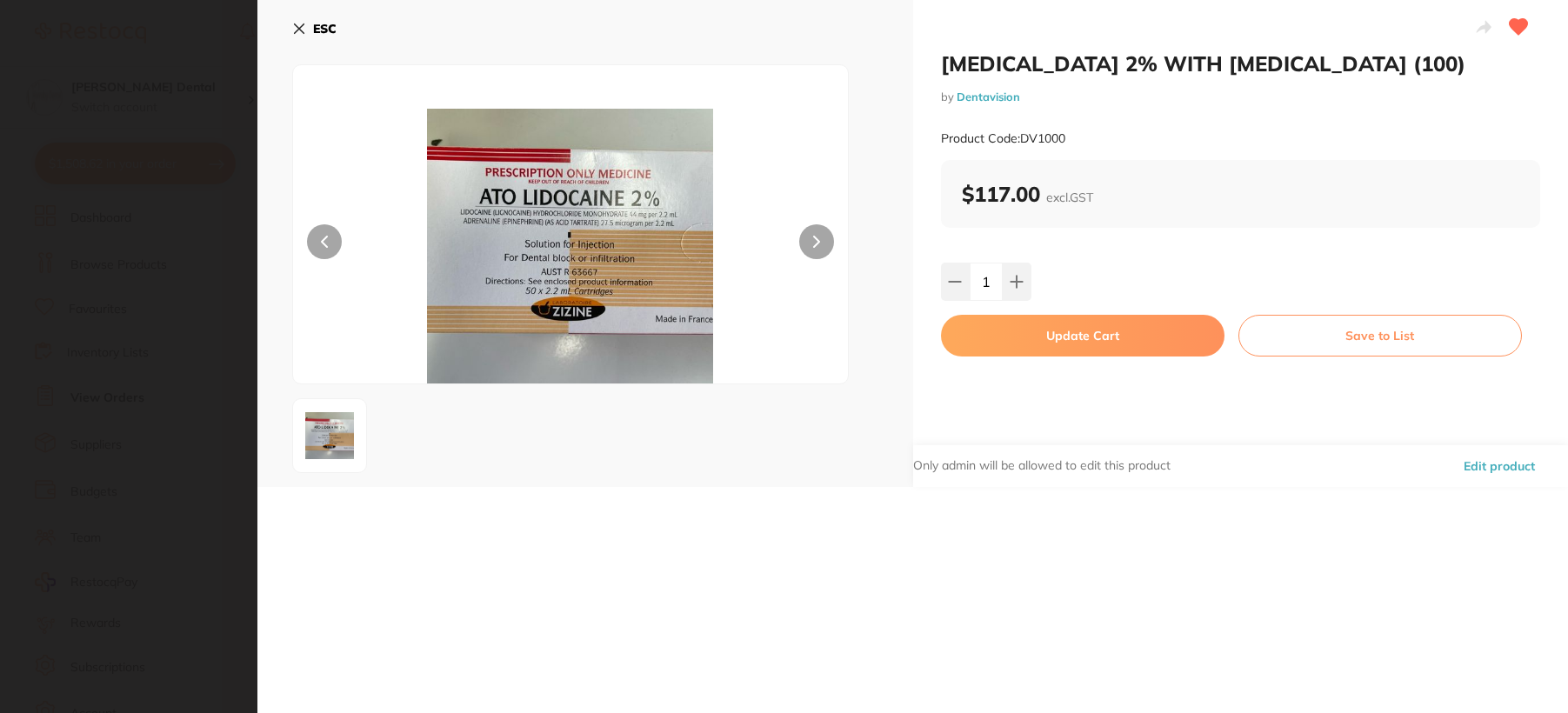
click at [1042, 335] on button "Update Cart" at bounding box center [1083, 335] width 284 height 41
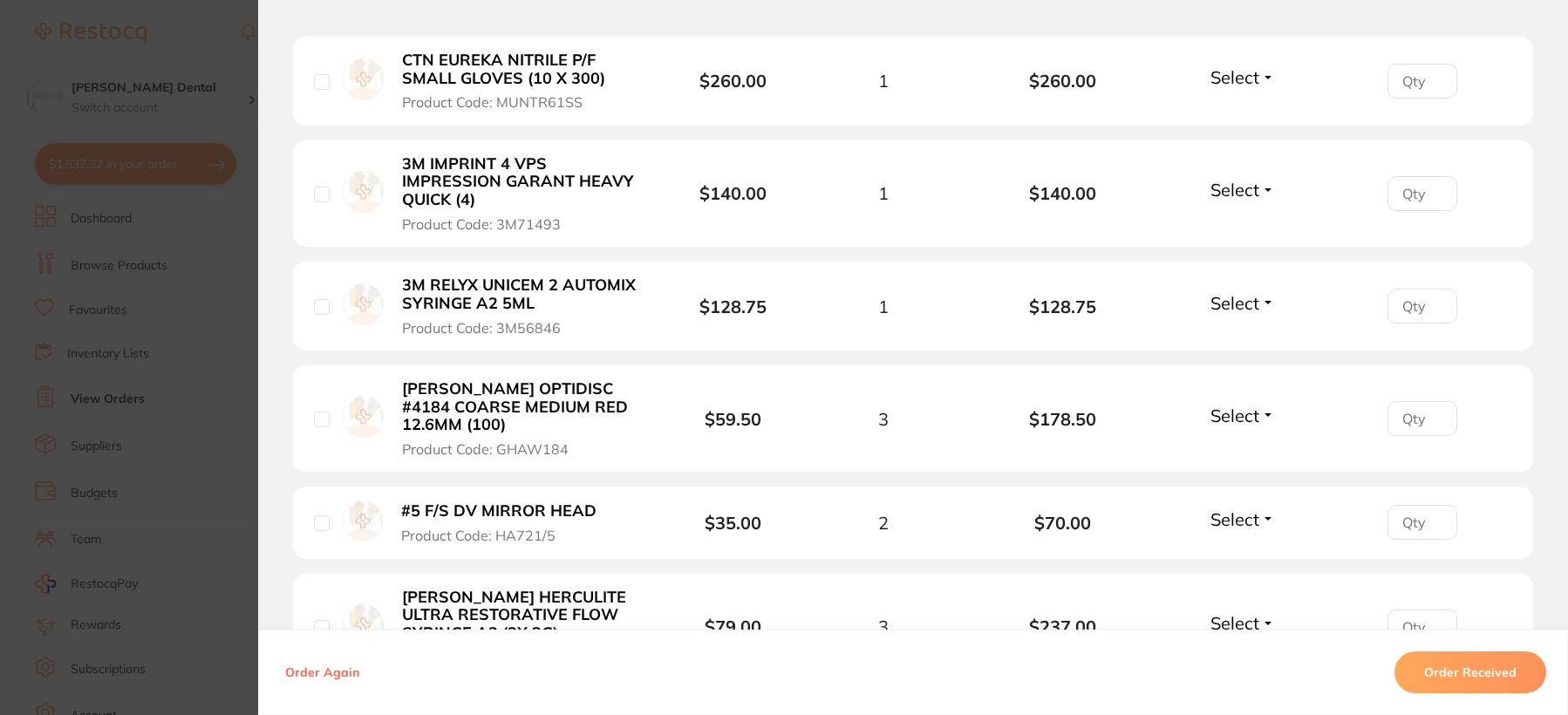
scroll to position [1047, 0]
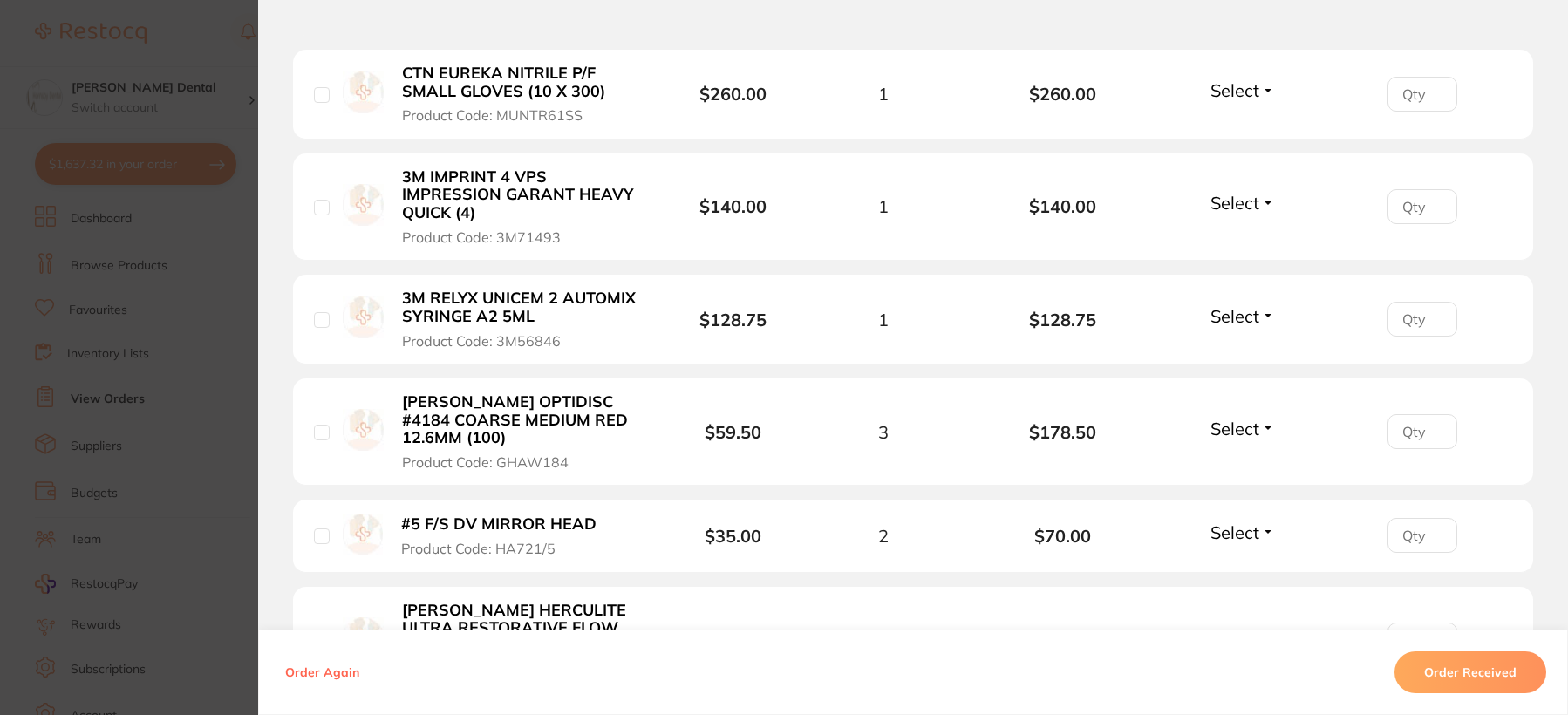
click at [493, 308] on b "3M RELYX UNICEM 2 AUTOMIX SYRINGE A2 5ML" at bounding box center [522, 307] width 240 height 36
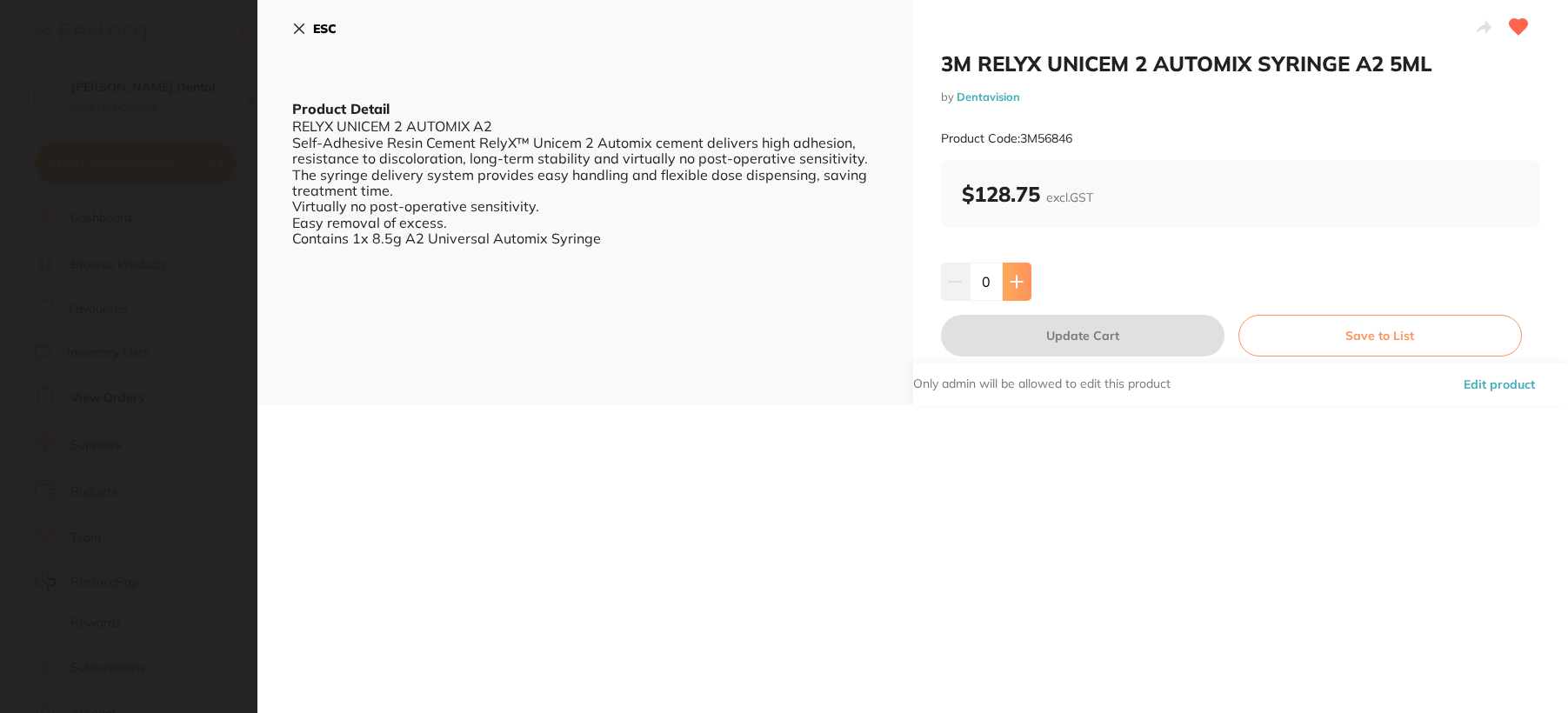
scroll to position [0, 0]
click at [1007, 276] on button at bounding box center [1017, 282] width 29 height 39
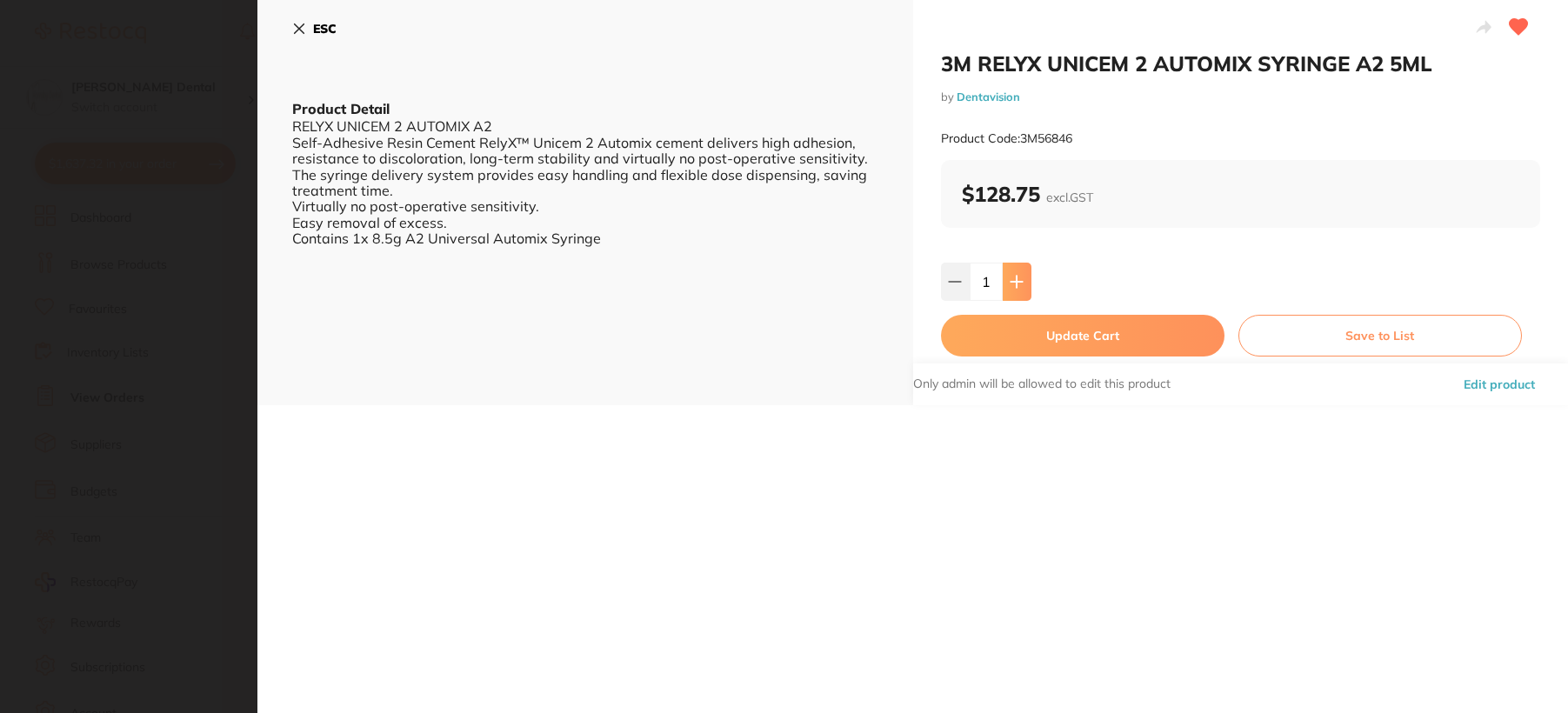
click at [1007, 276] on button at bounding box center [1017, 282] width 29 height 39
type input "2"
click at [1060, 336] on button "Update Cart" at bounding box center [1083, 335] width 284 height 41
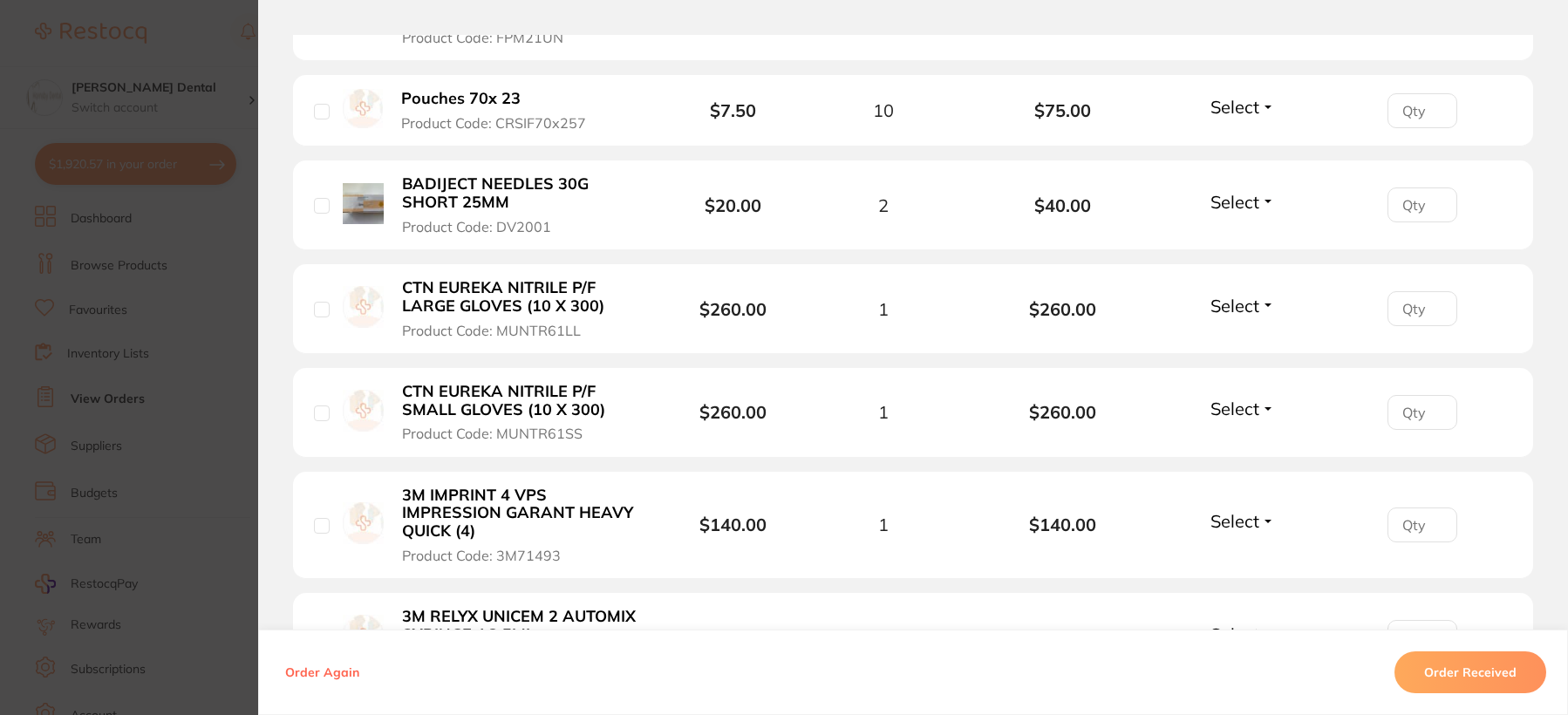
scroll to position [698, 0]
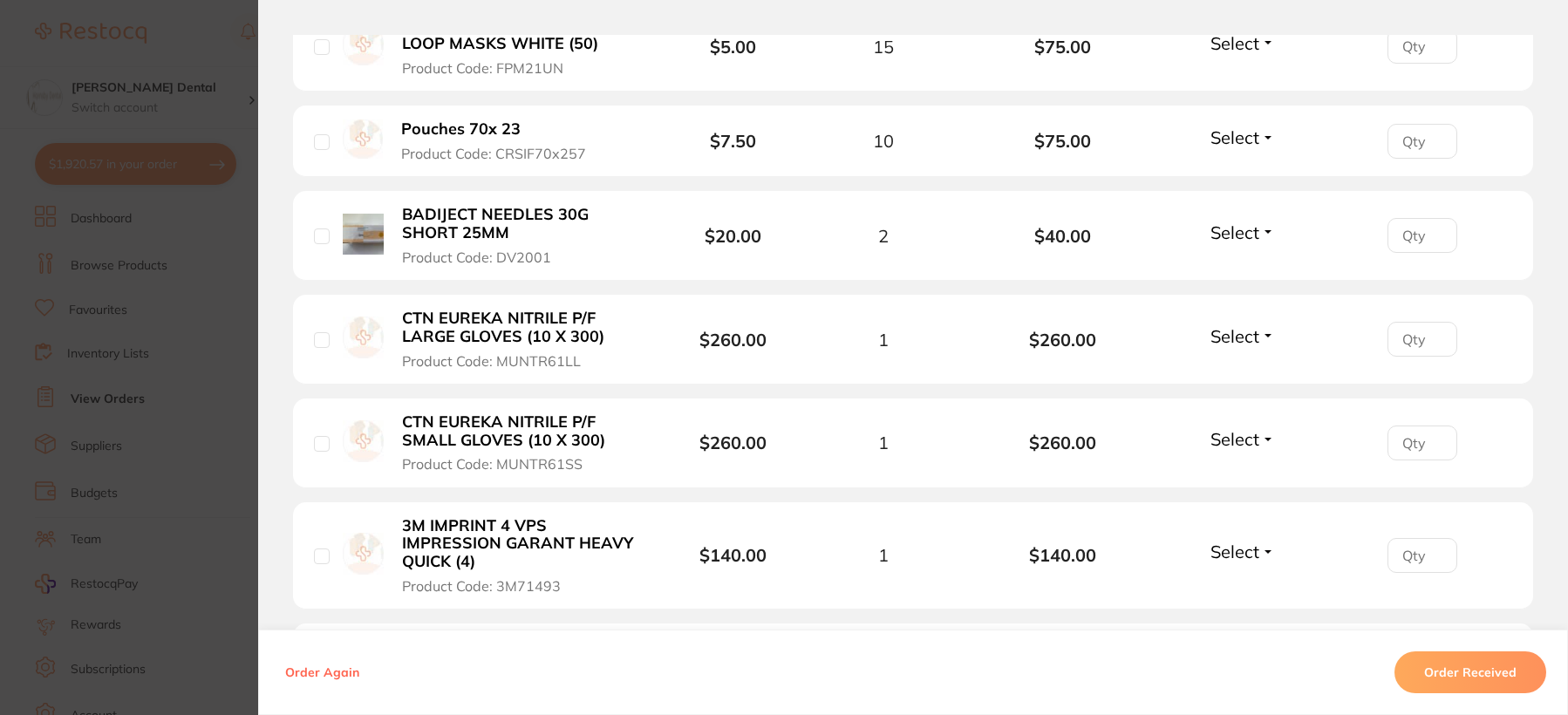
click at [473, 225] on b "BADIJECT NEEDLES 30G SHORT 25MM" at bounding box center [522, 224] width 240 height 36
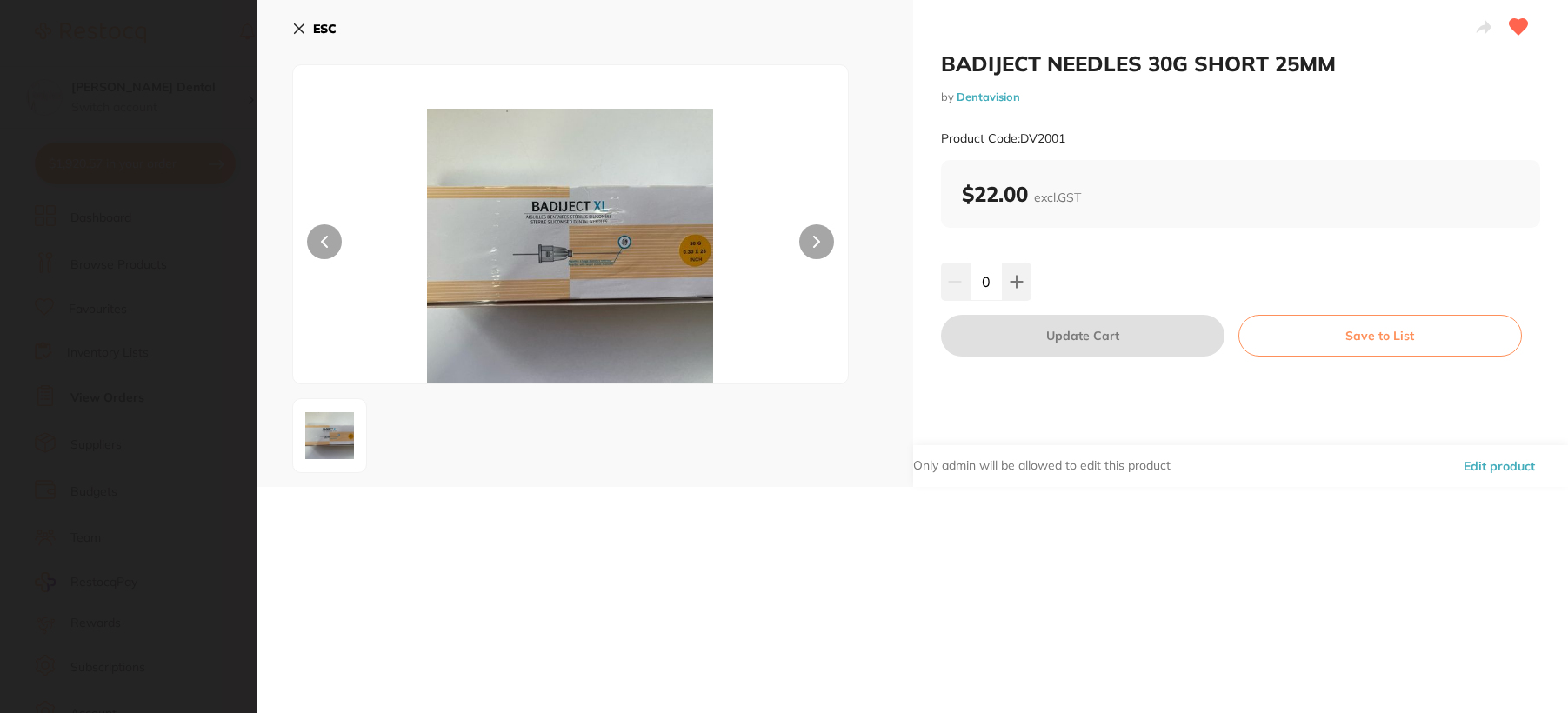
scroll to position [0, 0]
click at [1015, 275] on icon at bounding box center [1016, 282] width 14 height 14
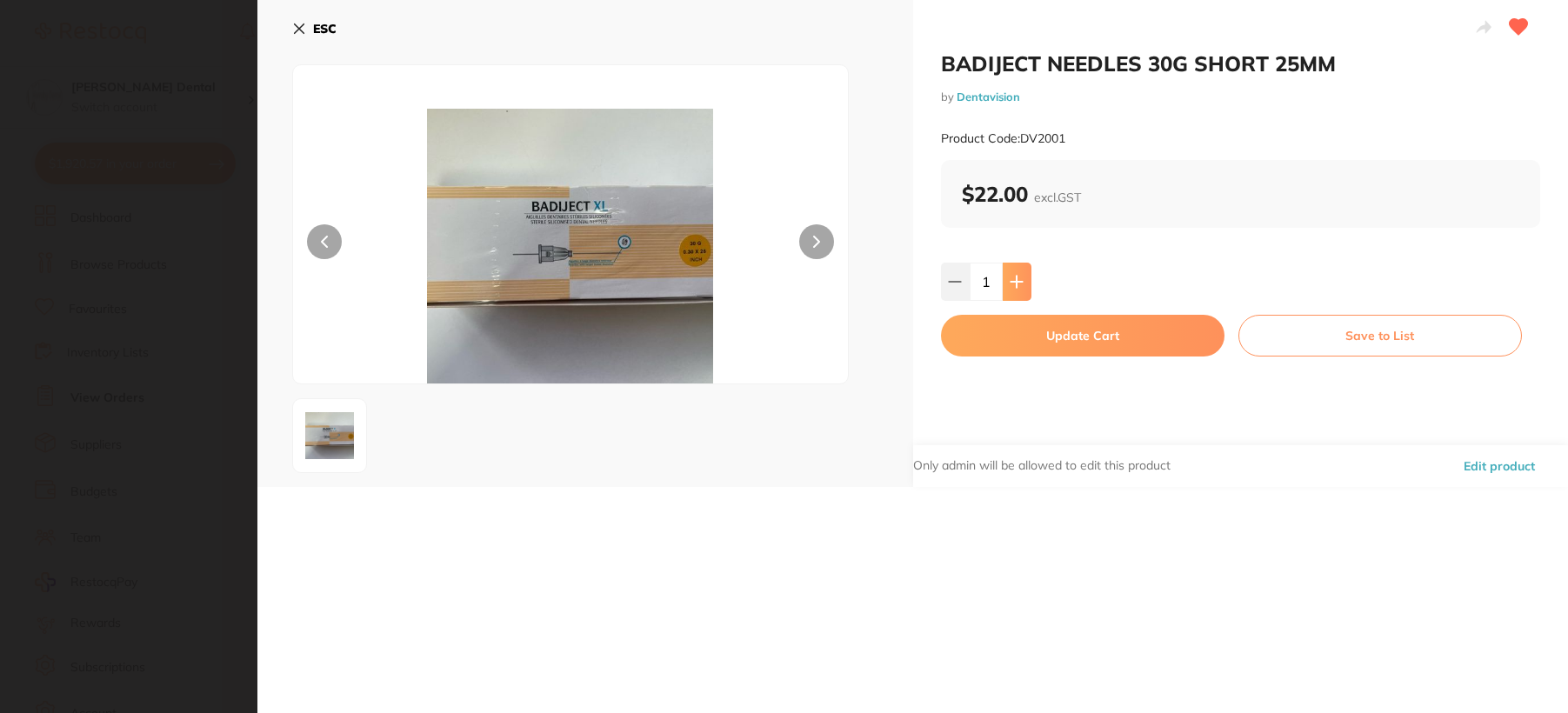
click at [1015, 275] on icon at bounding box center [1016, 282] width 14 height 14
type input "2"
click at [1046, 337] on button "Update Cart" at bounding box center [1083, 335] width 284 height 41
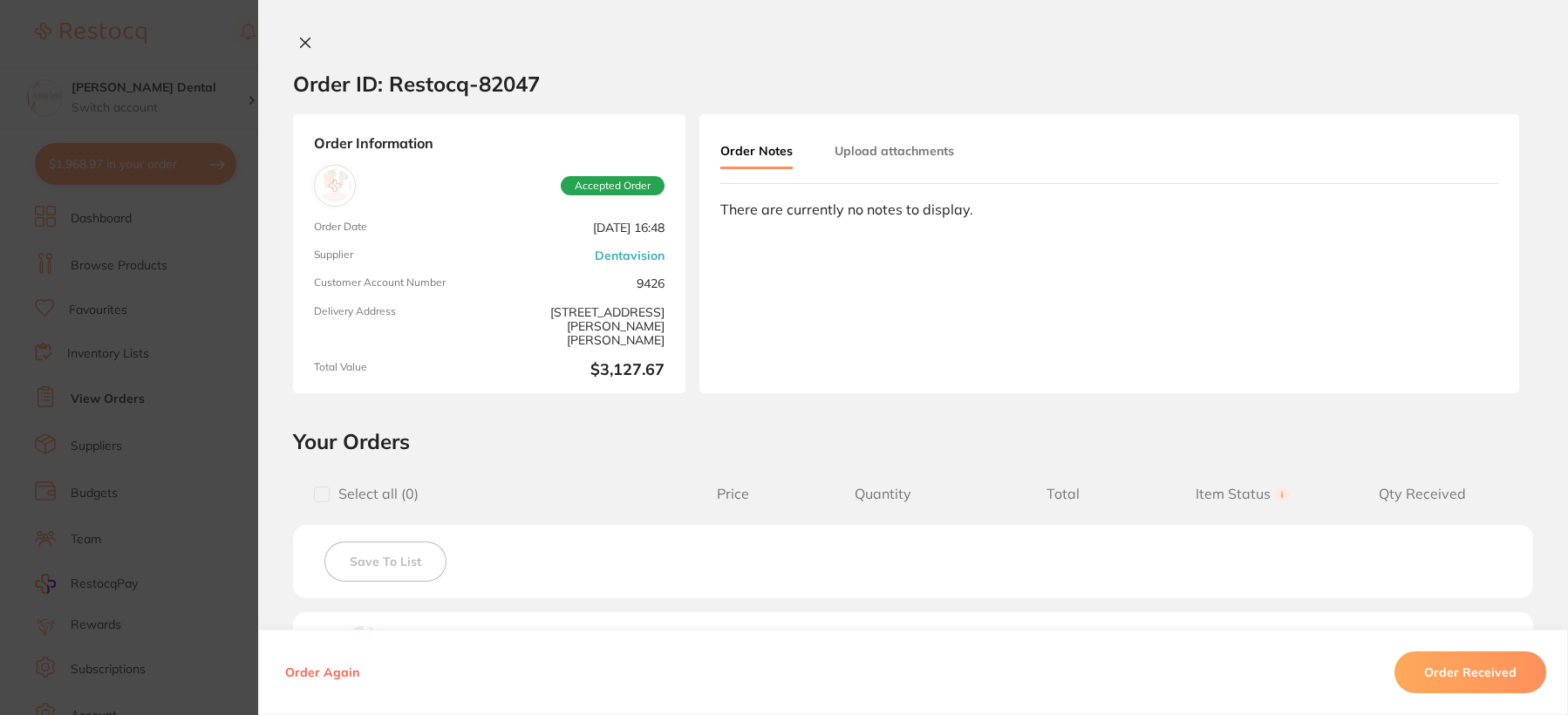
scroll to position [174, 0]
click at [301, 36] on icon at bounding box center [305, 42] width 14 height 14
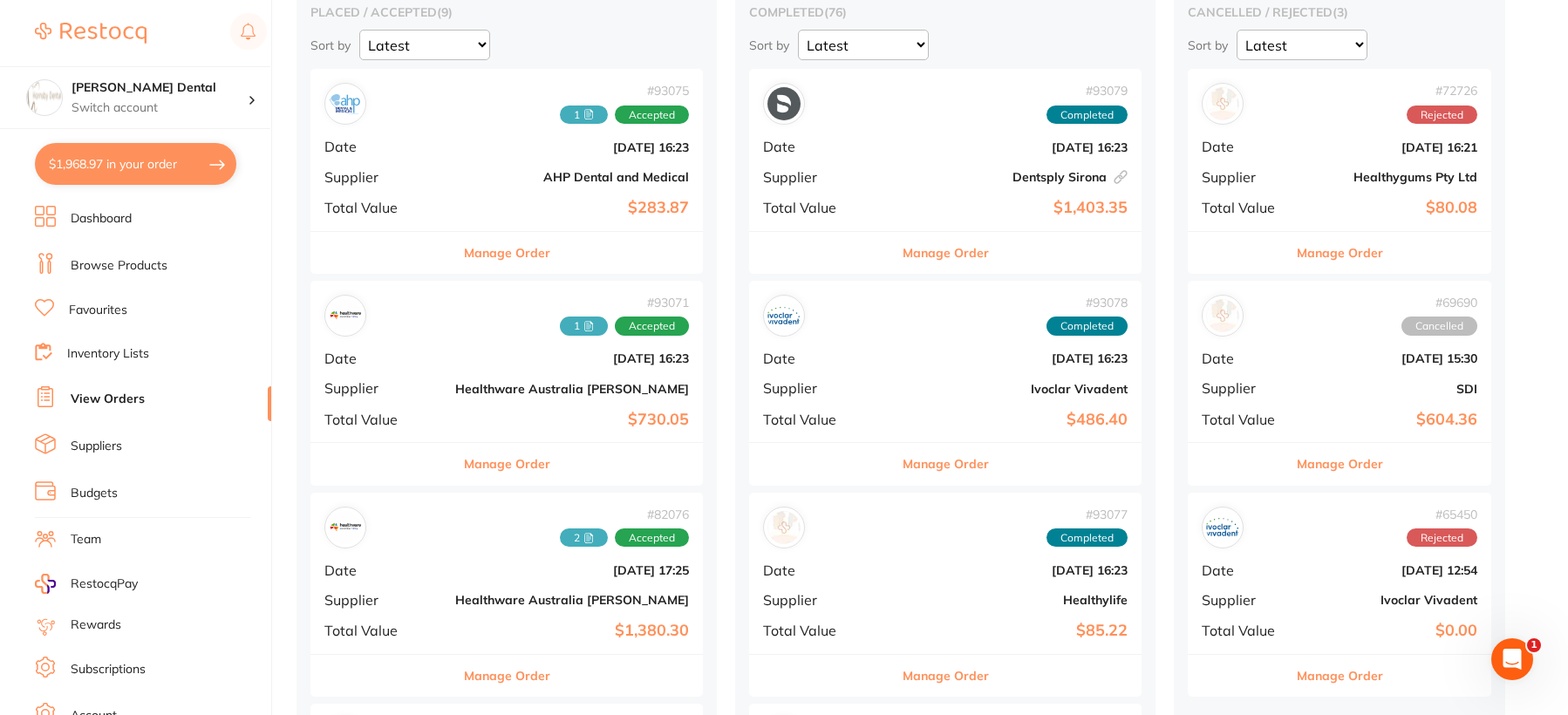
click at [477, 674] on button "Manage Order" at bounding box center [508, 676] width 87 height 41
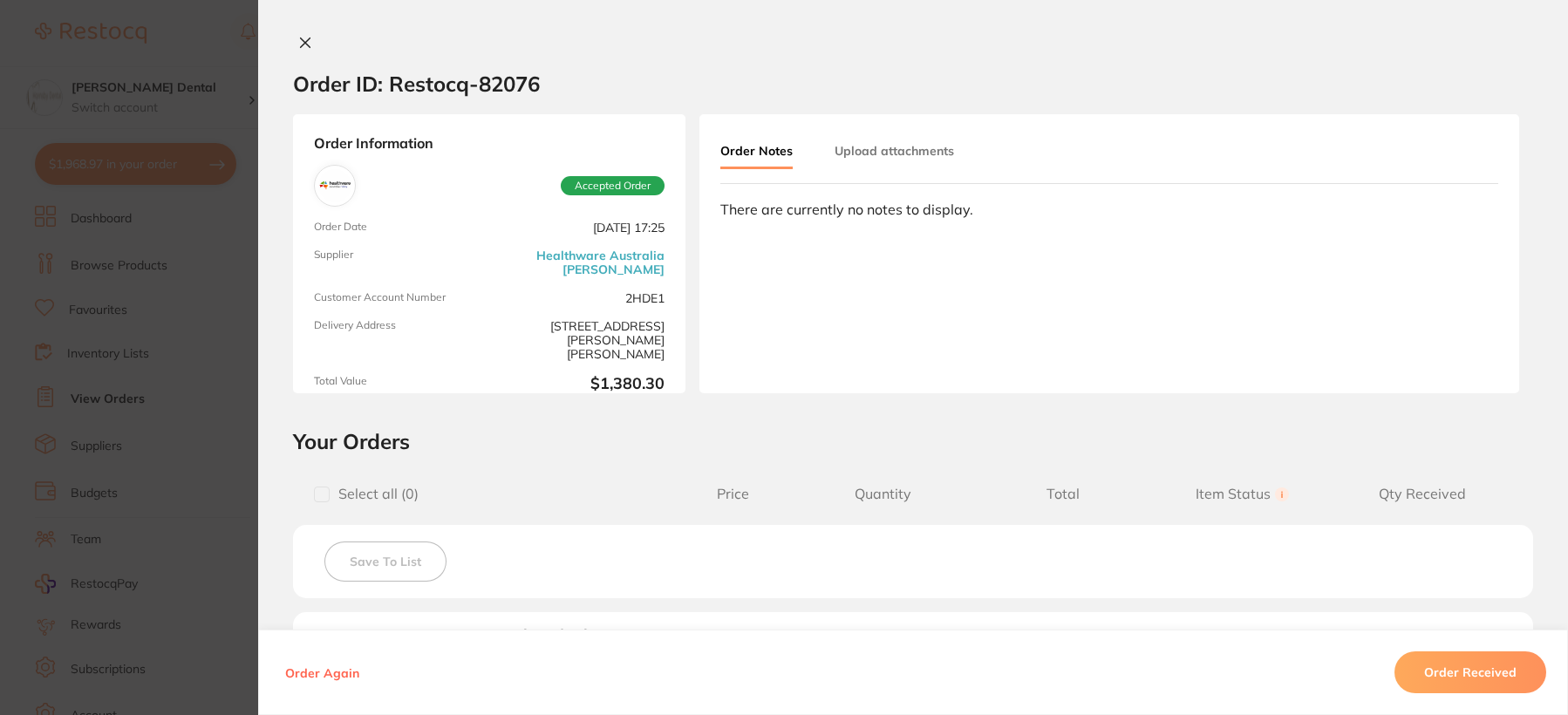
click at [303, 43] on icon at bounding box center [305, 42] width 14 height 14
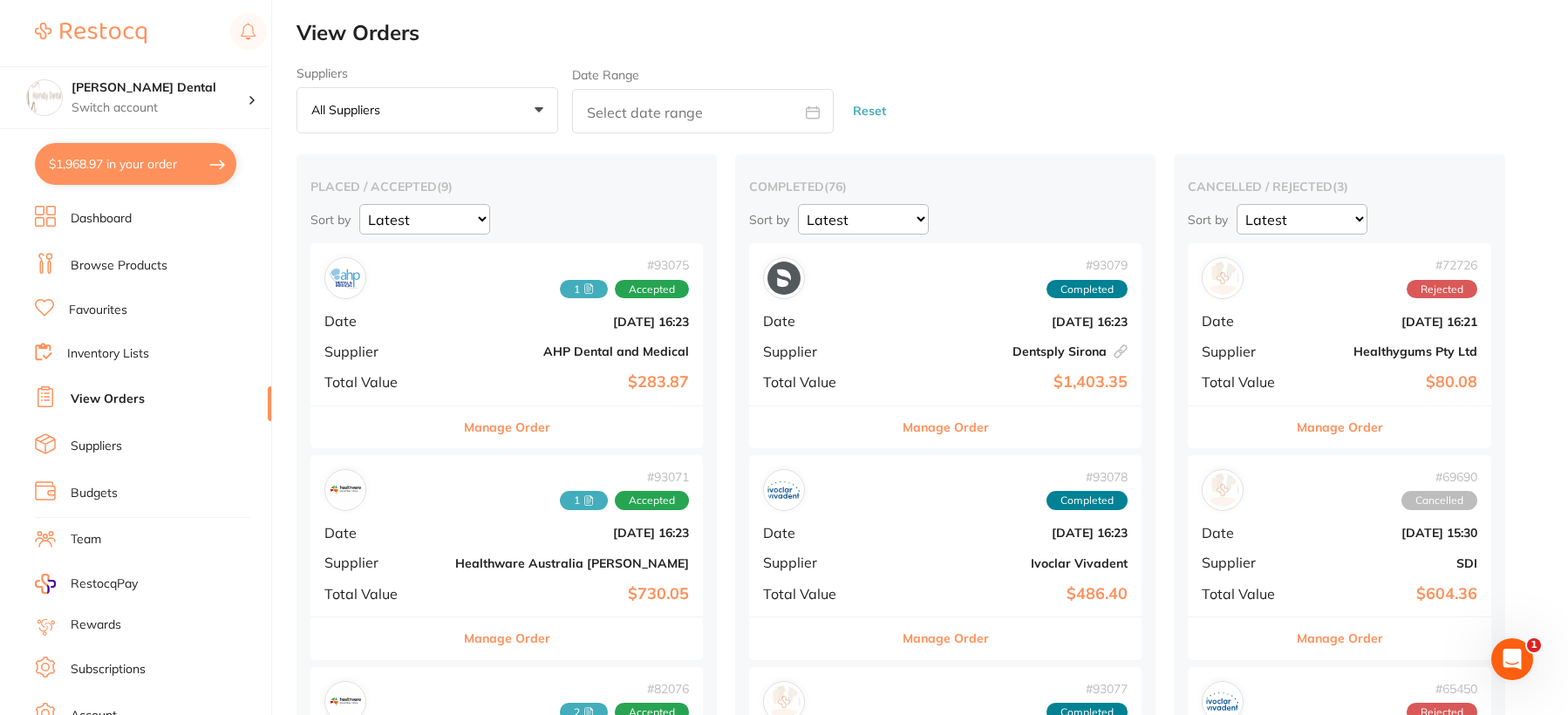
click at [903, 431] on button "Manage Order" at bounding box center [946, 428] width 87 height 41
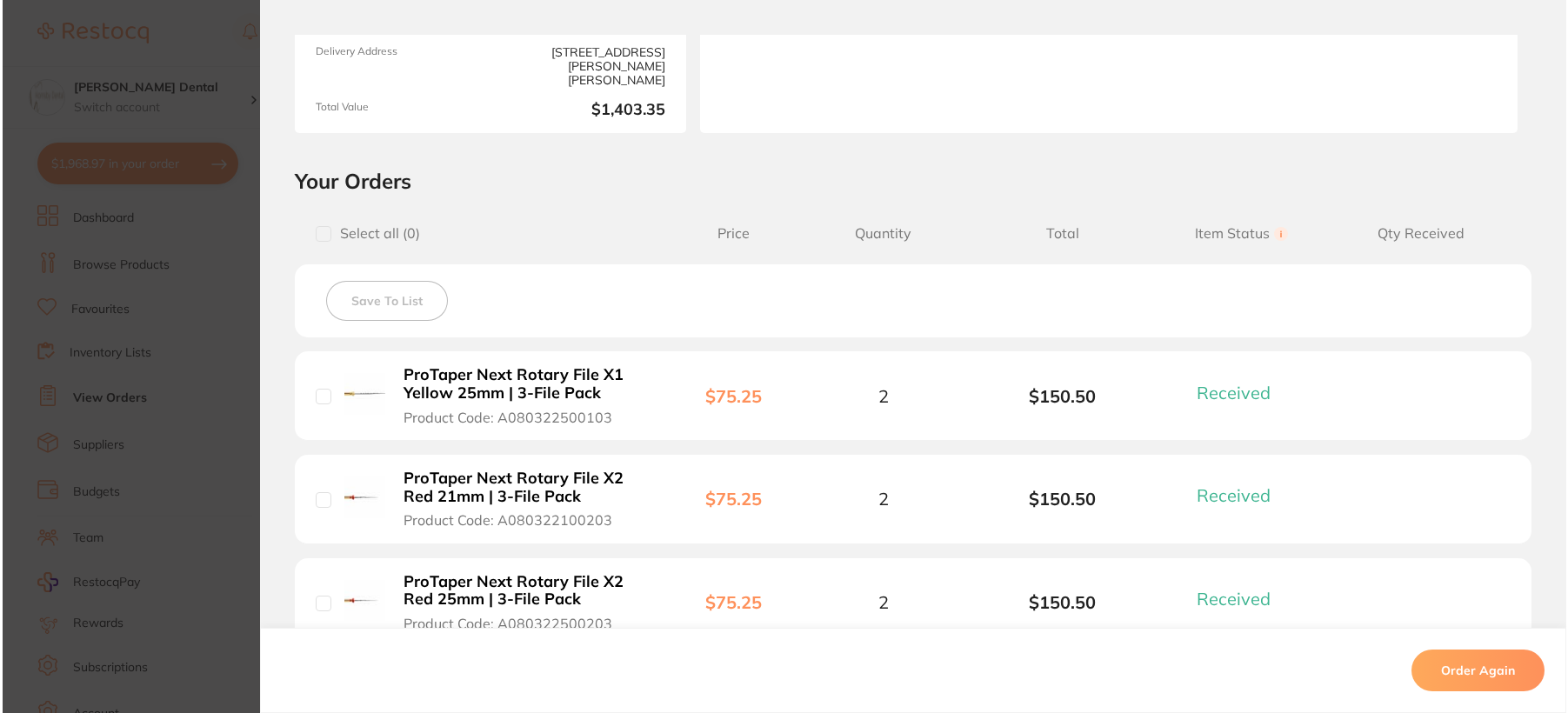
scroll to position [348, 0]
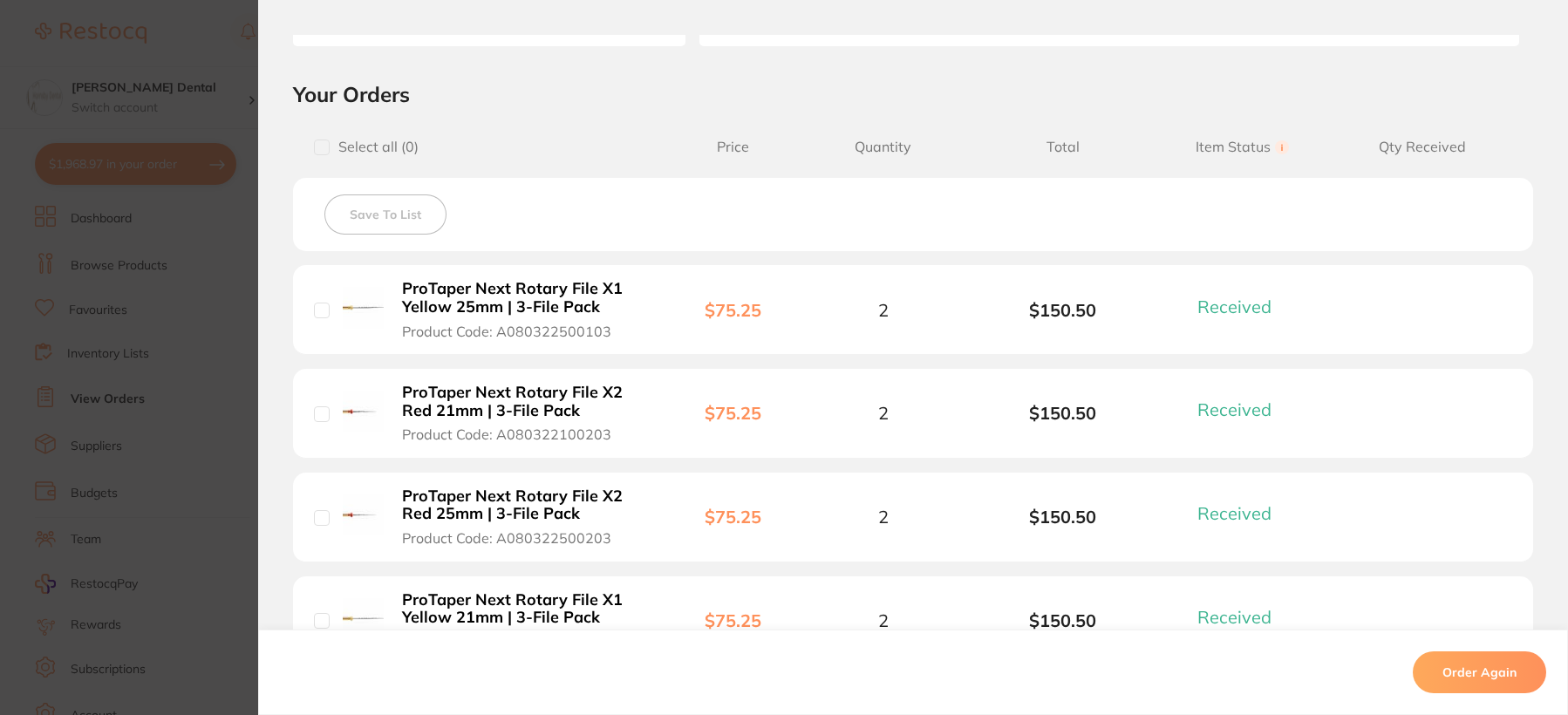
click at [510, 505] on b "ProTaper Next Rotary File X2 Red 25mm | 3-File Pack" at bounding box center [522, 506] width 240 height 36
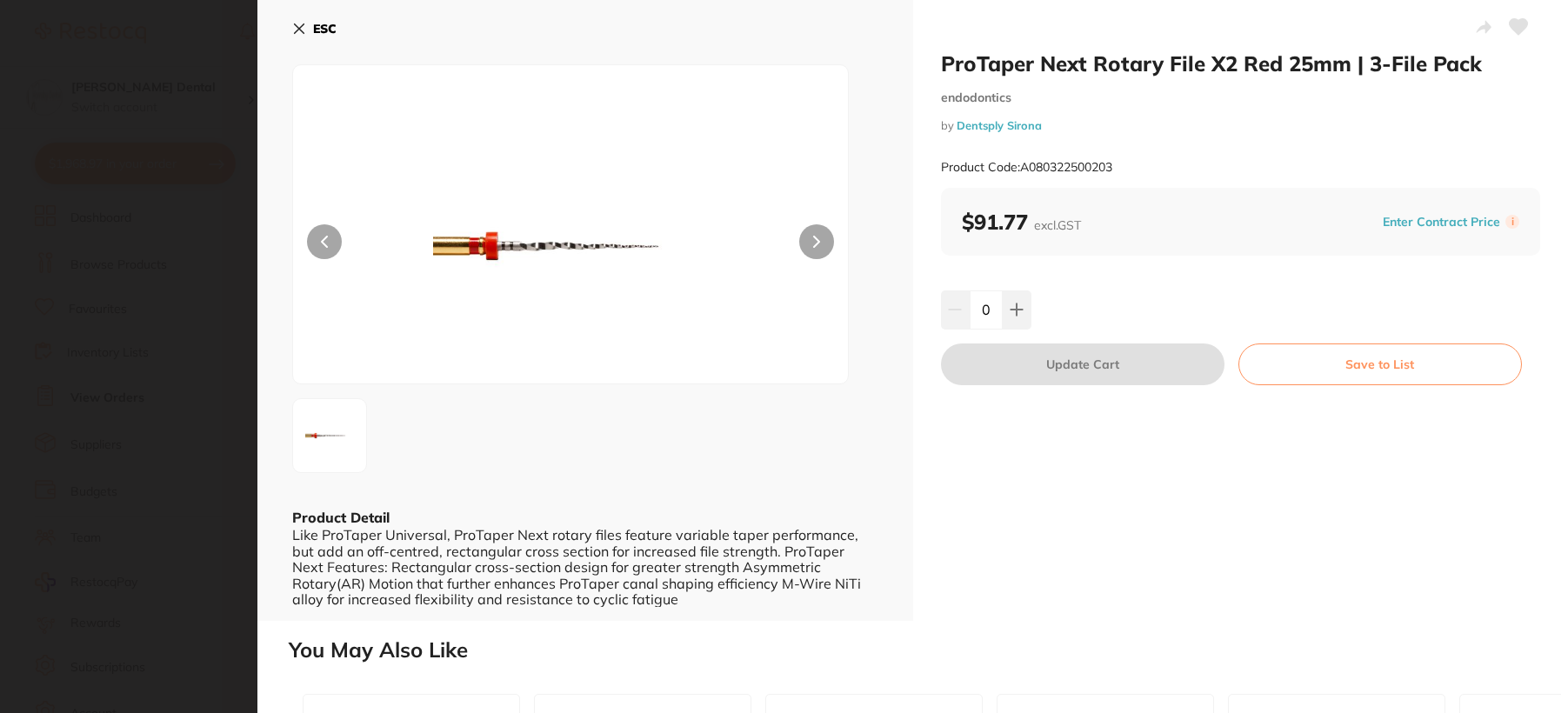
scroll to position [0, 0]
click at [1013, 311] on icon at bounding box center [1016, 310] width 11 height 11
type input "1"
click at [1029, 382] on button "Update Cart" at bounding box center [1083, 364] width 284 height 41
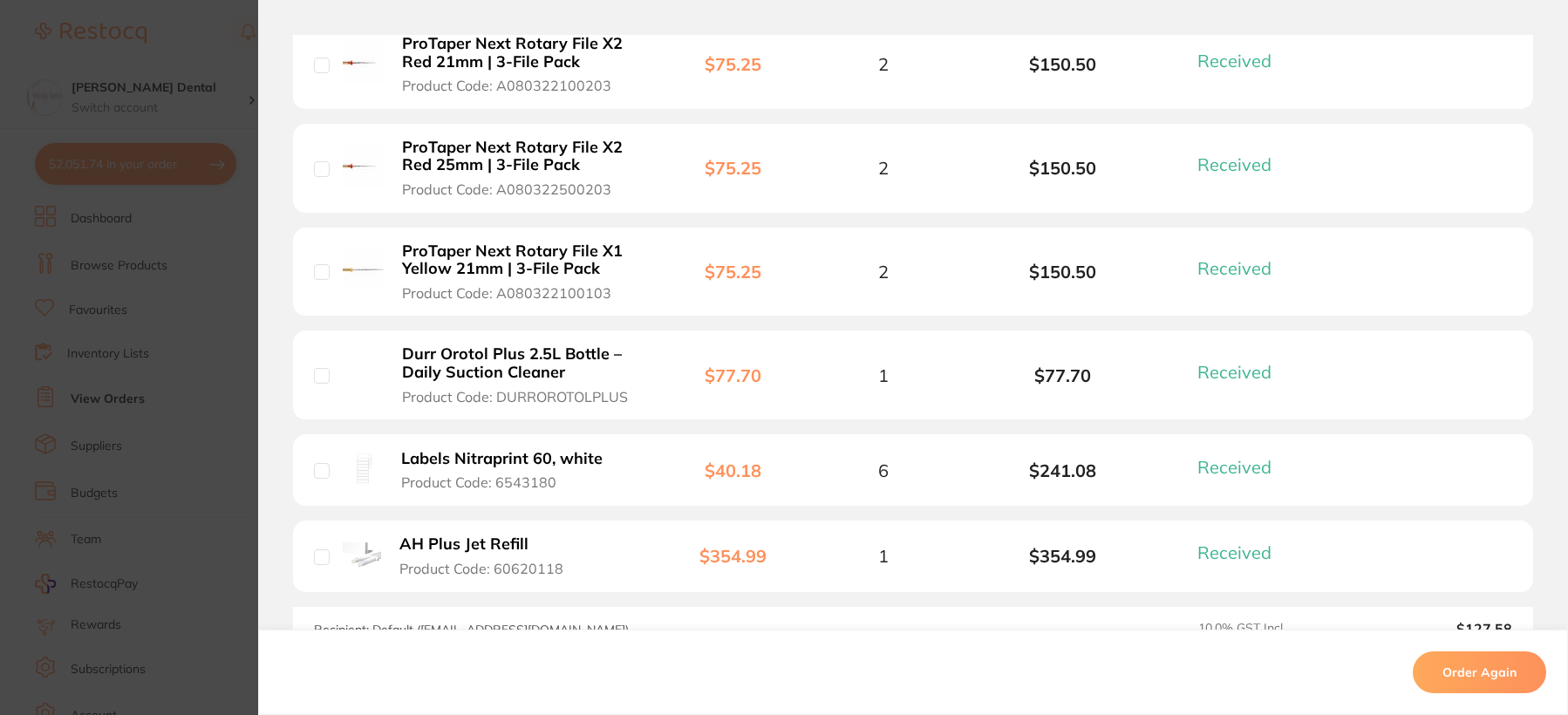
scroll to position [786, 0]
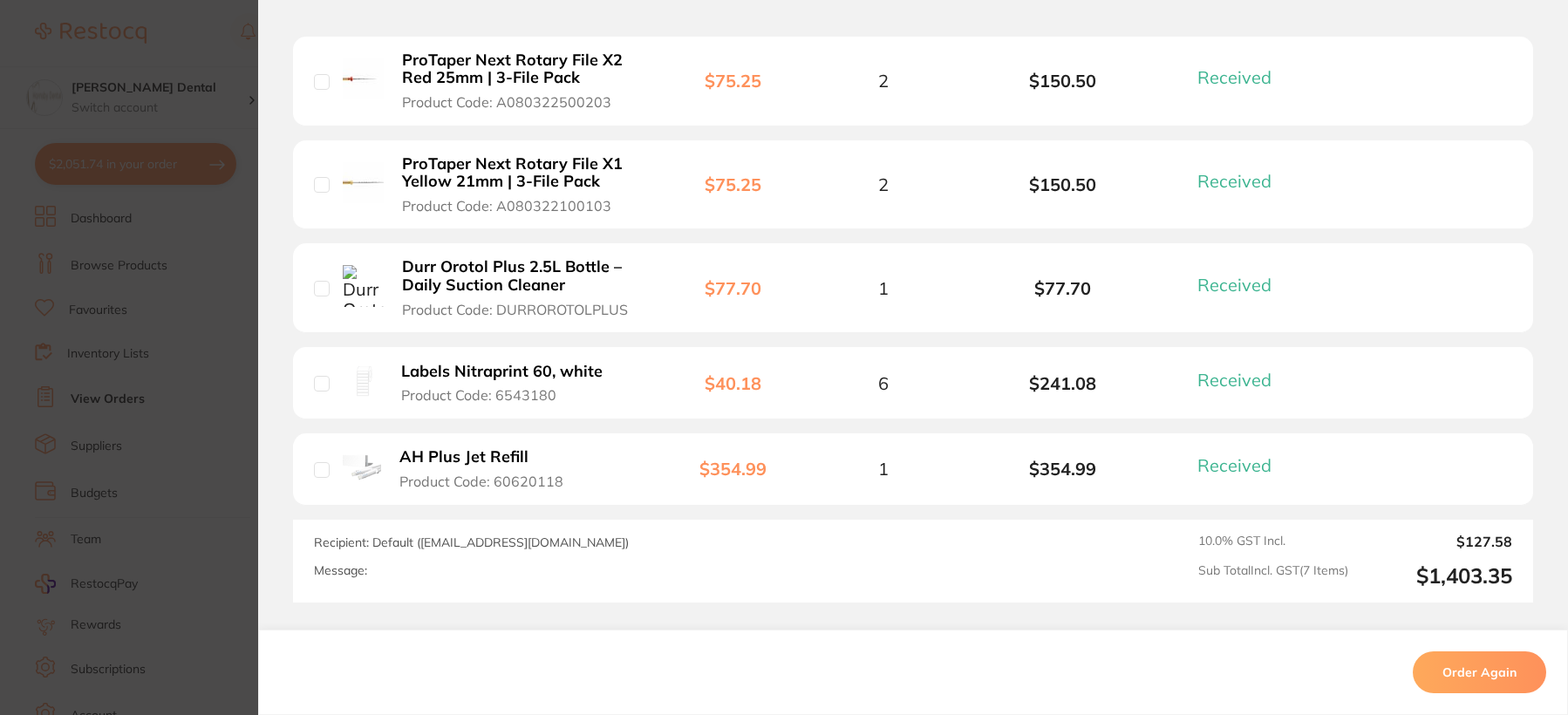
click at [543, 367] on b "Labels Nitraprint 60, white" at bounding box center [502, 371] width 202 height 18
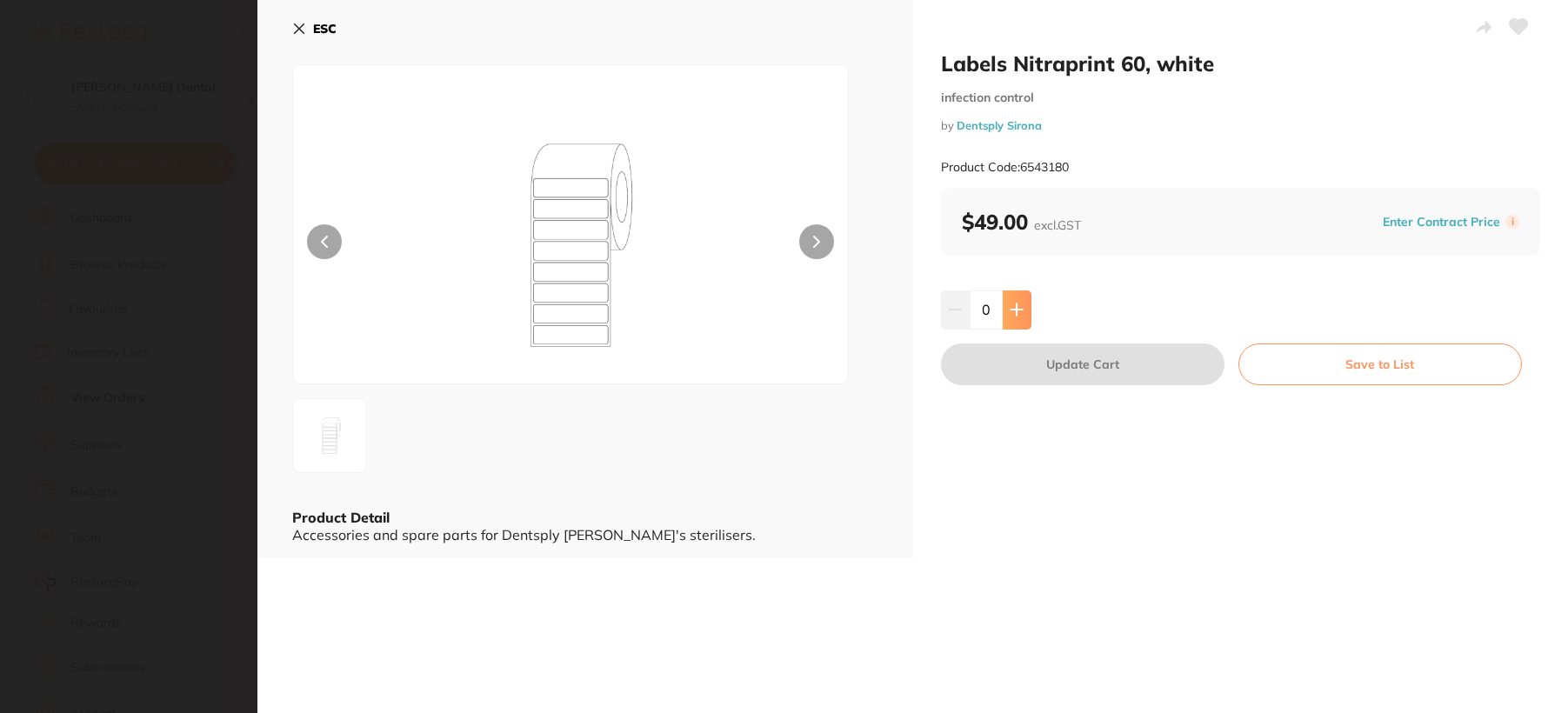
scroll to position [0, 0]
click at [1009, 316] on icon at bounding box center [1016, 309] width 14 height 14
type input "2"
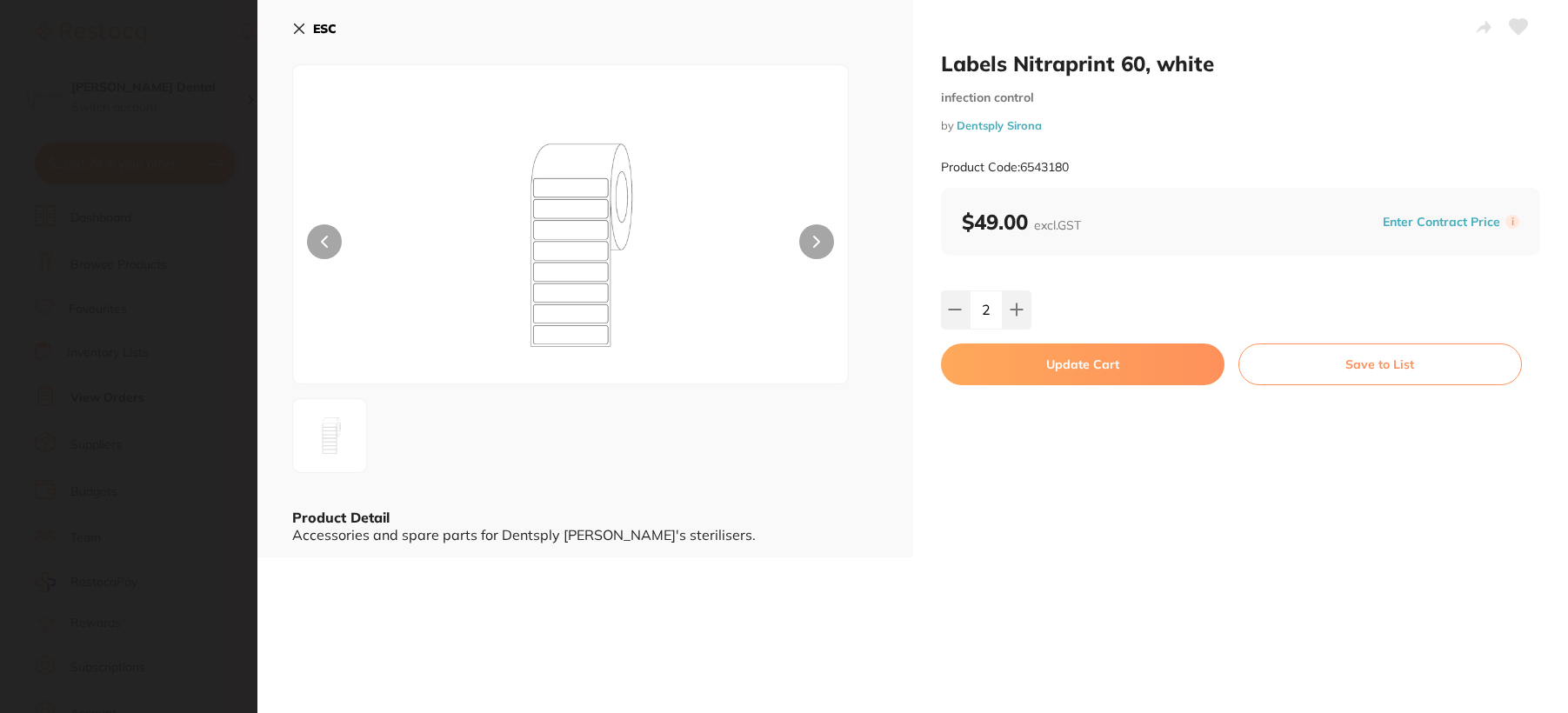
click at [1084, 364] on button "Update Cart" at bounding box center [1083, 364] width 284 height 41
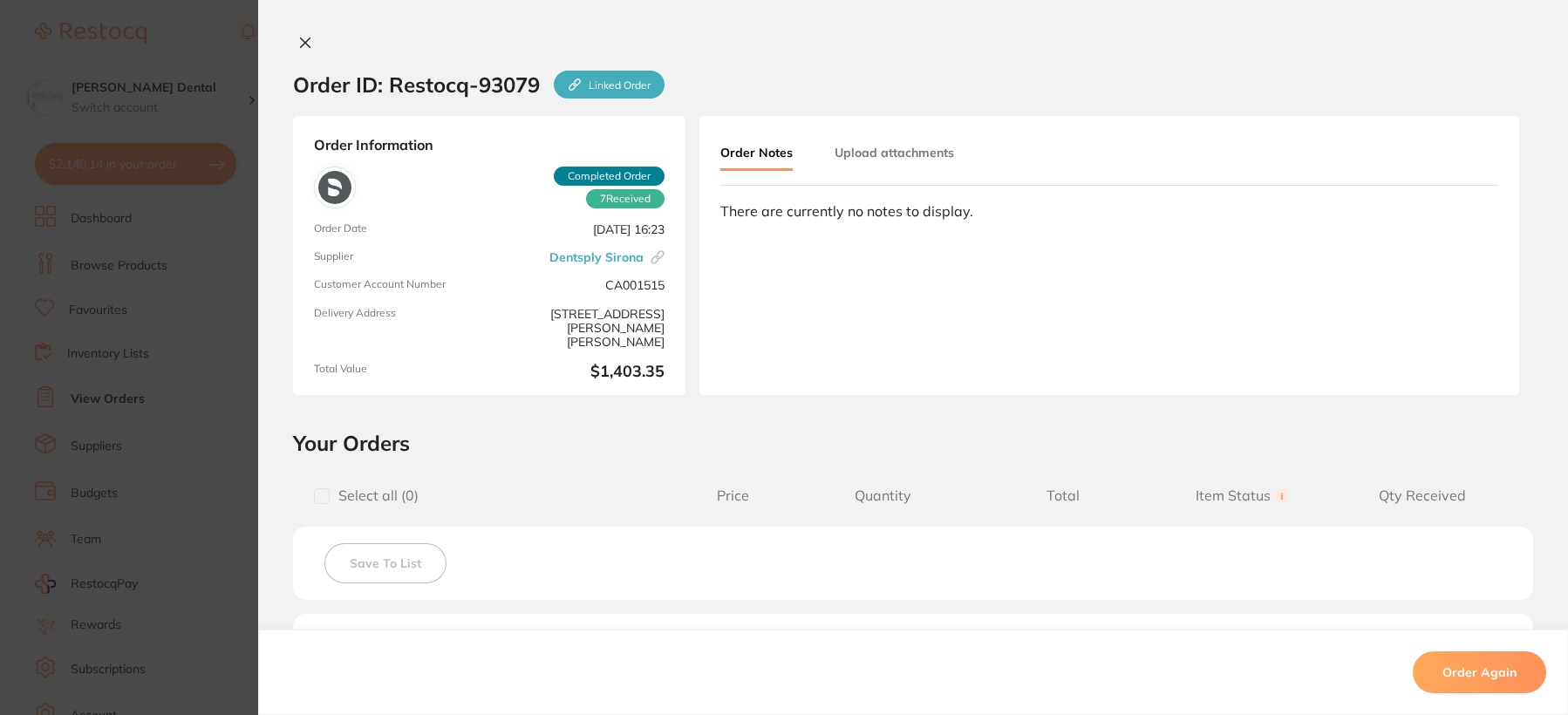
click at [302, 41] on div "Order ID: Restocq- 93079 Linked Order Order Information 7 Received Completed Or…" at bounding box center [913, 357] width 1310 height 715
click at [302, 41] on icon at bounding box center [306, 43] width 9 height 9
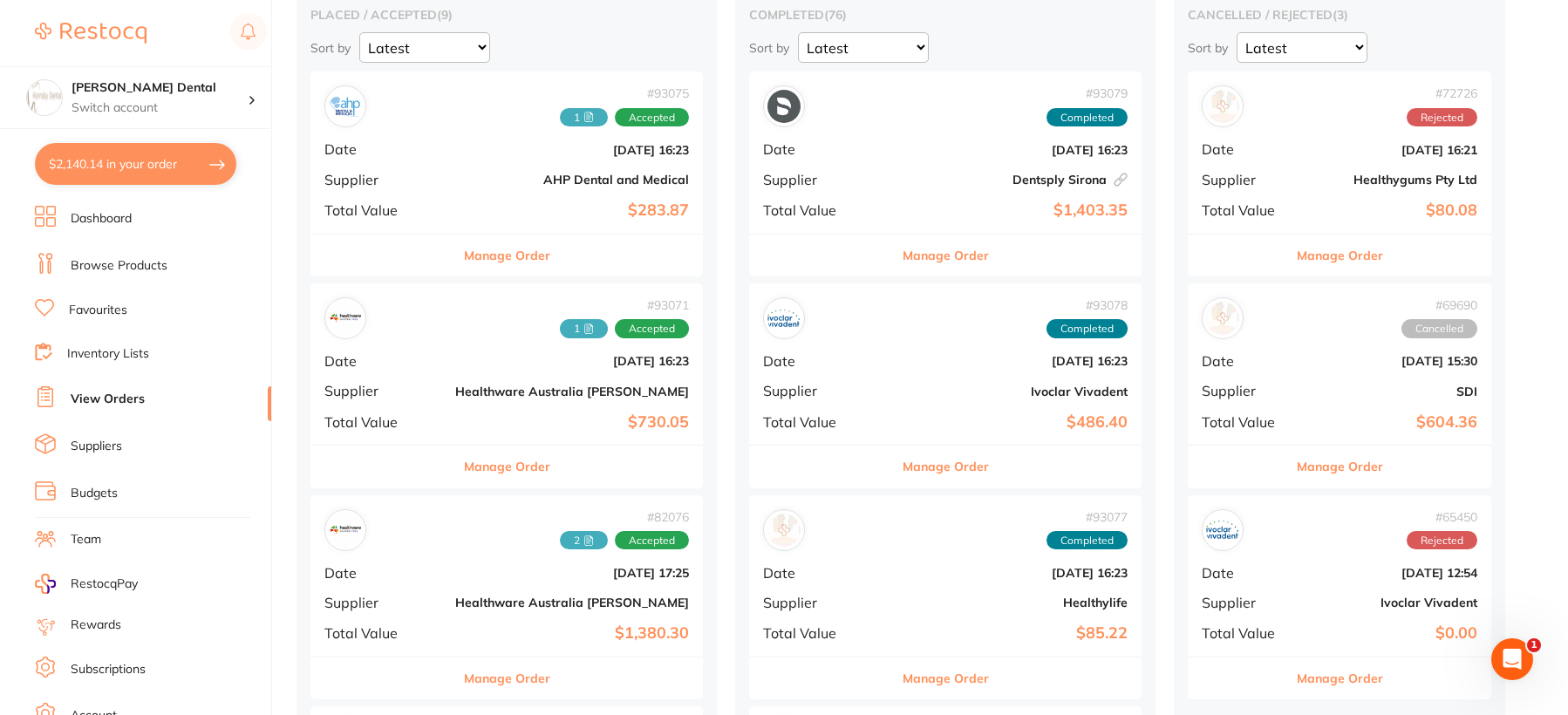
scroll to position [178, 0]
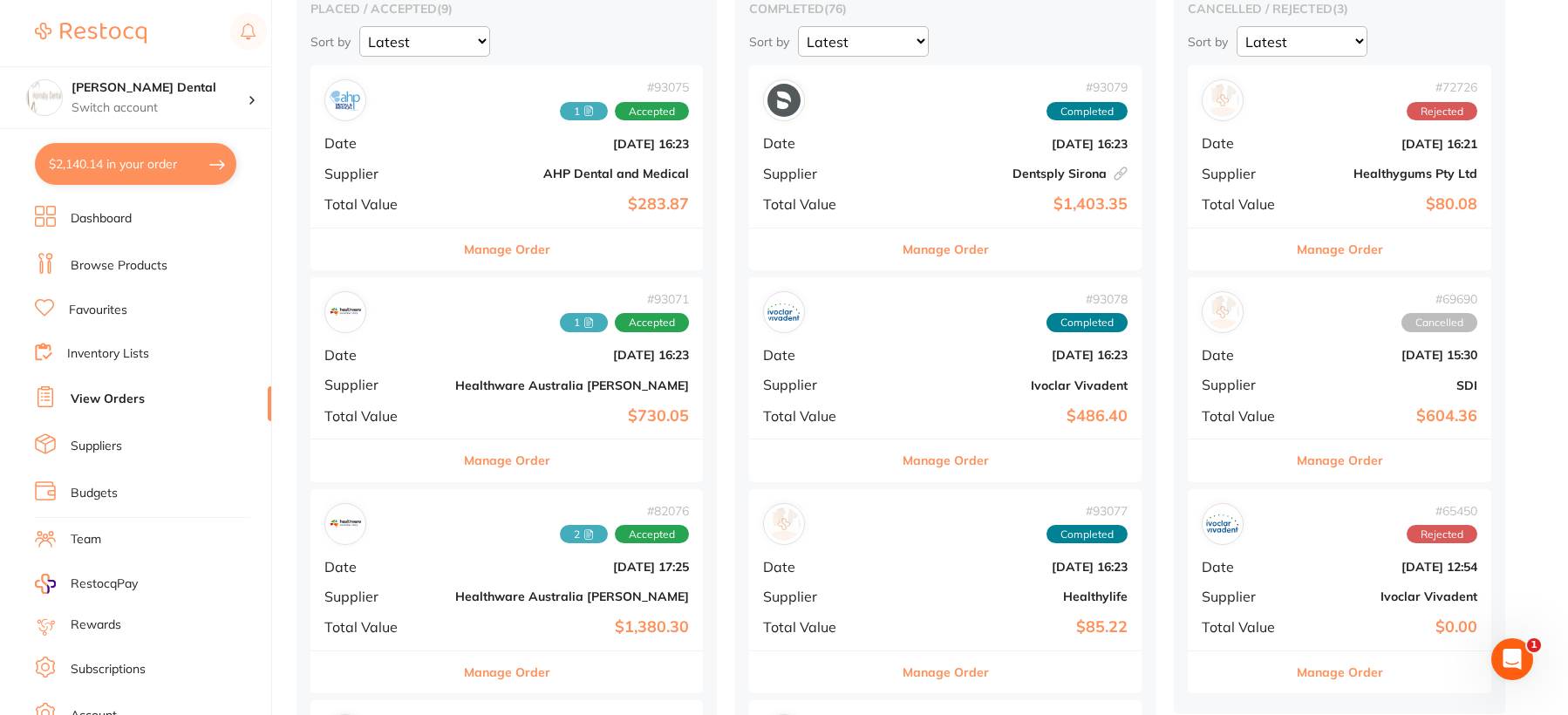
click at [903, 465] on button "Manage Order" at bounding box center [946, 461] width 87 height 41
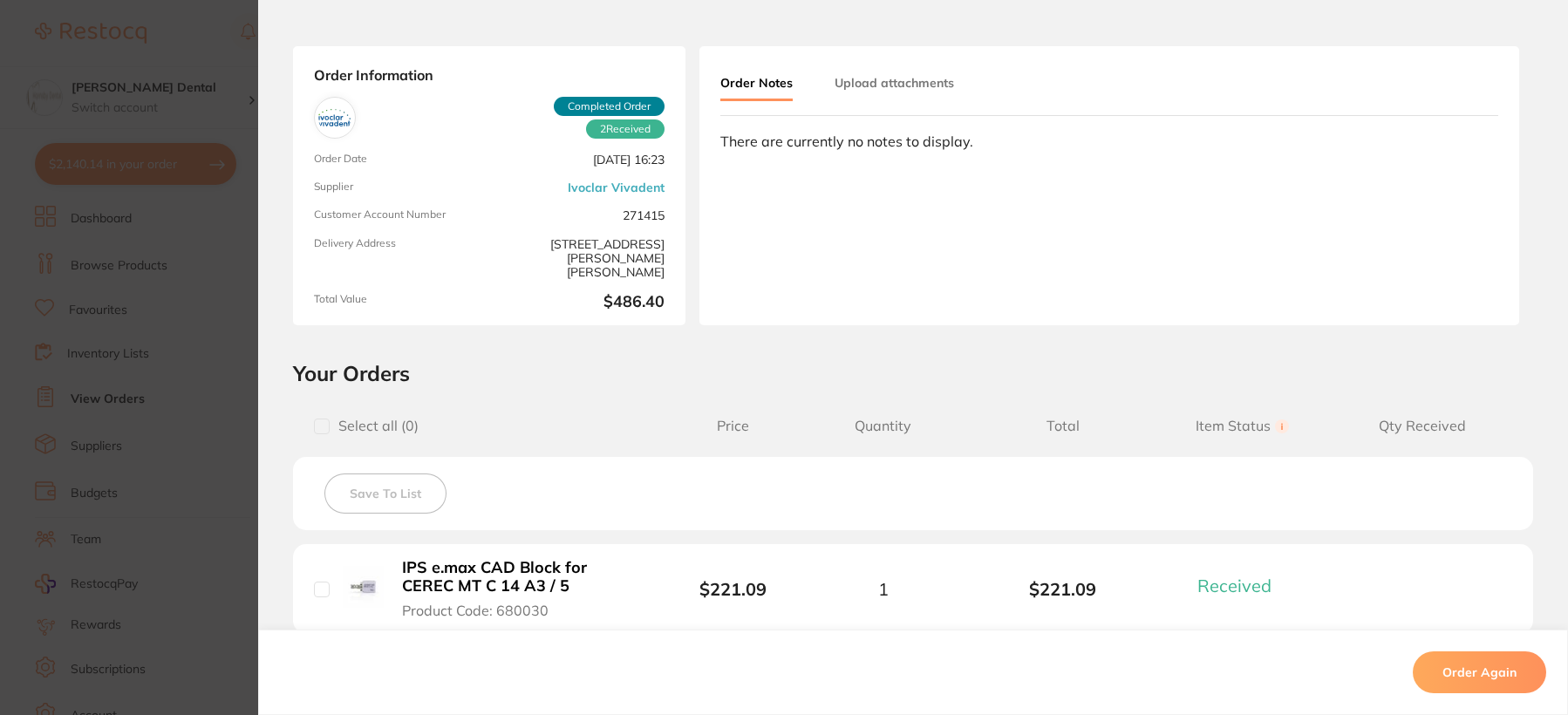
scroll to position [262, 0]
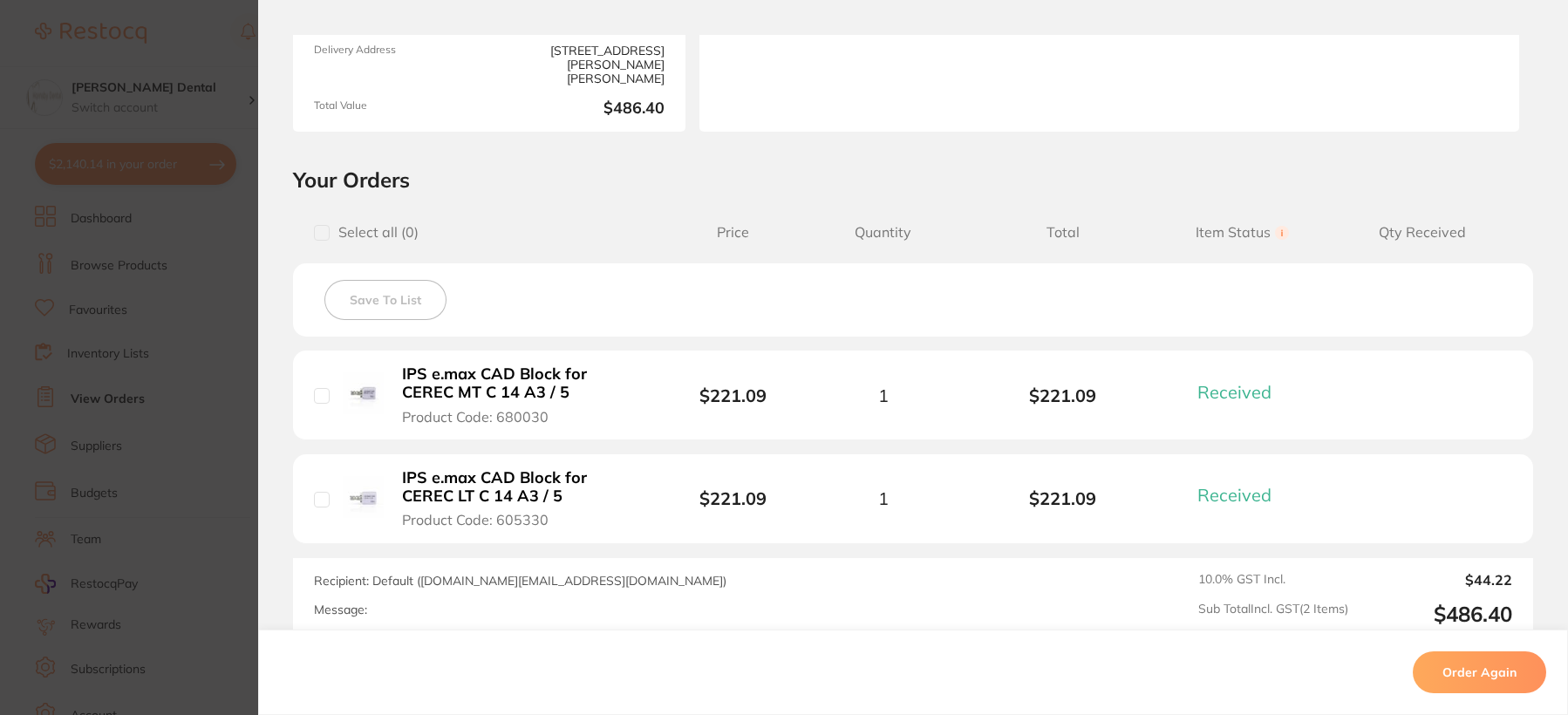
click at [492, 379] on b "IPS e.max CAD Block for CEREC MT C 14 A3 / 5" at bounding box center [522, 383] width 240 height 36
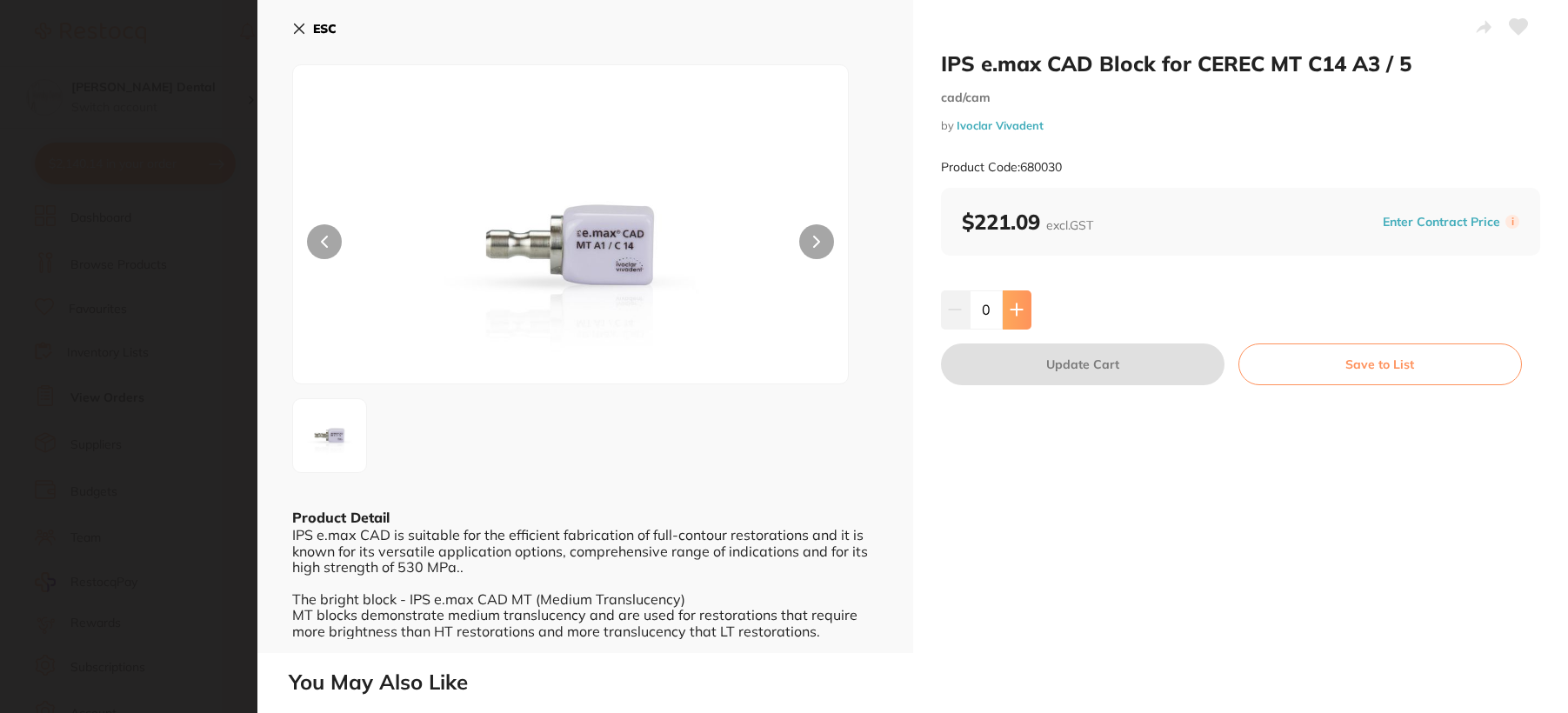
scroll to position [0, 0]
click at [1011, 308] on icon at bounding box center [1016, 309] width 14 height 14
type input "1"
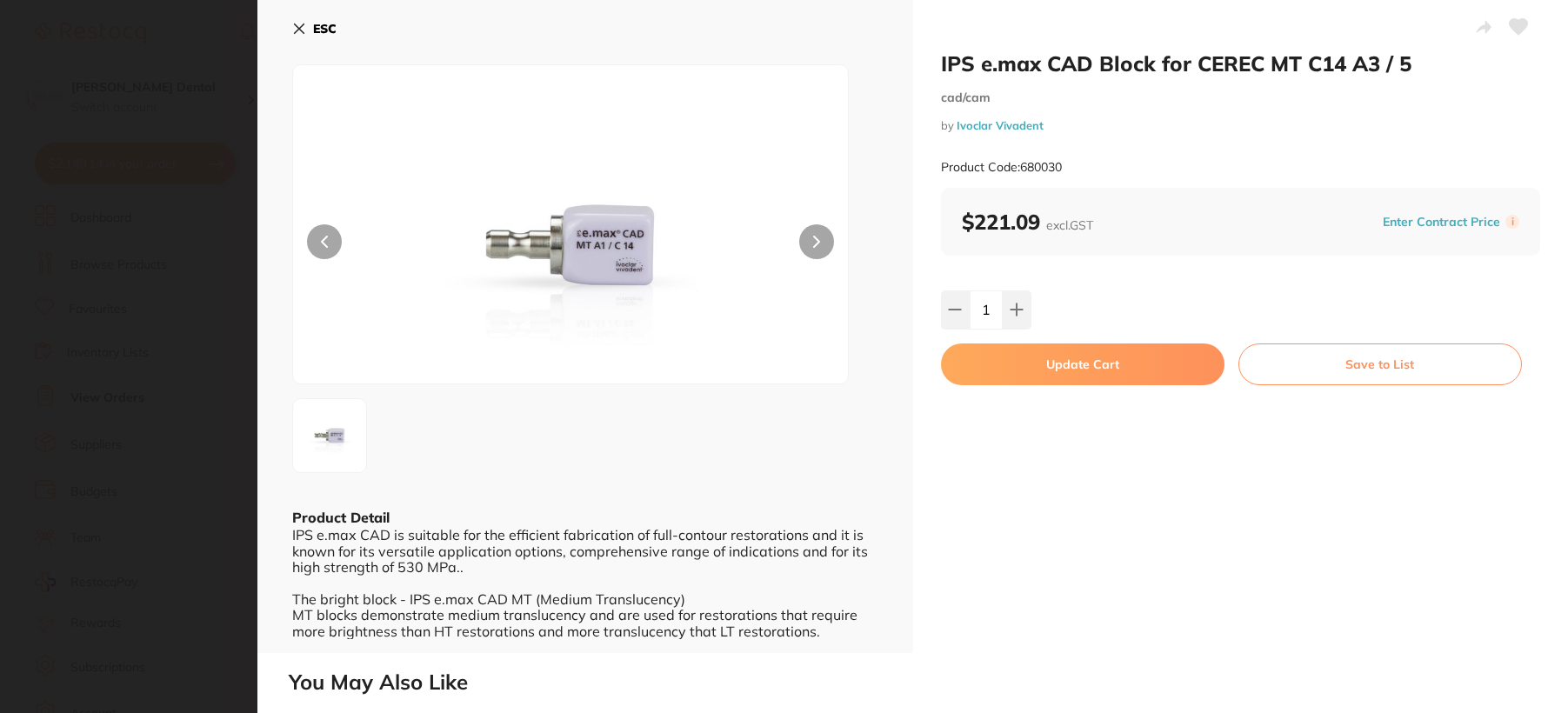
click at [1037, 362] on button "Update Cart" at bounding box center [1083, 364] width 284 height 41
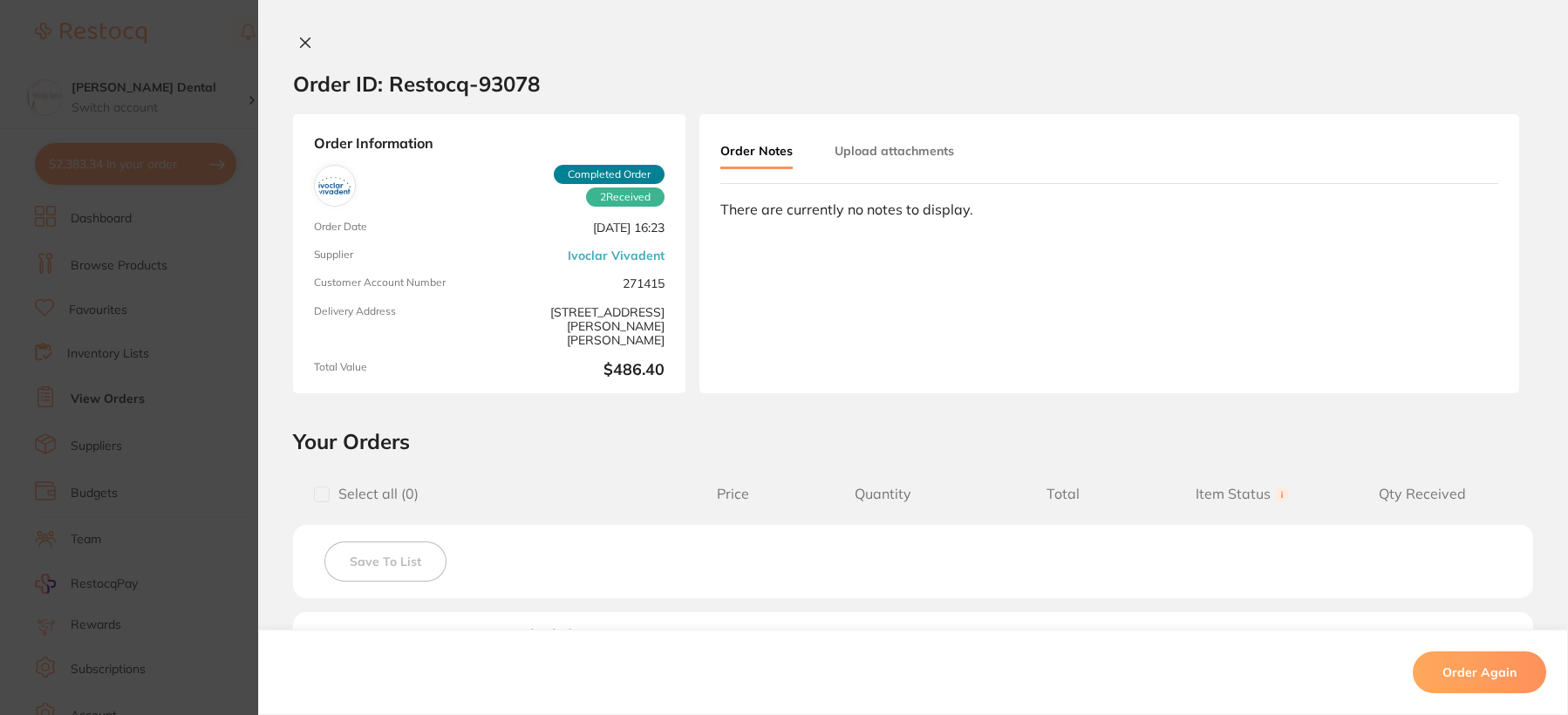
click at [299, 43] on icon at bounding box center [305, 42] width 14 height 14
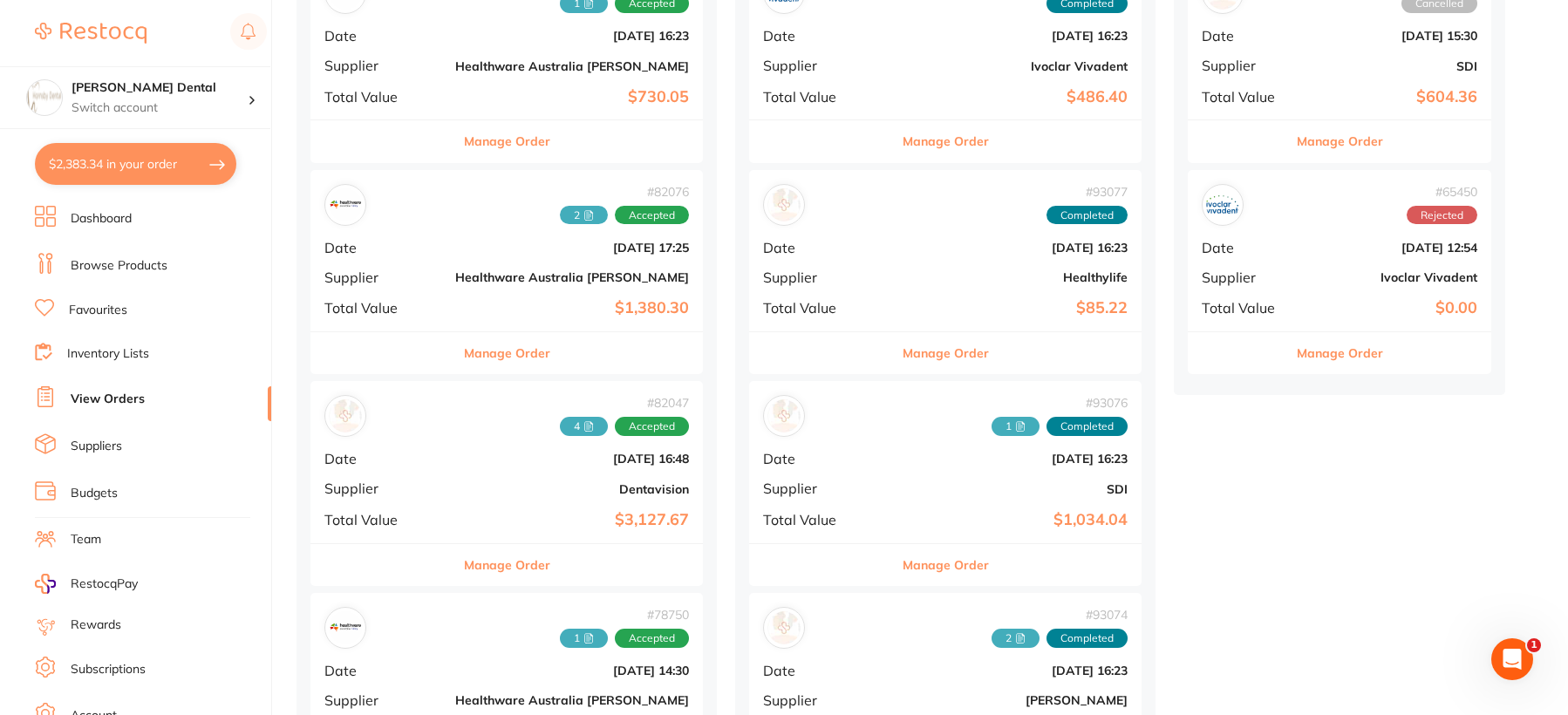
scroll to position [527, 0]
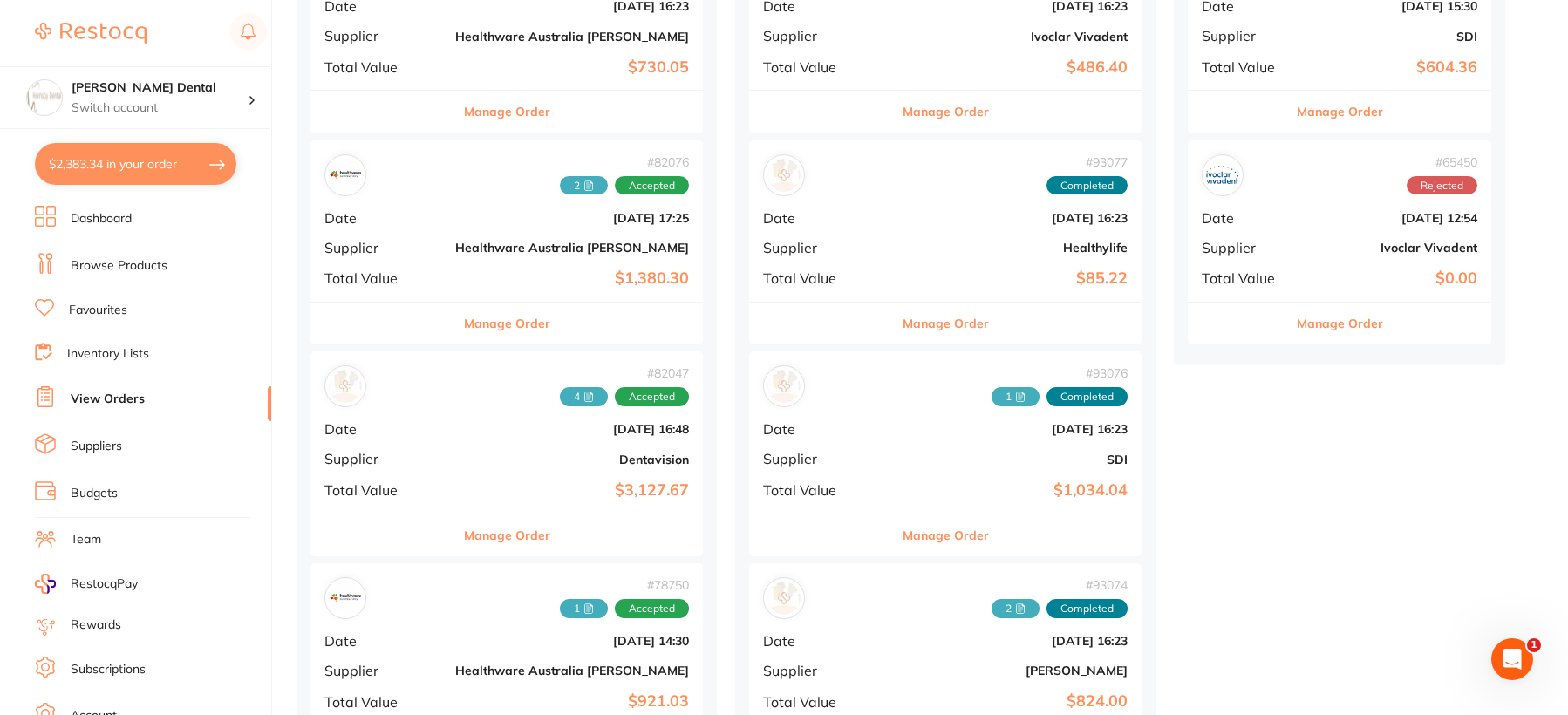
click at [903, 538] on button "Manage Order" at bounding box center [946, 535] width 87 height 41
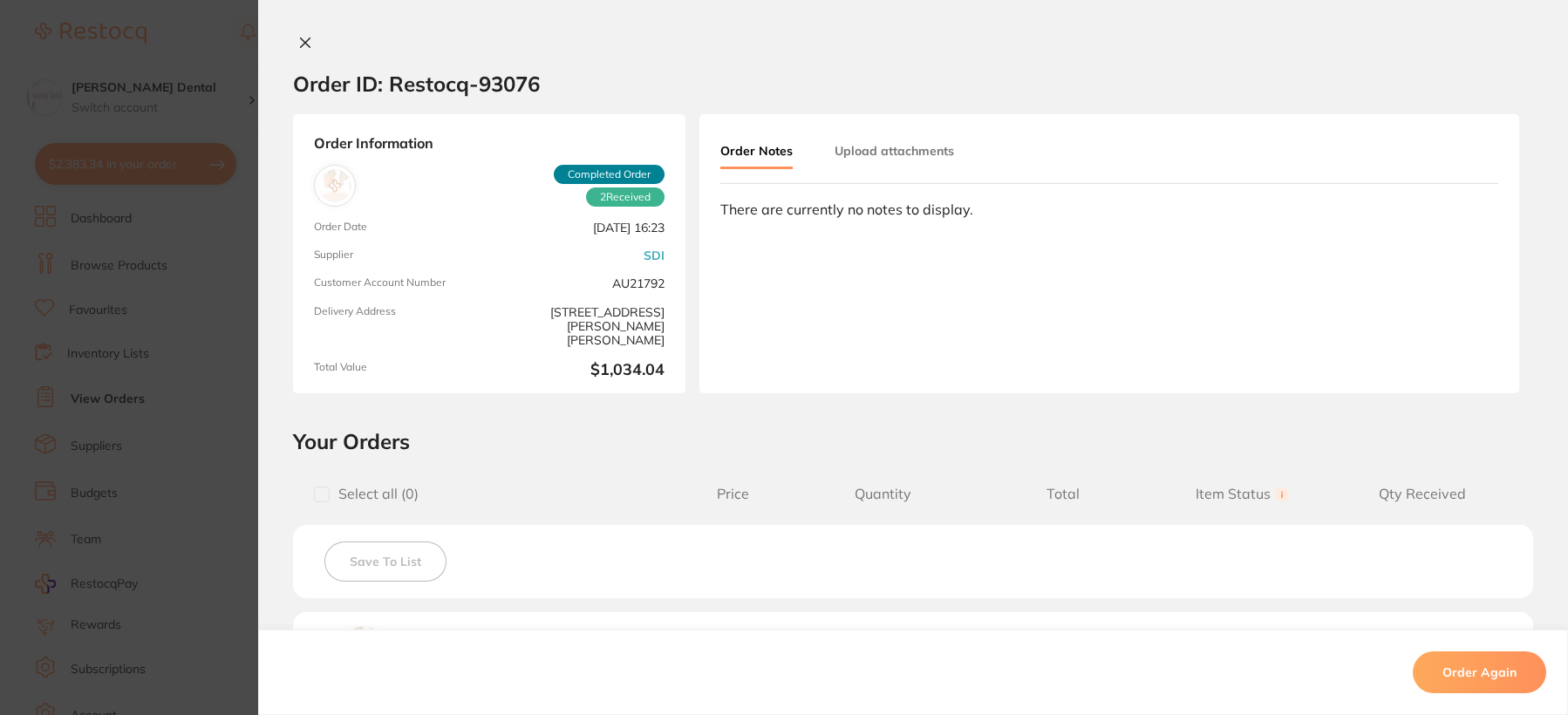
click at [297, 33] on div "Order ID: Restocq- 93076 Order Information 2 Received Completed Order Order Dat…" at bounding box center [913, 357] width 1310 height 715
click at [297, 34] on div "Order ID: Restocq- 93076 Order Information 2 Received Completed Order Order Dat…" at bounding box center [913, 357] width 1310 height 715
click at [302, 42] on icon at bounding box center [305, 42] width 14 height 14
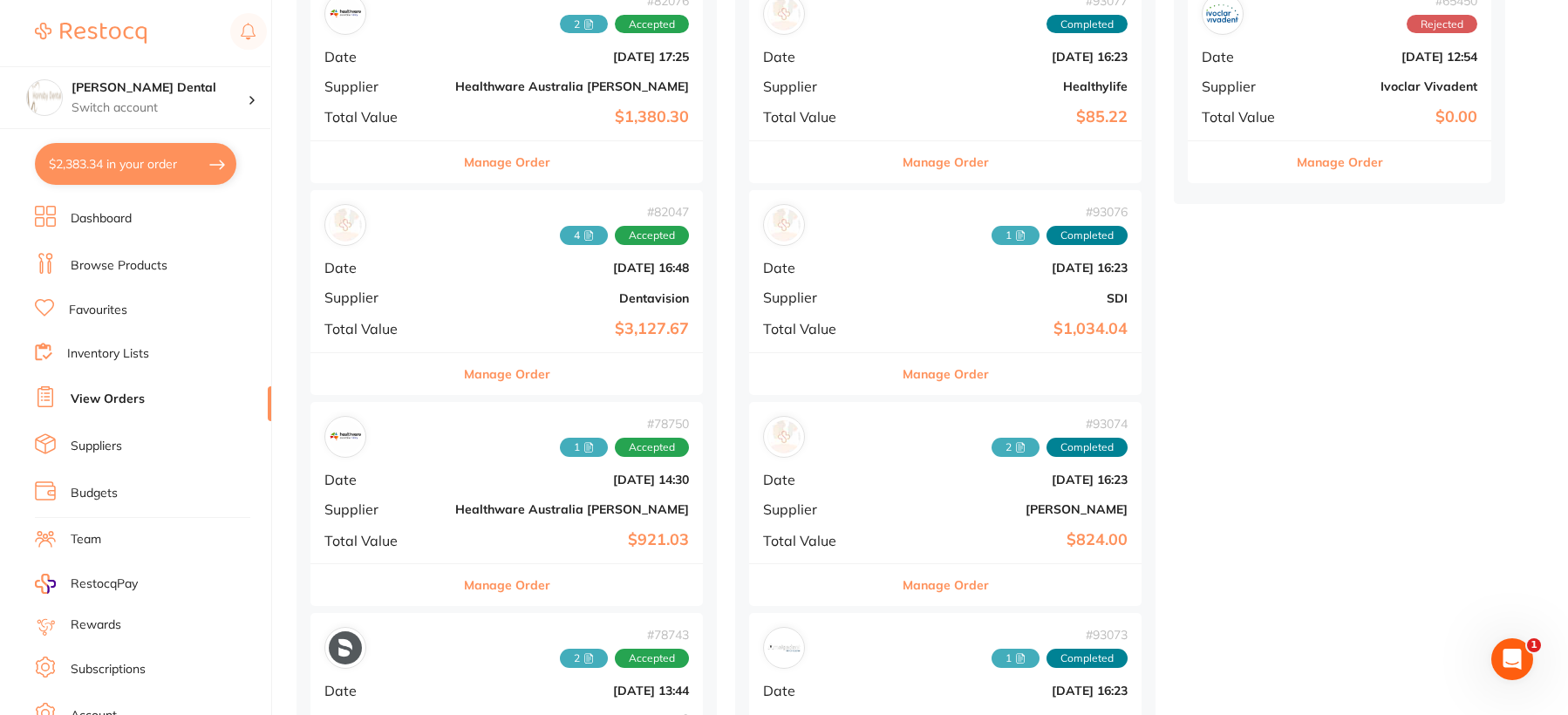
scroll to position [702, 0]
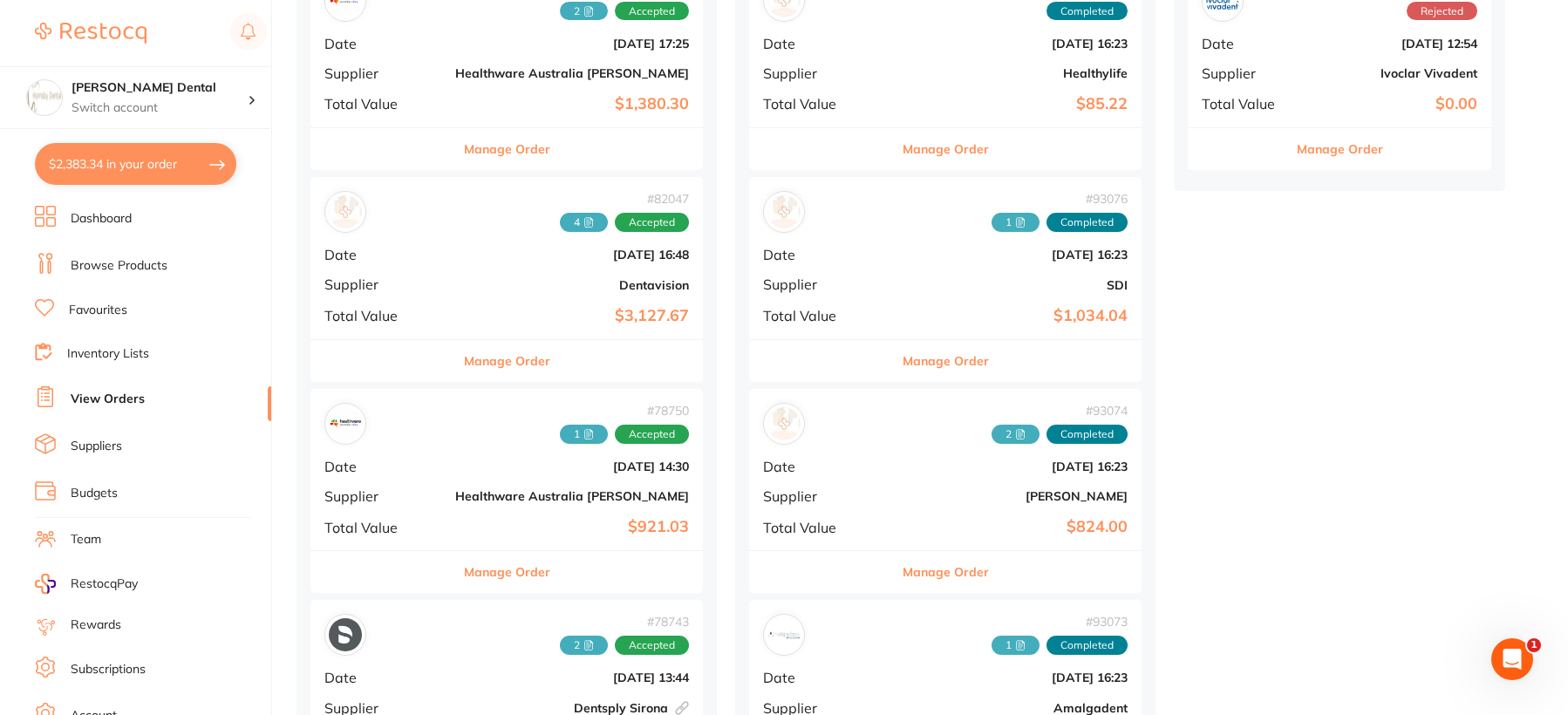
click at [903, 573] on button "Manage Order" at bounding box center [946, 572] width 87 height 41
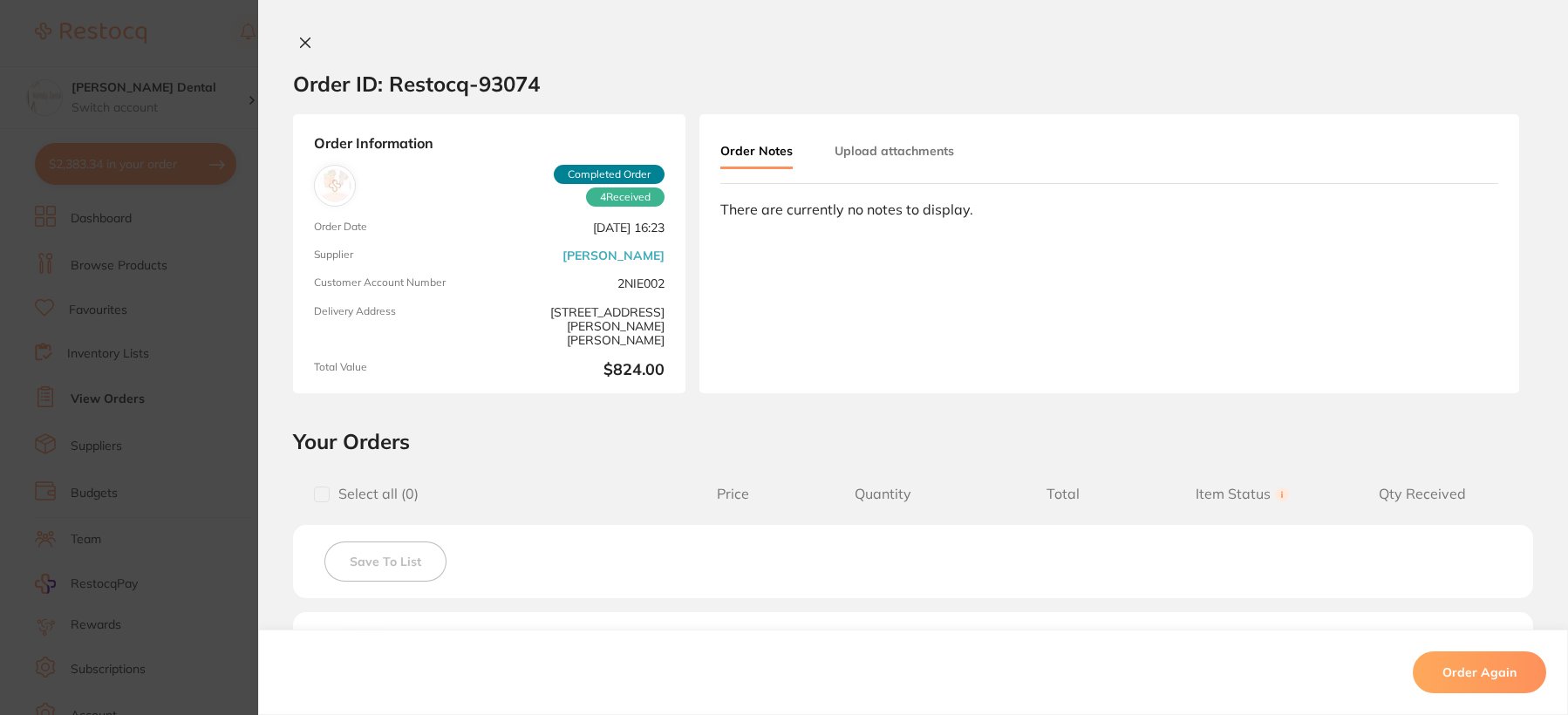
scroll to position [174, 0]
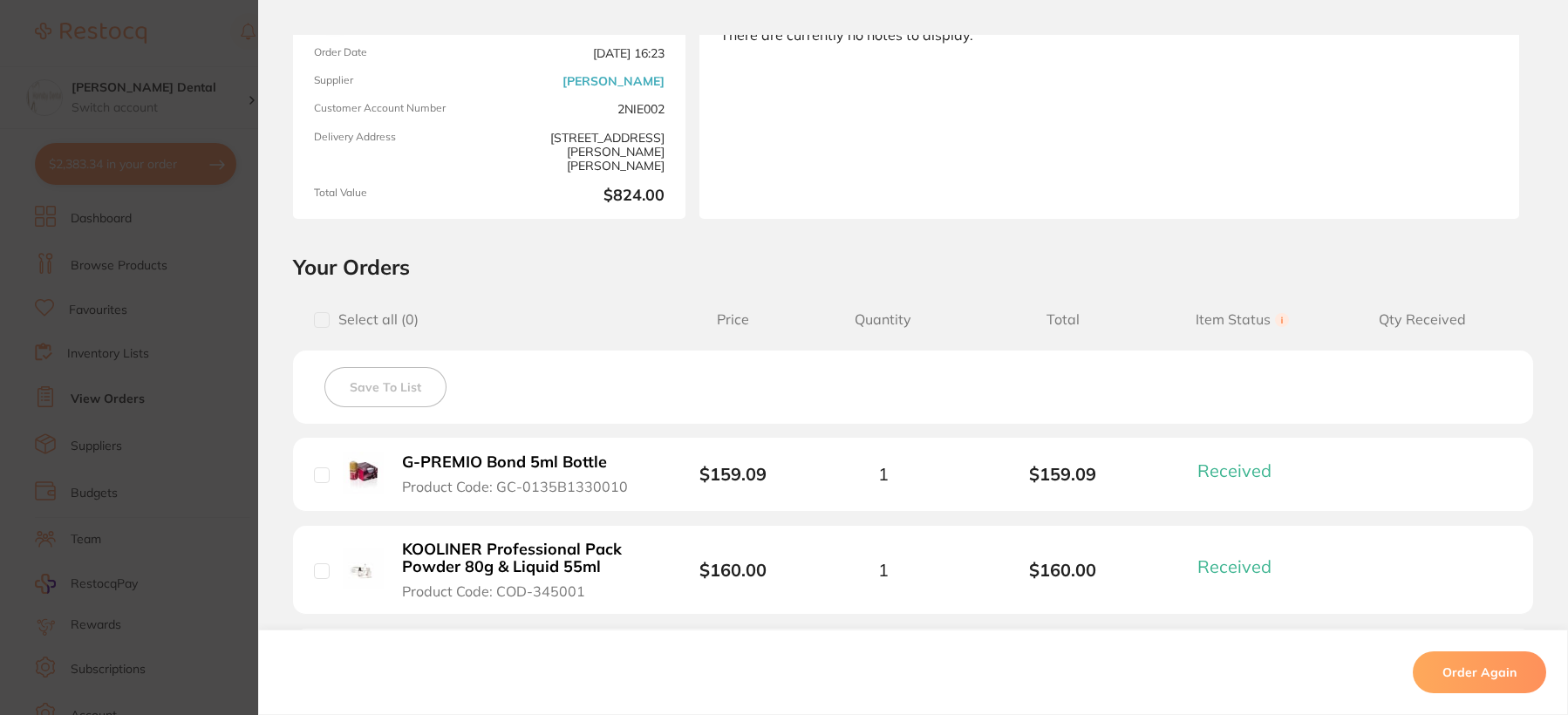
click at [488, 454] on b "G-PREMIO Bond 5ml Bottle" at bounding box center [505, 463] width 205 height 18
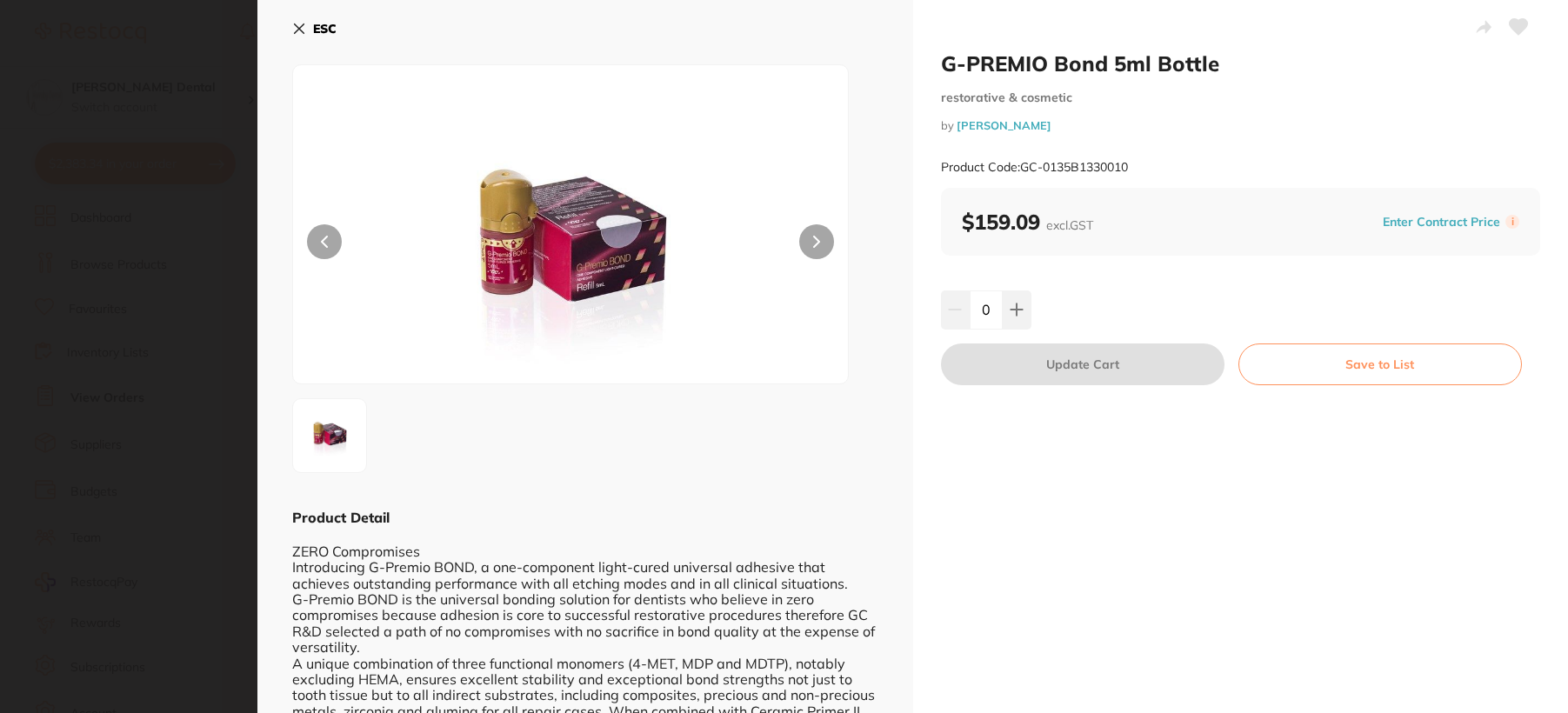
scroll to position [0, 0]
click at [1010, 310] on icon at bounding box center [1016, 310] width 11 height 11
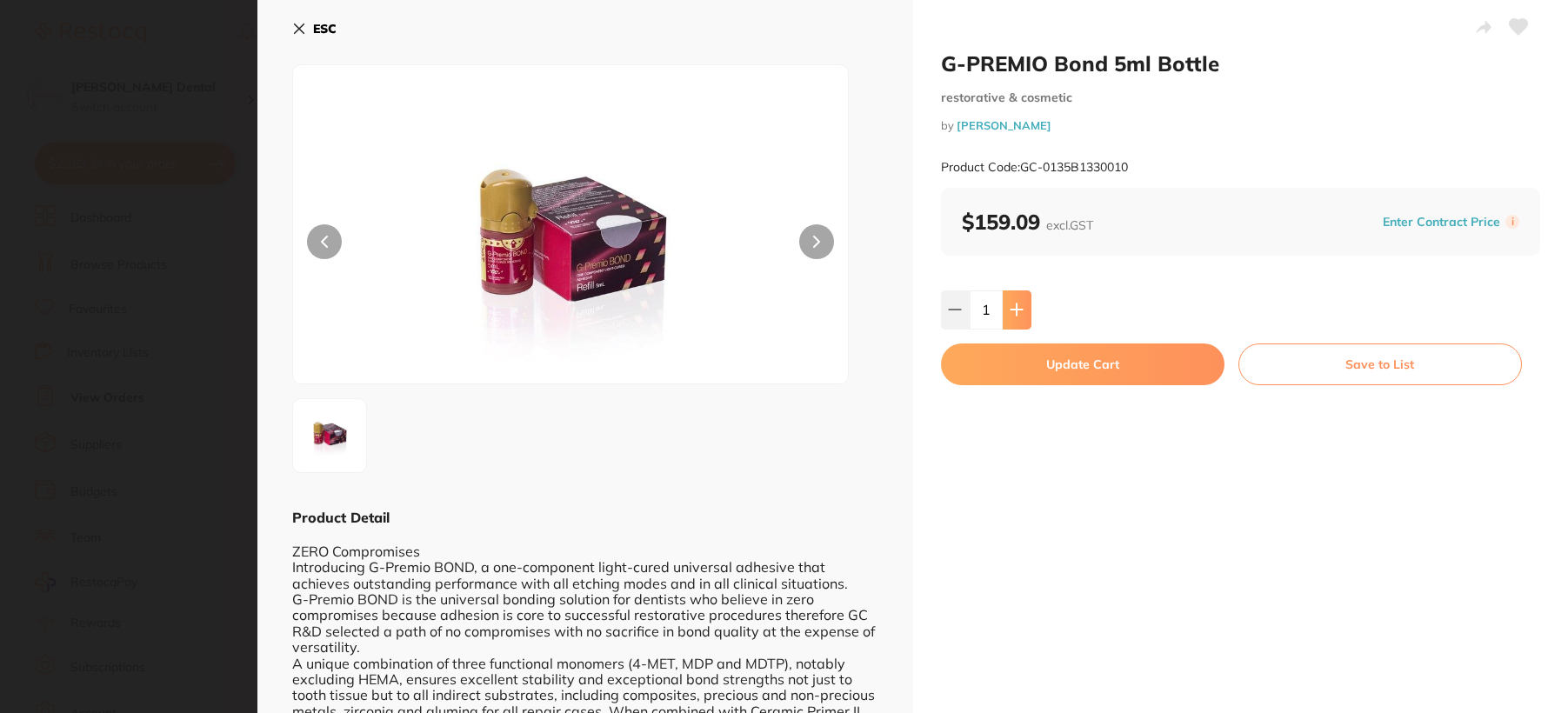
click at [1010, 310] on icon at bounding box center [1016, 310] width 11 height 11
type input "3"
click at [1046, 366] on button "Update Cart" at bounding box center [1083, 364] width 284 height 41
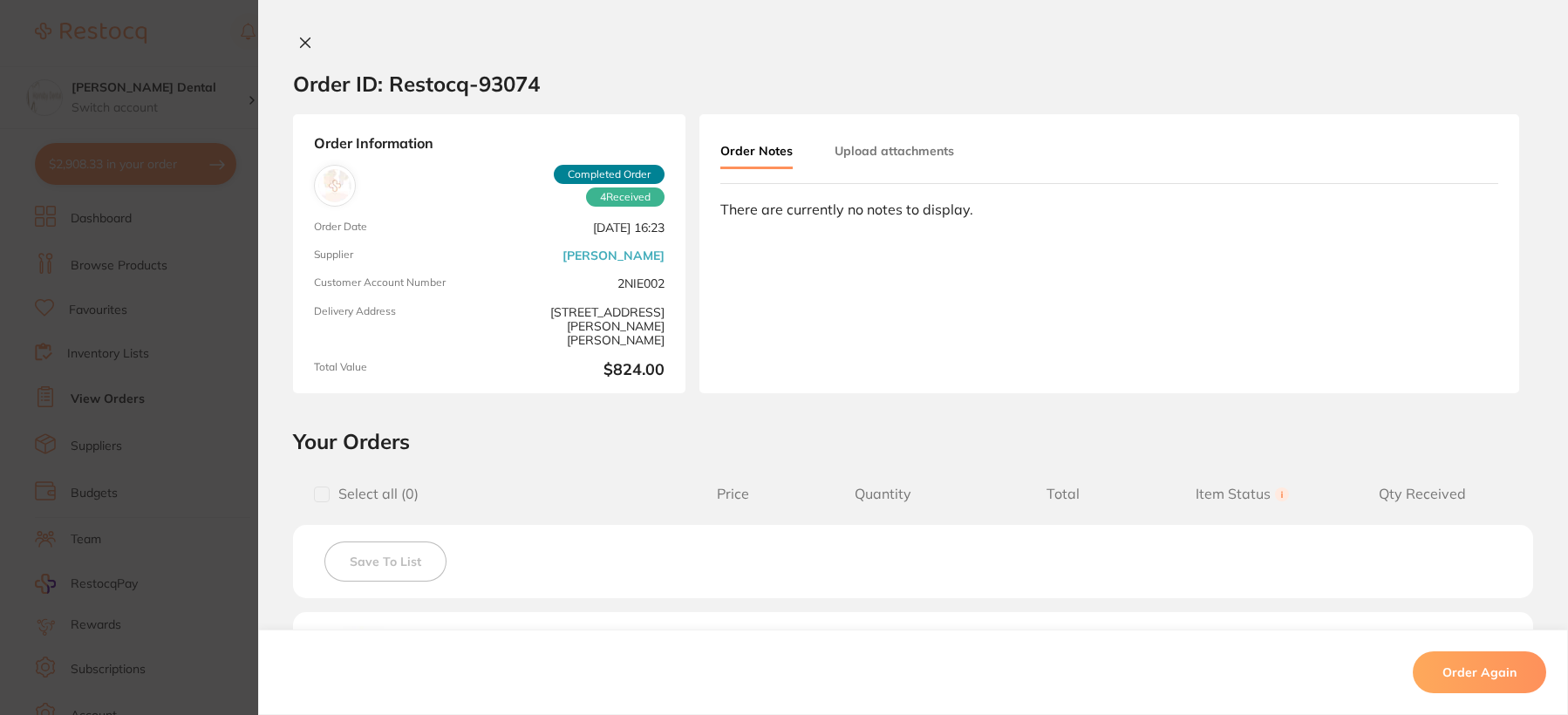
click at [299, 43] on icon at bounding box center [305, 42] width 14 height 14
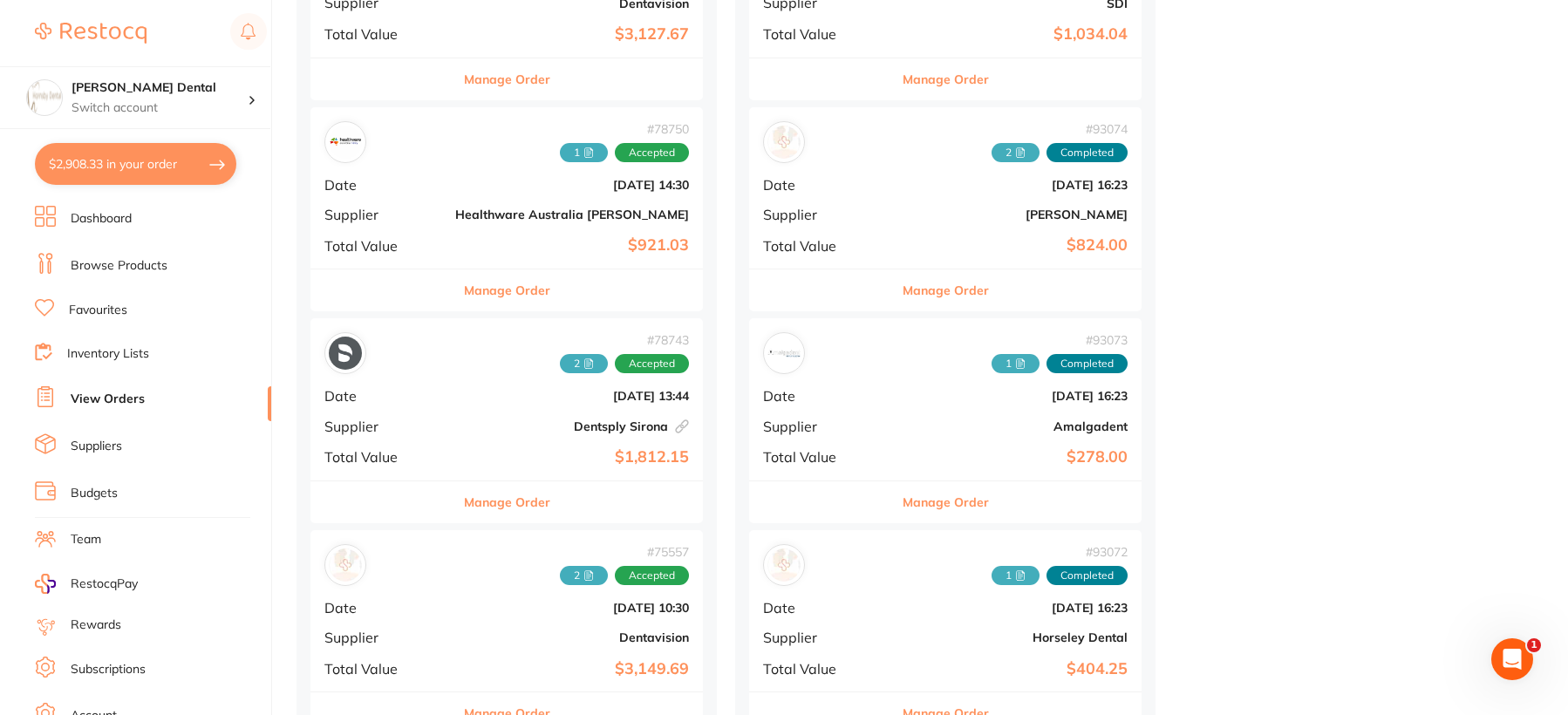
scroll to position [1050, 0]
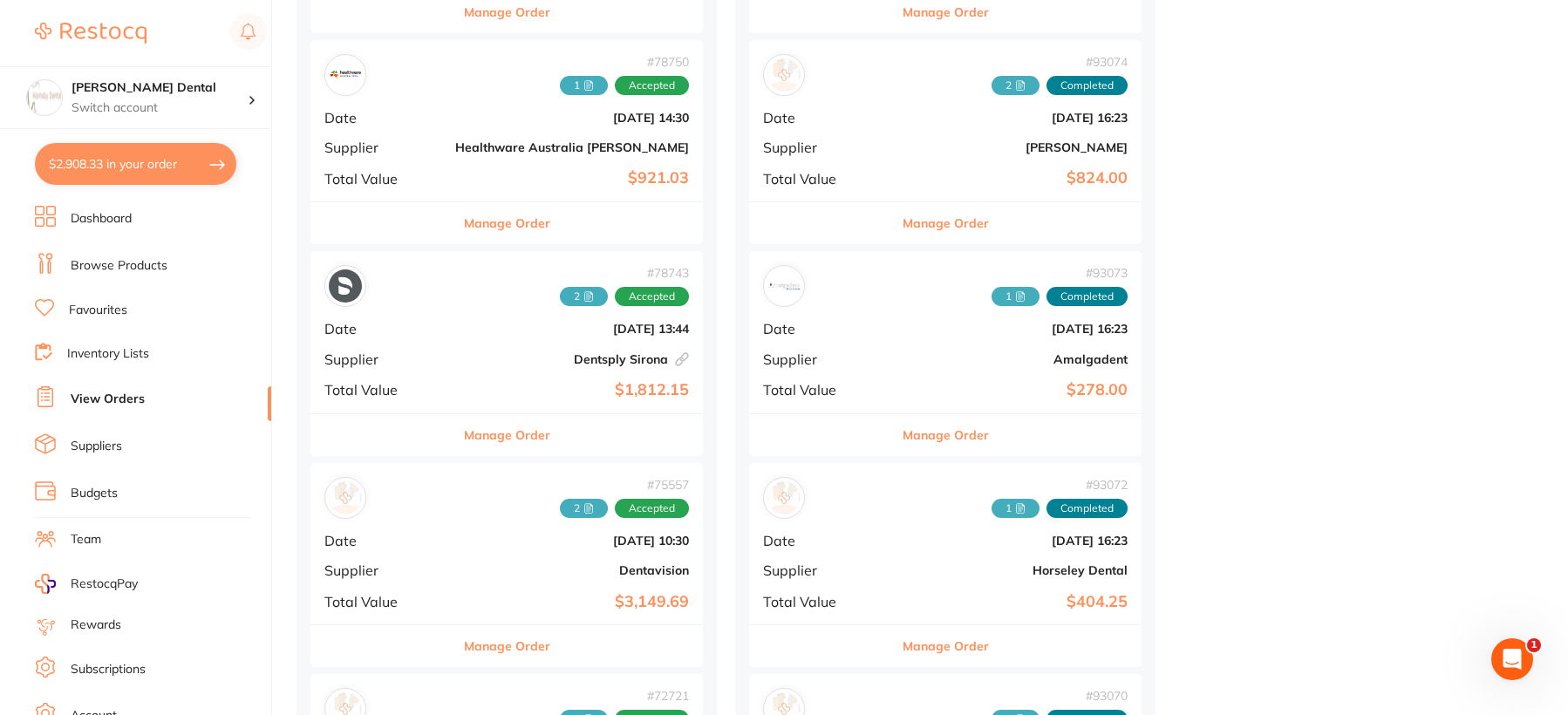
click at [903, 647] on button "Manage Order" at bounding box center [946, 646] width 87 height 41
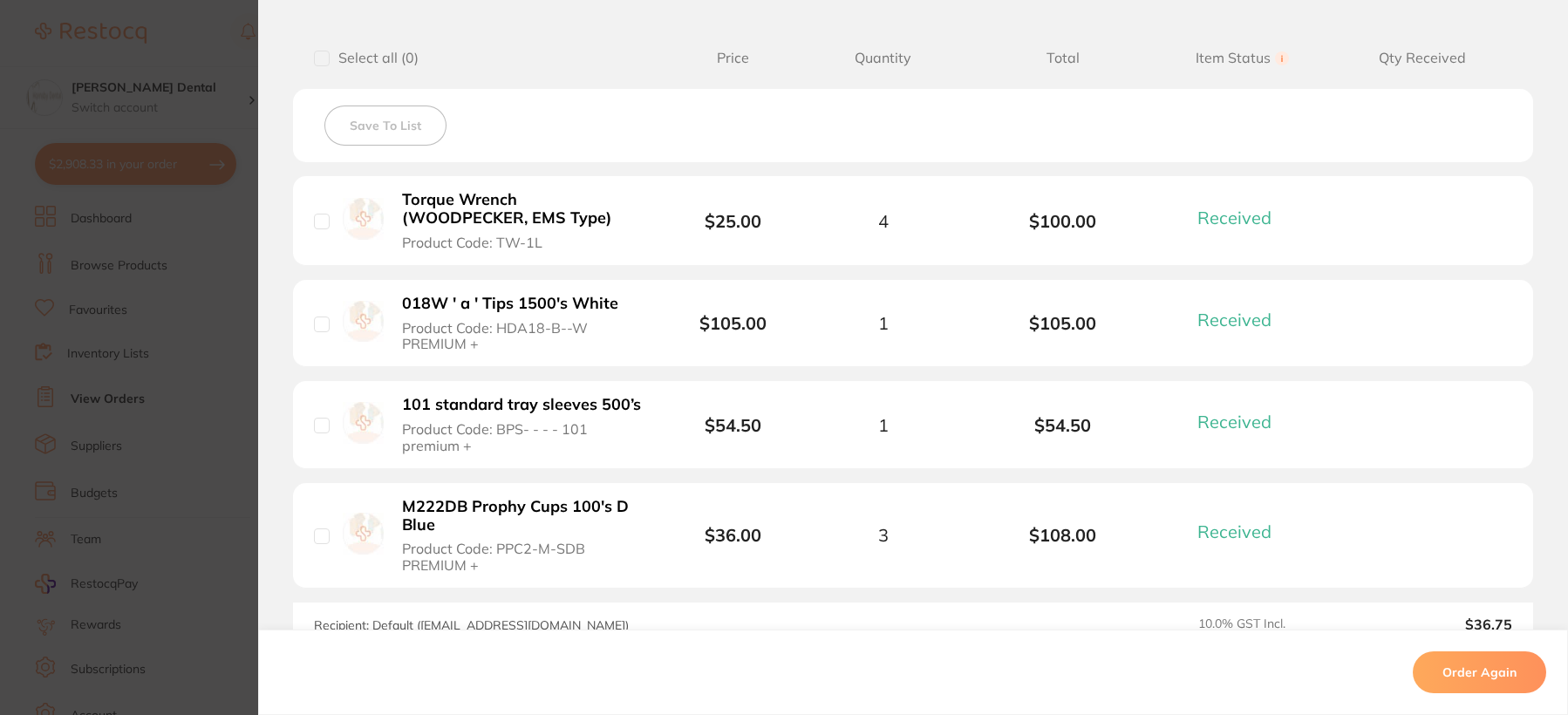
scroll to position [524, 0]
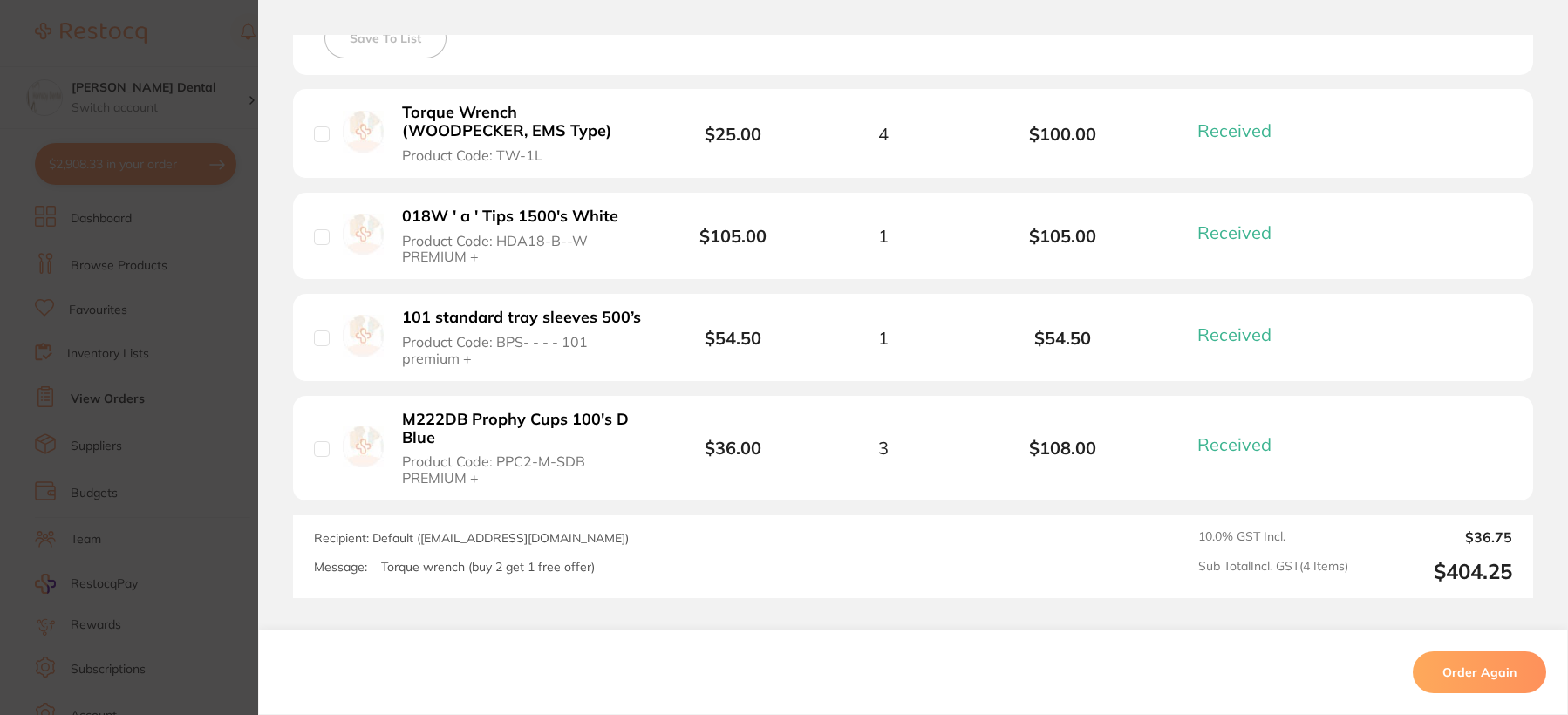
click at [574, 413] on b "M222DB Prophy Cups 100's D Blue" at bounding box center [522, 429] width 240 height 36
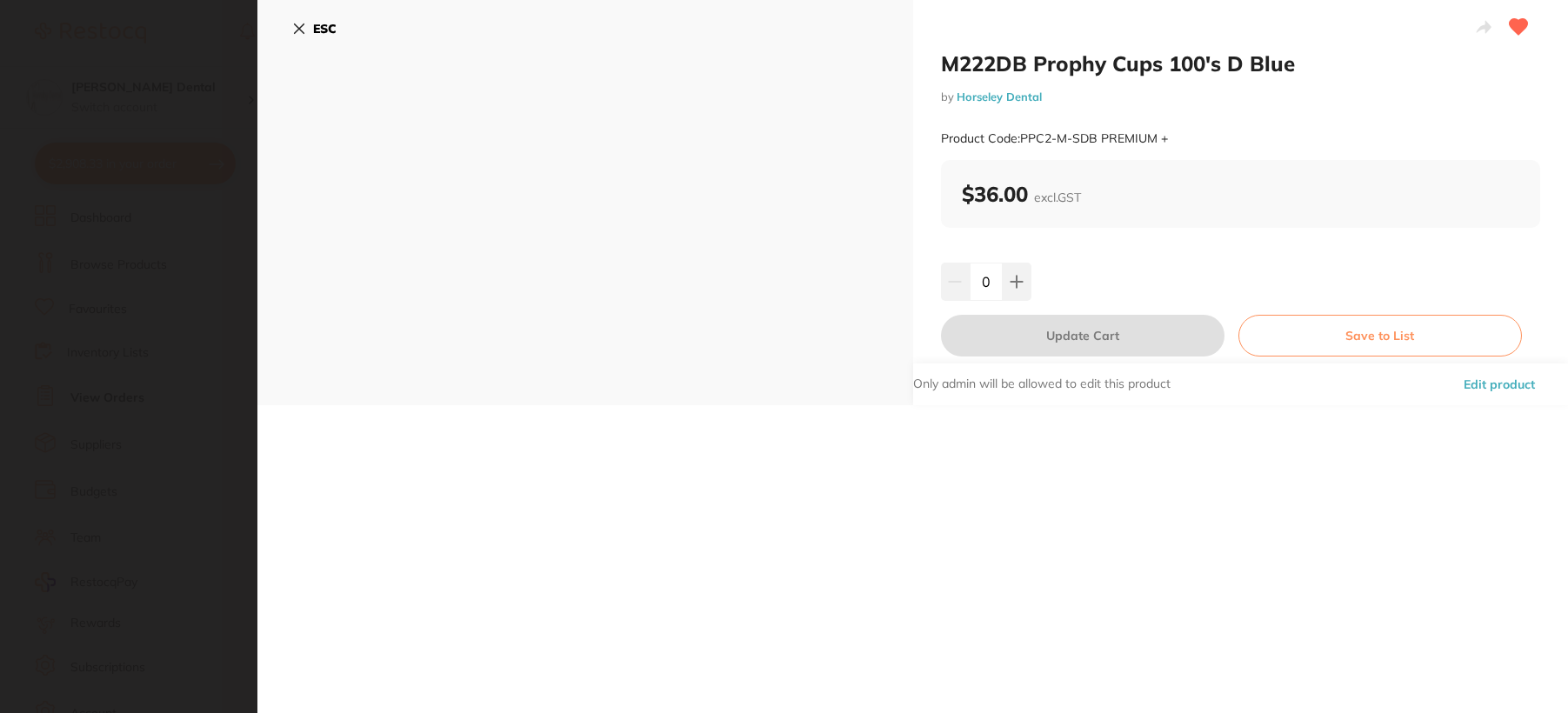
scroll to position [0, 0]
click at [1017, 283] on icon at bounding box center [1016, 282] width 14 height 14
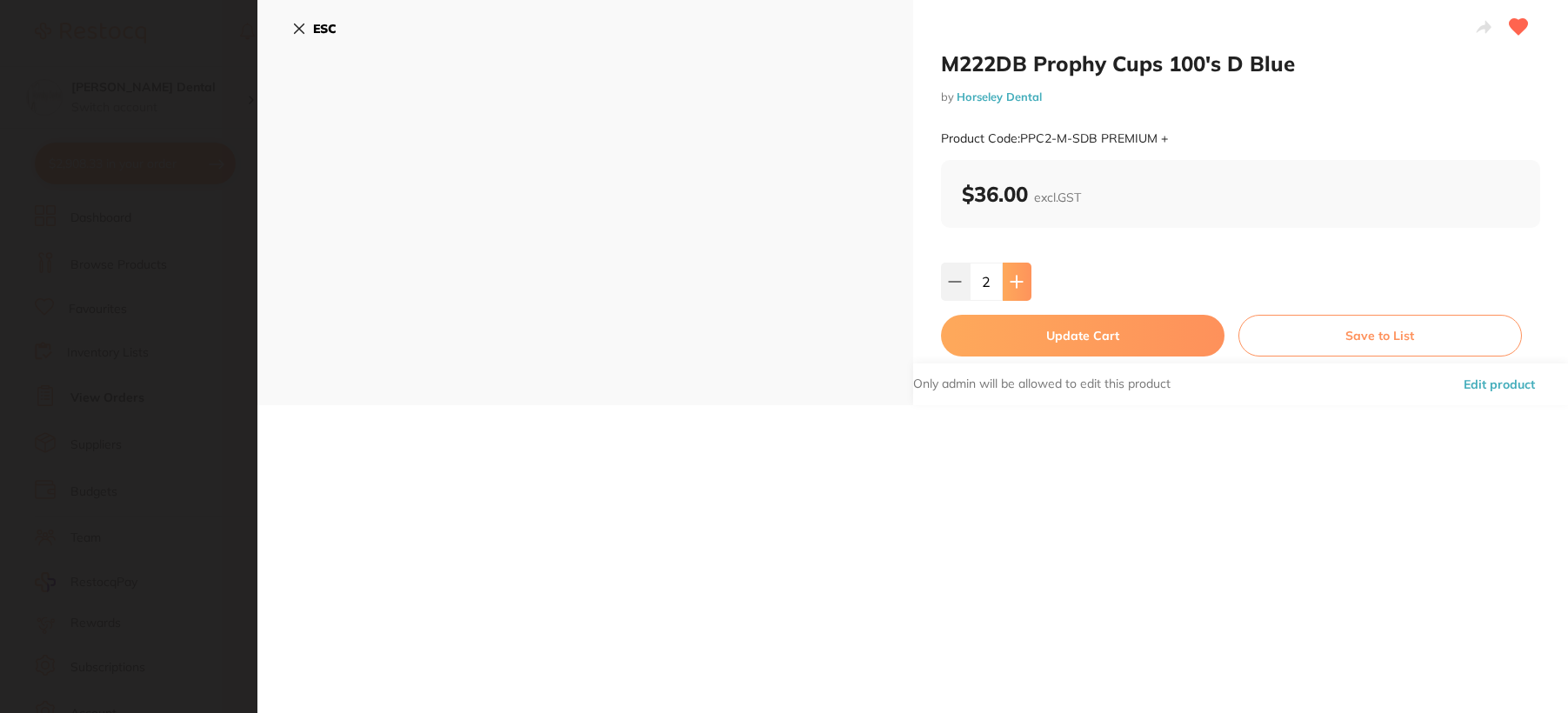
click at [1017, 283] on icon at bounding box center [1016, 282] width 14 height 14
type input "6"
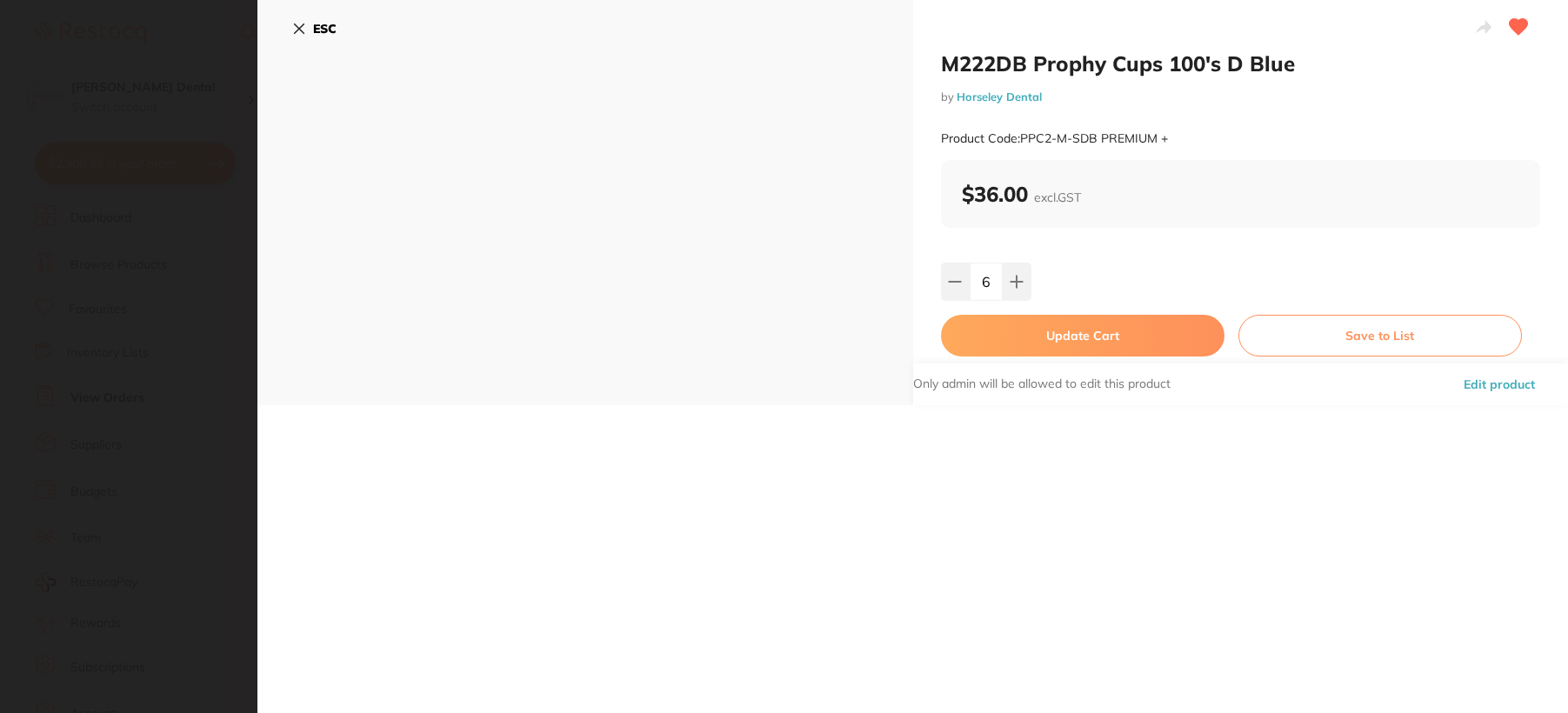
click at [1012, 337] on button "Update Cart" at bounding box center [1083, 335] width 284 height 41
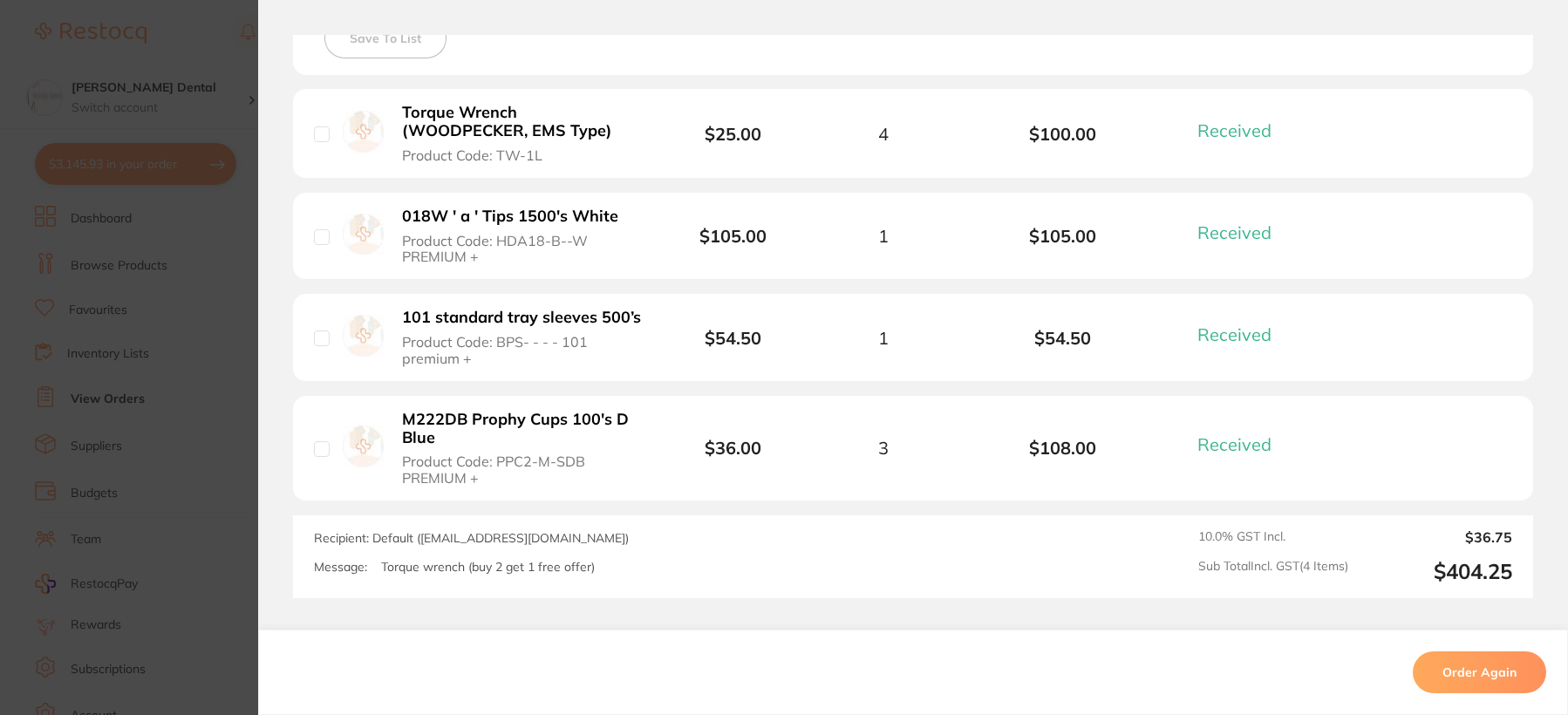
type textarea "Torque wrench (buy 2 get 1 free offer)"
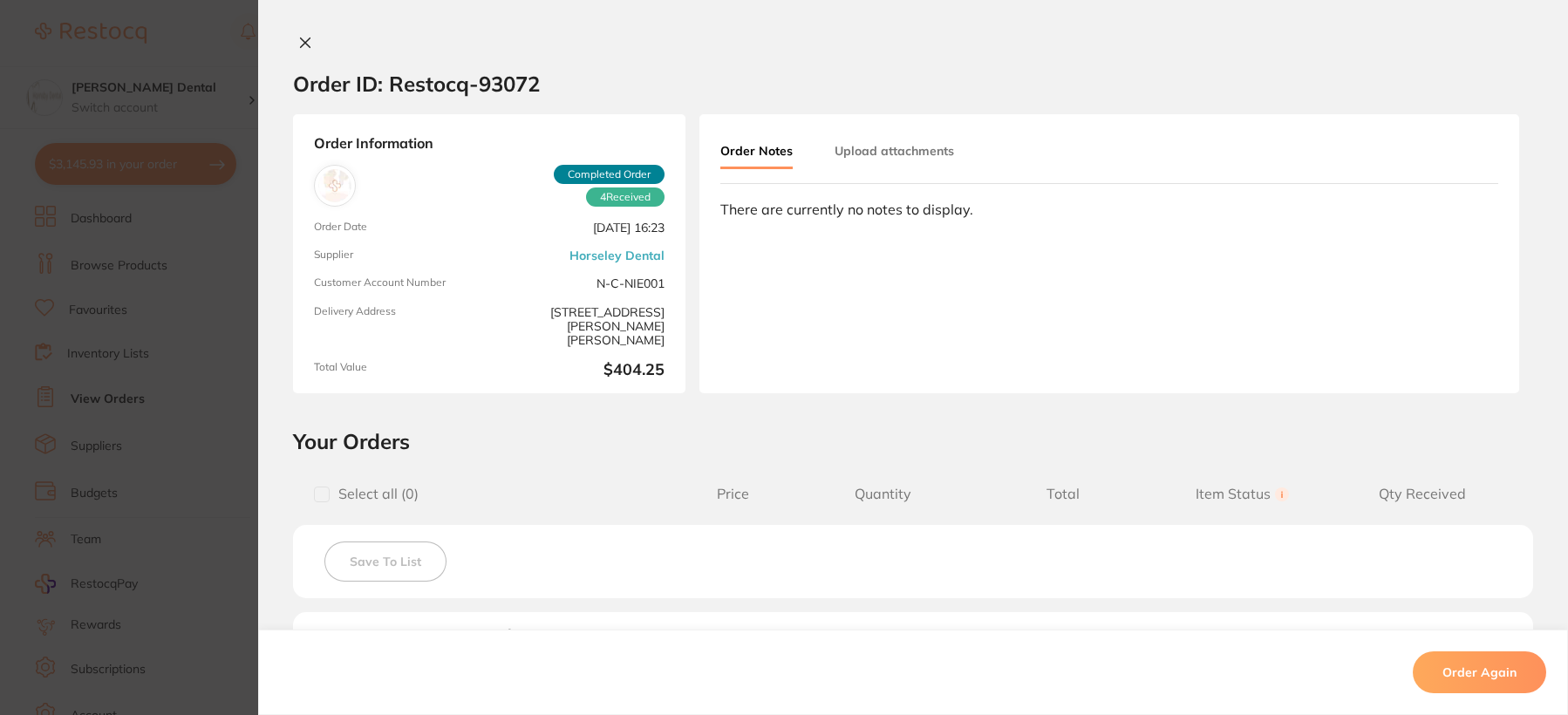
scroll to position [702, 0]
click at [301, 41] on icon at bounding box center [306, 43] width 9 height 9
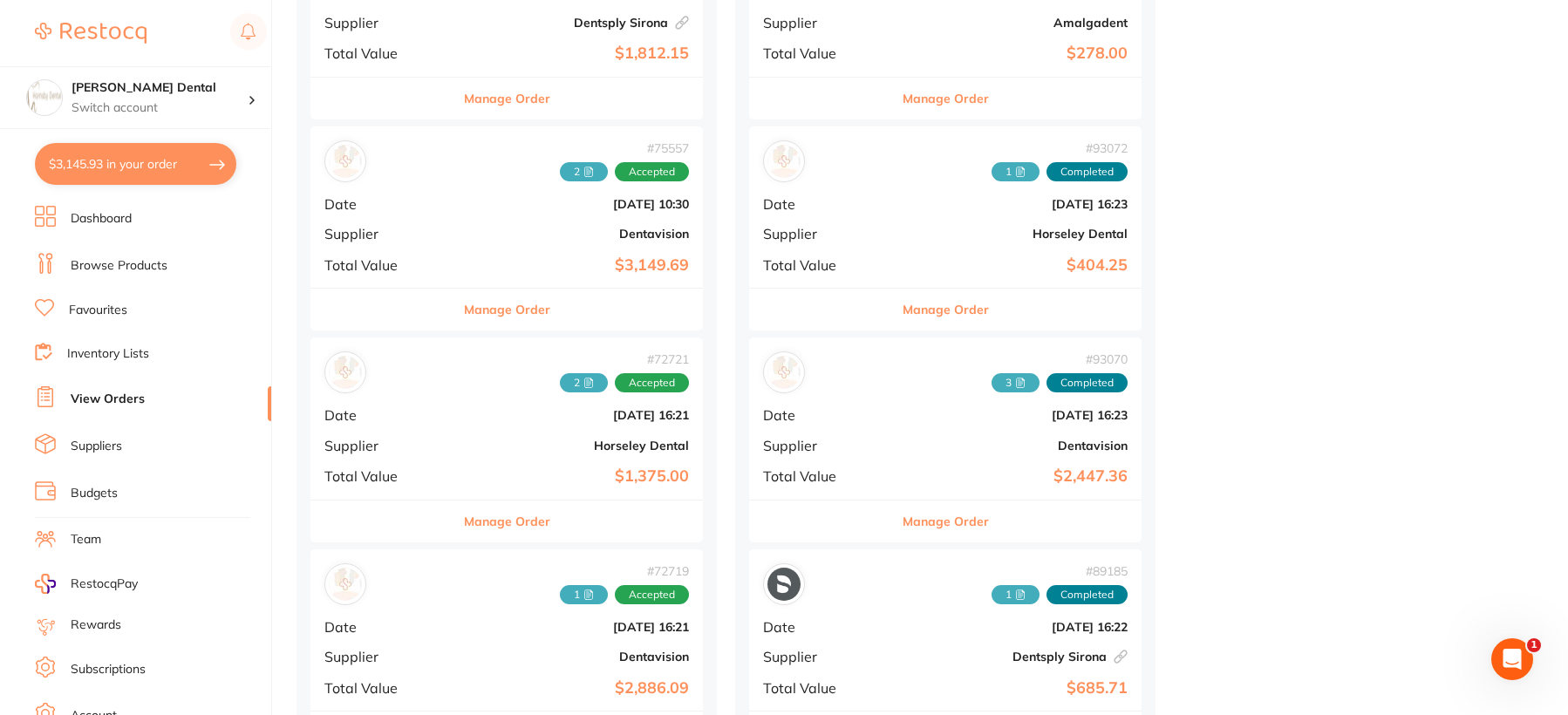
scroll to position [1400, 0]
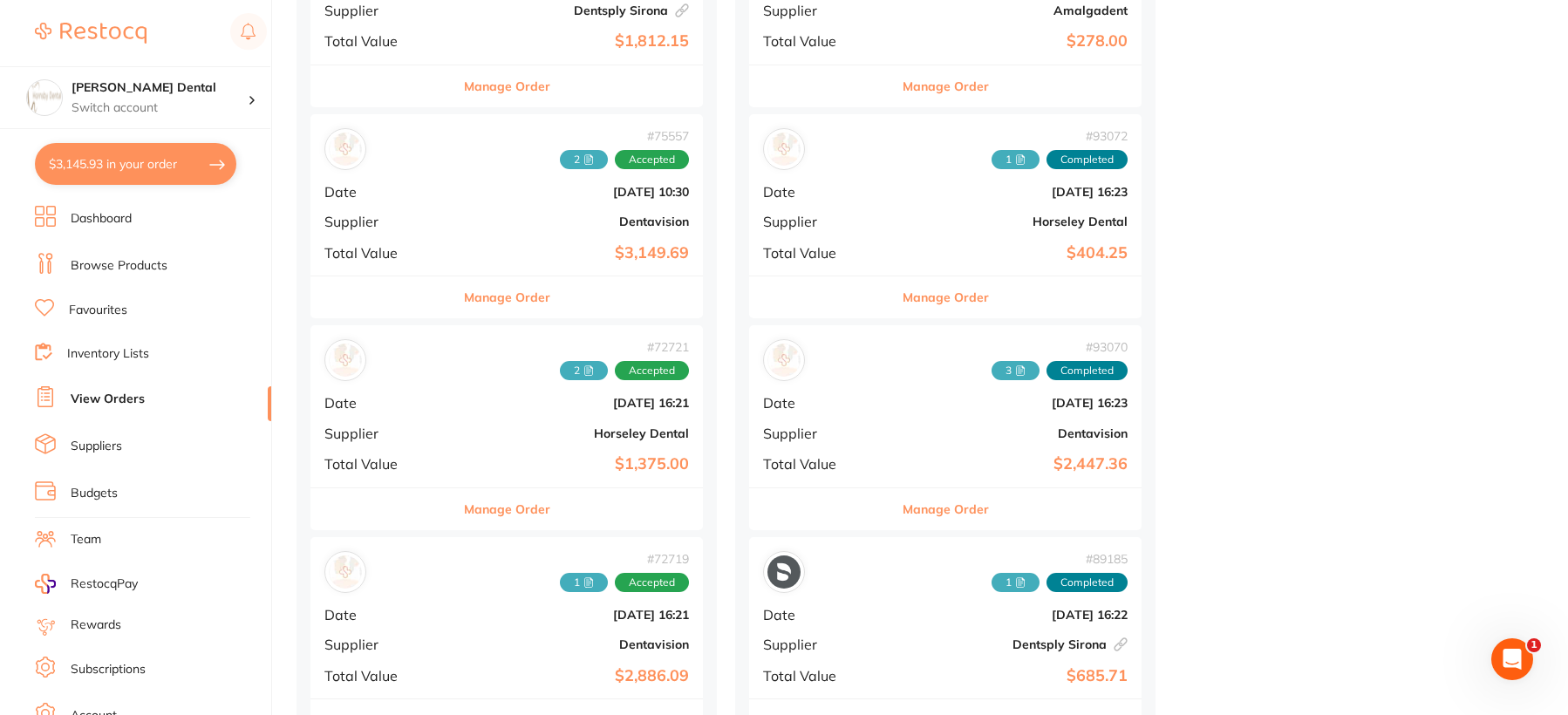
click at [903, 507] on button "Manage Order" at bounding box center [946, 510] width 87 height 41
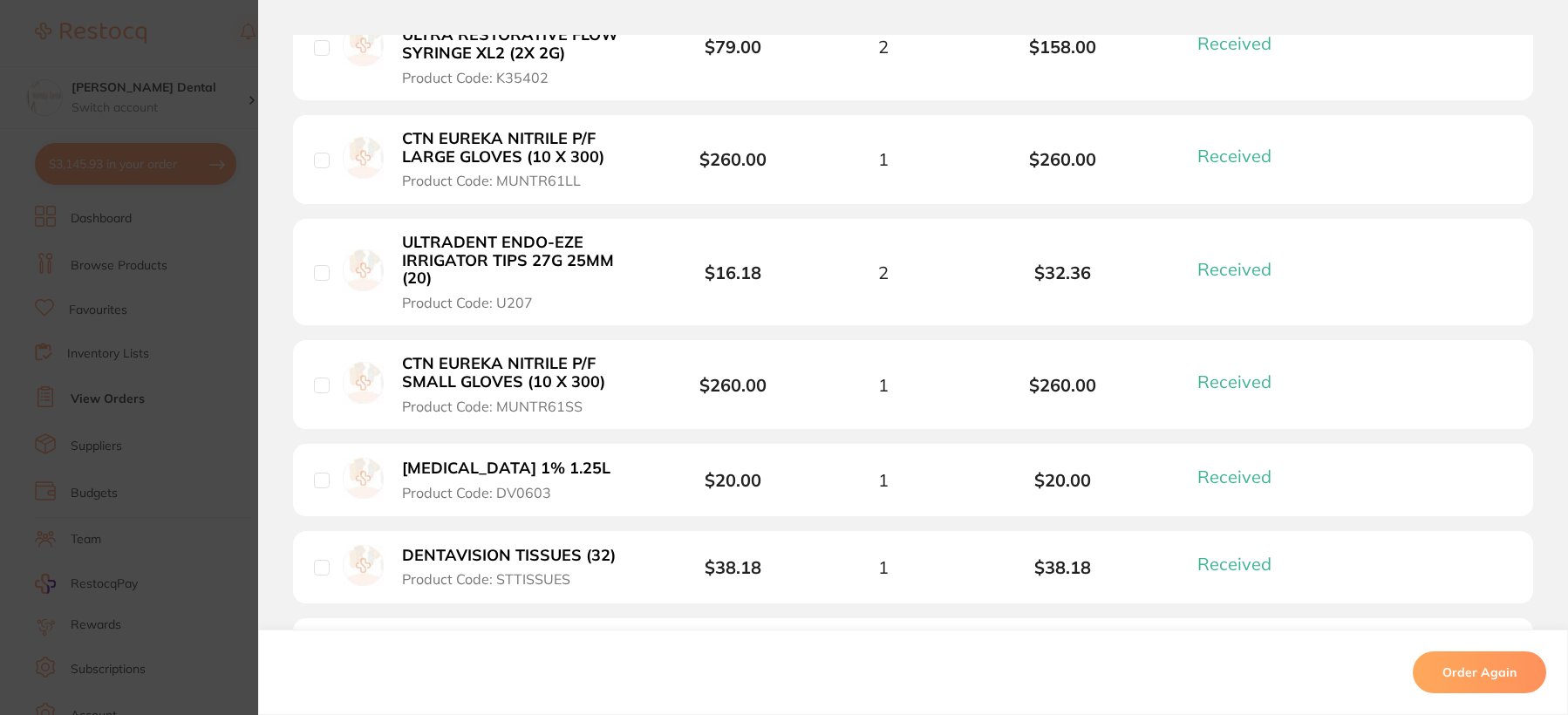
scroll to position [1658, 0]
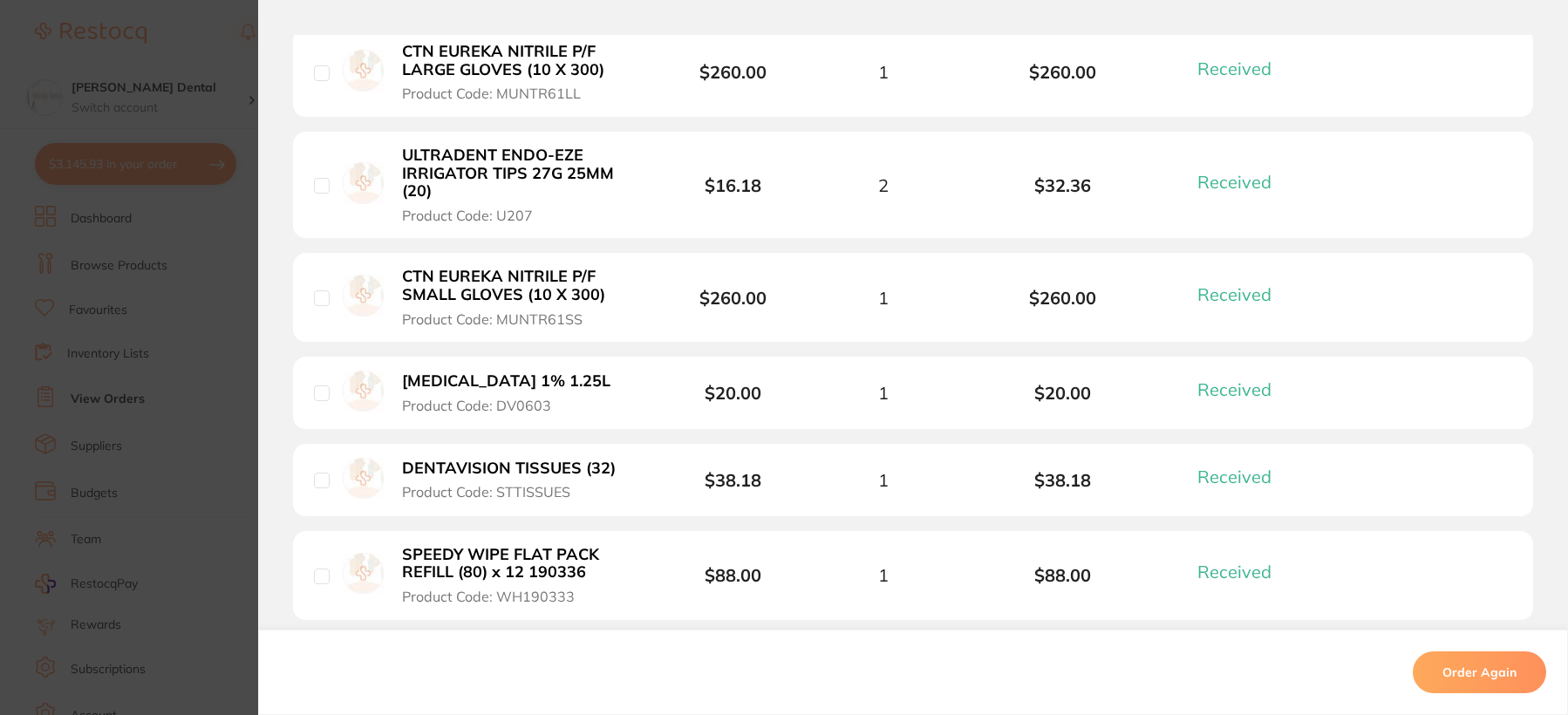
click at [573, 377] on b "SODIUM HYPOCHLORITE 1% 1.25L" at bounding box center [506, 381] width 208 height 18
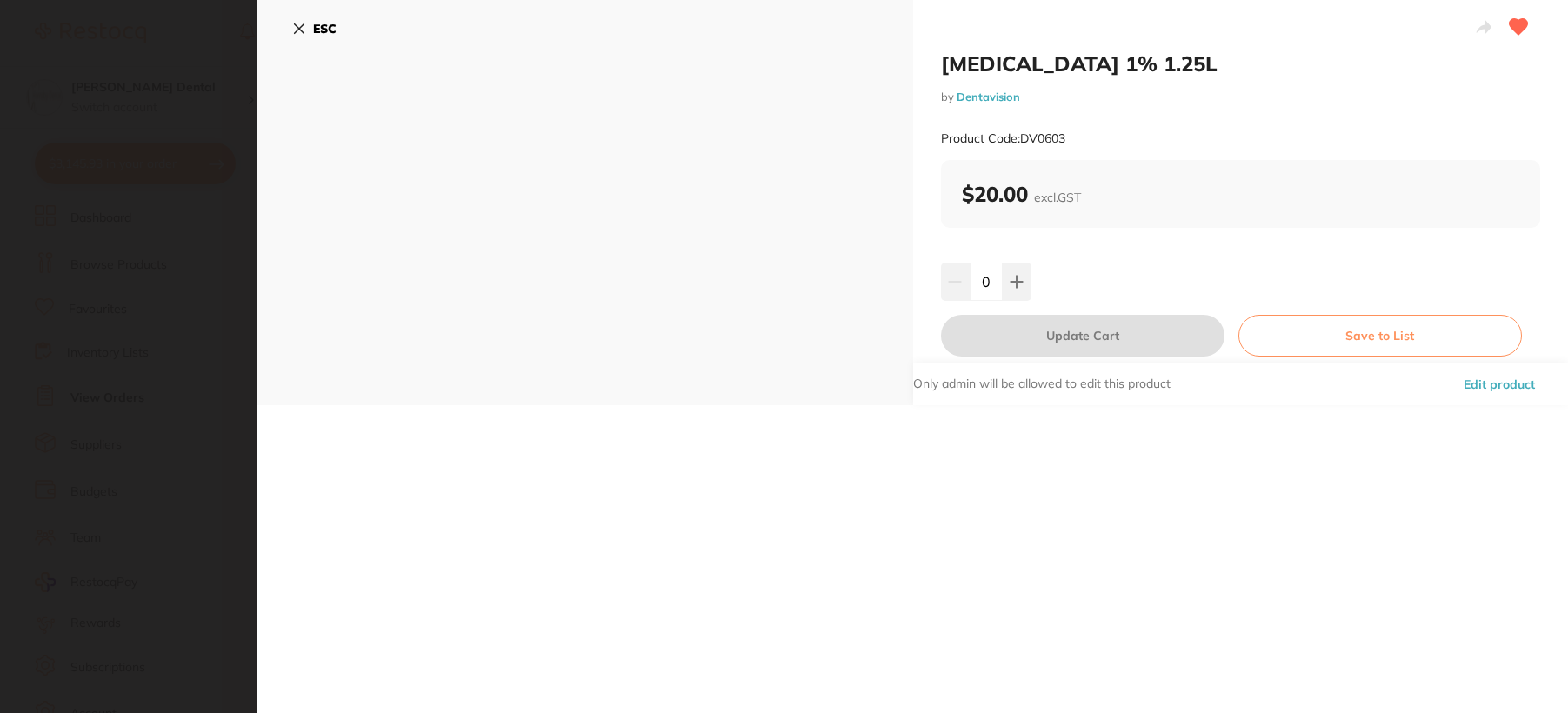
scroll to position [0, 0]
click at [295, 27] on icon at bounding box center [299, 28] width 14 height 14
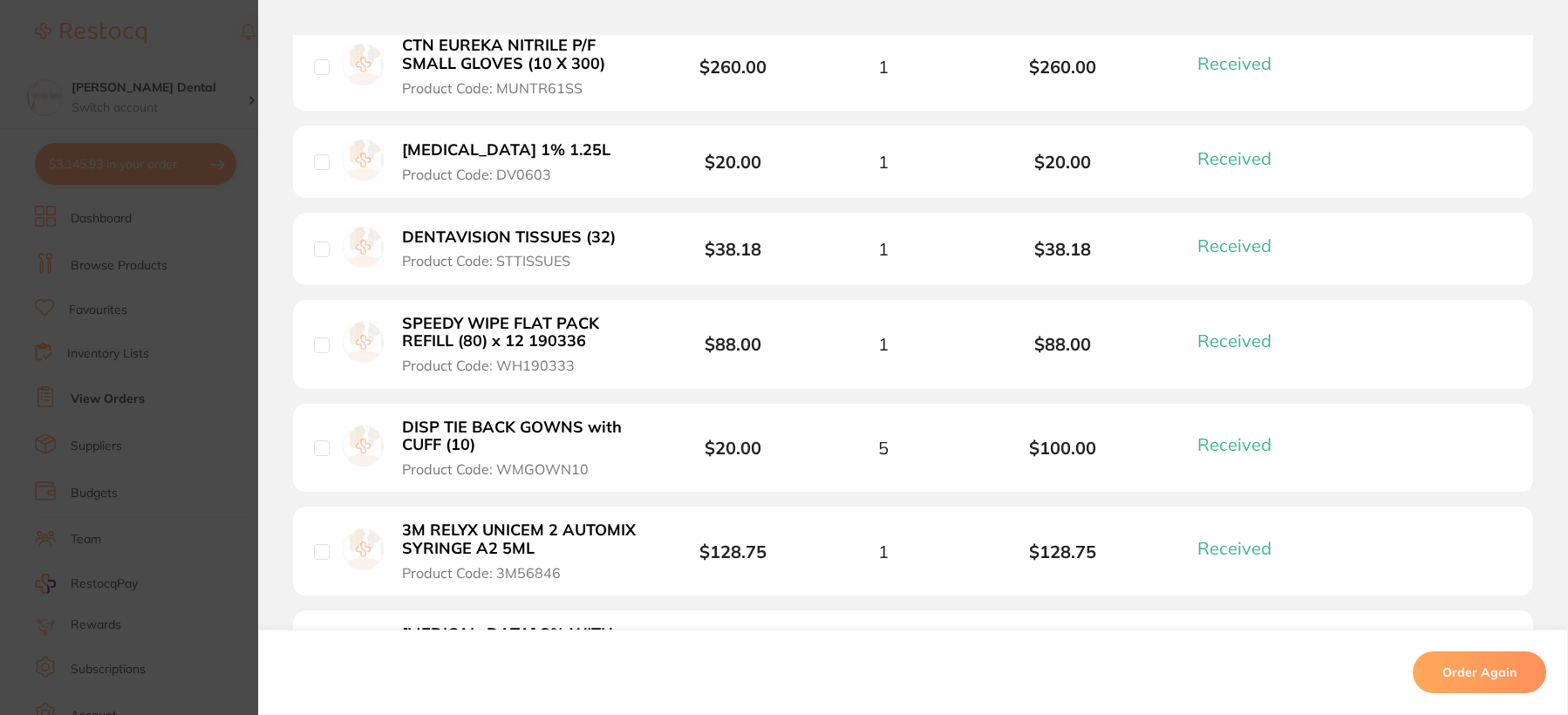
scroll to position [1919, 0]
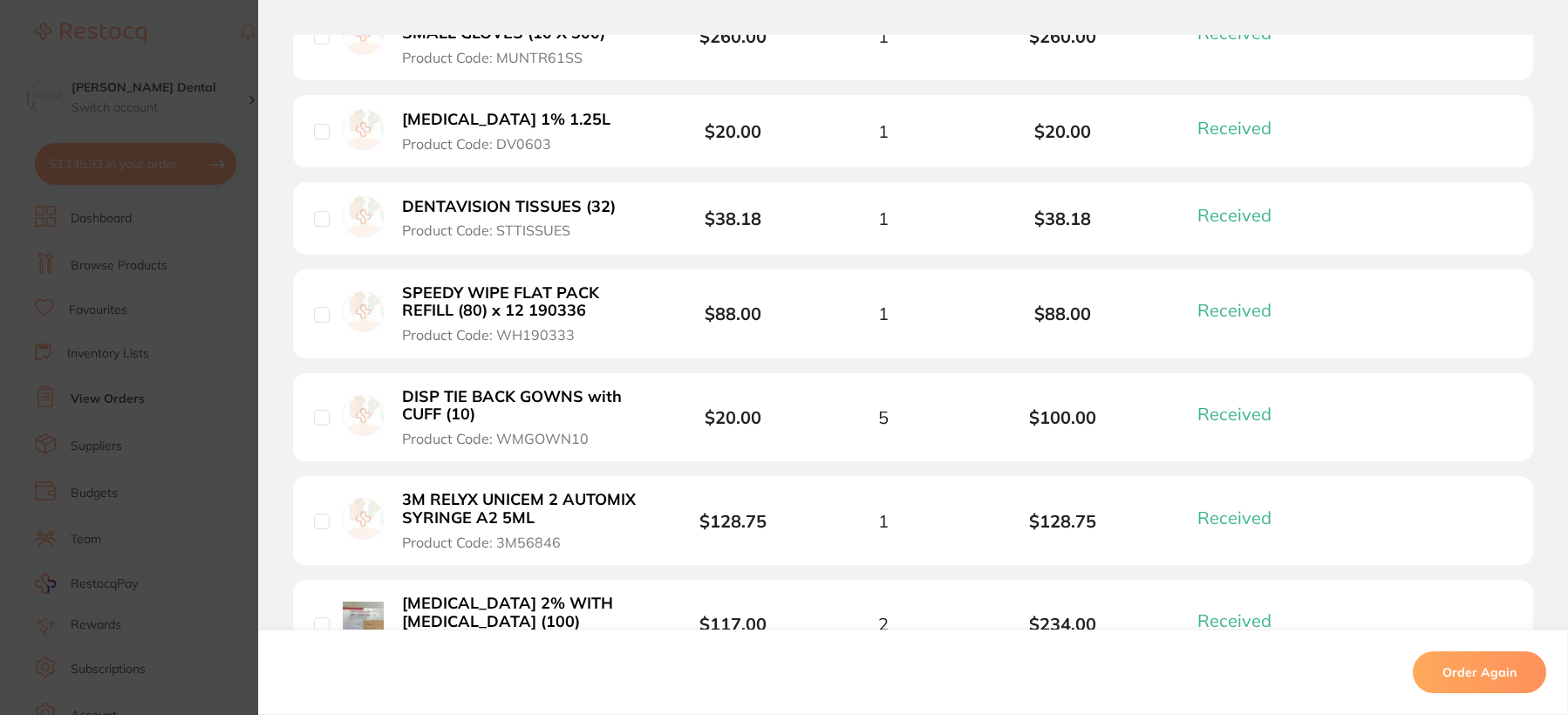
click at [476, 412] on b "DISP TIE BACK GOWNS with CUFF (10)" at bounding box center [522, 406] width 240 height 36
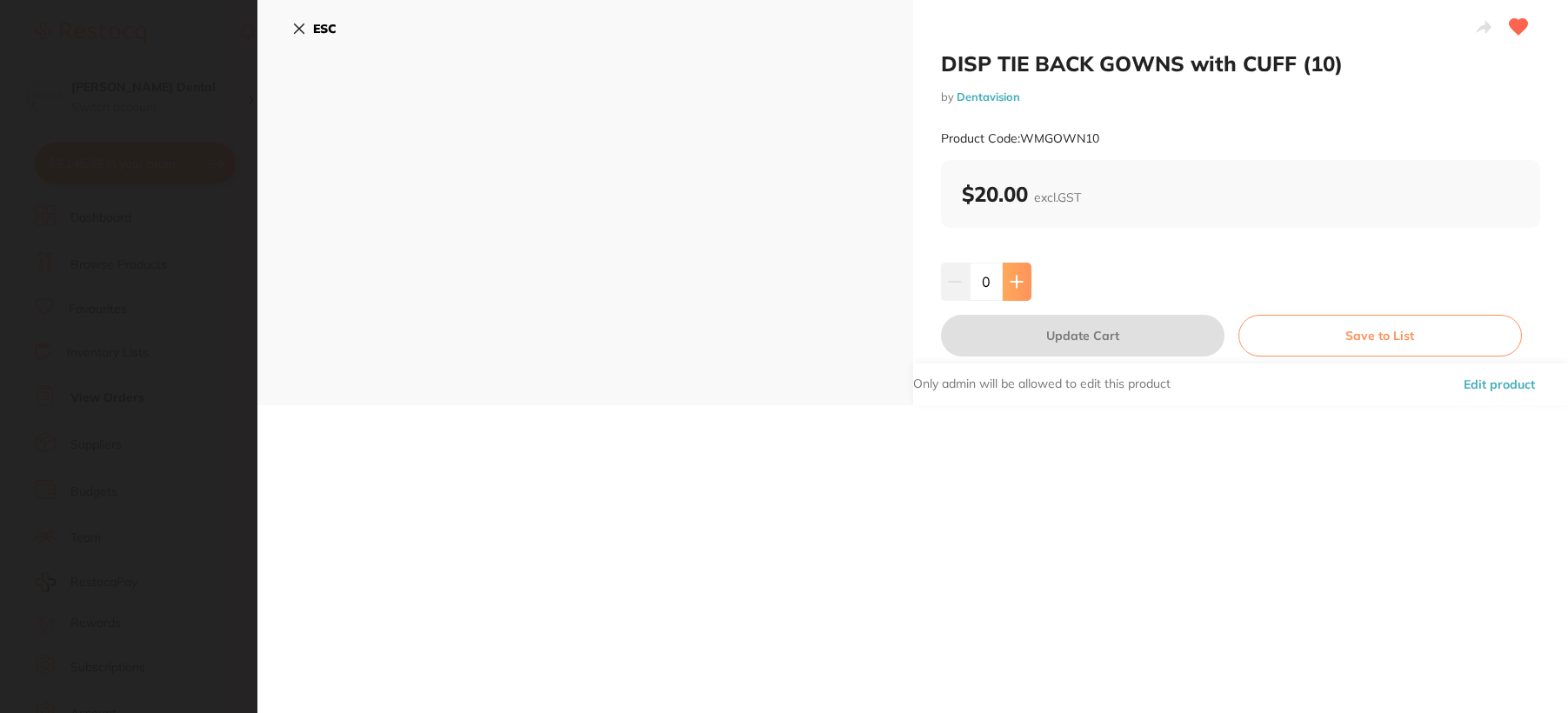
scroll to position [0, 0]
click at [1024, 281] on button at bounding box center [1017, 282] width 29 height 39
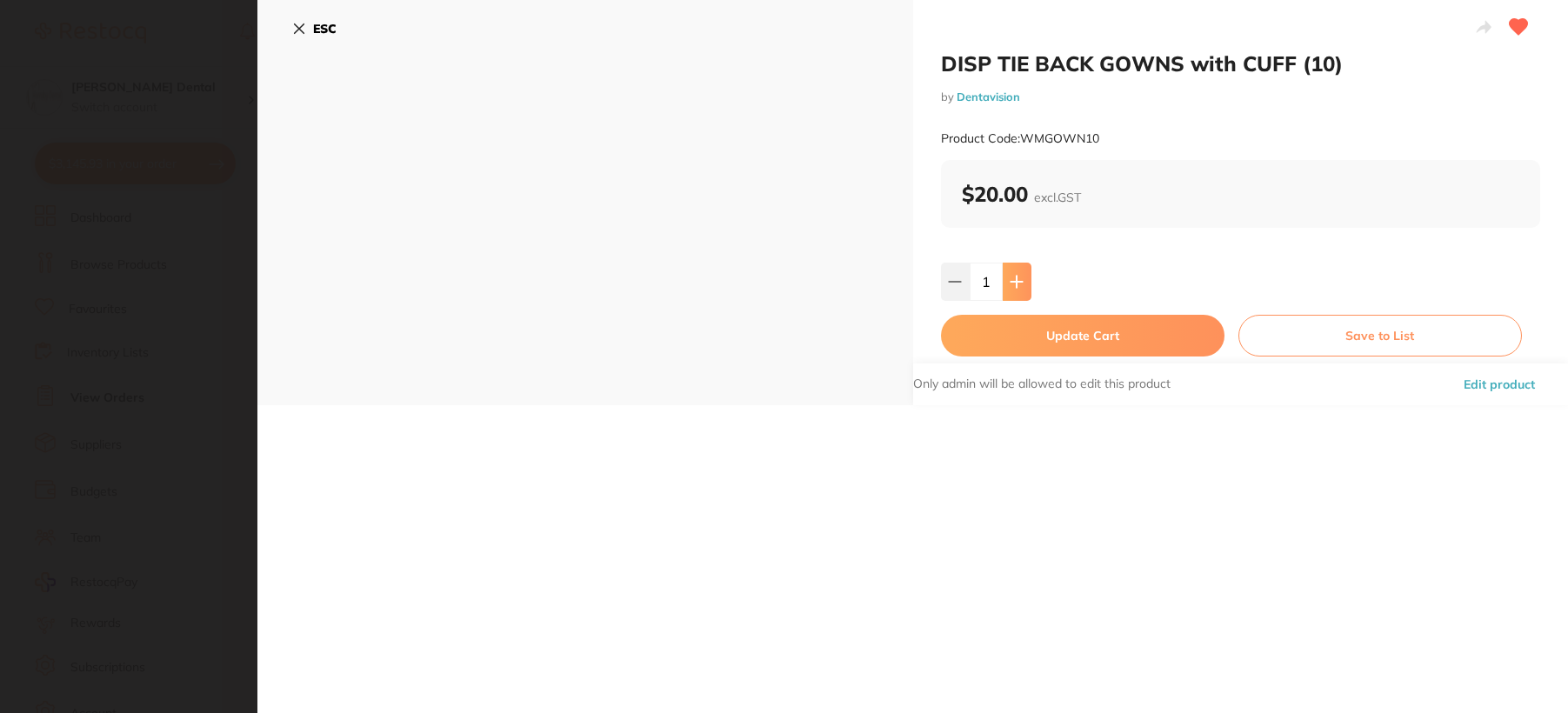
click at [1023, 281] on button at bounding box center [1017, 282] width 29 height 39
click at [1022, 281] on button at bounding box center [1017, 282] width 29 height 39
type input "5"
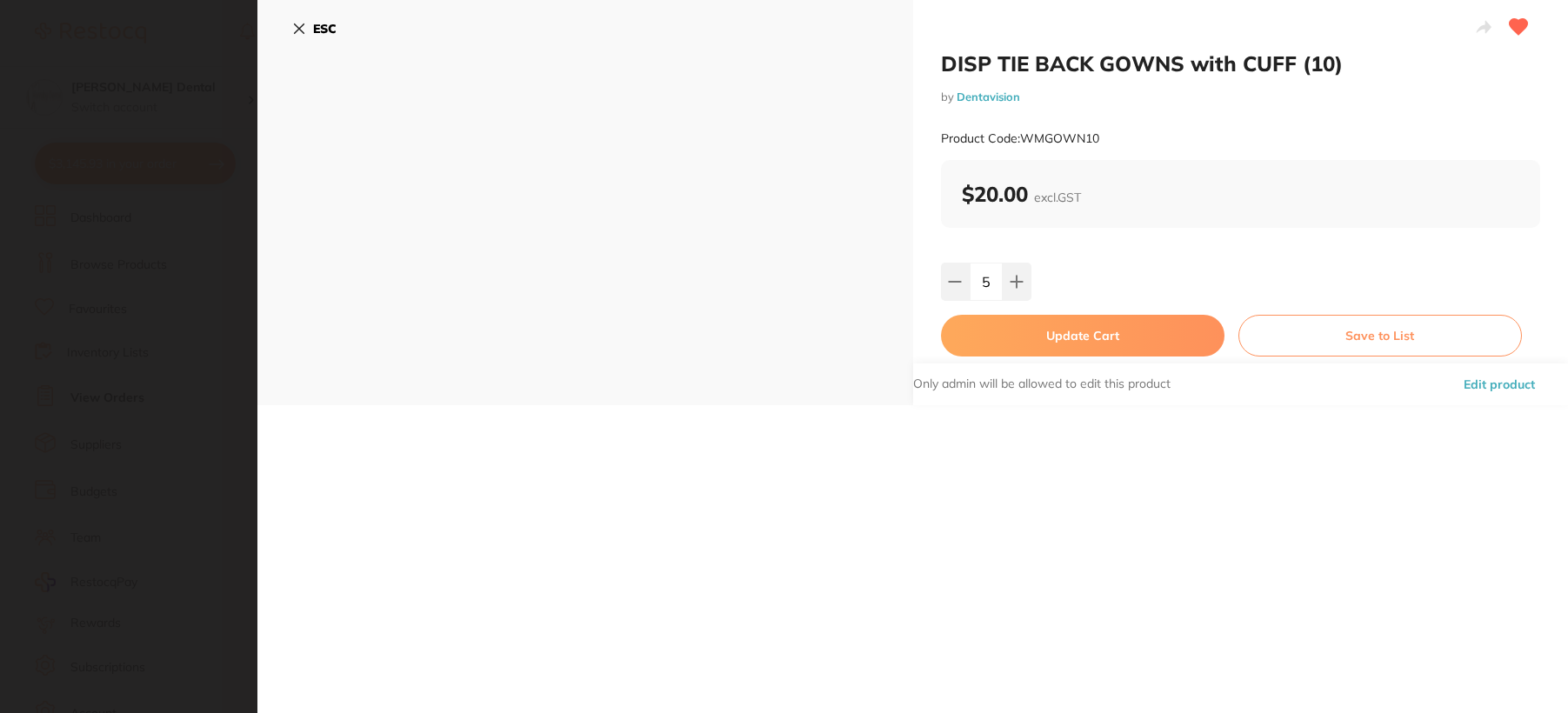
click at [1044, 334] on button "Update Cart" at bounding box center [1083, 335] width 284 height 41
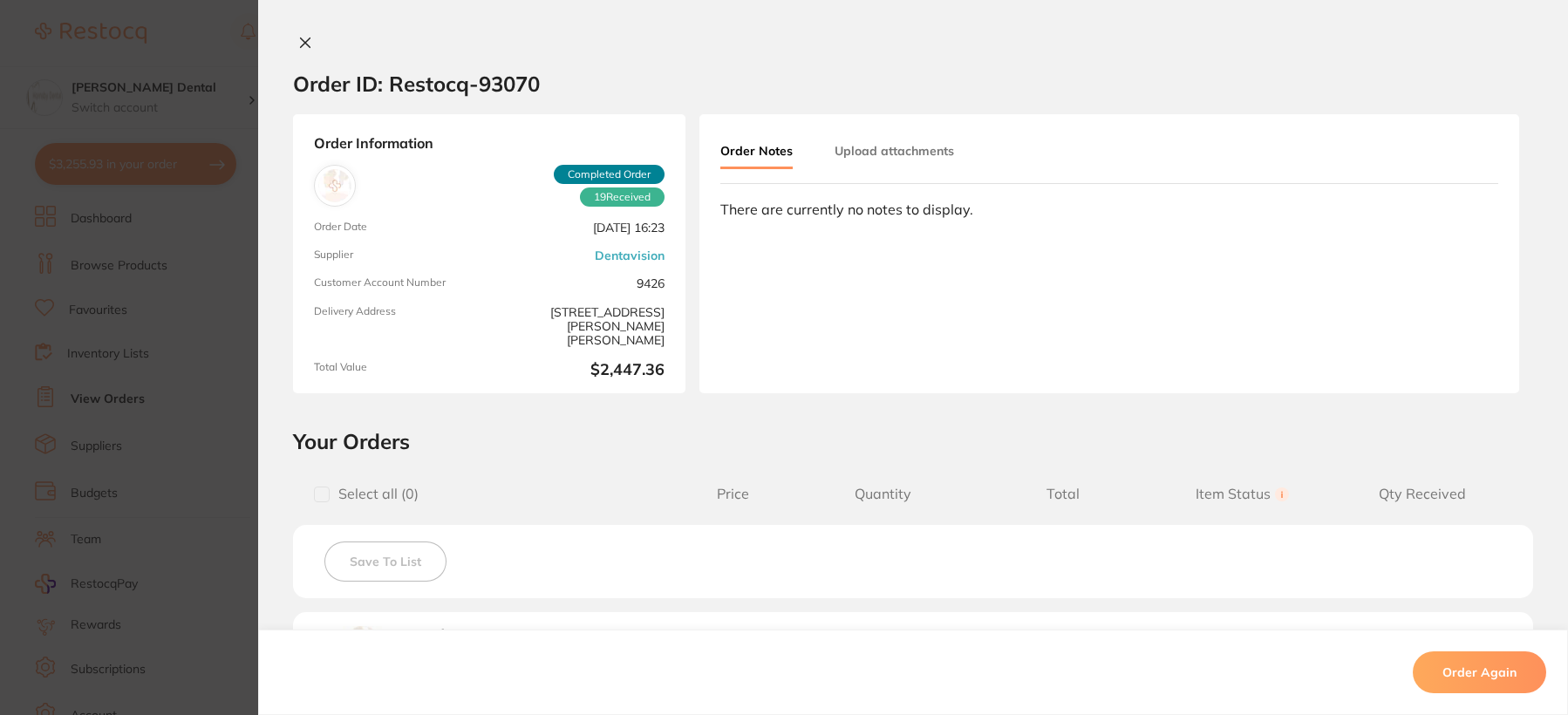
scroll to position [1138, 0]
click at [299, 45] on icon at bounding box center [305, 42] width 14 height 14
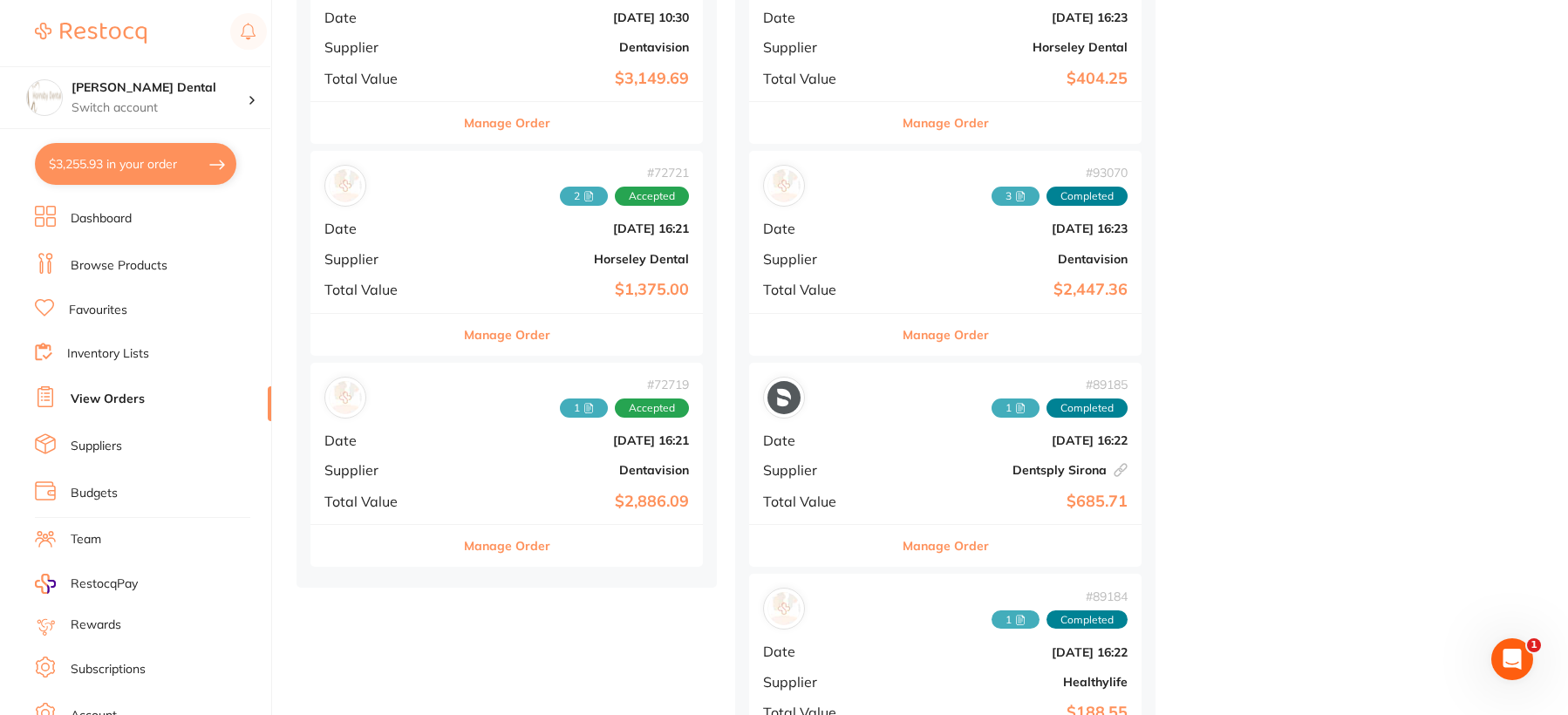
scroll to position [1661, 0]
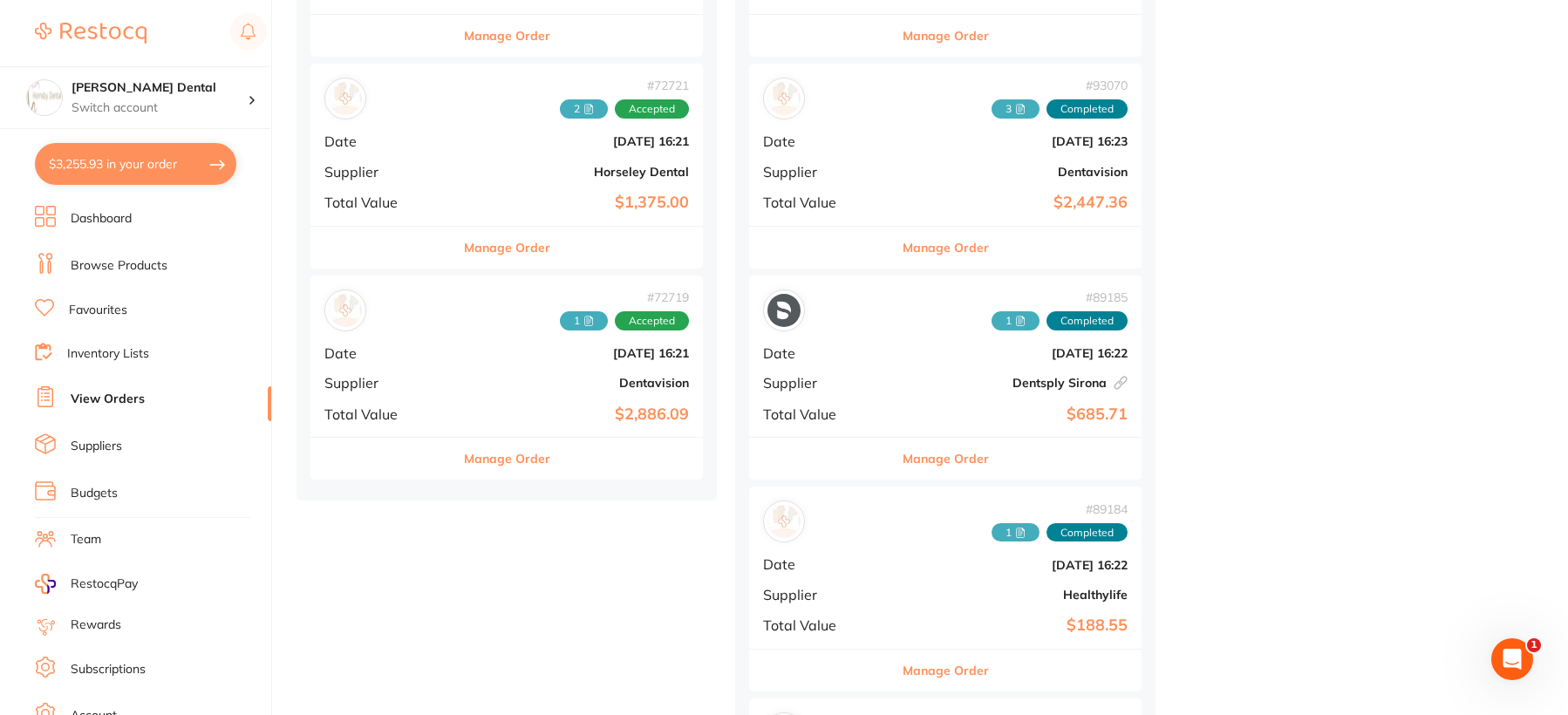
click at [903, 463] on button "Manage Order" at bounding box center [946, 459] width 87 height 41
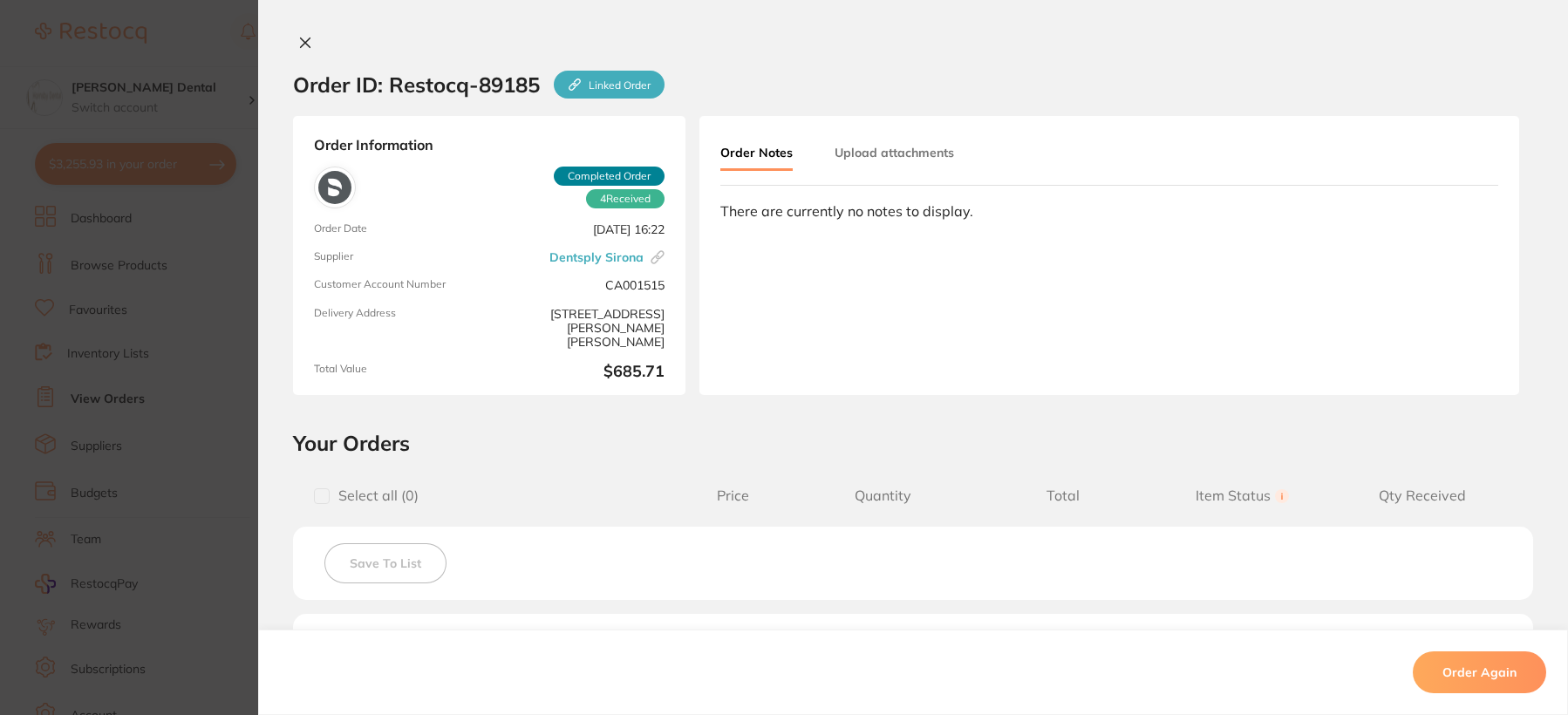
click at [299, 50] on button at bounding box center [305, 43] width 24 height 18
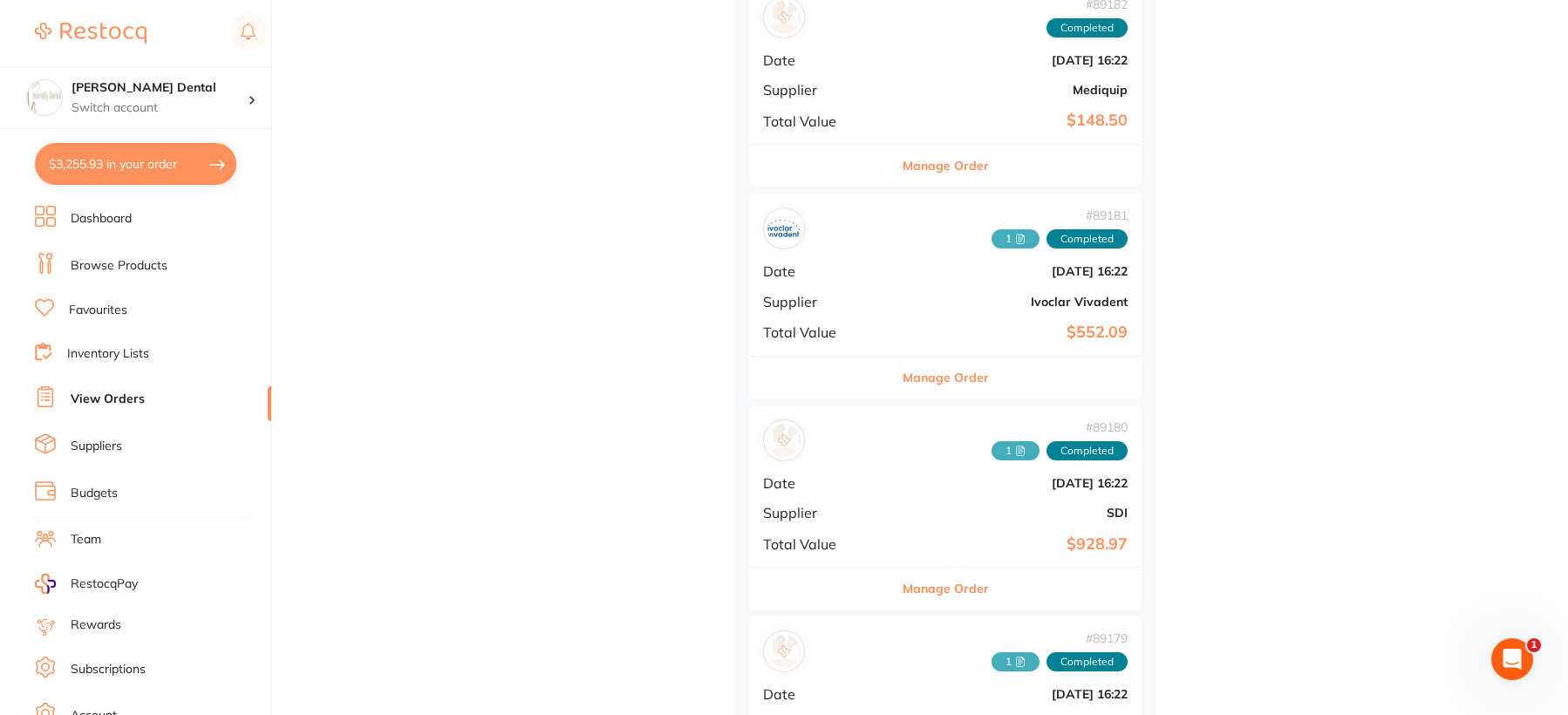
scroll to position [2621, 0]
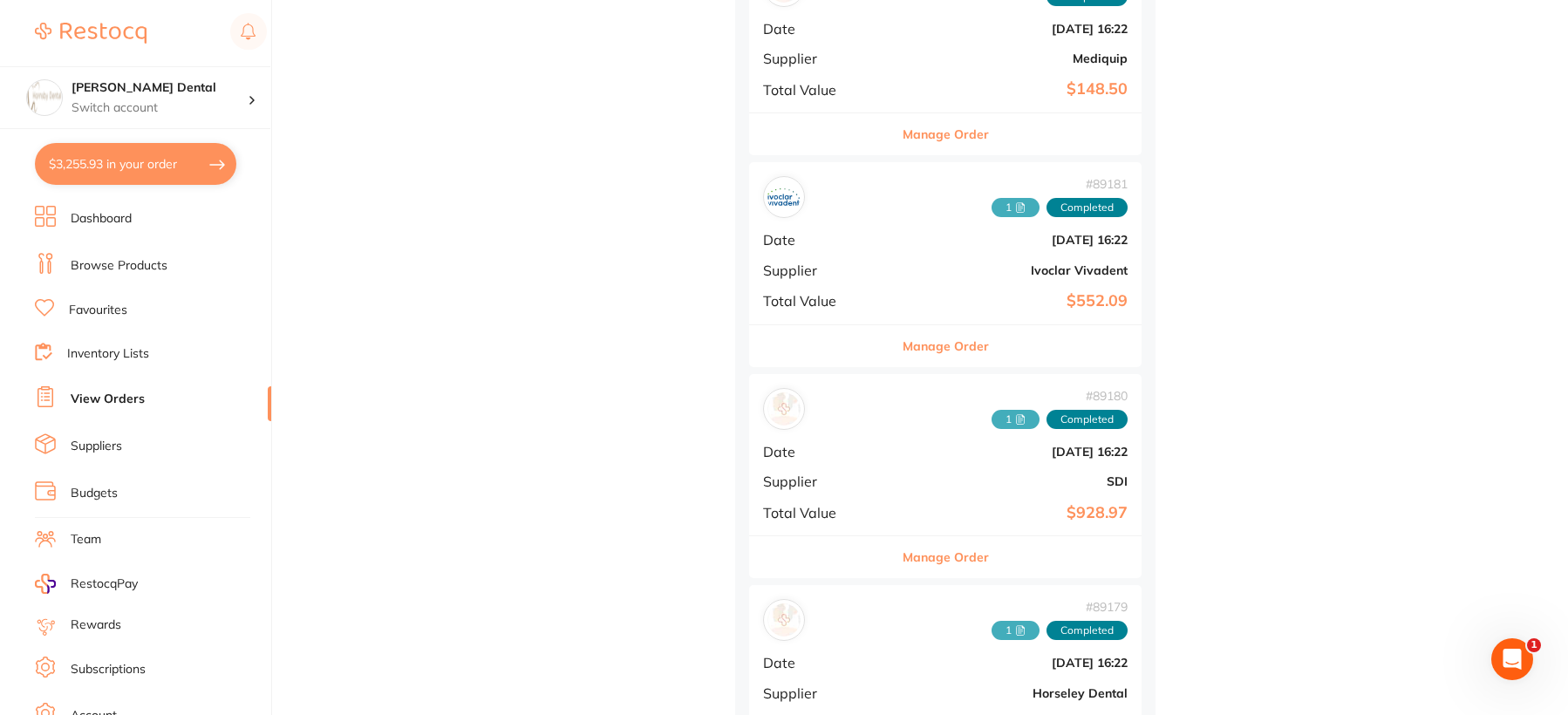
click at [903, 559] on button "Manage Order" at bounding box center [946, 558] width 87 height 41
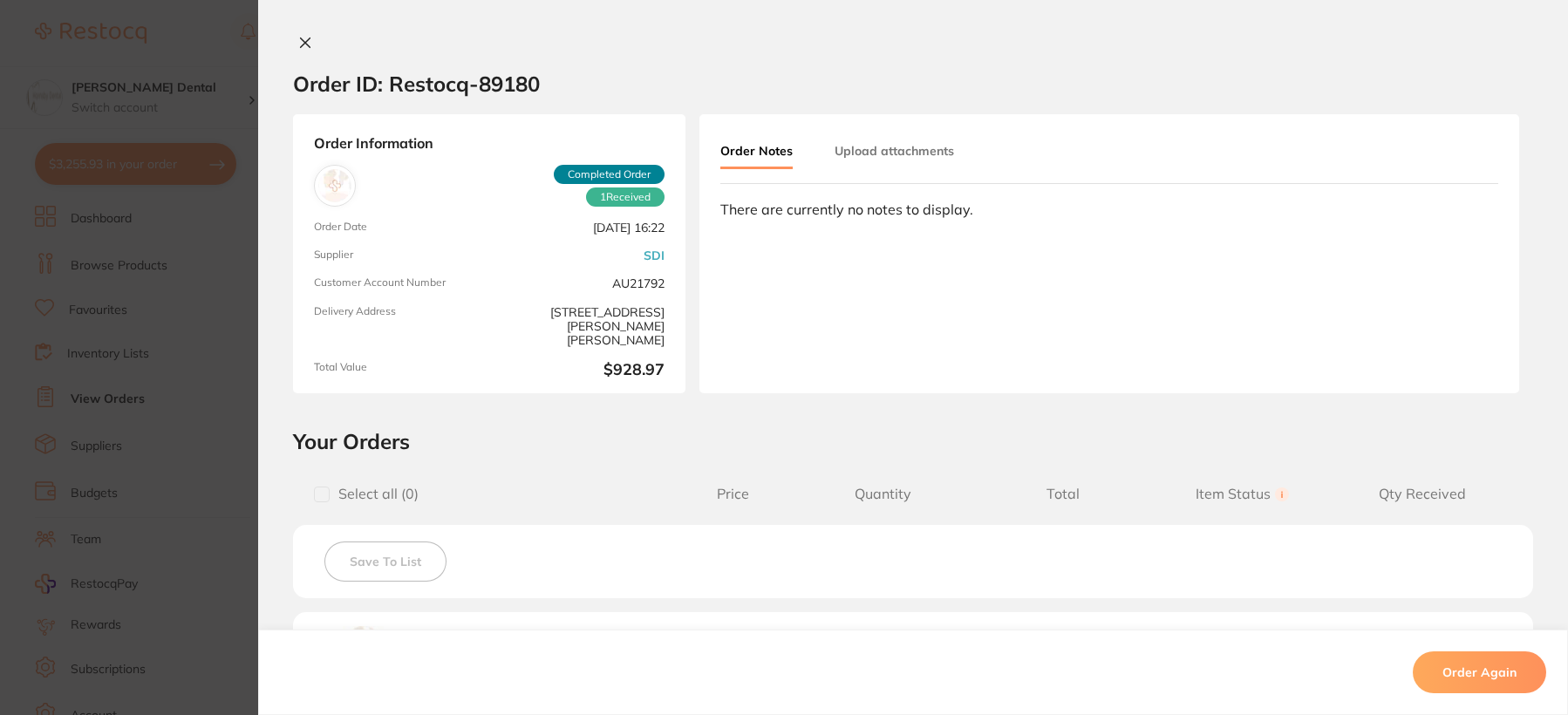
click at [301, 43] on icon at bounding box center [306, 43] width 9 height 9
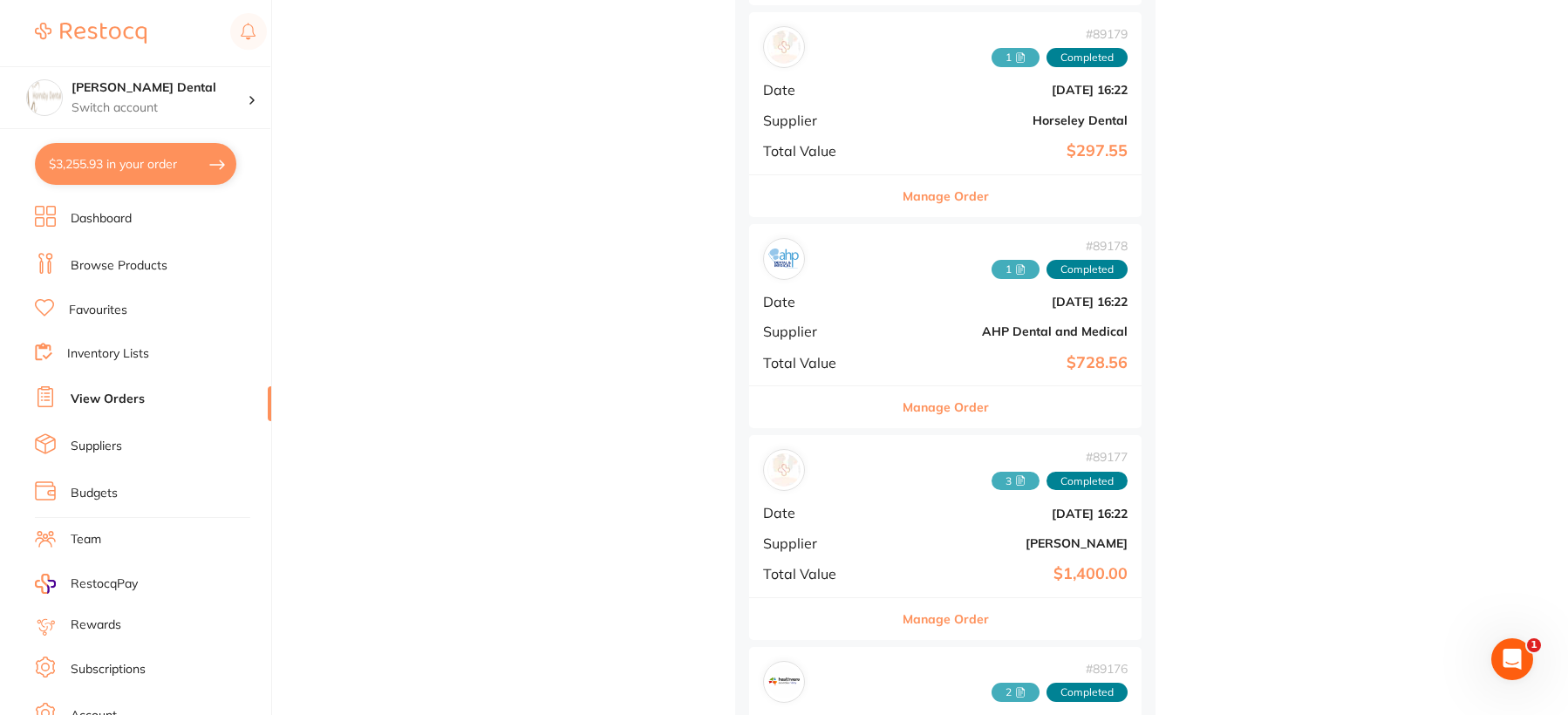
scroll to position [3231, 0]
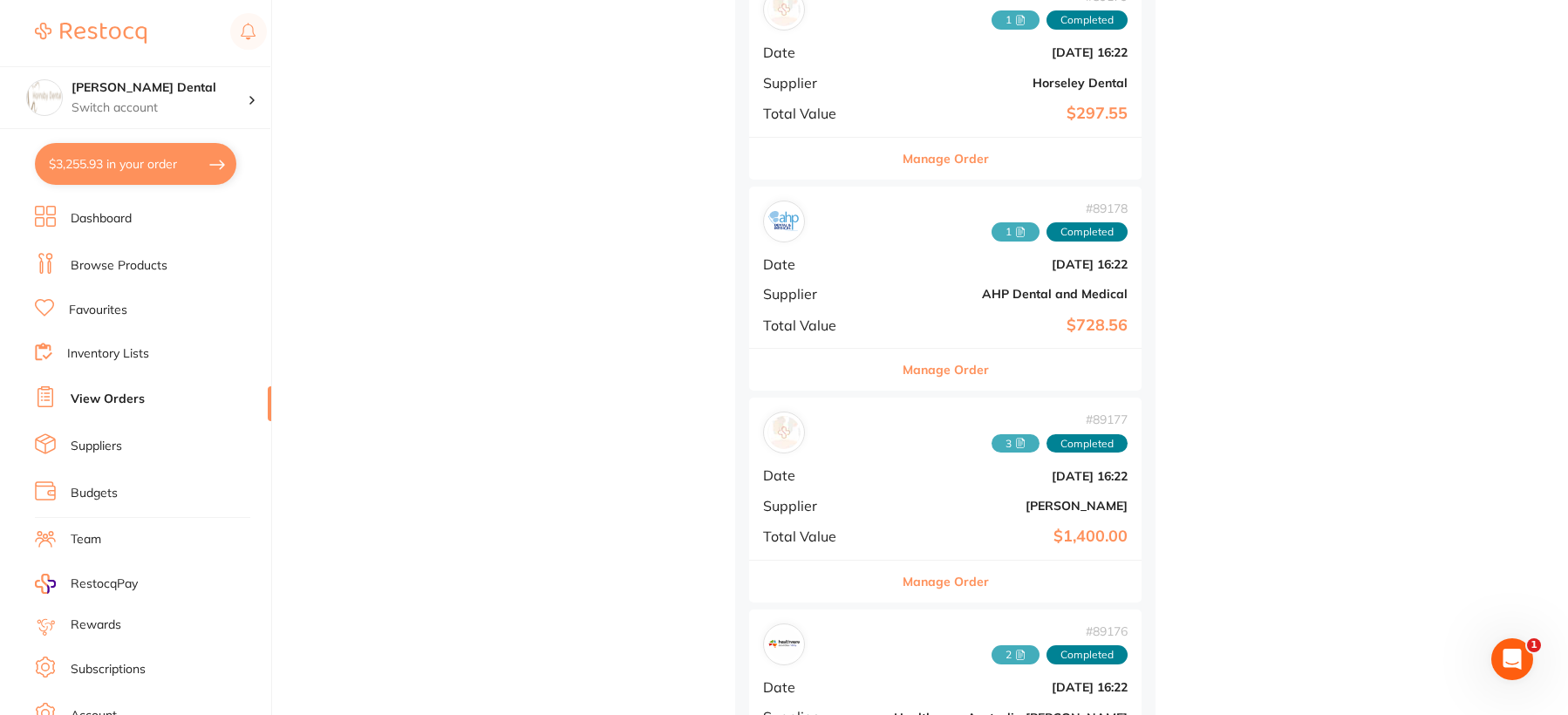
click at [903, 373] on button "Manage Order" at bounding box center [946, 369] width 87 height 41
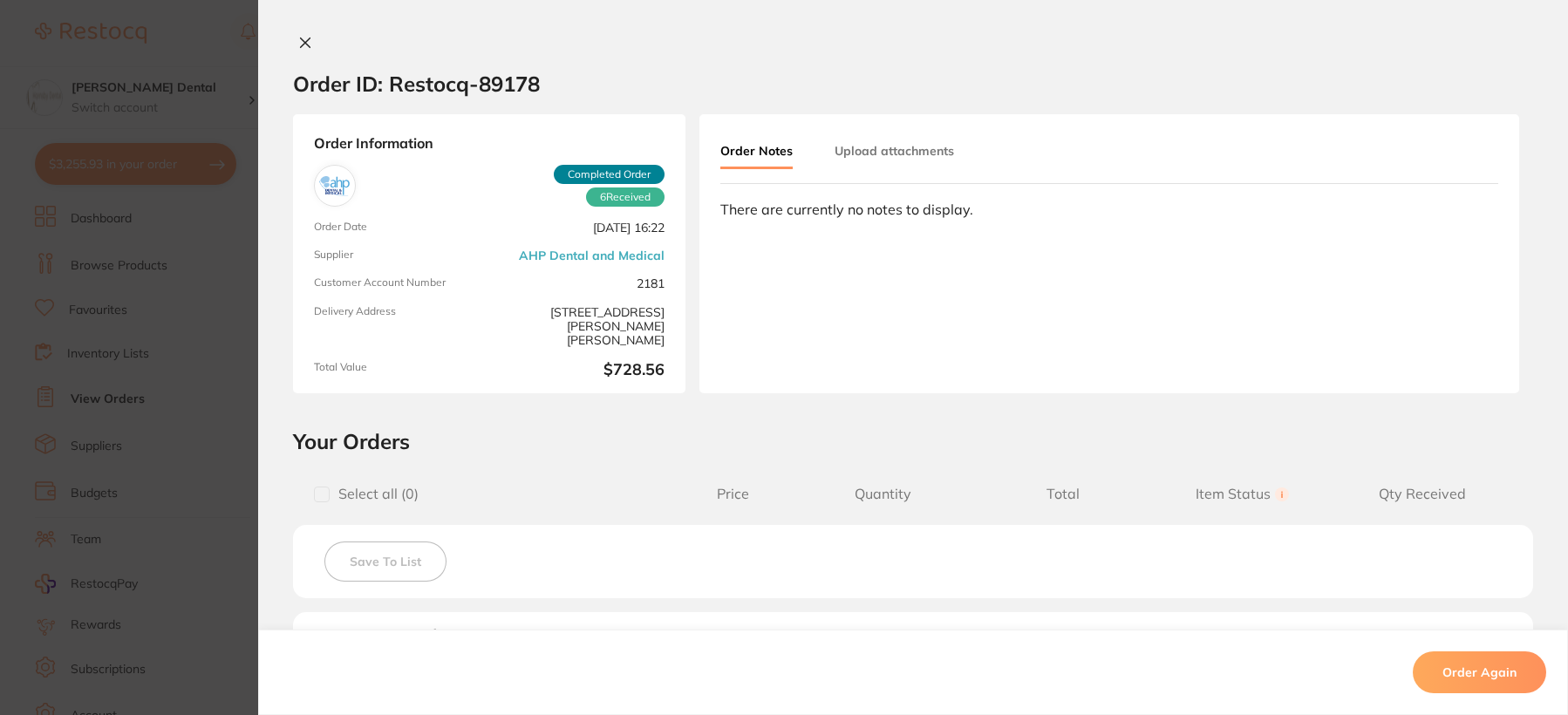
click at [301, 39] on icon at bounding box center [306, 43] width 9 height 9
